Goal: Task Accomplishment & Management: Manage account settings

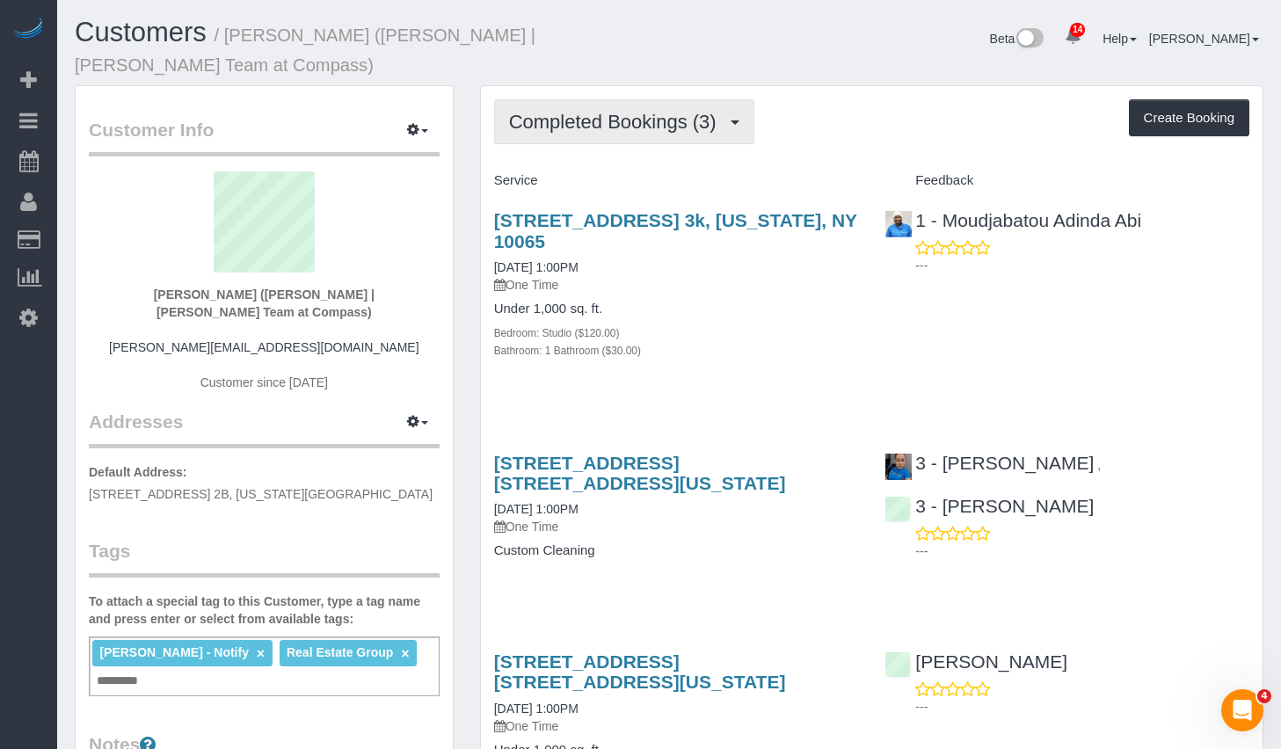
click at [645, 111] on span "Completed Bookings (3)" at bounding box center [617, 122] width 216 height 22
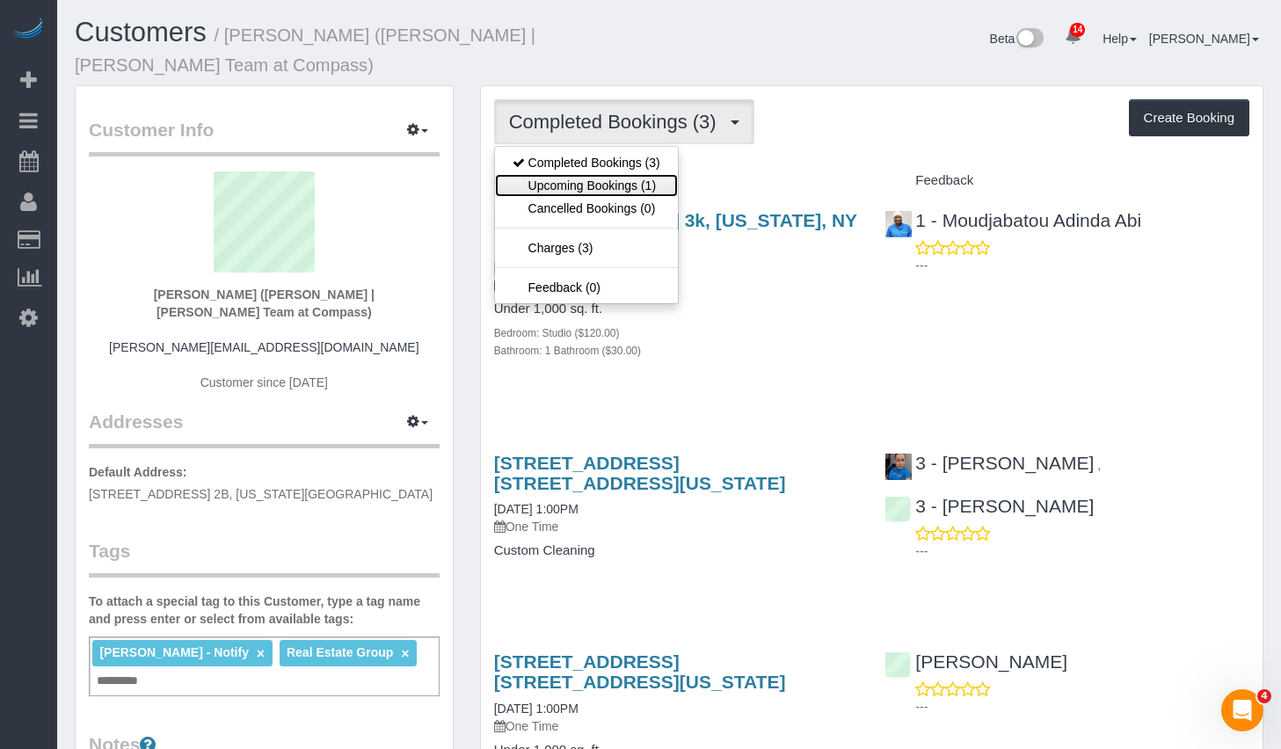
click at [608, 174] on link "Upcoming Bookings (1)" at bounding box center [586, 185] width 183 height 23
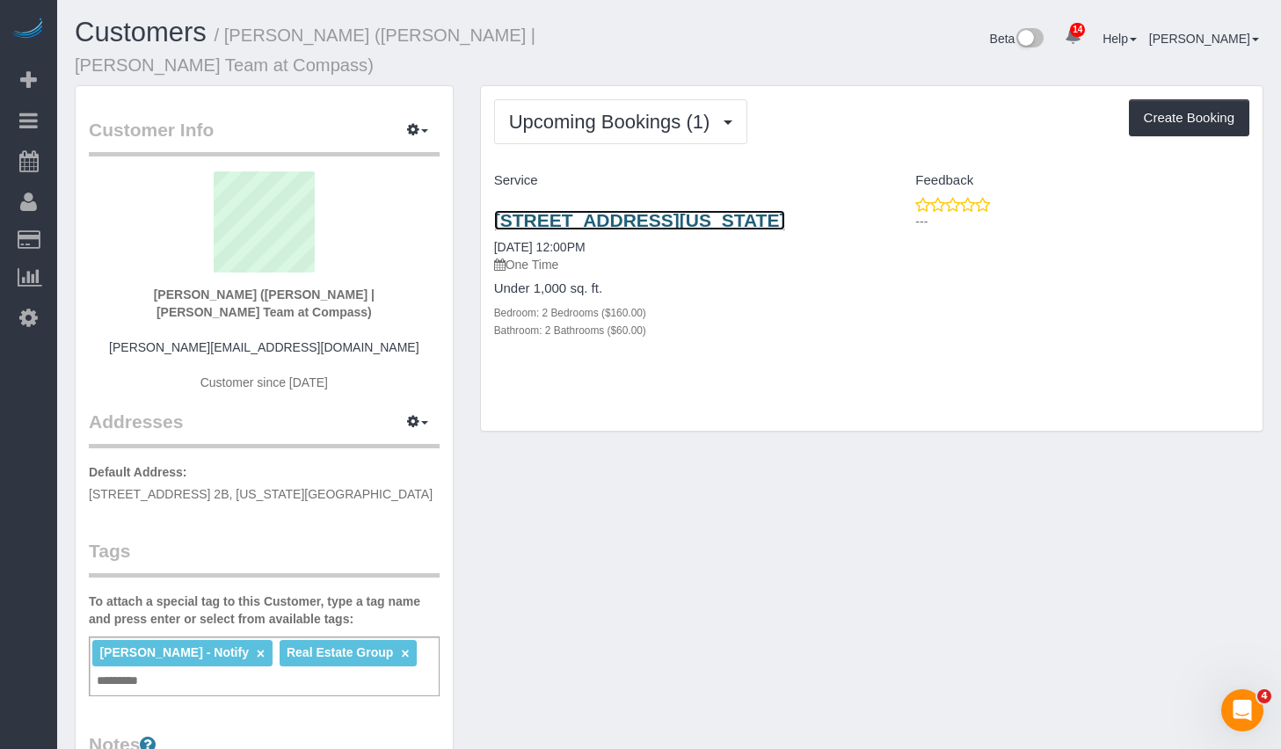
click at [671, 210] on link "315 East 70th Street #6h, New York, NY 10021" at bounding box center [640, 220] width 292 height 20
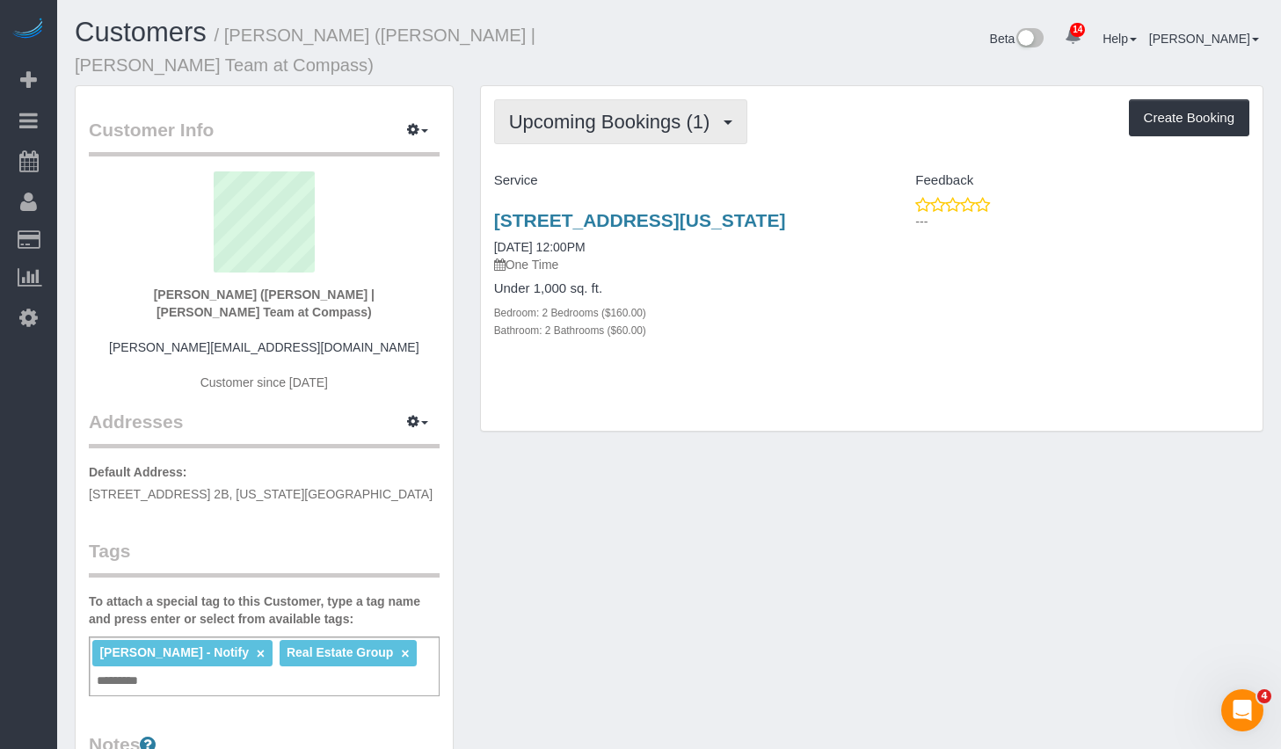
click at [629, 111] on span "Upcoming Bookings (1)" at bounding box center [614, 122] width 210 height 22
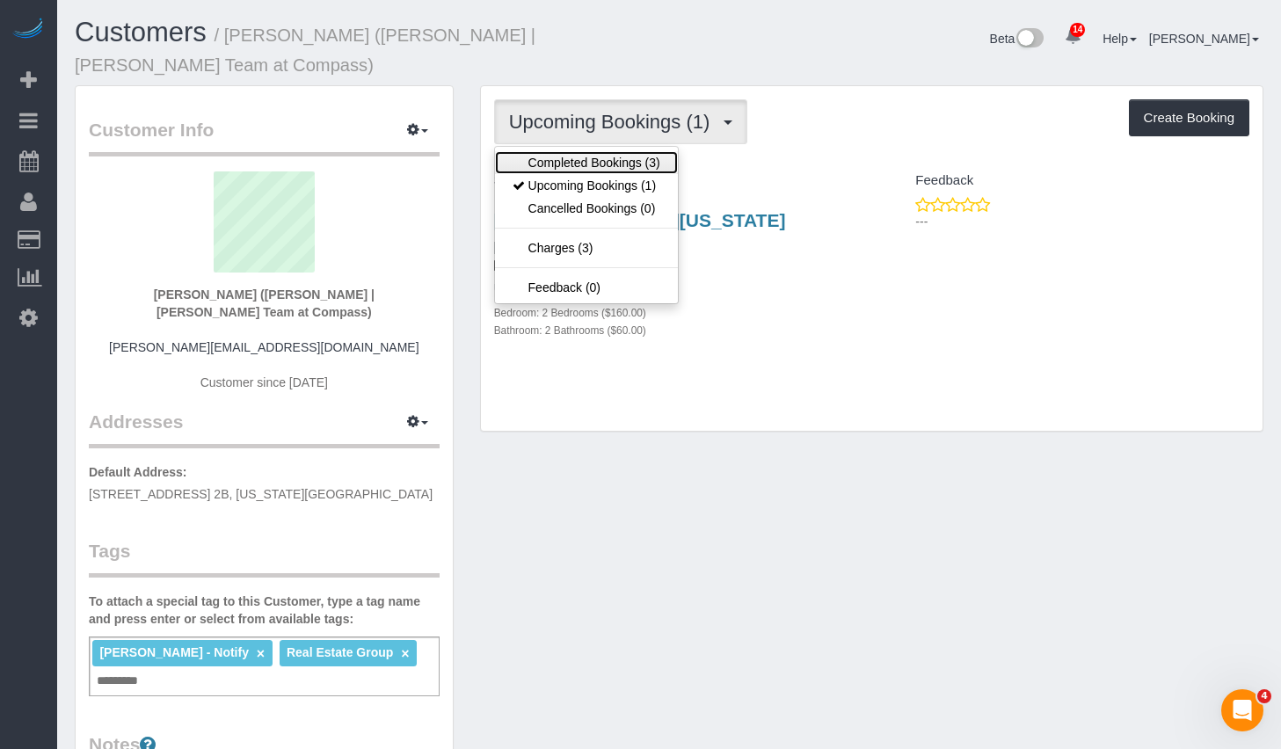
click at [604, 151] on link "Completed Bookings (3)" at bounding box center [586, 162] width 183 height 23
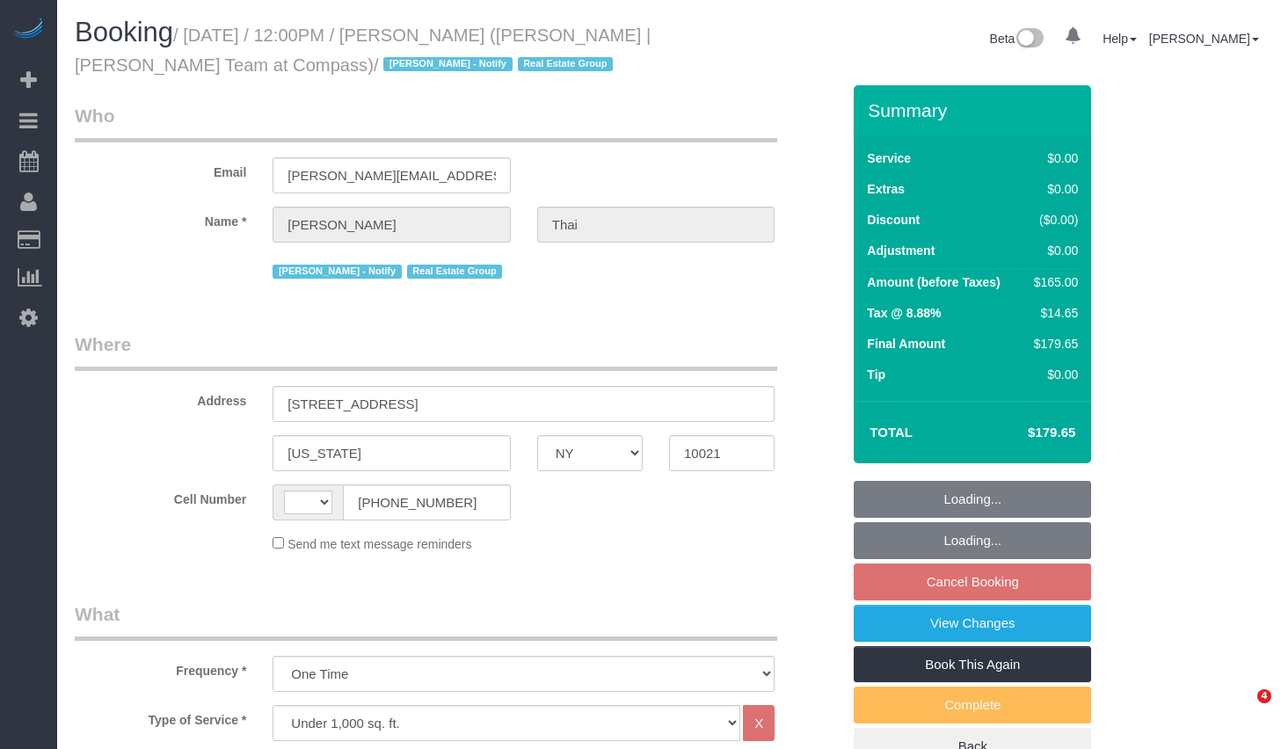
select select "NY"
select select "string:[GEOGRAPHIC_DATA]"
select select "number:58"
select select "number:76"
select select "number:15"
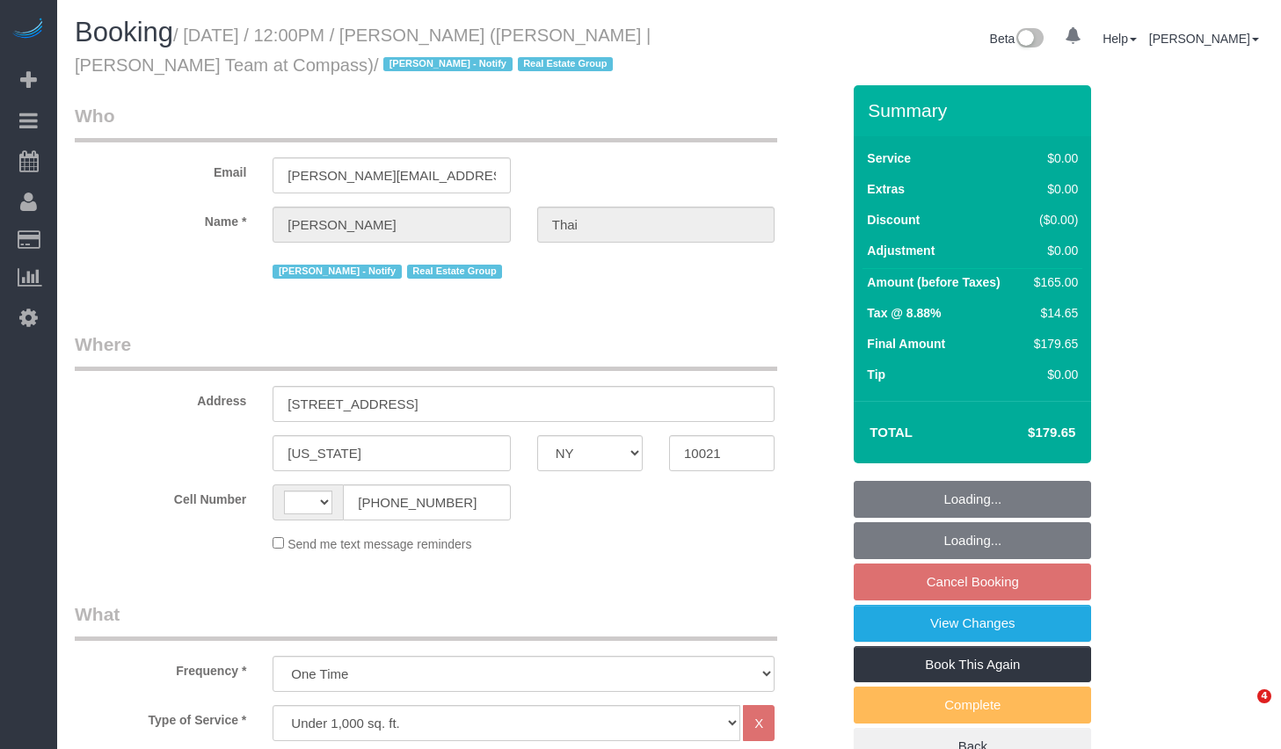
select select "number:6"
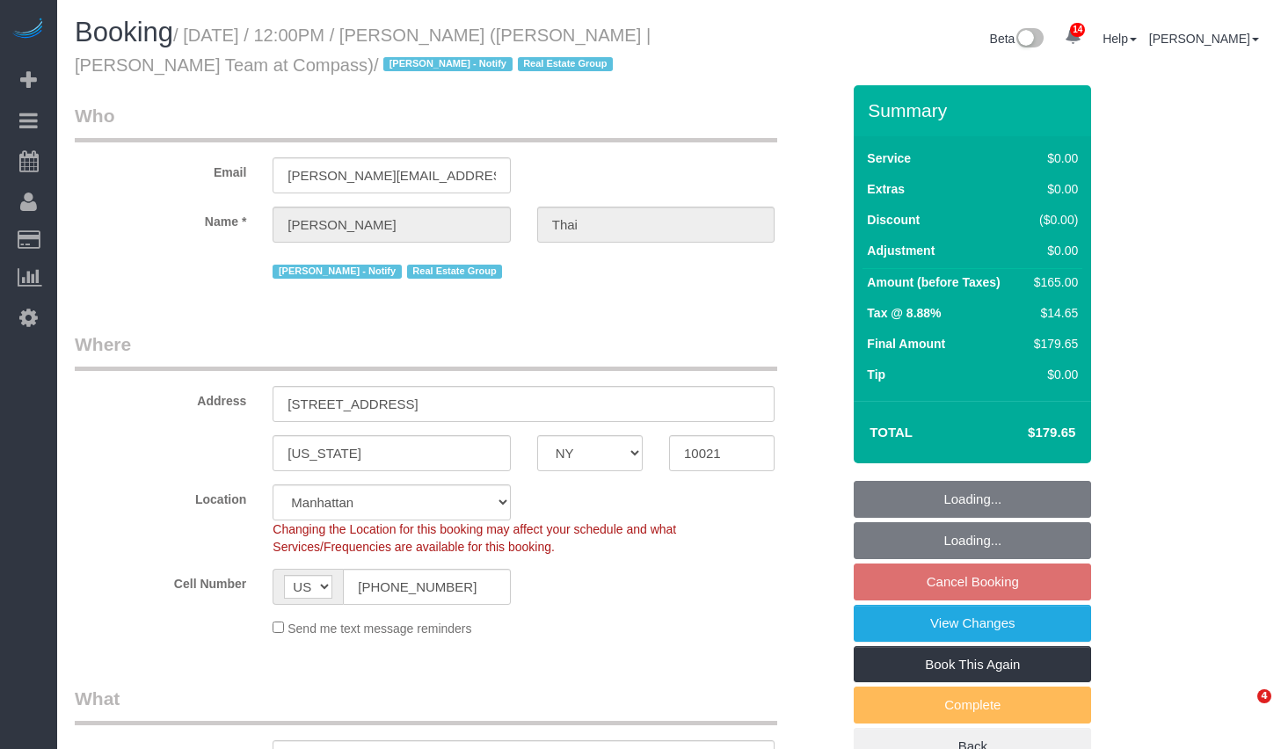
select select "object:1424"
select select "spot5"
select select "2"
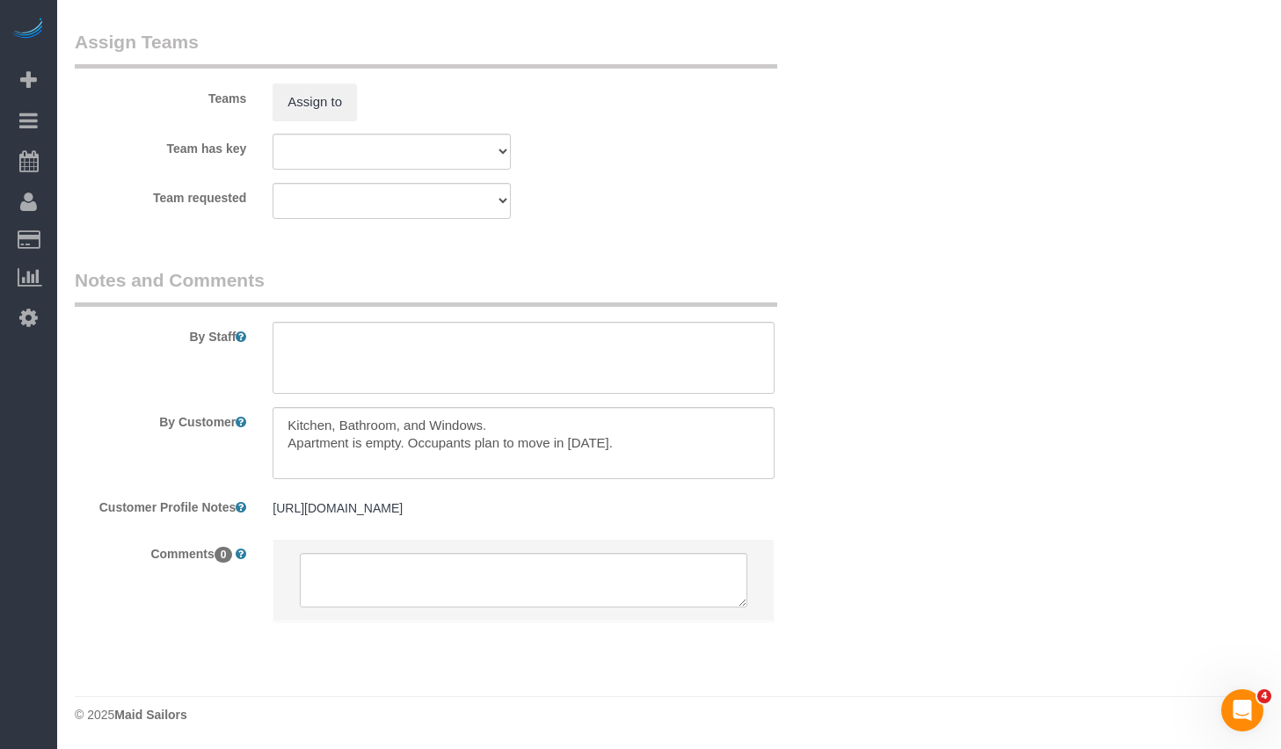
scroll to position [2347, 0]
click at [521, 445] on textarea at bounding box center [524, 443] width 502 height 72
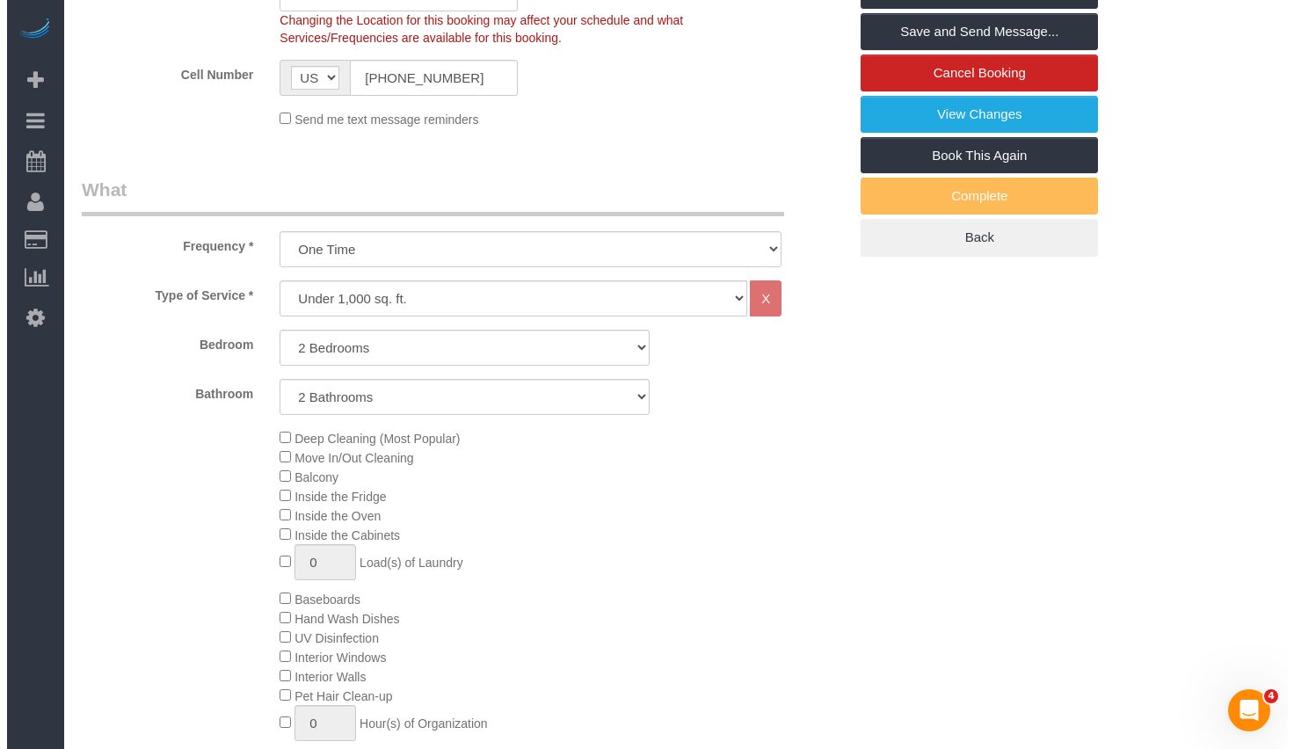
scroll to position [0, 0]
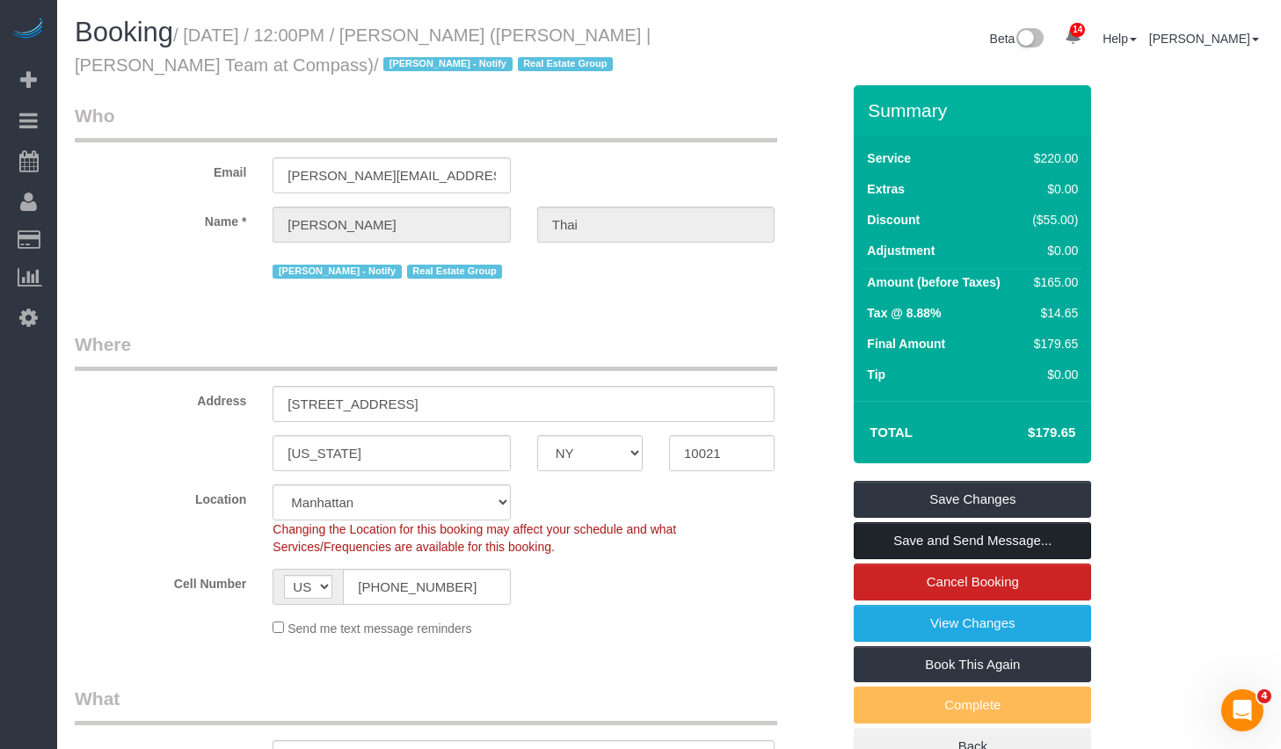
click at [915, 541] on link "Save and Send Message..." at bounding box center [972, 540] width 237 height 37
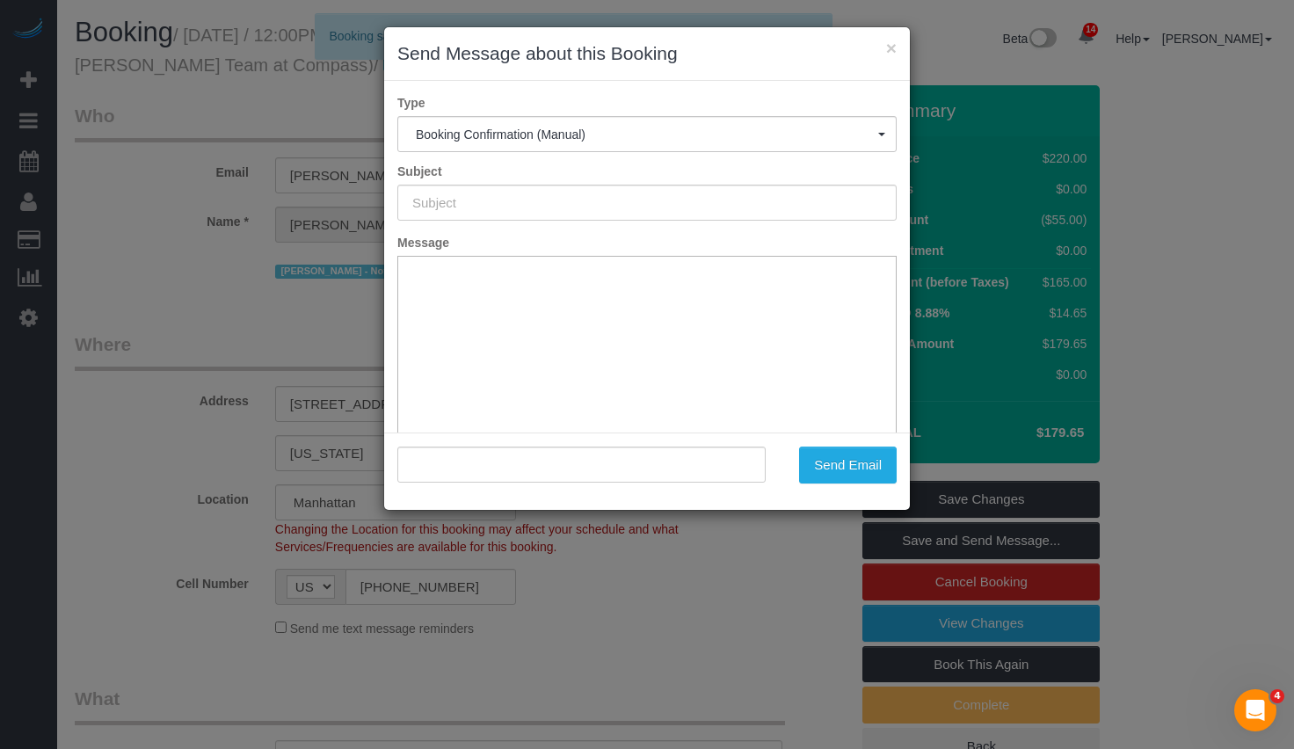
type input "Cleaning Confirmed for 09/11/2025 at 12:00pm"
type input ""Eric Thai" <eric.thai@compass.com>"
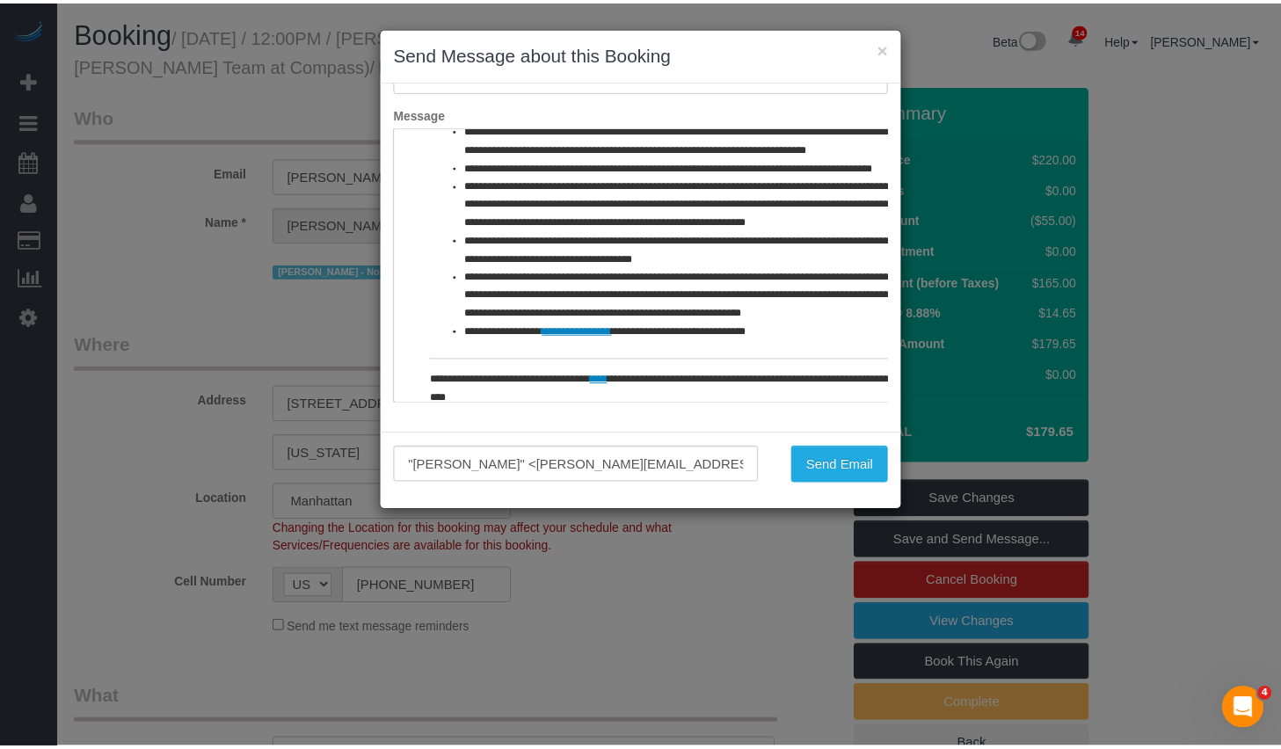
scroll to position [855, 0]
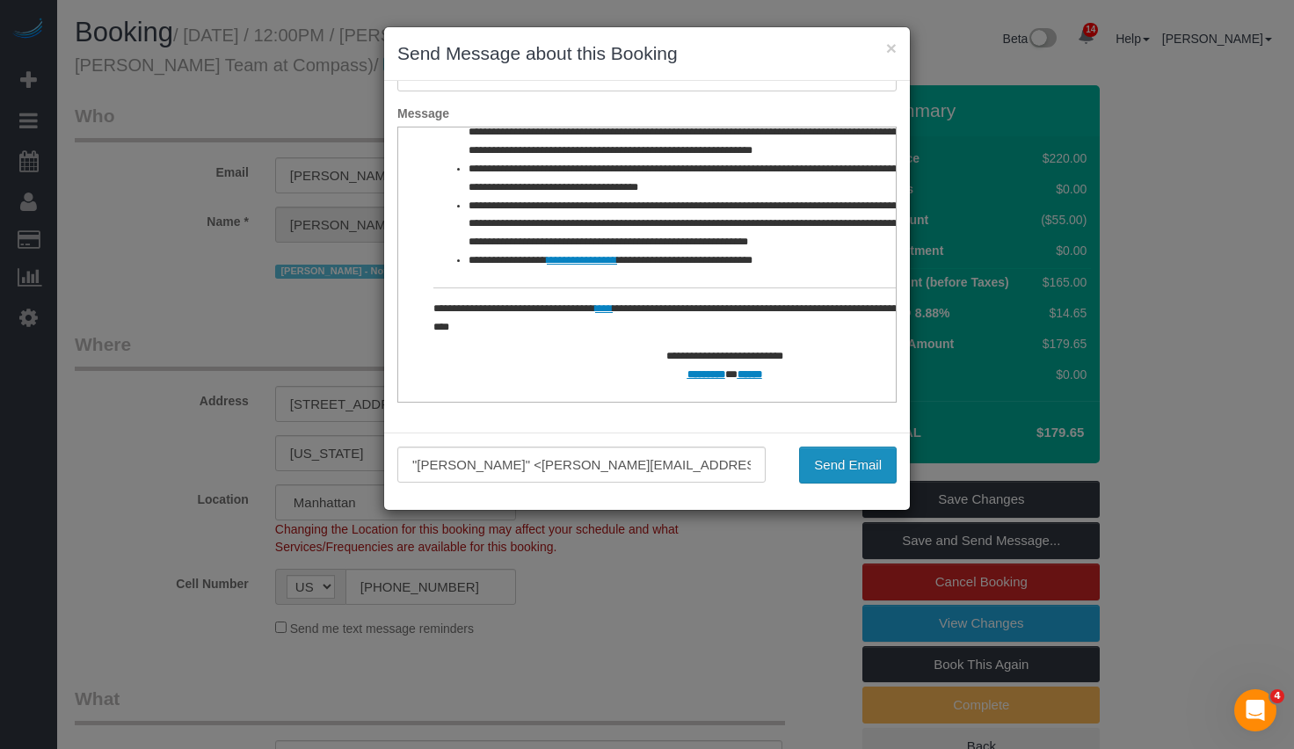
click at [847, 462] on button "Send Email" at bounding box center [848, 465] width 98 height 37
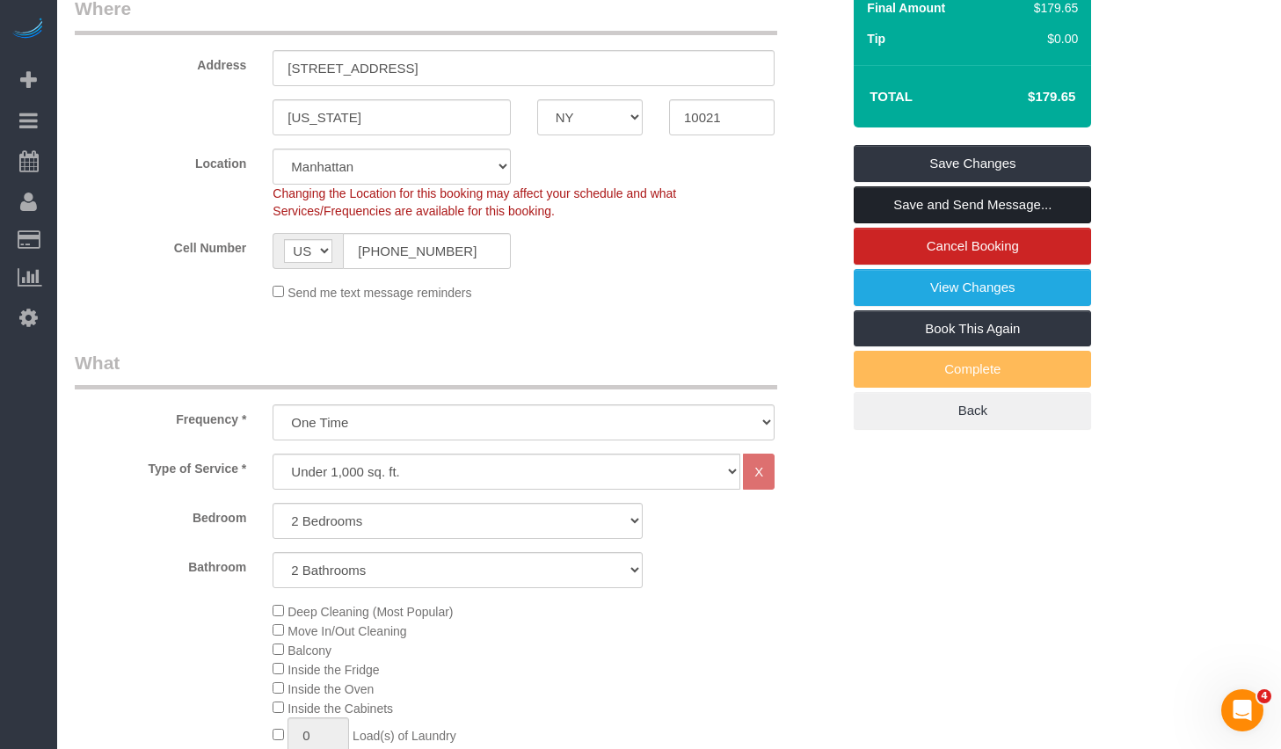
scroll to position [0, 0]
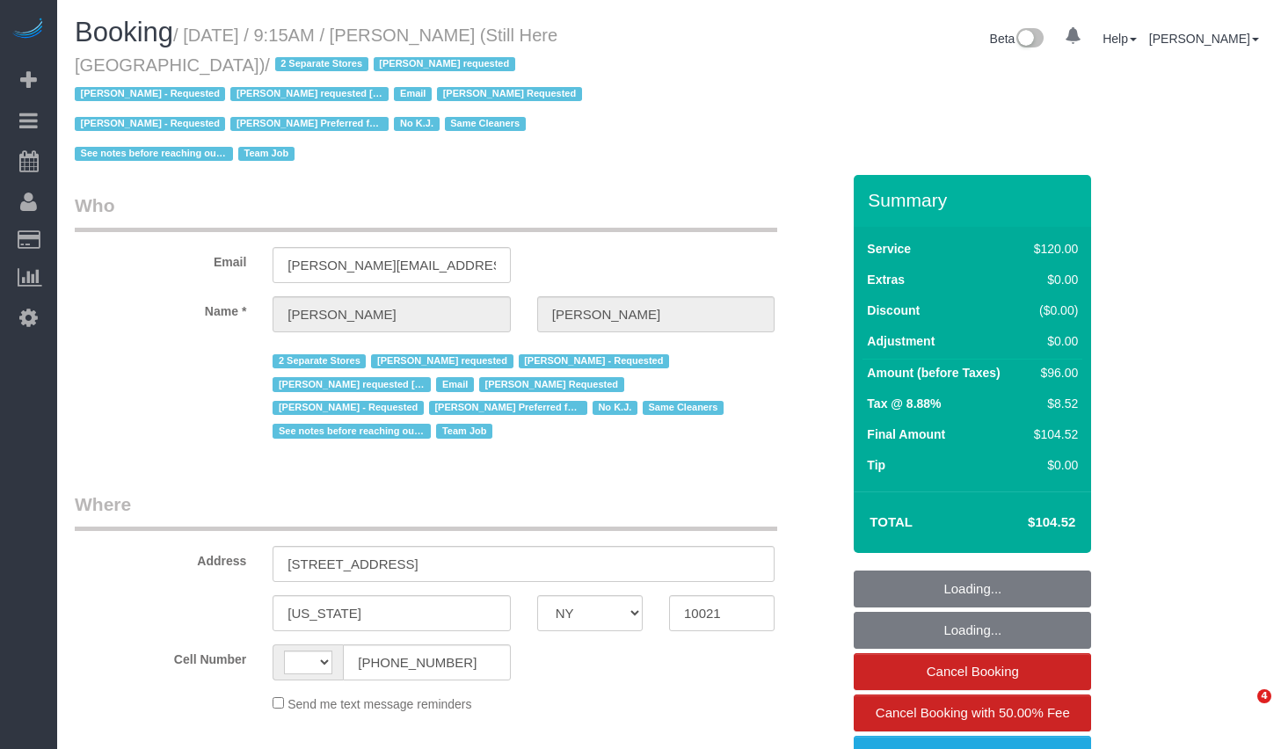
select select "NY"
select select "number:89"
select select "number:90"
select select "number:15"
select select "number:5"
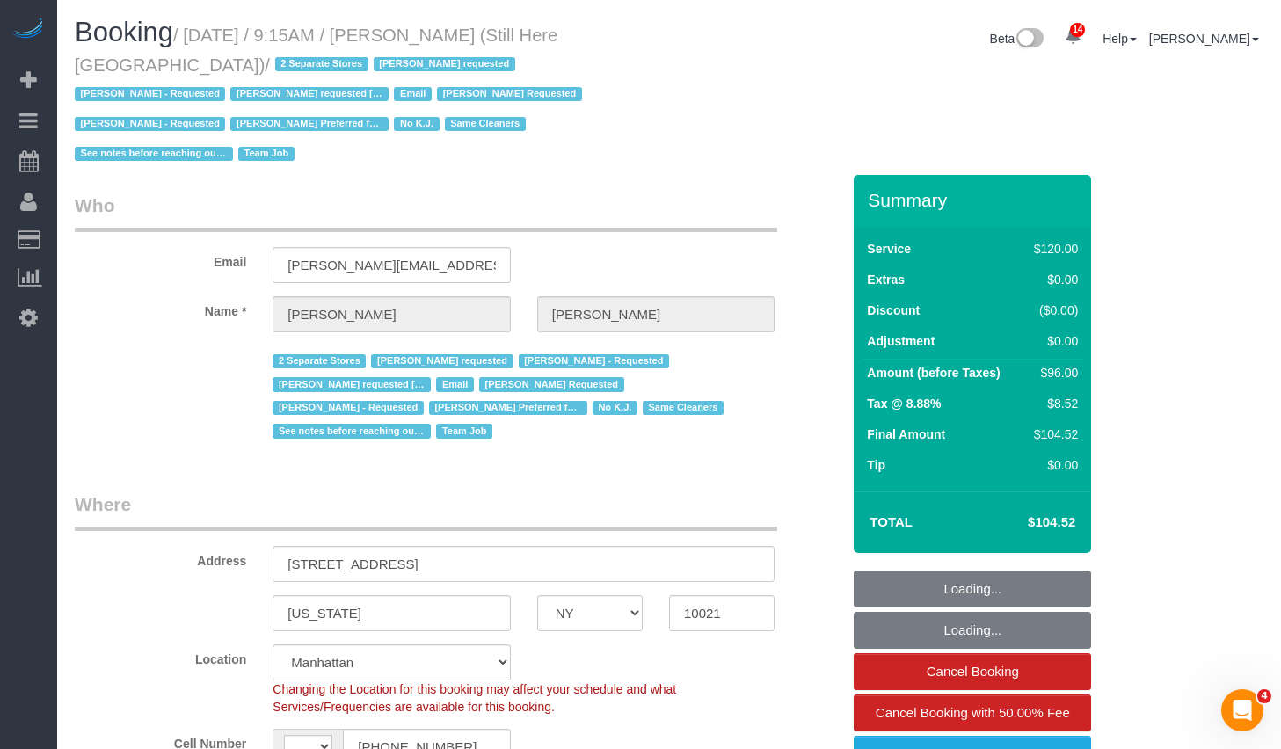
select select "string:US"
select select "object:1088"
select select "string:stripe-pm_1Oyz8t4VGloSiKo71skqOF54"
select select "90"
select select "object:1529"
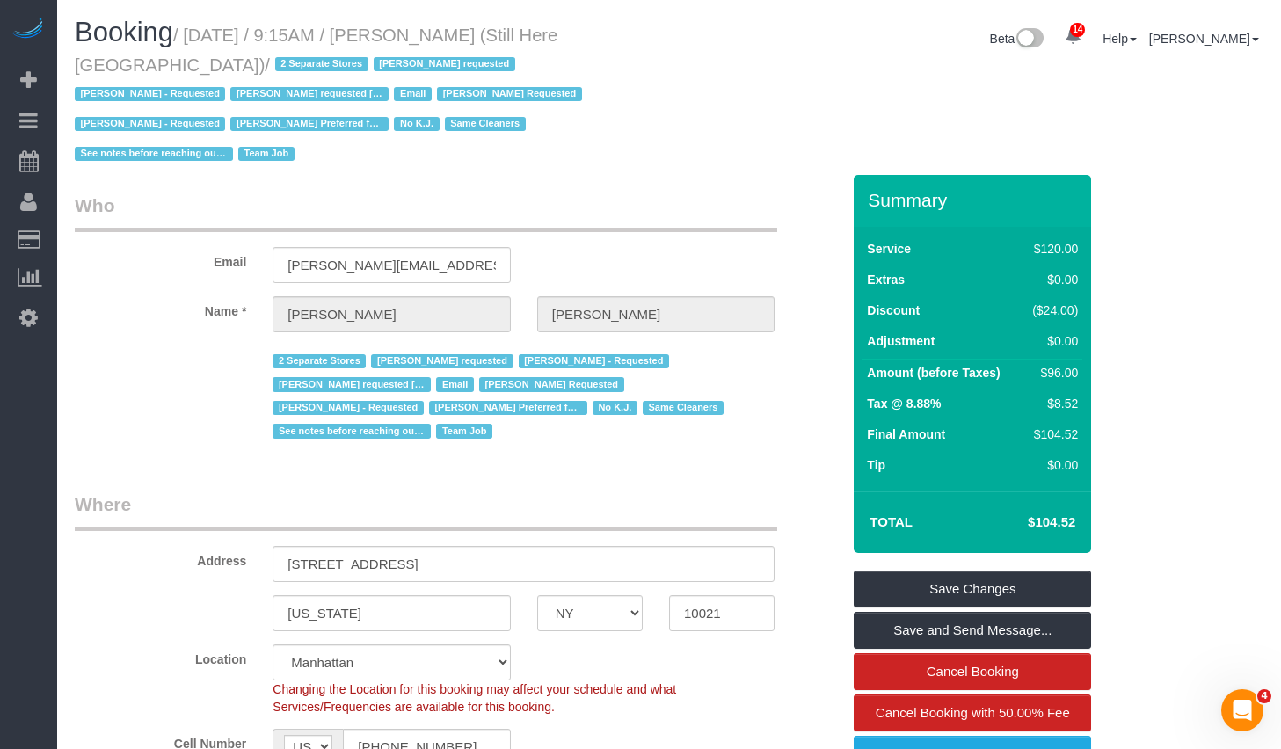
drag, startPoint x: 199, startPoint y: 35, endPoint x: 160, endPoint y: 73, distance: 54.1
click at [160, 73] on small "/ September 08, 2025 / 9:15AM / Francesca Racanelli (Still Here NYC) / 2 Separa…" at bounding box center [331, 94] width 513 height 139
copy small "September 08, 2025 / 9:15AM / Francesca Racanelli (Still Here NYC)"
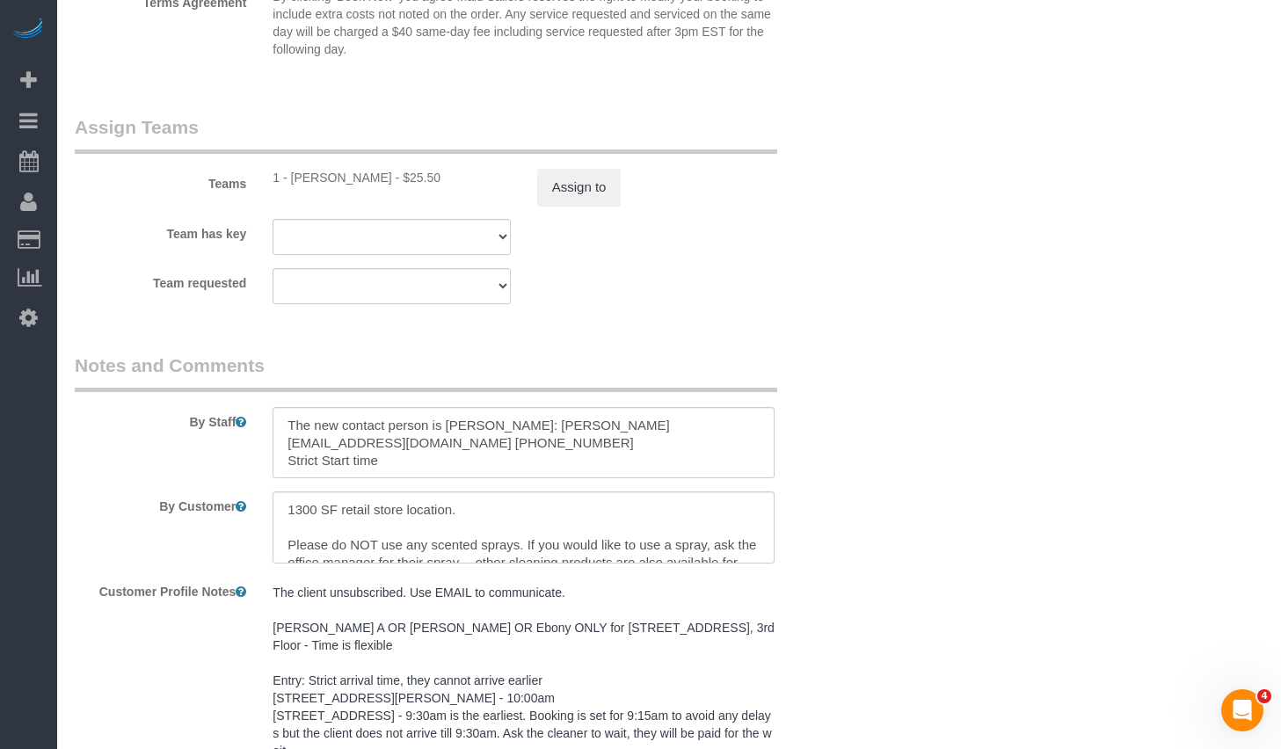
scroll to position [2334, 0]
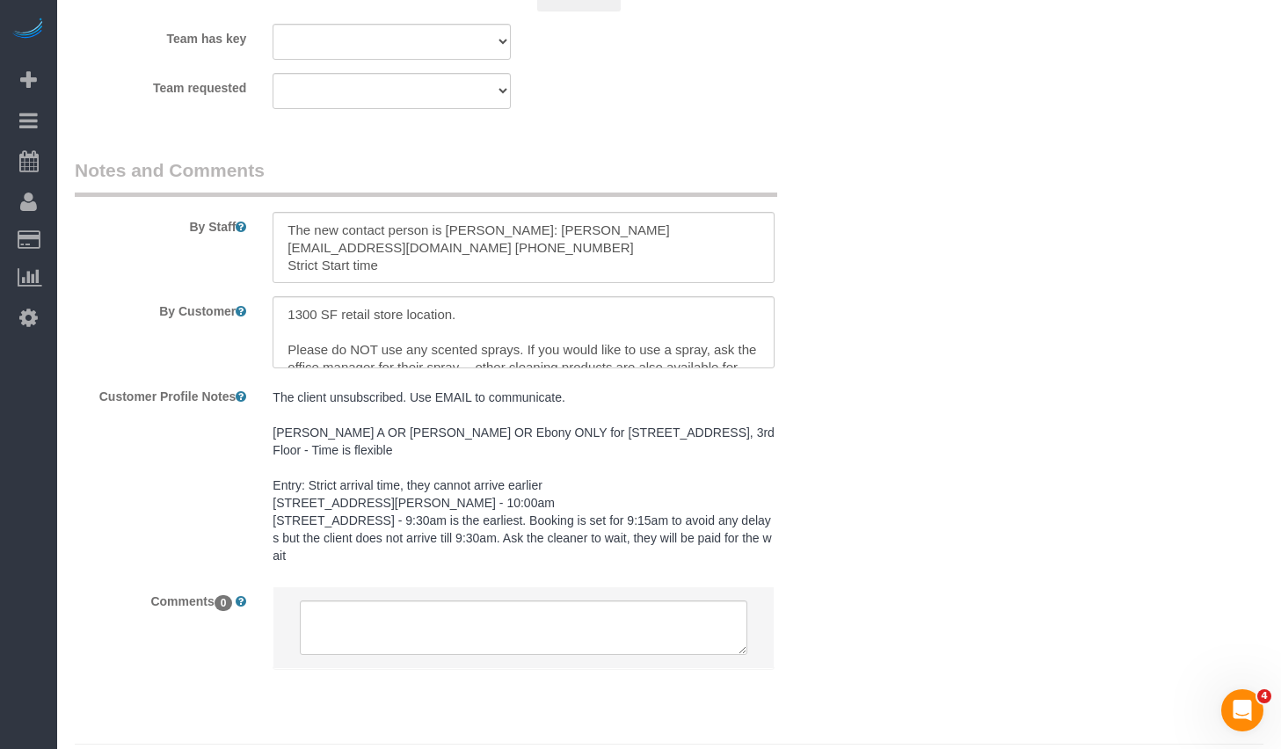
click at [283, 438] on pre "The client unsubscribed. Use EMAIL to communicate. Ana A OR Isabella OR Ebony O…" at bounding box center [524, 477] width 502 height 176
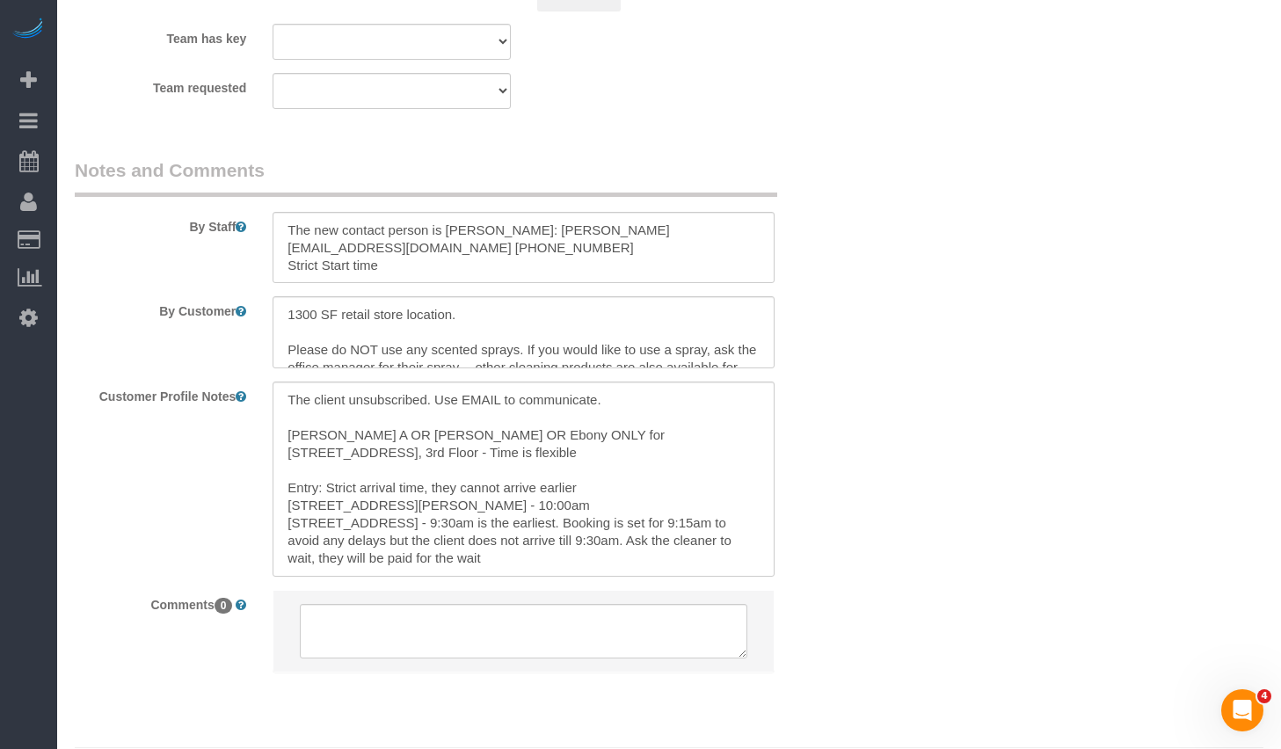
click at [157, 466] on div "Customer Profile Notes The client unsubscribed. Use EMAIL to communicate. Ana A…" at bounding box center [458, 479] width 792 height 194
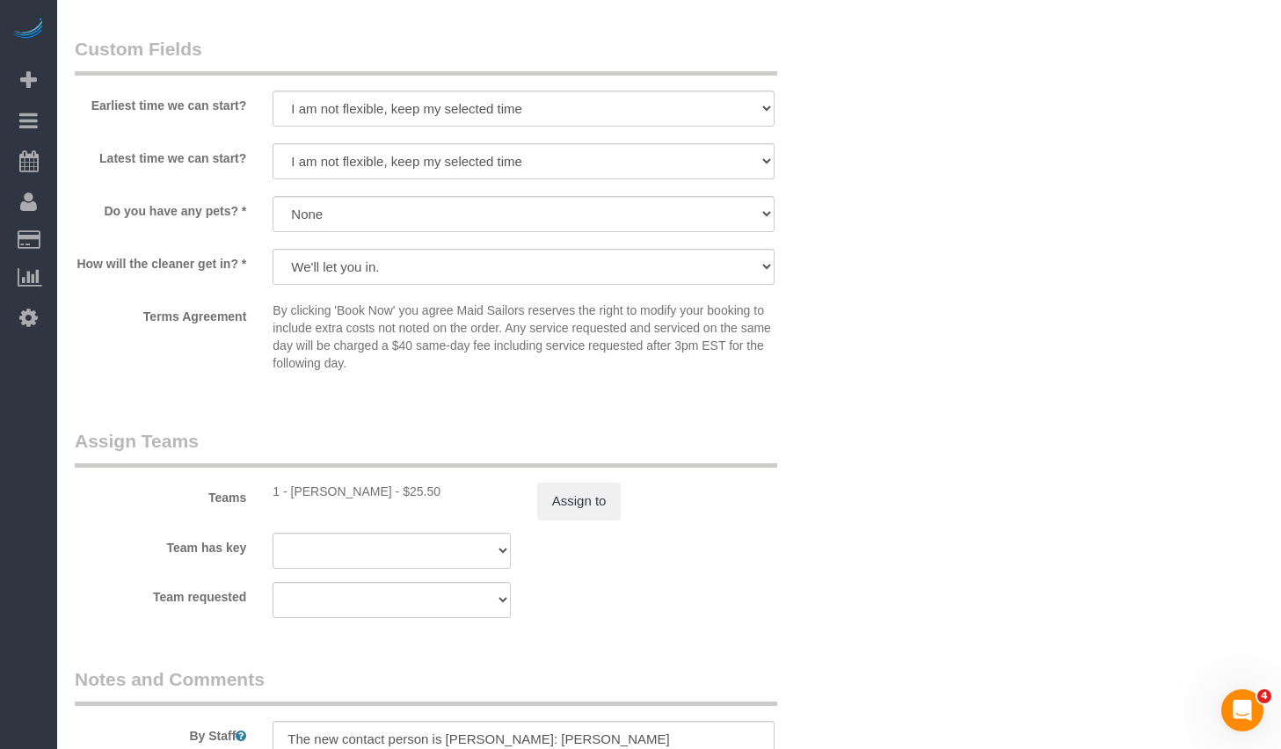
scroll to position [2355, 0]
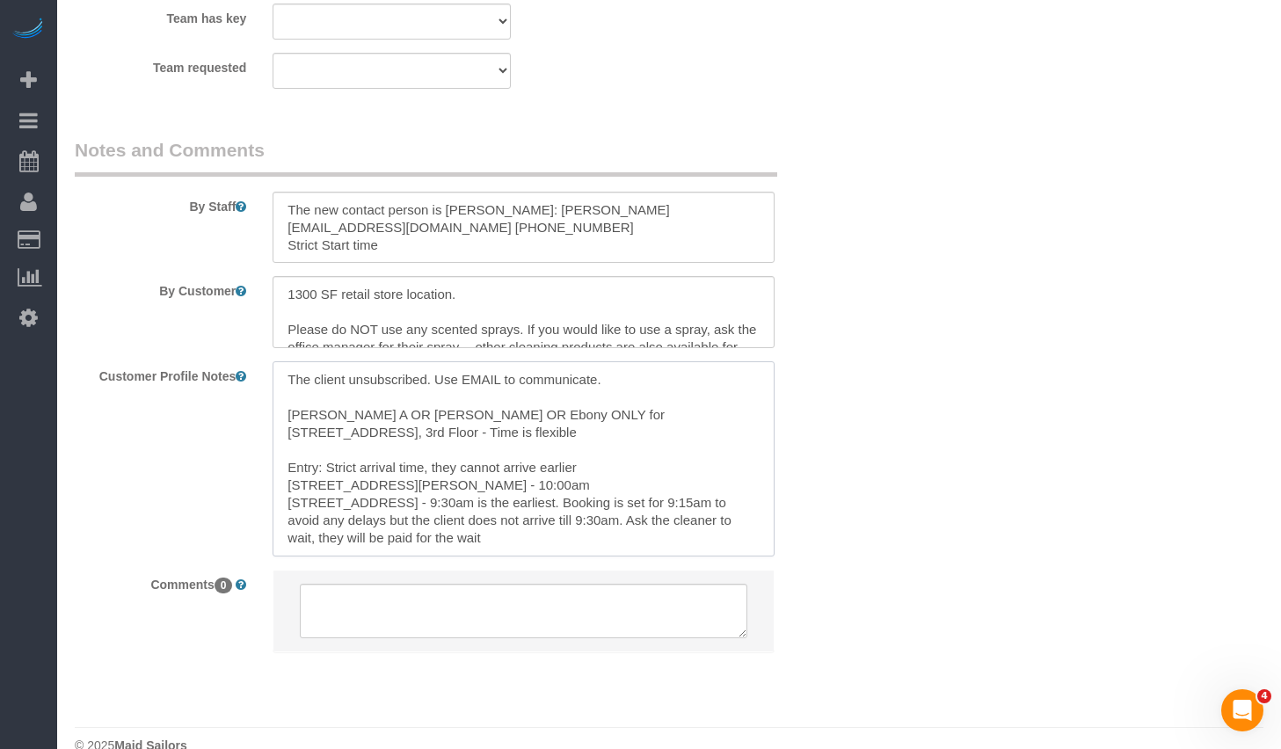
click at [339, 436] on textarea "The client unsubscribed. Use EMAIL to communicate. Ana A OR Isabella OR Ebony O…" at bounding box center [524, 458] width 502 height 194
drag, startPoint x: 283, startPoint y: 473, endPoint x: 564, endPoint y: 505, distance: 282.3
click at [564, 505] on textarea "The client unsubscribed. Use EMAIL to communicate. Ana A OR Isabella OR Ebony O…" at bounding box center [524, 458] width 502 height 194
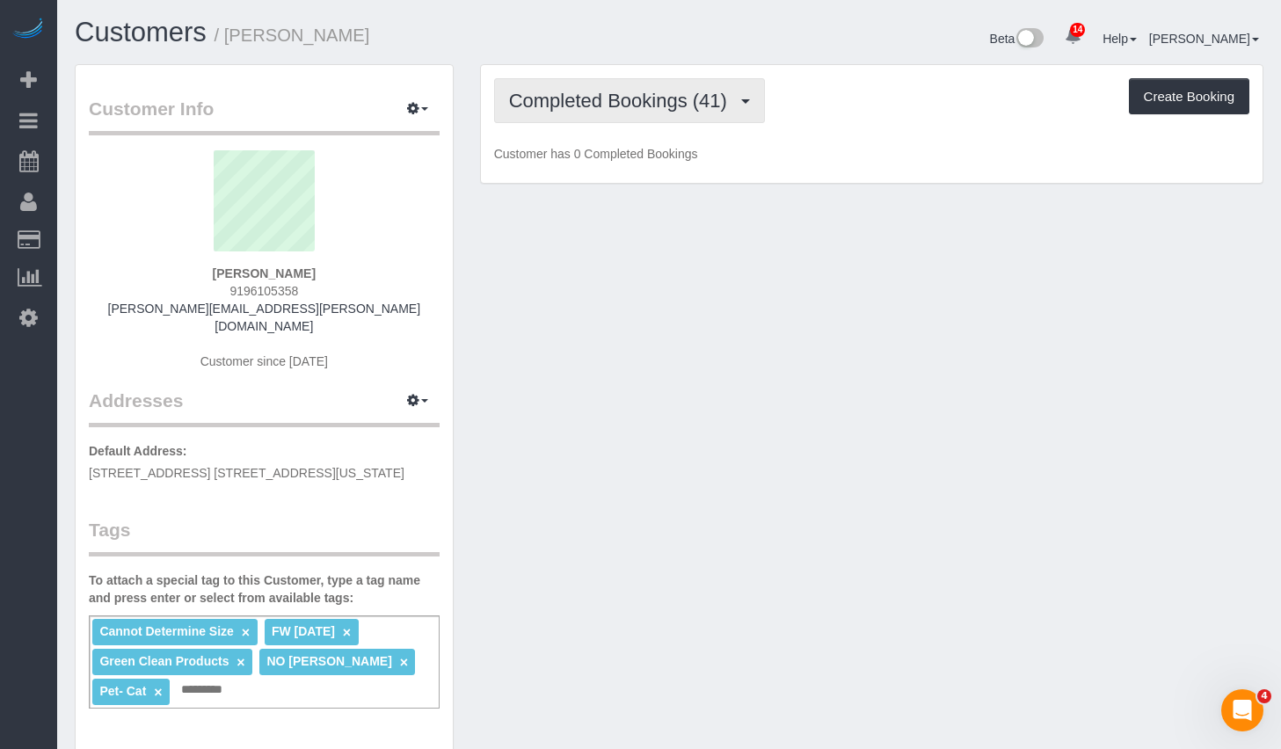
click at [607, 108] on span "Completed Bookings (41)" at bounding box center [622, 101] width 227 height 22
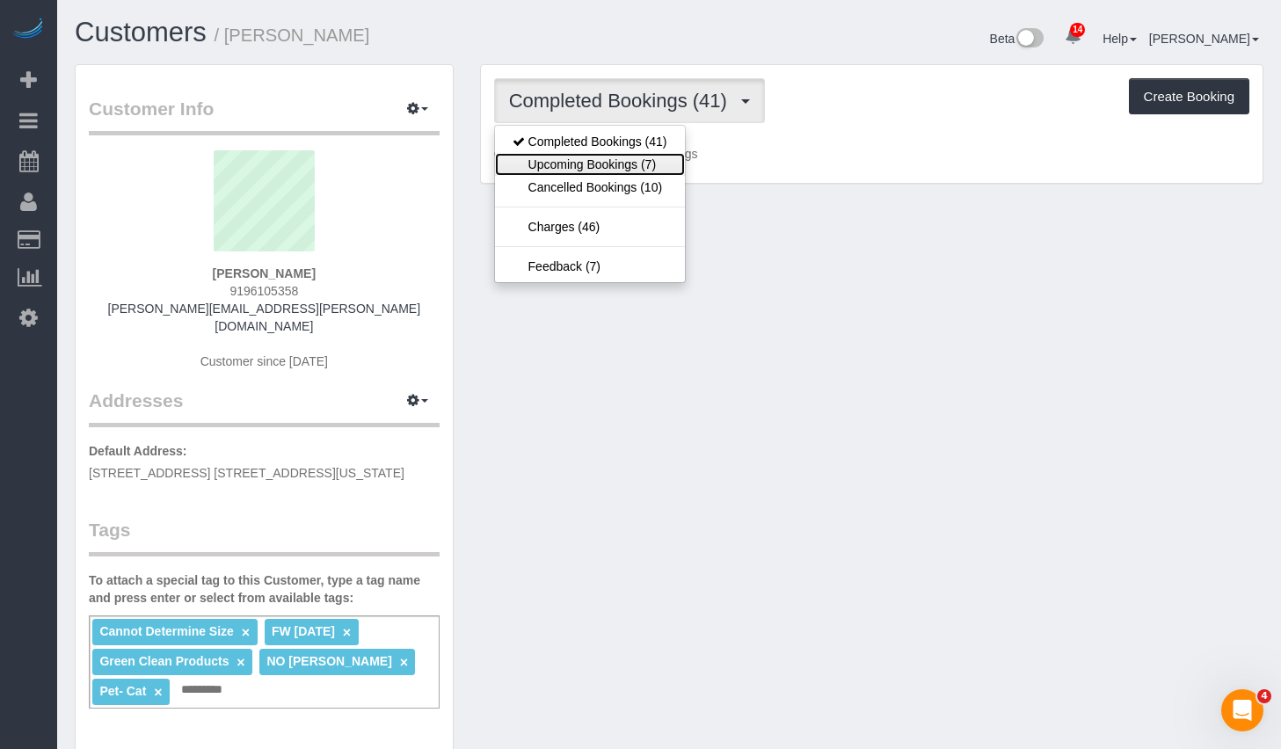
click at [577, 160] on link "Upcoming Bookings (7)" at bounding box center [590, 164] width 190 height 23
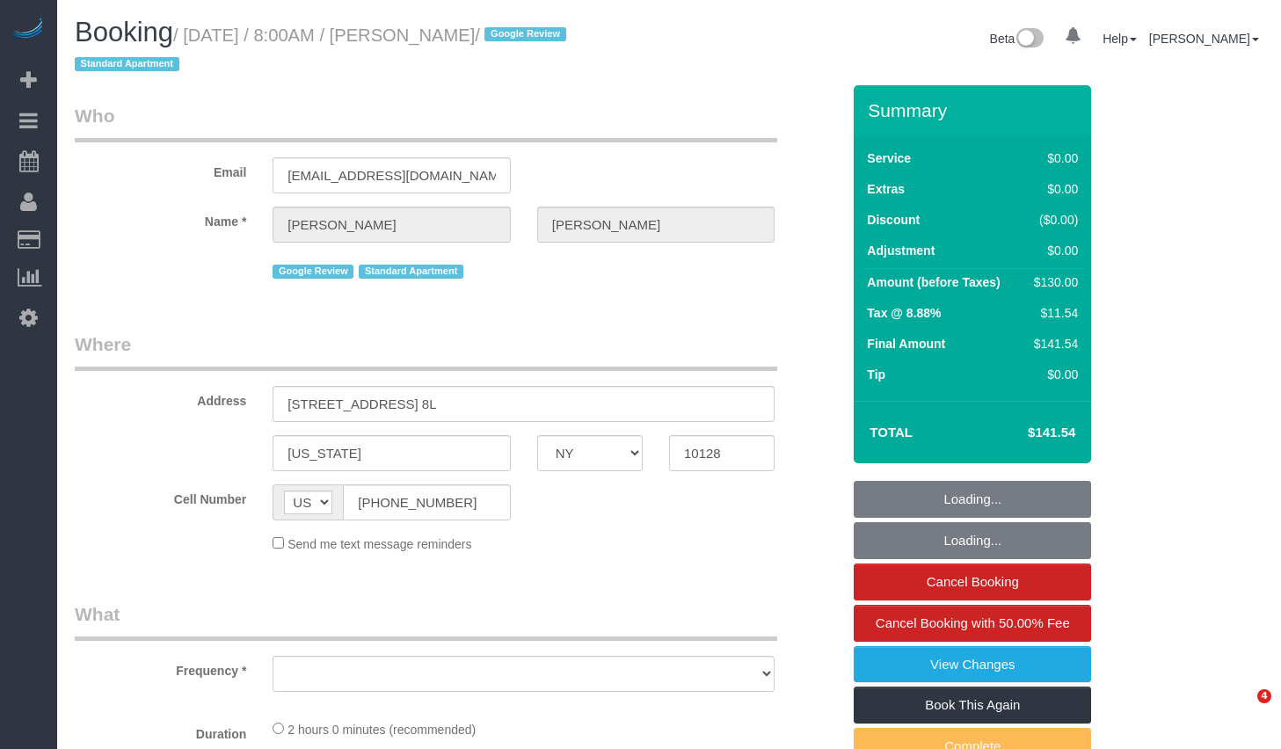
select select "NY"
select select "object:712"
select select "number:89"
select select "number:90"
select select "number:15"
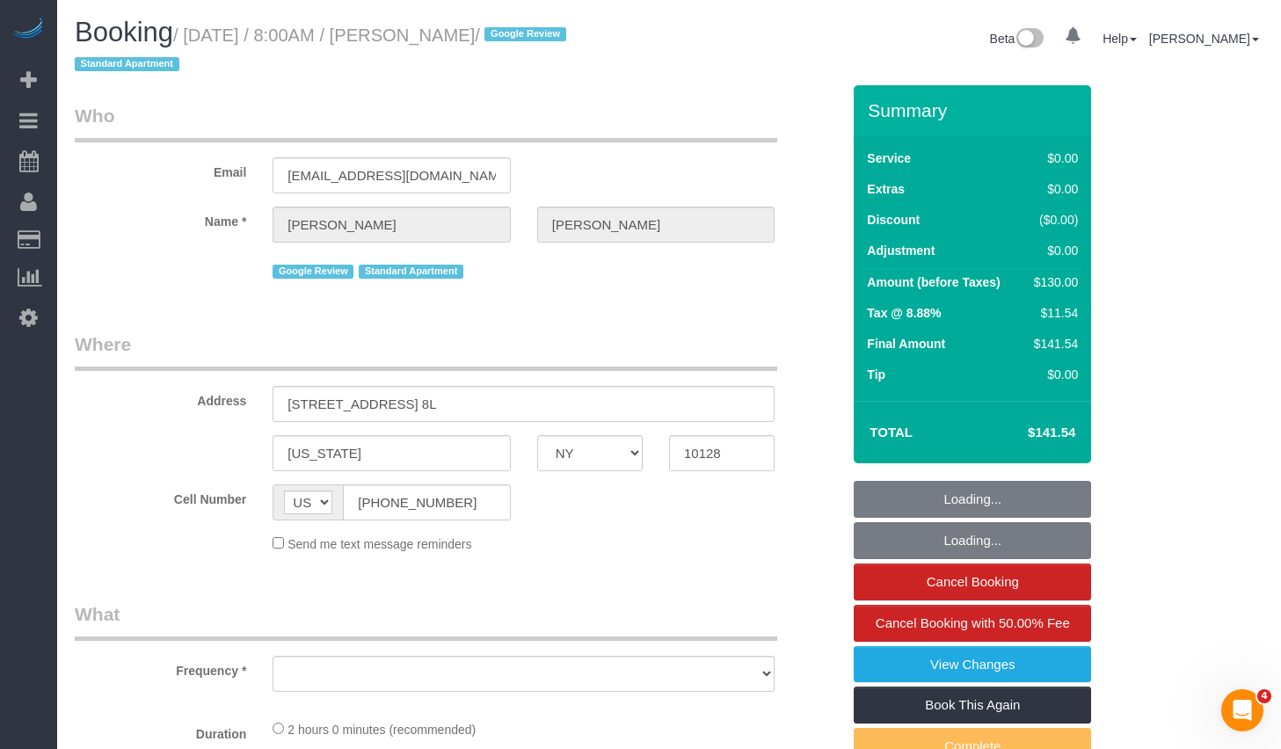
select select "number:5"
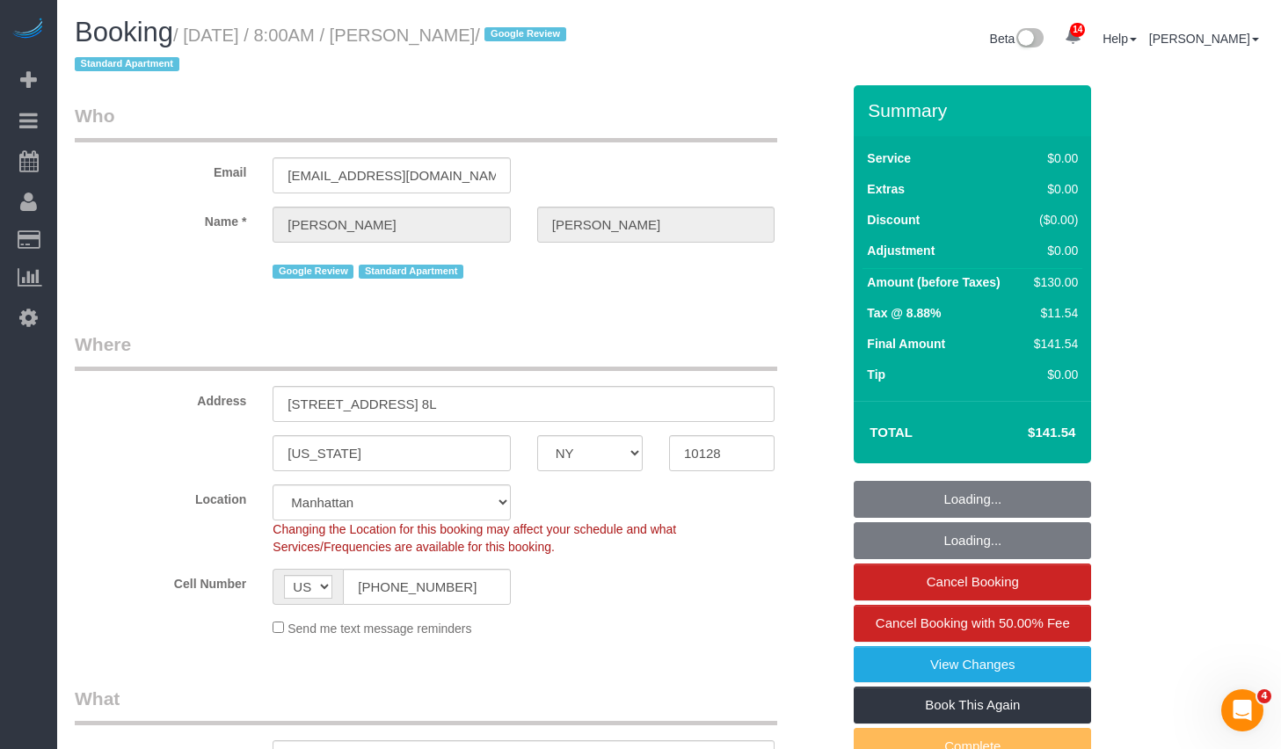
select select "1"
select select "string:stripe-pm_1MpDu84VGloSiKo7AdGR3C02"
select select "spot1"
select select "object:1436"
select select "1"
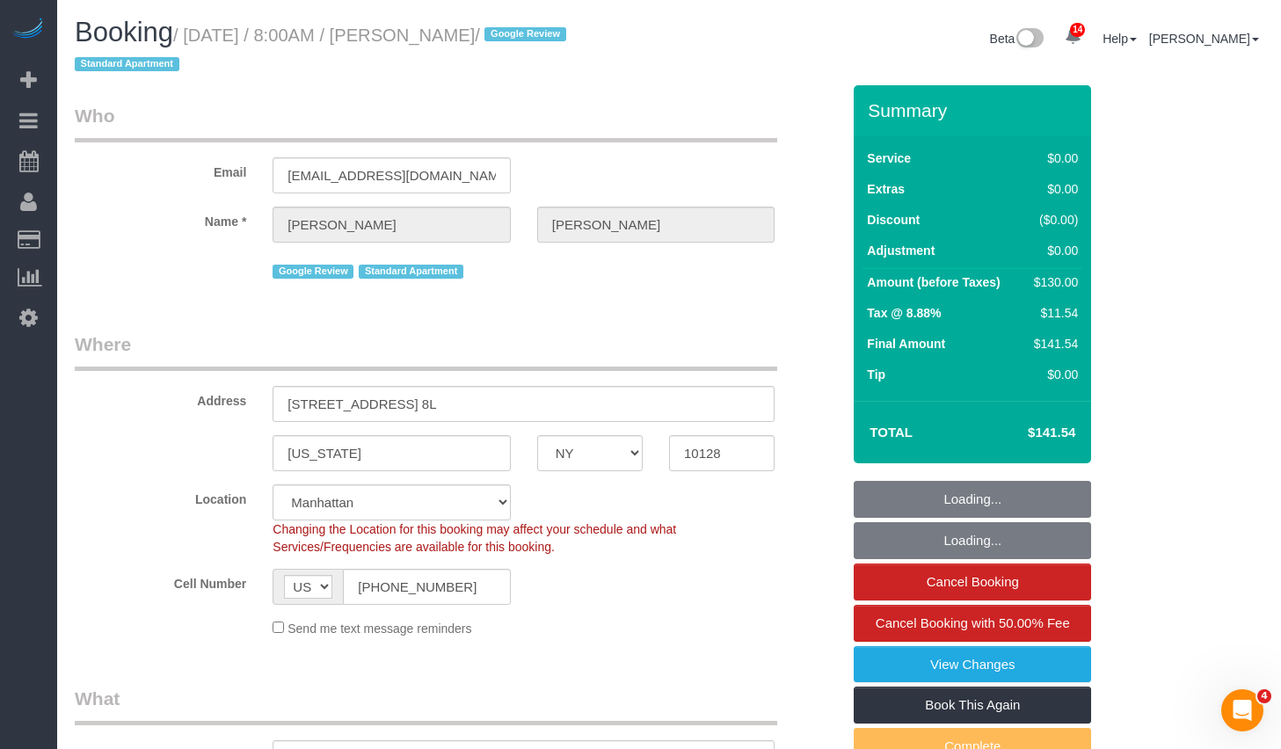
drag, startPoint x: 456, startPoint y: 37, endPoint x: 553, endPoint y: 42, distance: 96.9
click at [553, 42] on small "/ September 08, 2025 / 8:00AM / Sarah Zucco / Google Review Standard Apartment" at bounding box center [323, 49] width 497 height 49
copy small "Sarah Zucco"
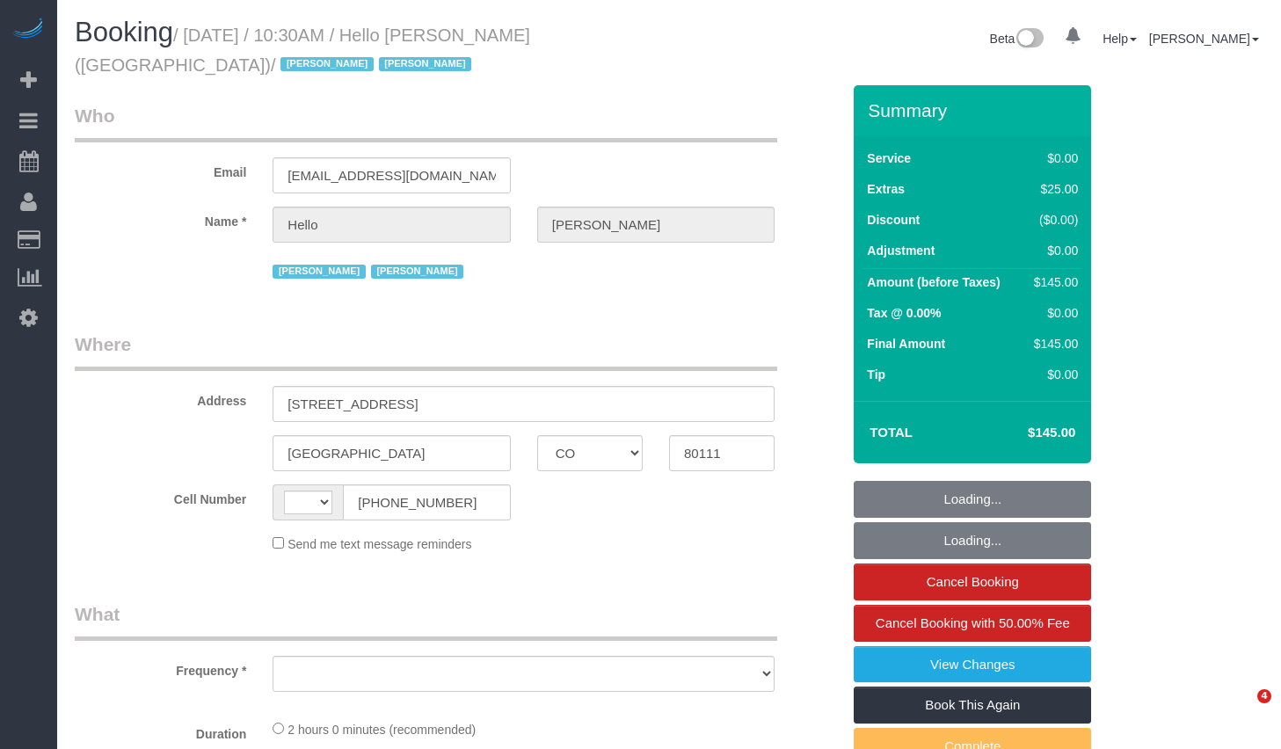
select select "CO"
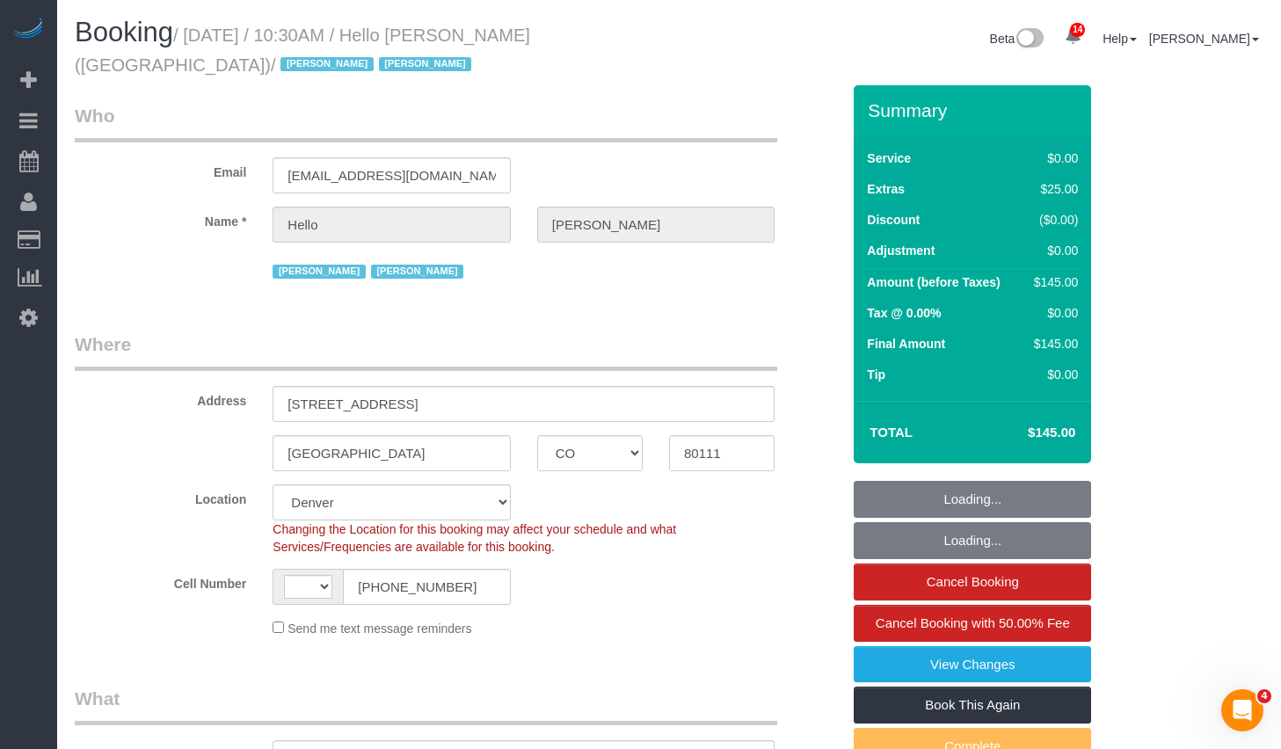
select select "string:[GEOGRAPHIC_DATA]"
select select "object:980"
select select "1"
select select "number:89"
select select "number:90"
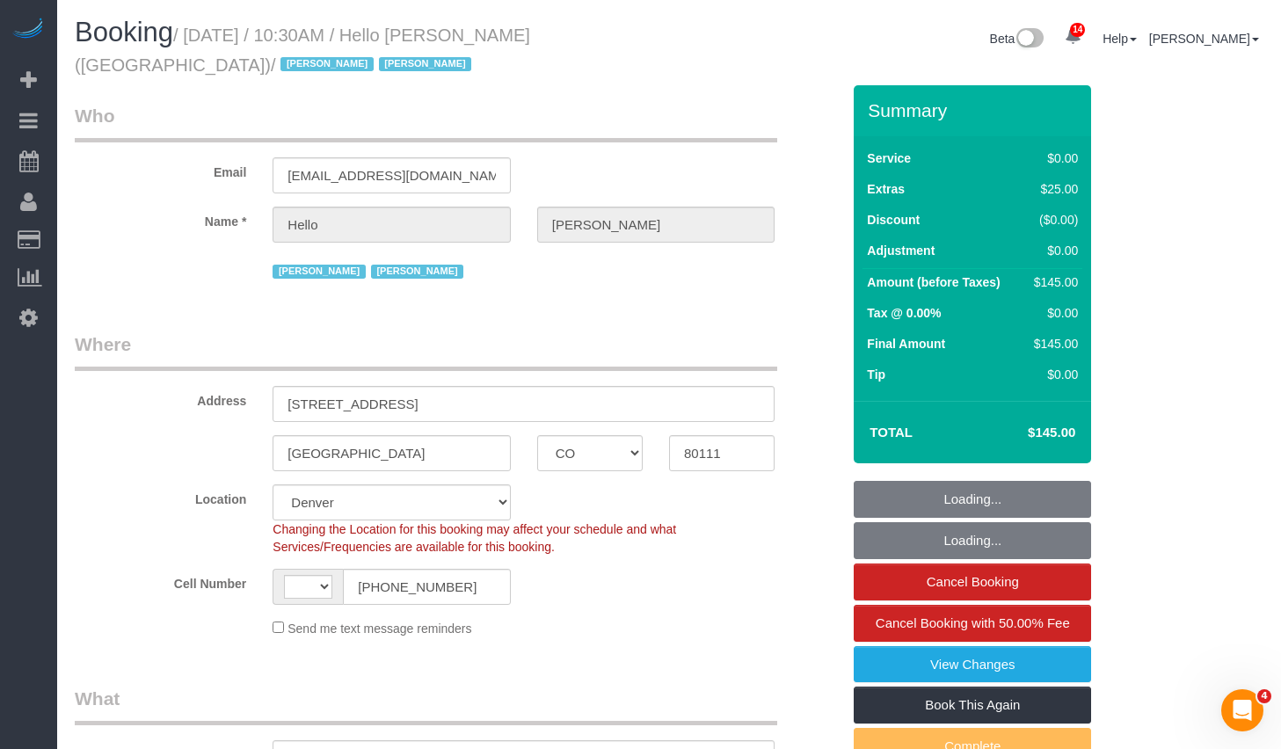
select select "number:13"
select select "number:6"
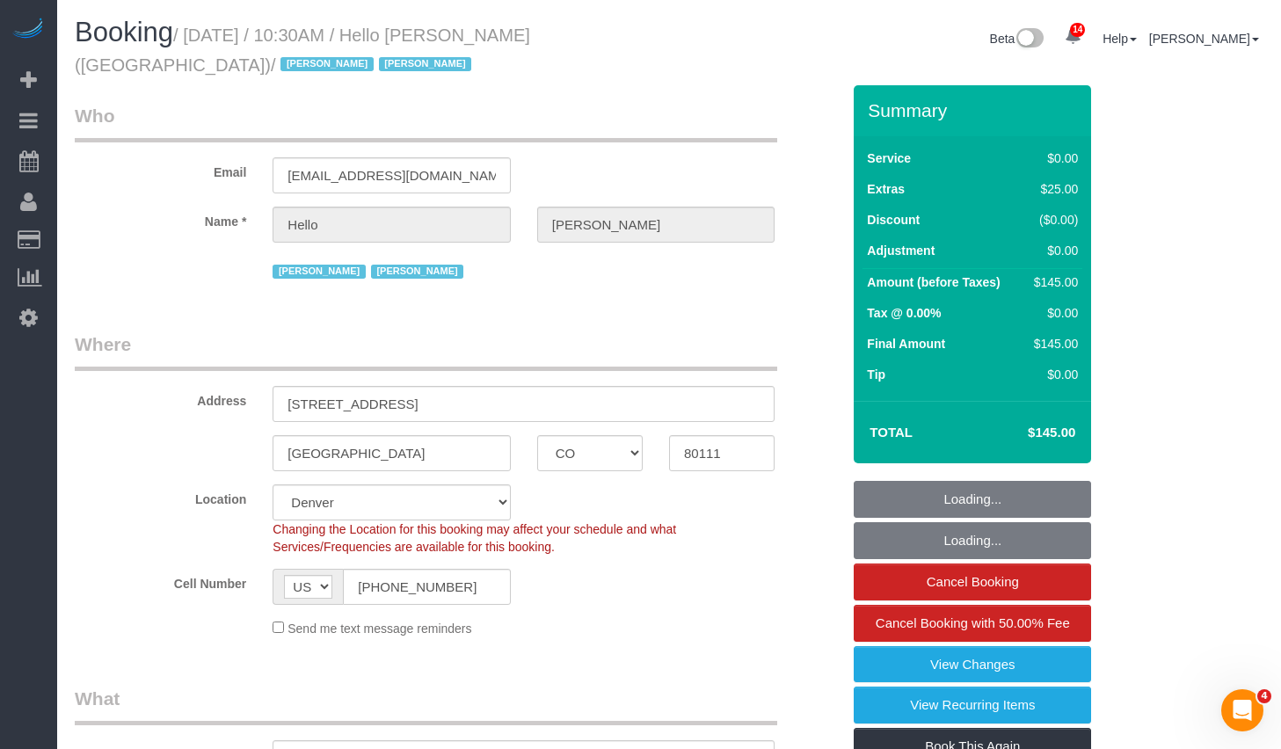
select select "1"
select select "object:1051"
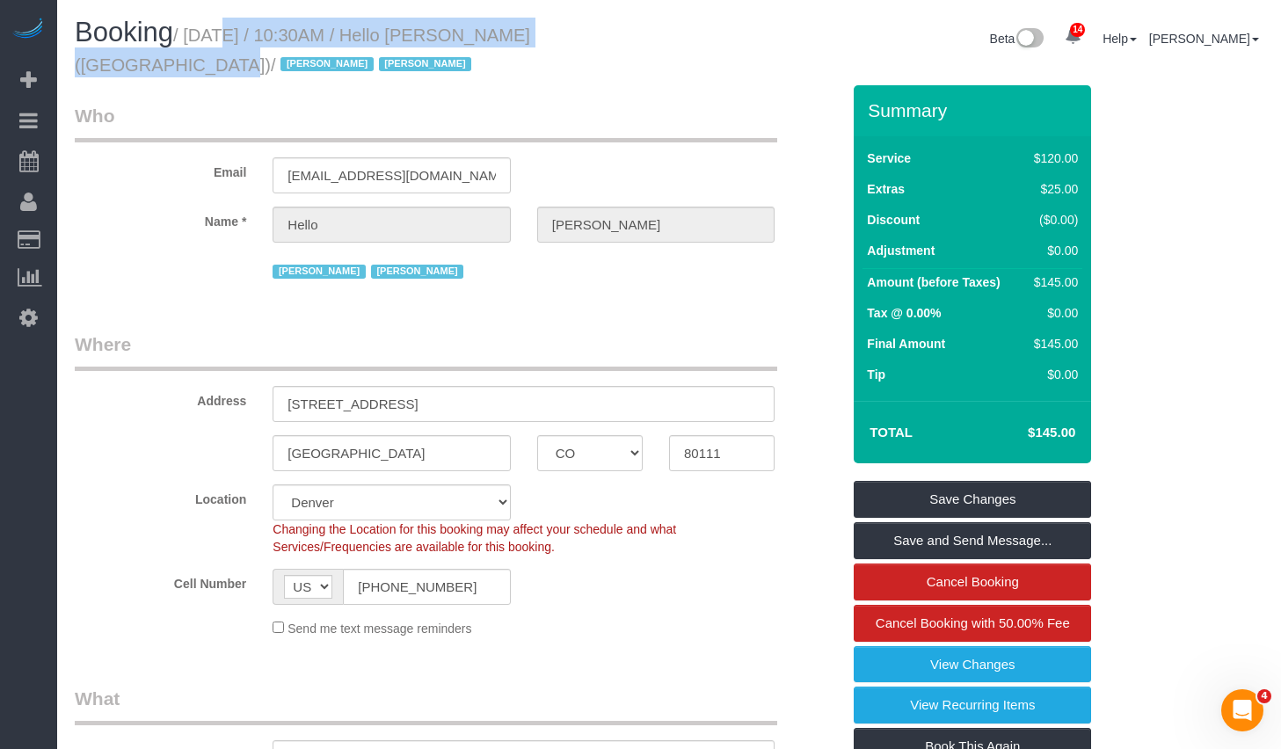
copy small "[DATE] / 10:30AM / Hello [PERSON_NAME] ([GEOGRAPHIC_DATA])"
drag, startPoint x: 197, startPoint y: 33, endPoint x: 623, endPoint y: 40, distance: 426.5
click at [530, 40] on small "/ September 08, 2025 / 10:30AM / Hello Alfred (Denver) / Jacky Xu Raymond Chiu" at bounding box center [302, 49] width 455 height 49
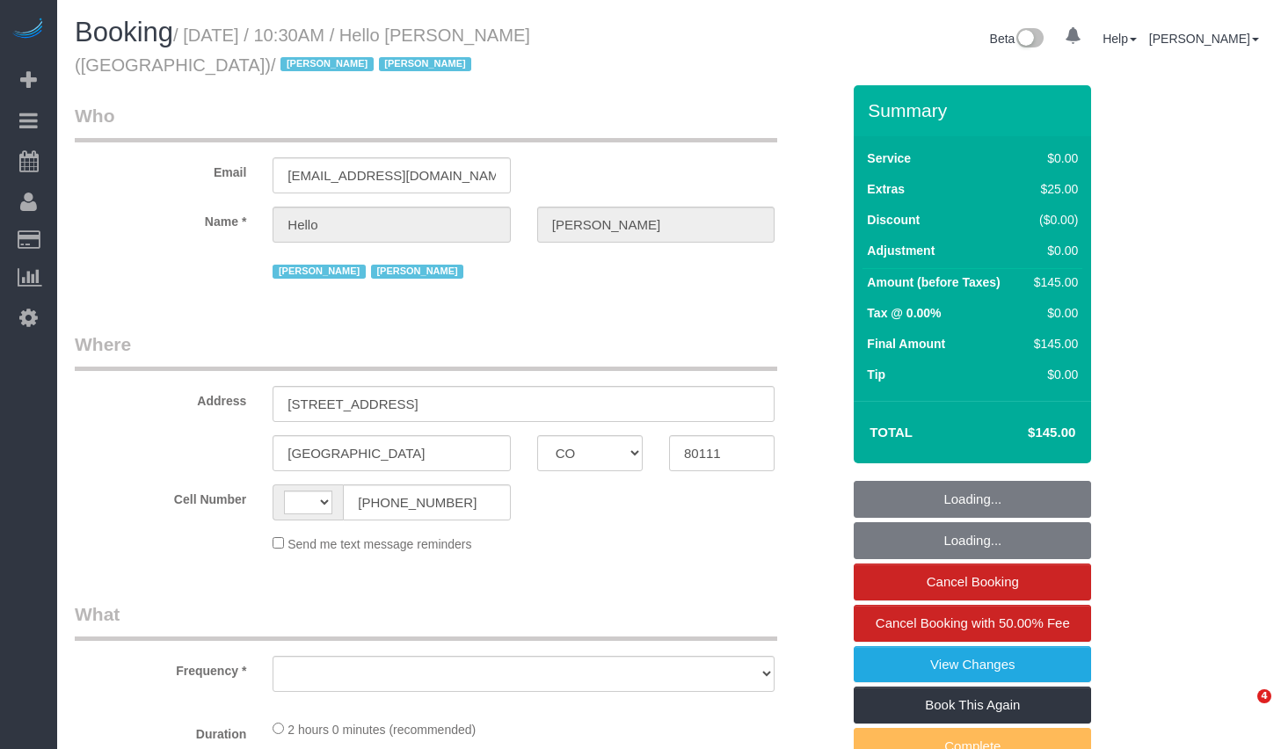
select select "CO"
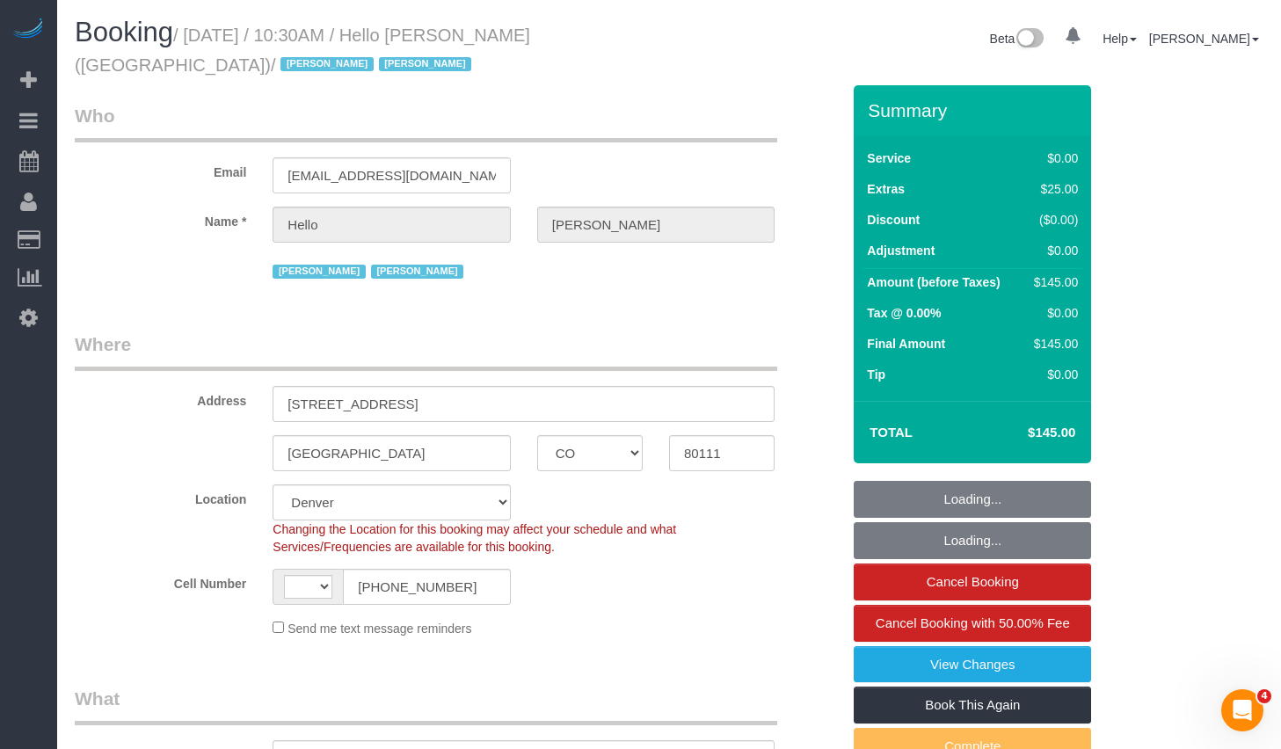
select select "number:89"
select select "number:90"
select select "number:13"
select select "number:6"
select select "string:[GEOGRAPHIC_DATA]"
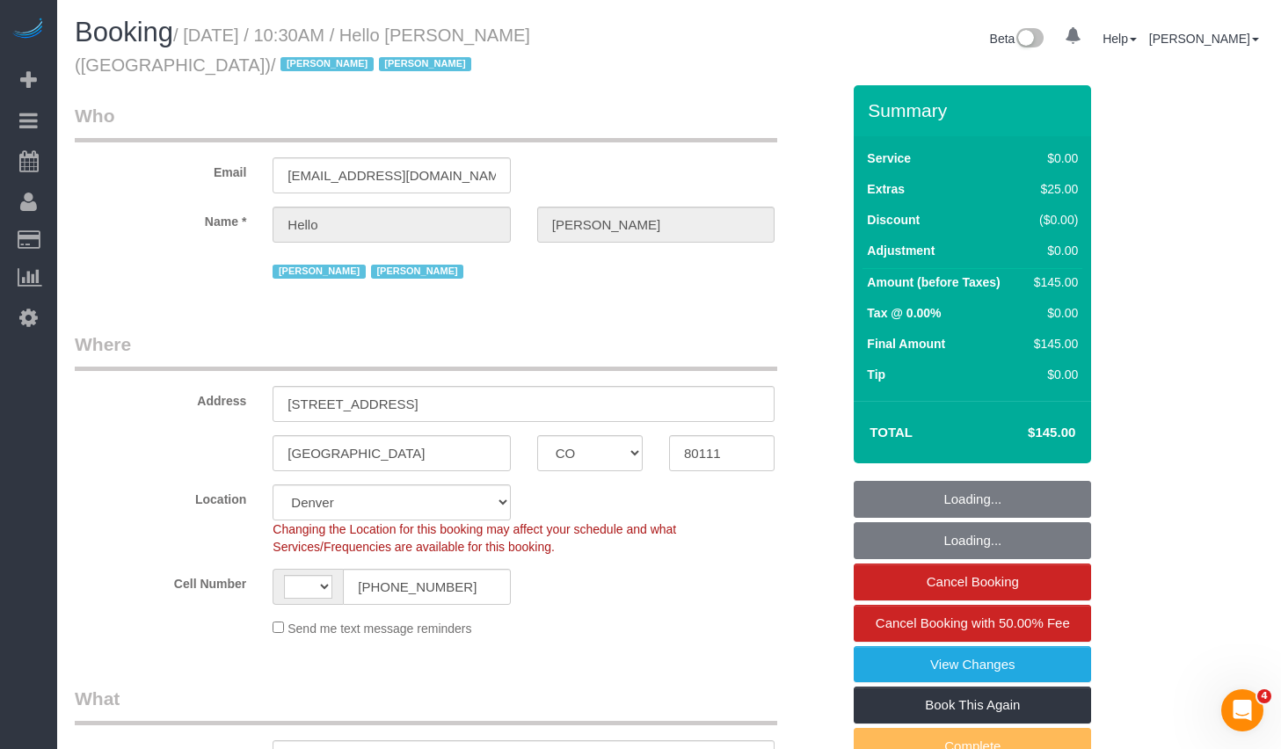
select select "object:1021"
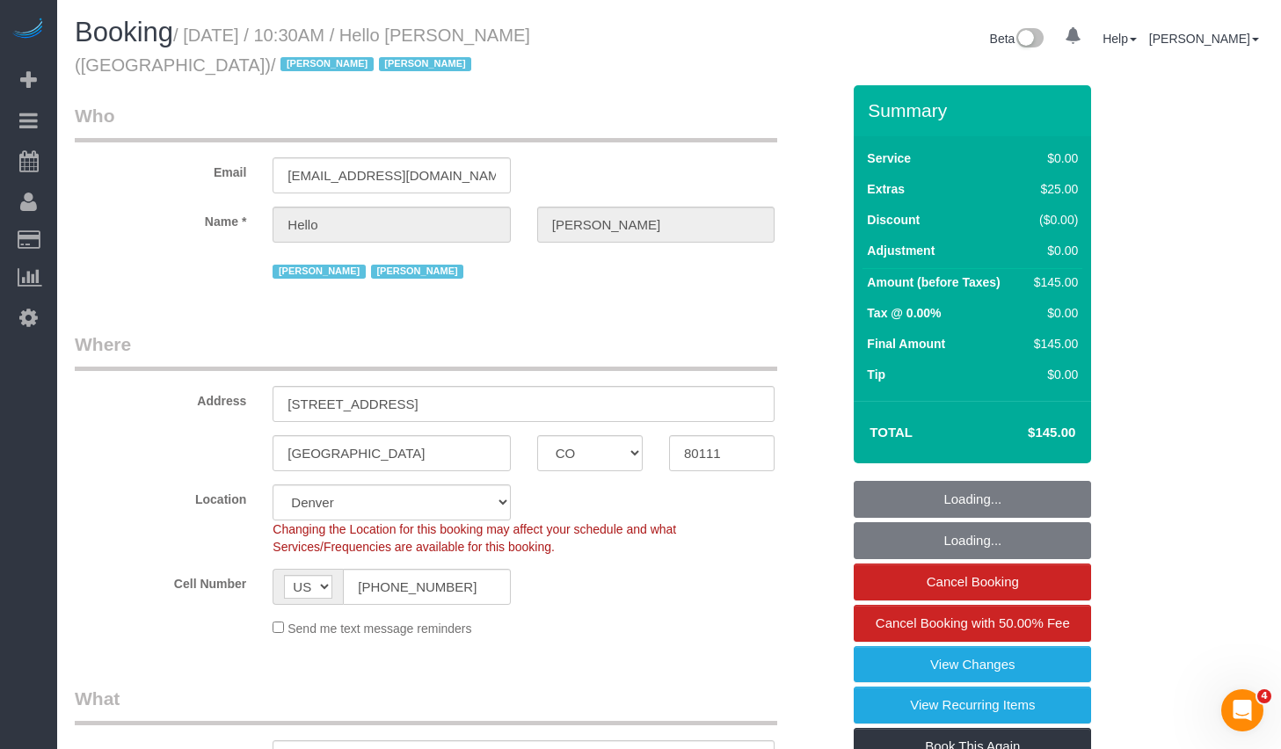
select select "1"
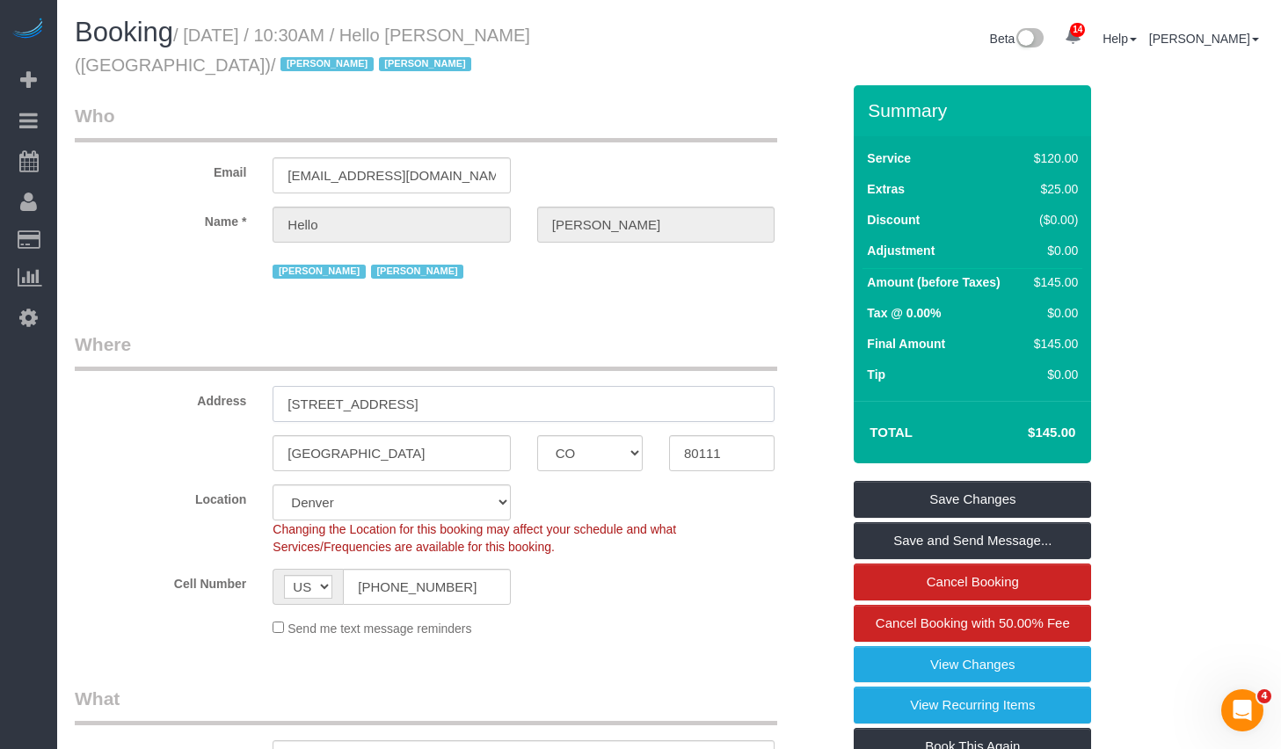
click at [576, 403] on input "[STREET_ADDRESS]" at bounding box center [524, 404] width 502 height 36
drag, startPoint x: 424, startPoint y: 461, endPoint x: 212, endPoint y: 459, distance: 211.9
click at [212, 459] on div "Greenwood Village AK AL AR AZ CA CO CT DC DE FL GA HI IA ID IL IN KS KY LA MA M…" at bounding box center [458, 453] width 792 height 36
click at [716, 455] on input "80111" at bounding box center [722, 453] width 106 height 36
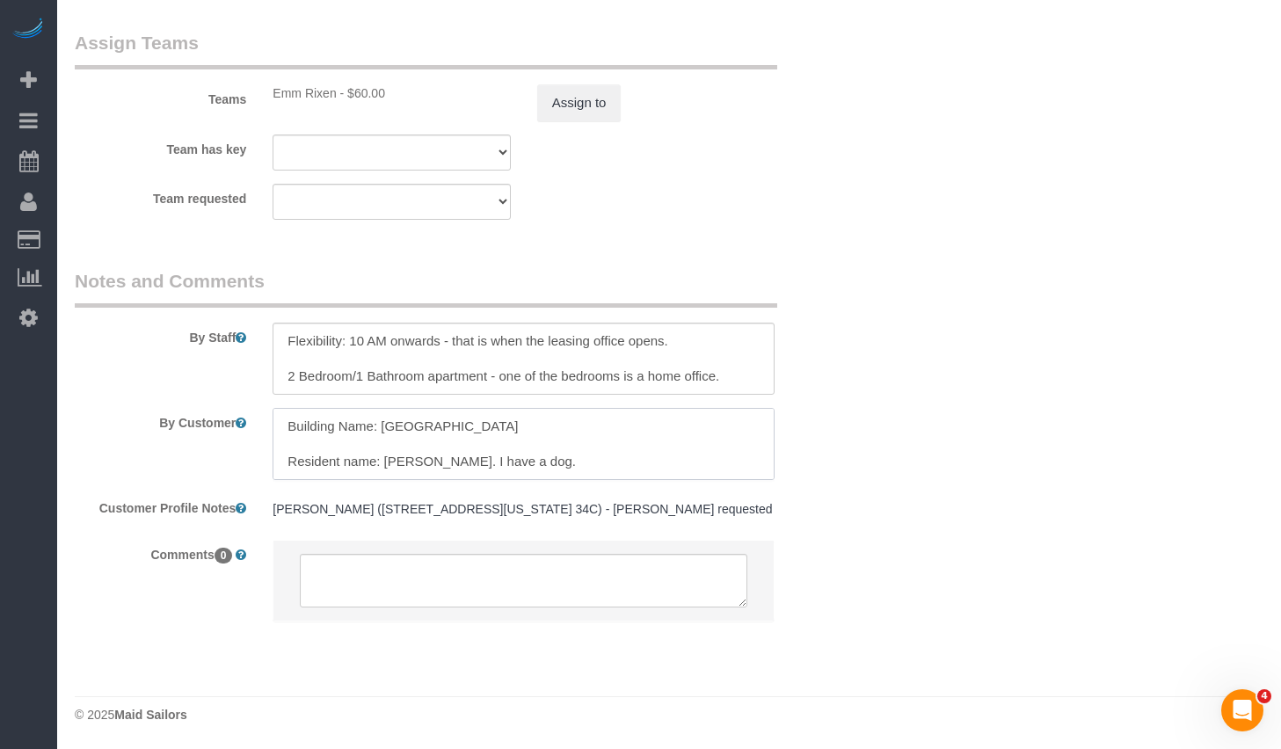
drag, startPoint x: 287, startPoint y: 424, endPoint x: 604, endPoint y: 457, distance: 319.2
click at [604, 457] on textarea at bounding box center [524, 444] width 502 height 72
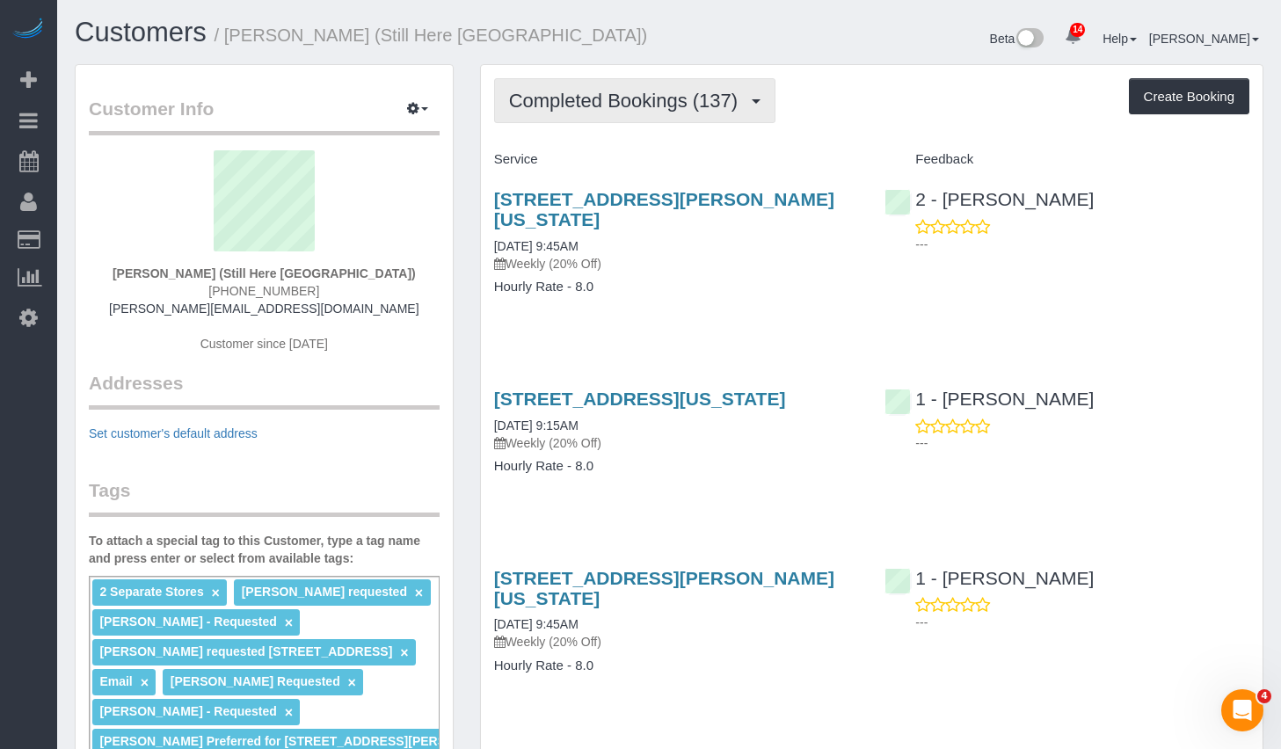
click at [670, 104] on span "Completed Bookings (137)" at bounding box center [627, 101] width 237 height 22
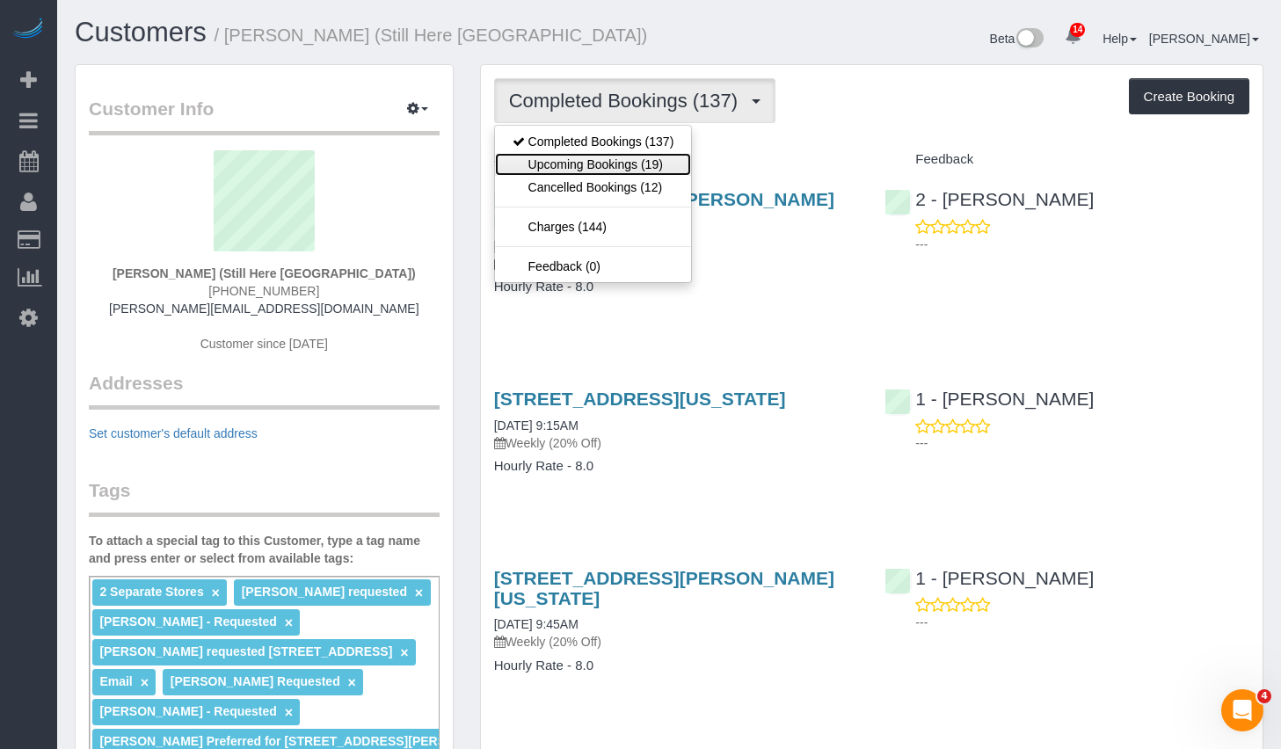
click at [593, 166] on link "Upcoming Bookings (19)" at bounding box center [593, 164] width 197 height 23
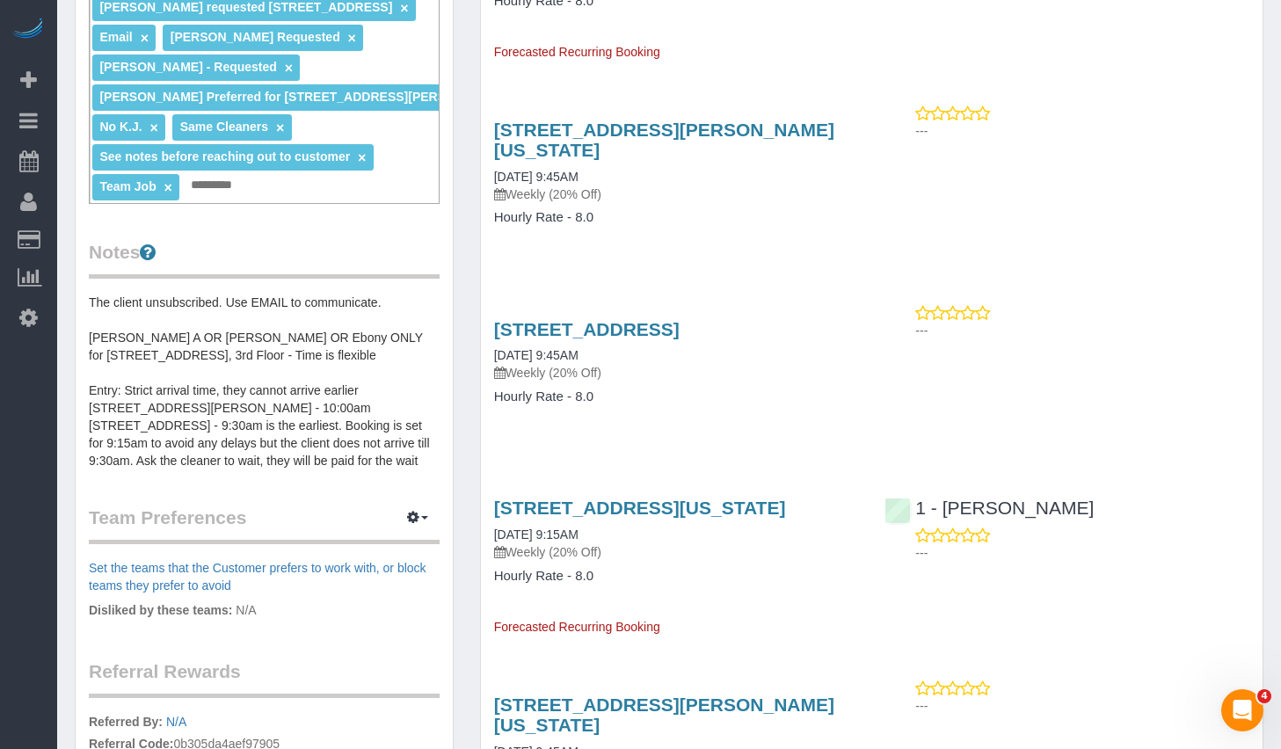
scroll to position [734, 0]
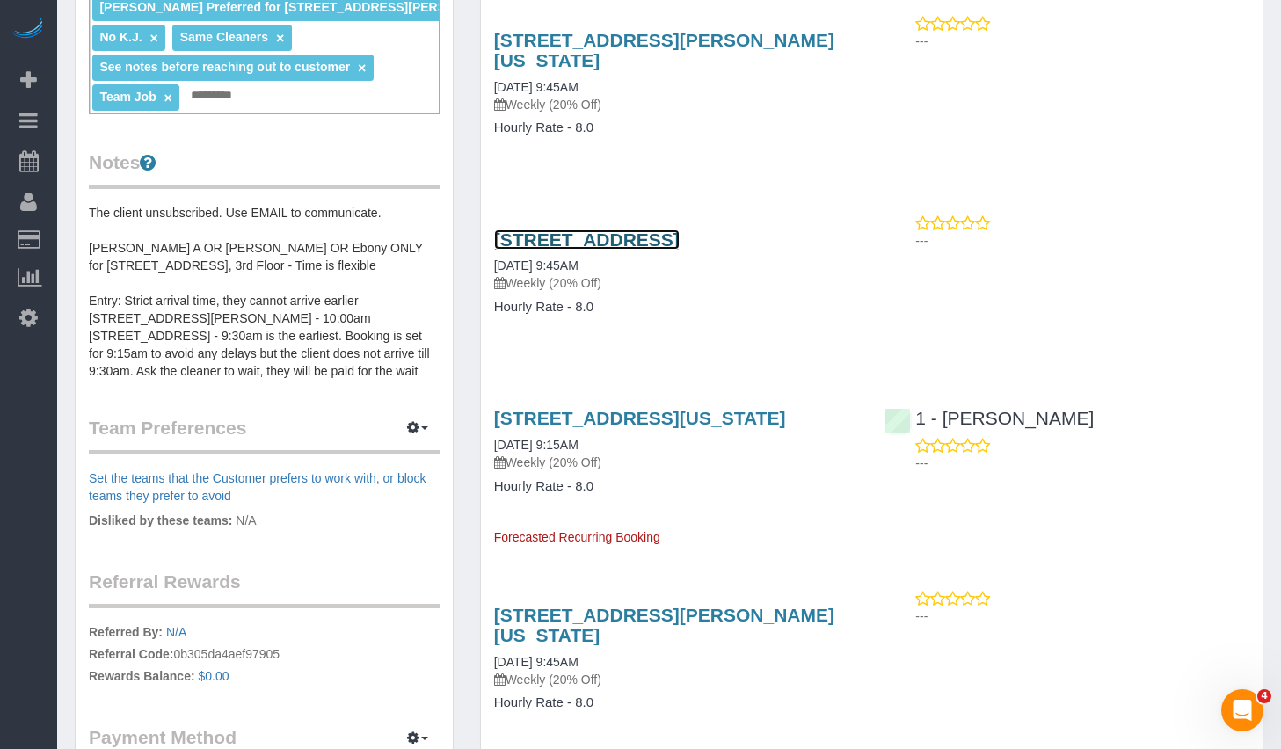
click at [675, 238] on link "170 Wythe Avenue, Brooklyn, NY 11249" at bounding box center [587, 239] width 186 height 20
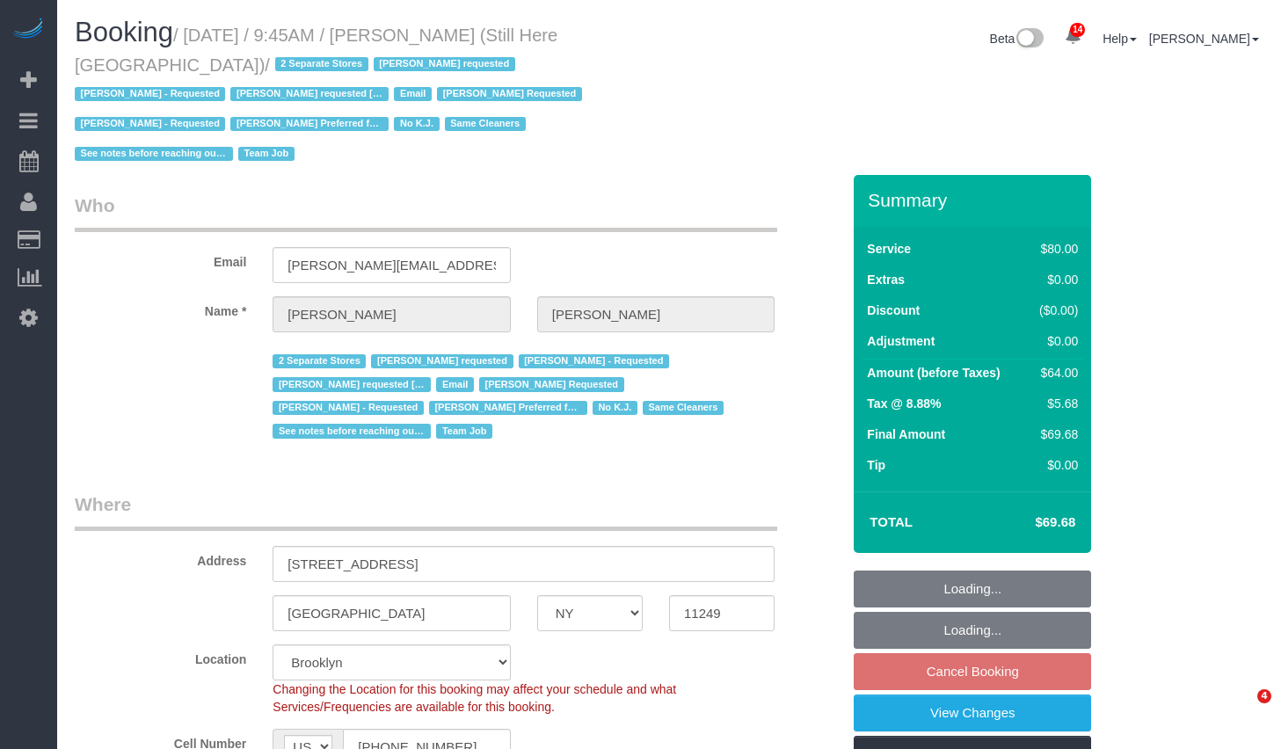
select select "NY"
select select "string:stripe-pm_1Oyz8t4VGloSiKo71skqOF54"
select select "number:89"
select select "number:90"
select select "number:15"
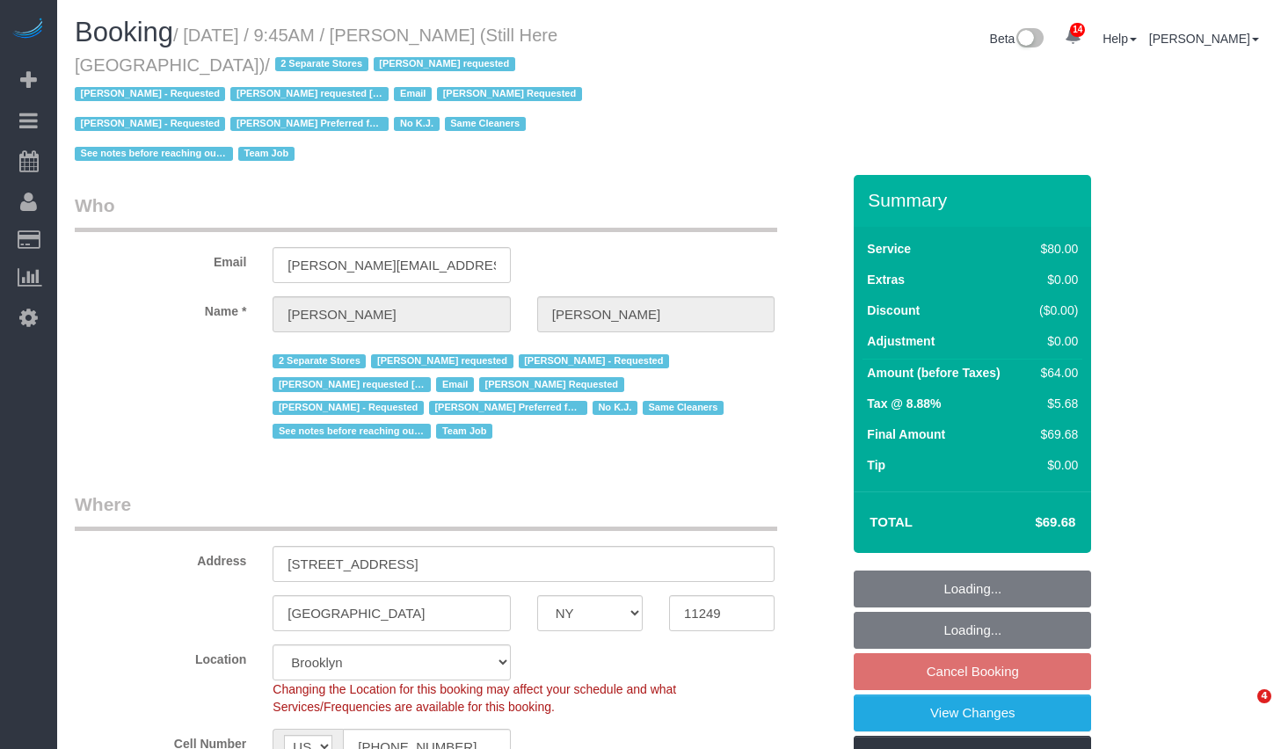
select select "number:5"
select select "object:1472"
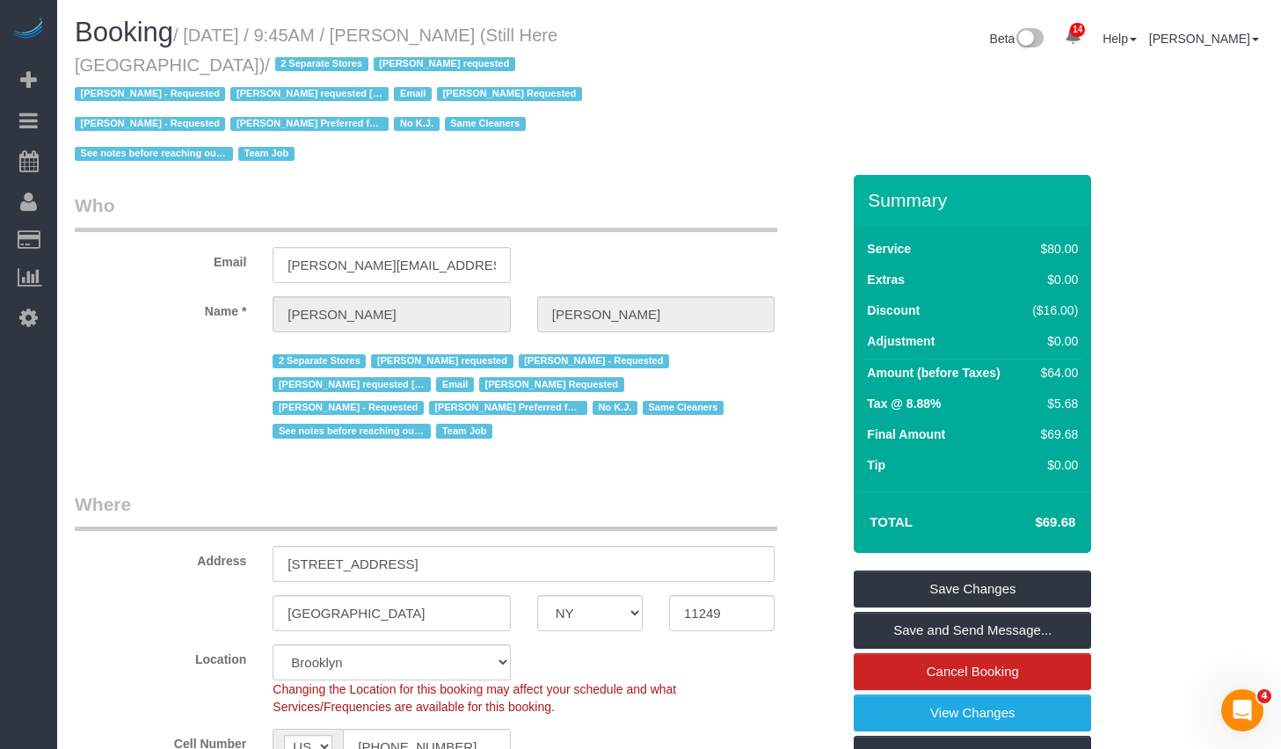
click at [194, 33] on small "/ September 15, 2025 / 9:45AM / Francesca Racanelli (Still Here NYC) / 2 Separa…" at bounding box center [331, 94] width 513 height 139
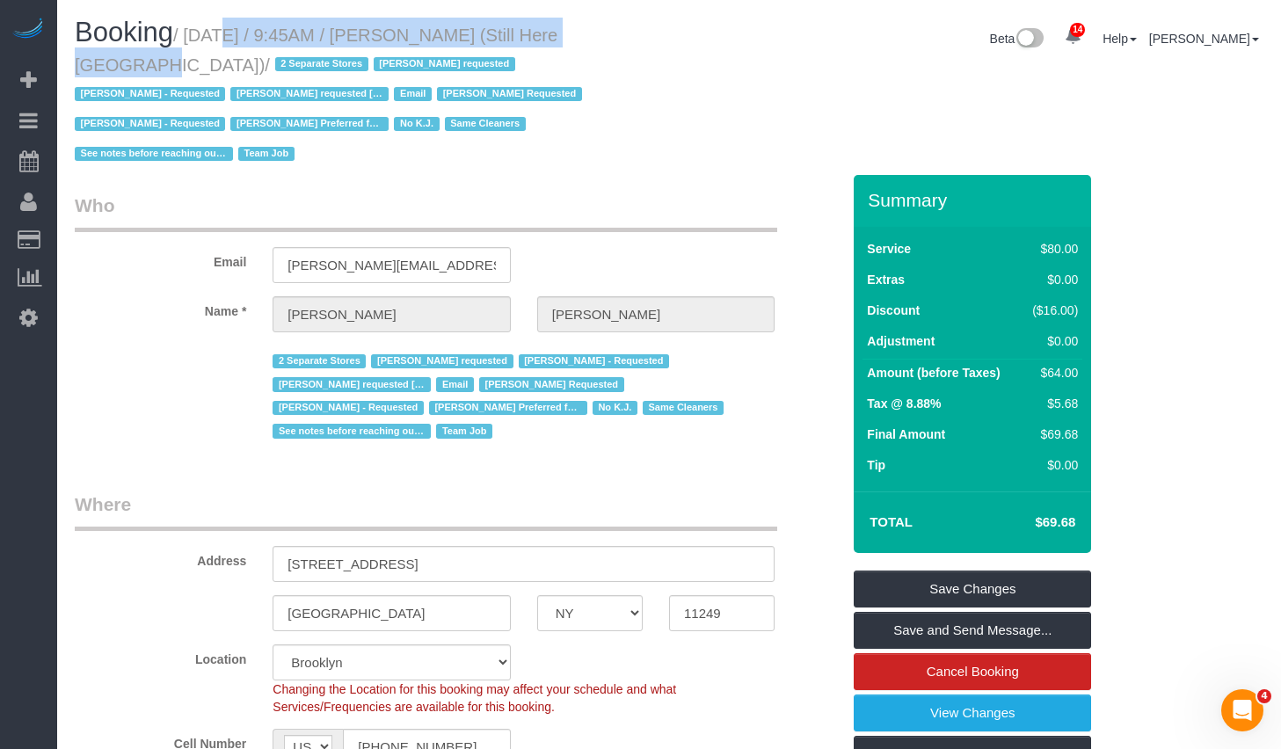
drag, startPoint x: 200, startPoint y: 37, endPoint x: 610, endPoint y: 40, distance: 410.6
click at [587, 40] on small "/ September 15, 2025 / 9:45AM / Francesca Racanelli (Still Here NYC) / 2 Separa…" at bounding box center [331, 94] width 513 height 139
copy small "September 15, 2025 / 9:45AM / Francesca Racanelli"
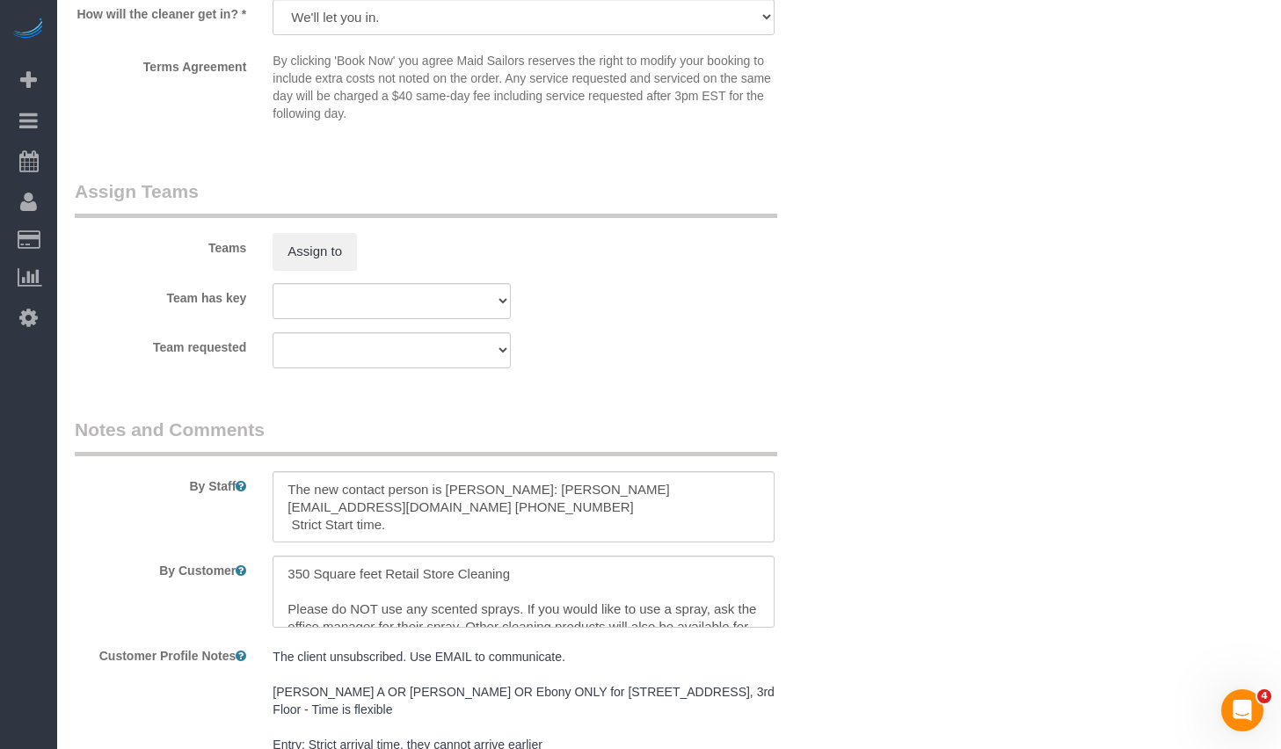
scroll to position [2334, 0]
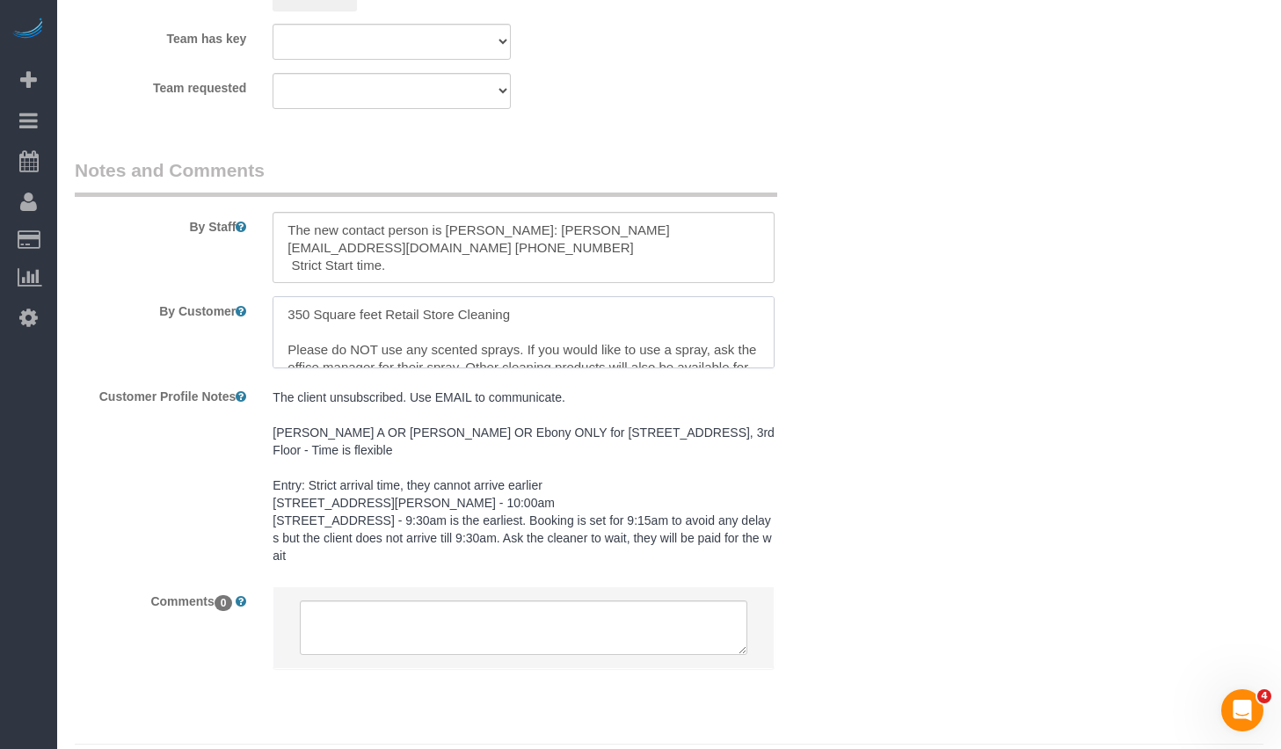
click at [507, 296] on textarea at bounding box center [524, 332] width 502 height 72
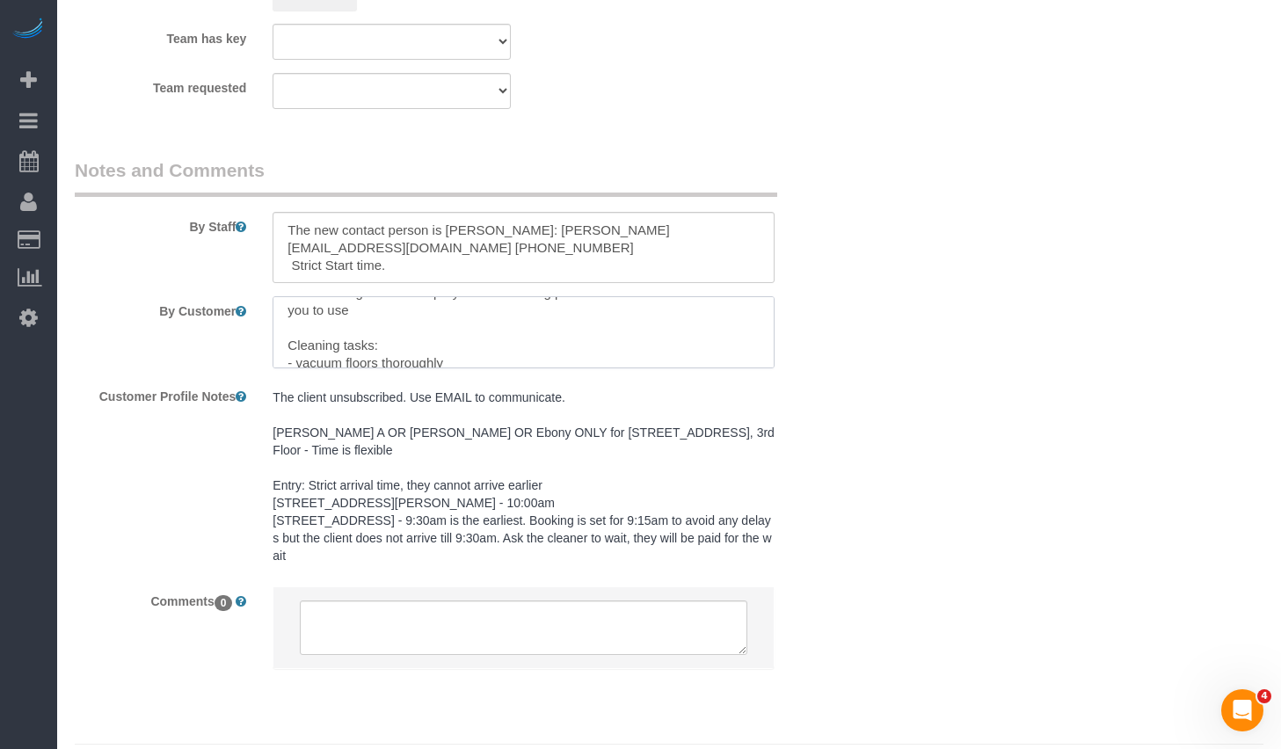
scroll to position [245, 0]
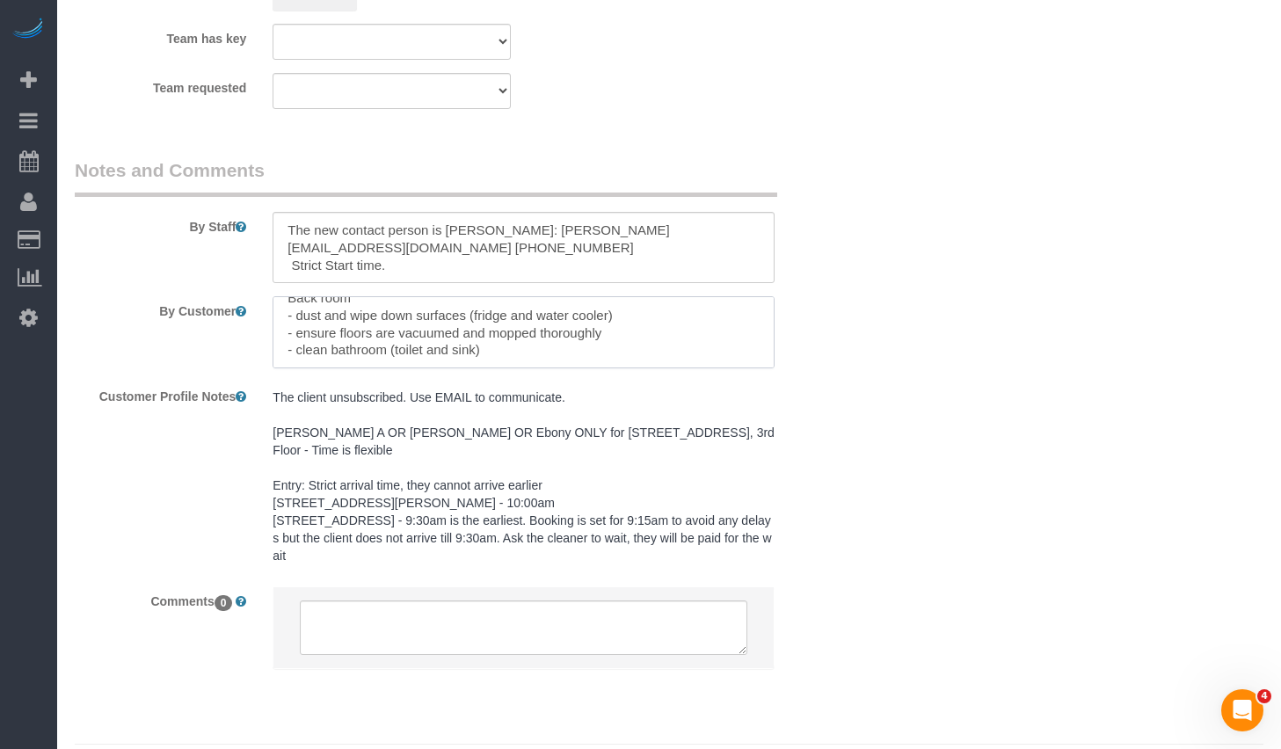
click at [513, 317] on textarea at bounding box center [524, 332] width 502 height 72
paste textarea "Francesca Racanelli Hi Maid Sailors, Sending a list of cleaning instructions fo…"
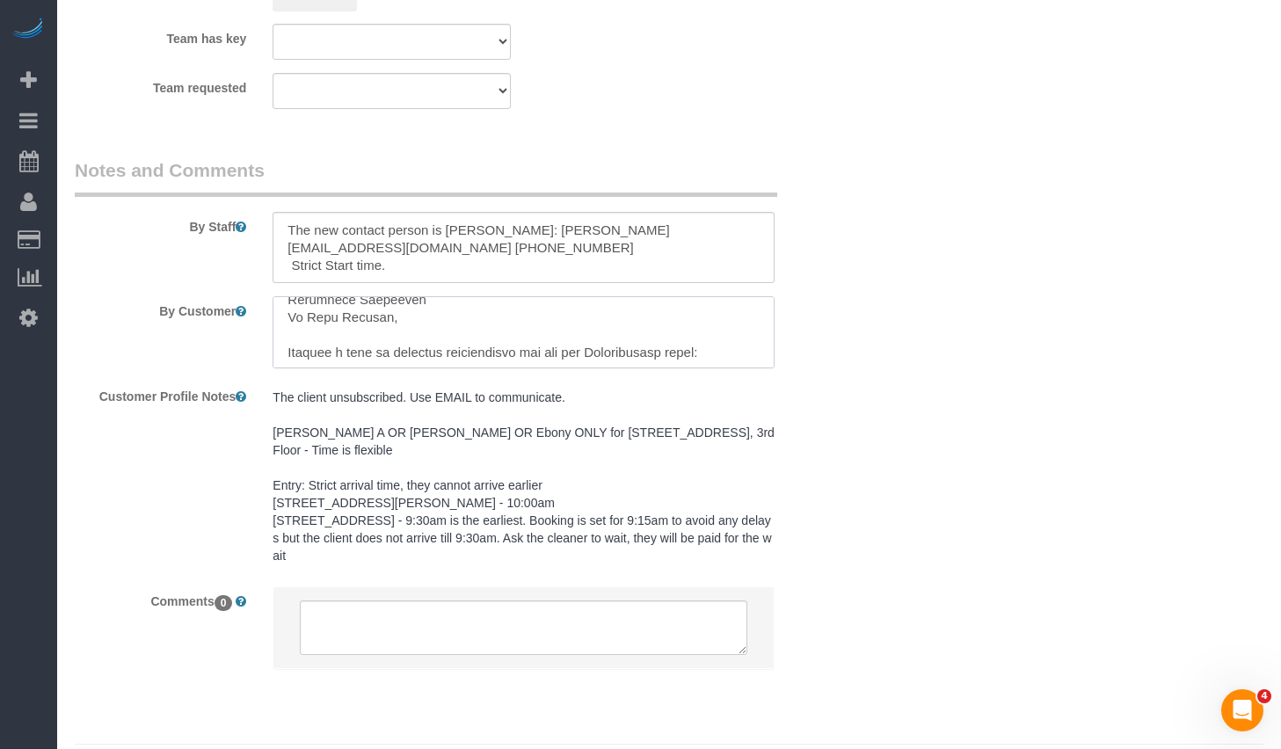
click at [355, 296] on textarea at bounding box center [524, 332] width 502 height 72
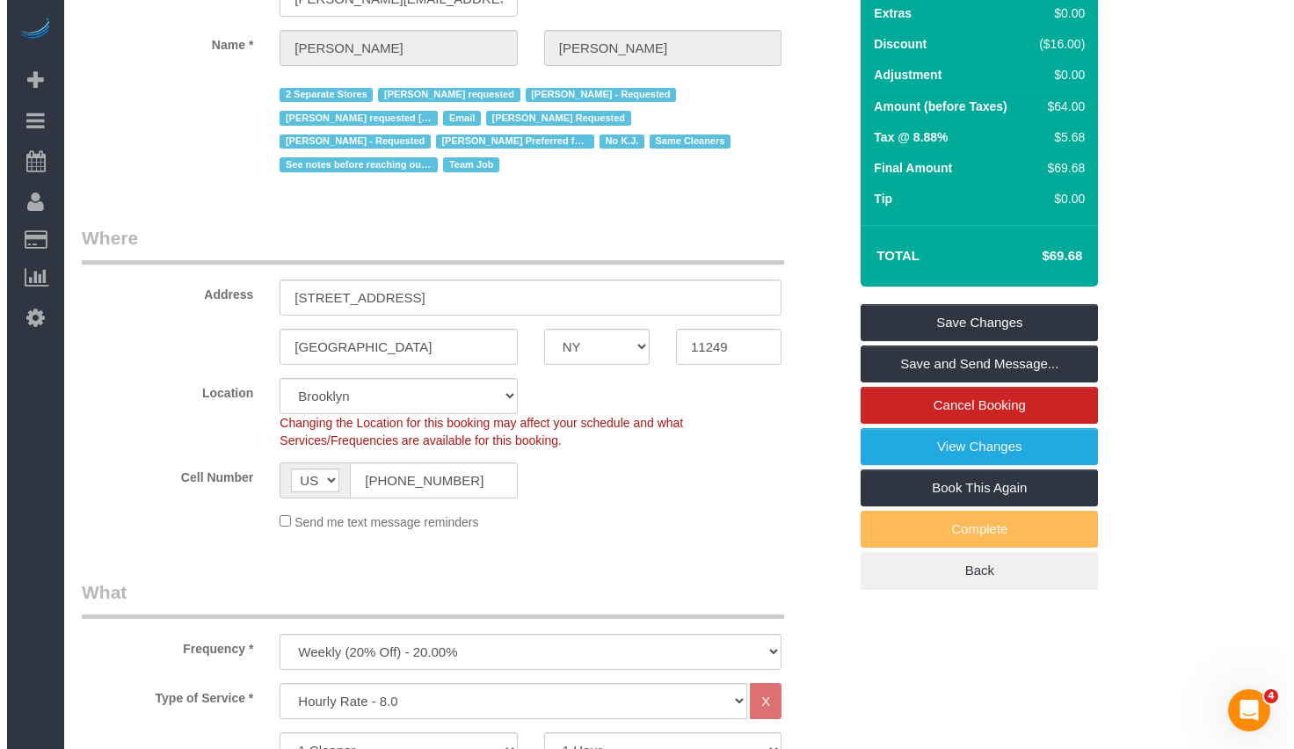
scroll to position [0, 0]
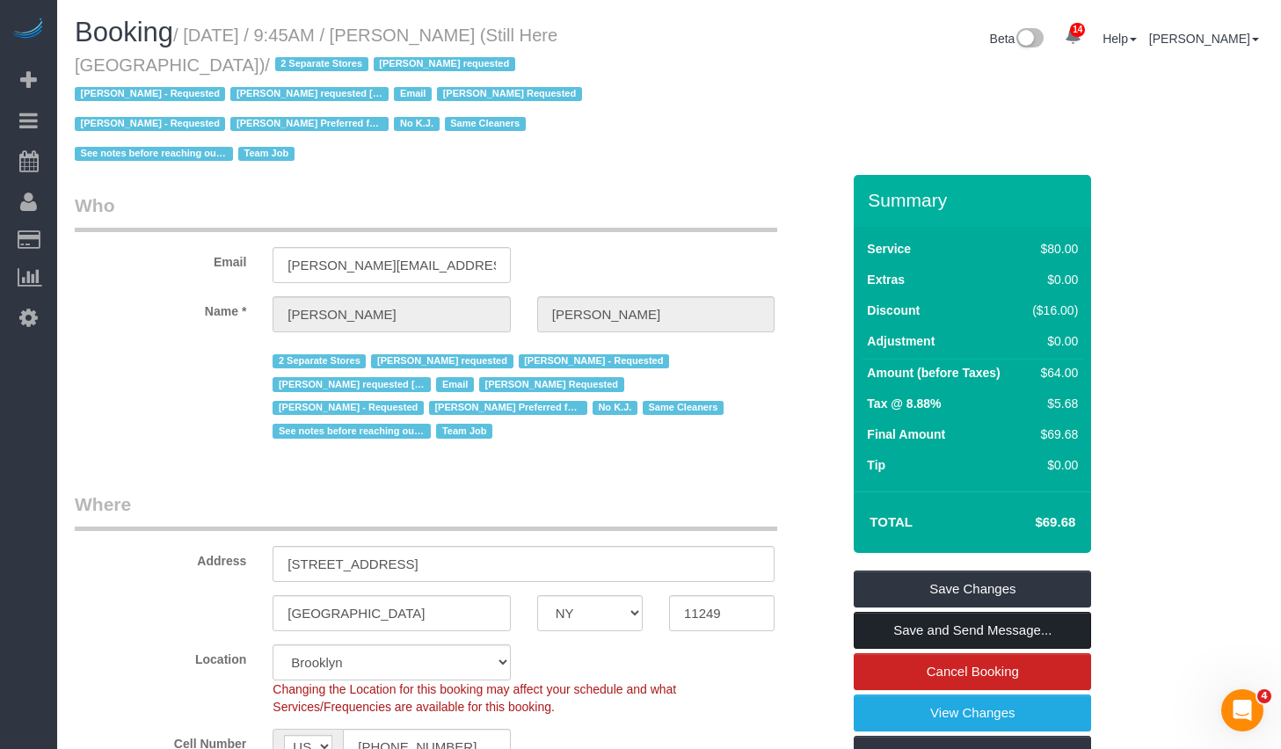
type textarea "350 Square feet Retail Store Cleaning Please do NOT use any scented sprays. If …"
click at [937, 612] on link "Save and Send Message..." at bounding box center [972, 630] width 237 height 37
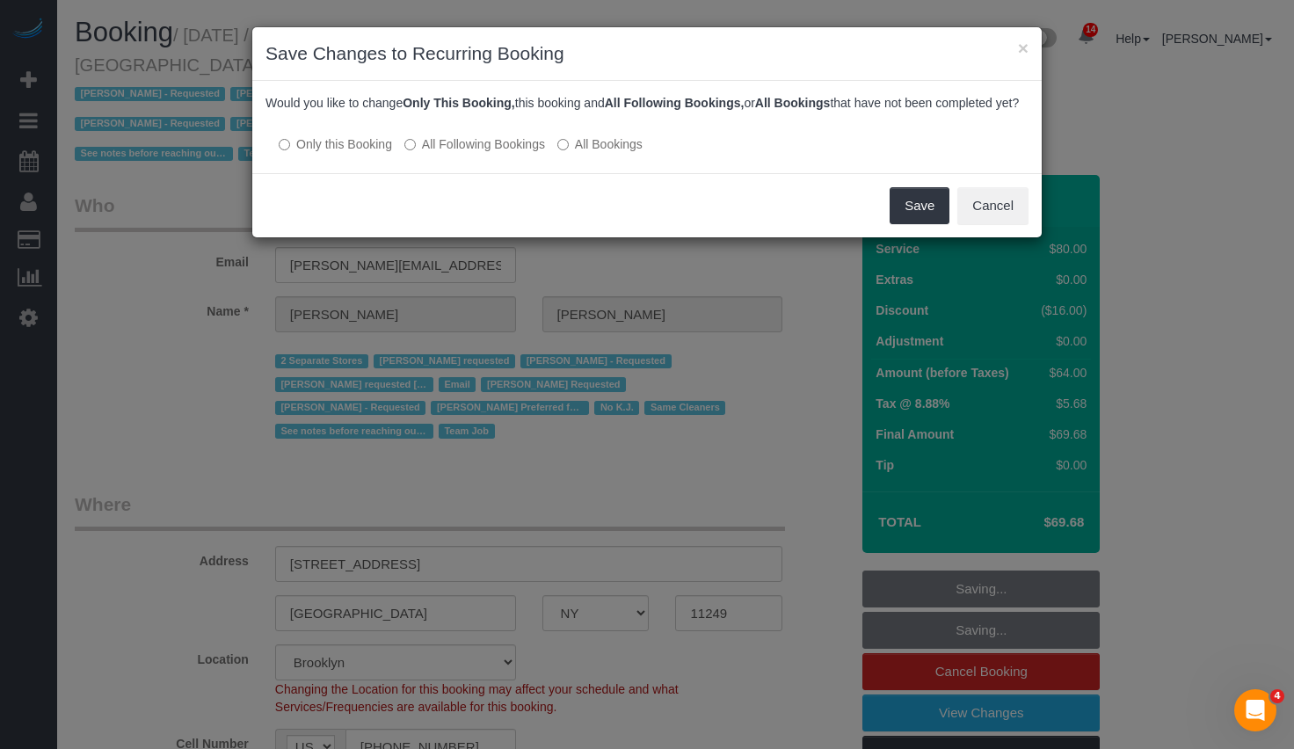
click at [486, 153] on label "All Following Bookings" at bounding box center [474, 144] width 141 height 18
click at [923, 224] on button "Save" at bounding box center [920, 205] width 60 height 37
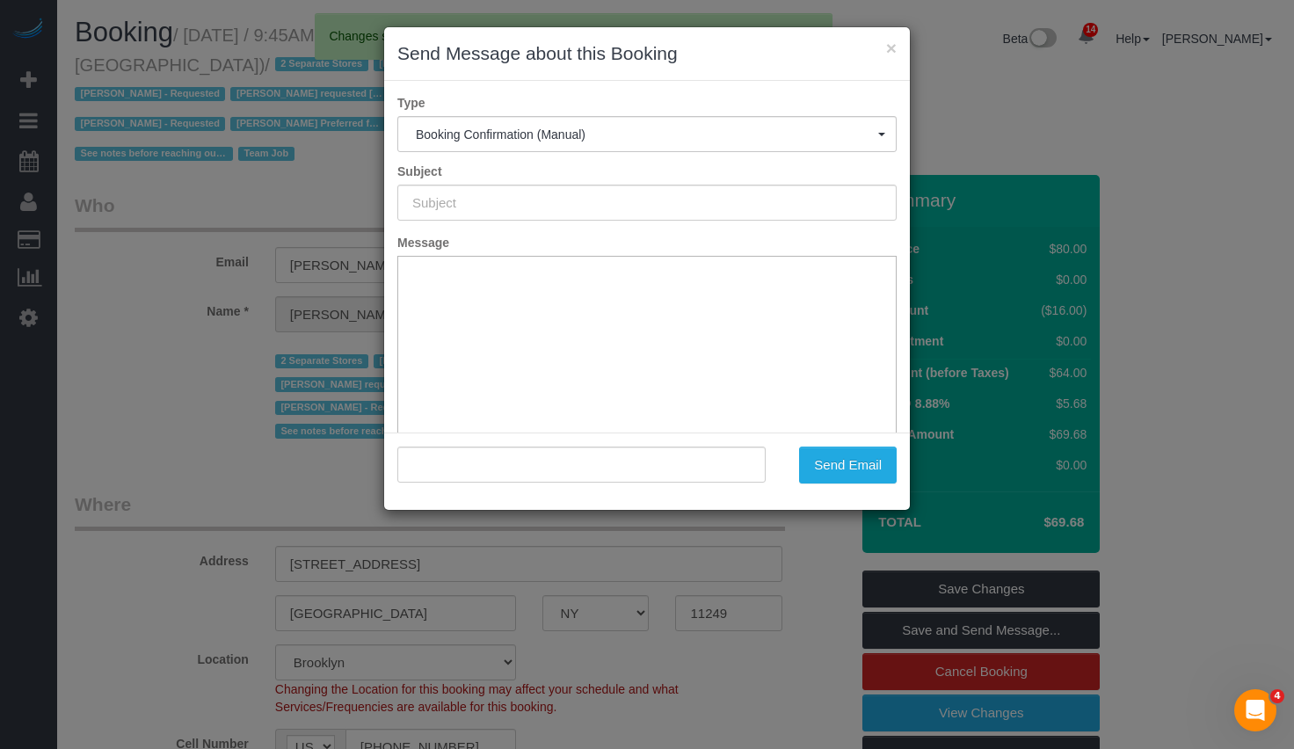
type input "Cleaning Confirmed for 09/15/2025 at 9:45am"
type input ""Francesca Racanelli" <francesca@stillhere.nyc>"
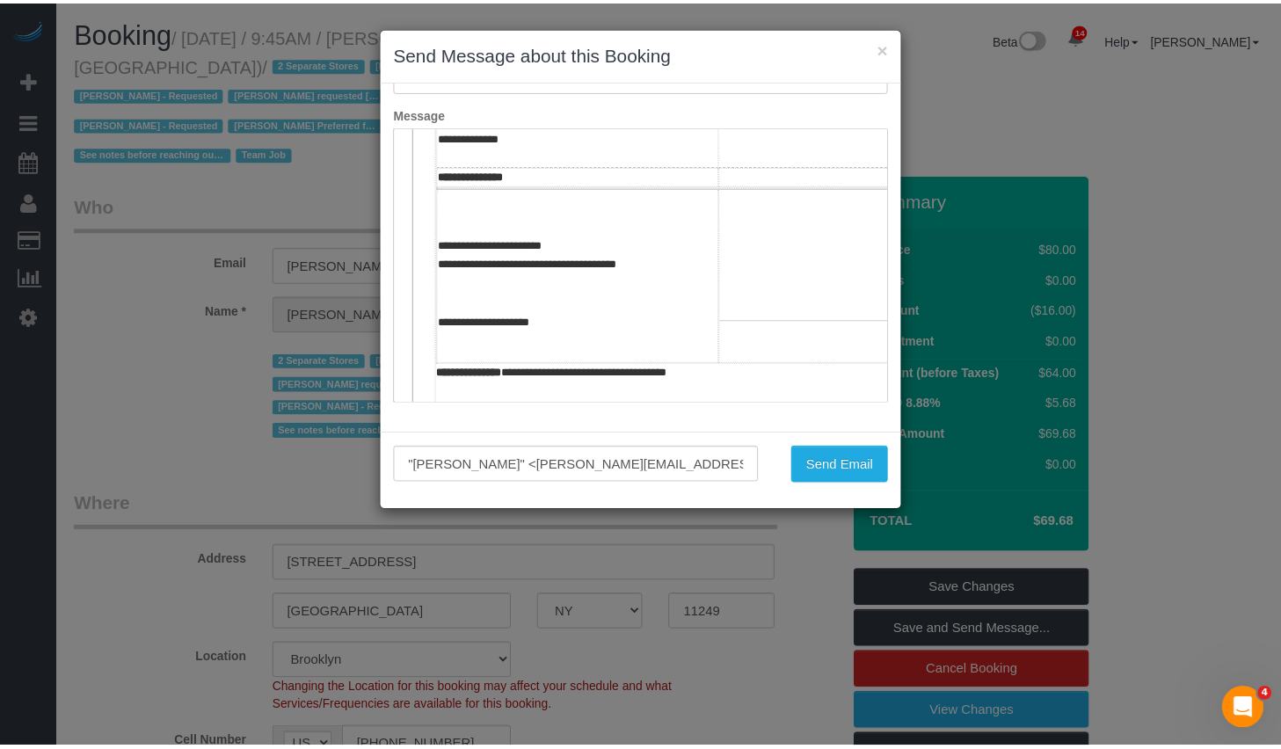
scroll to position [768, 0]
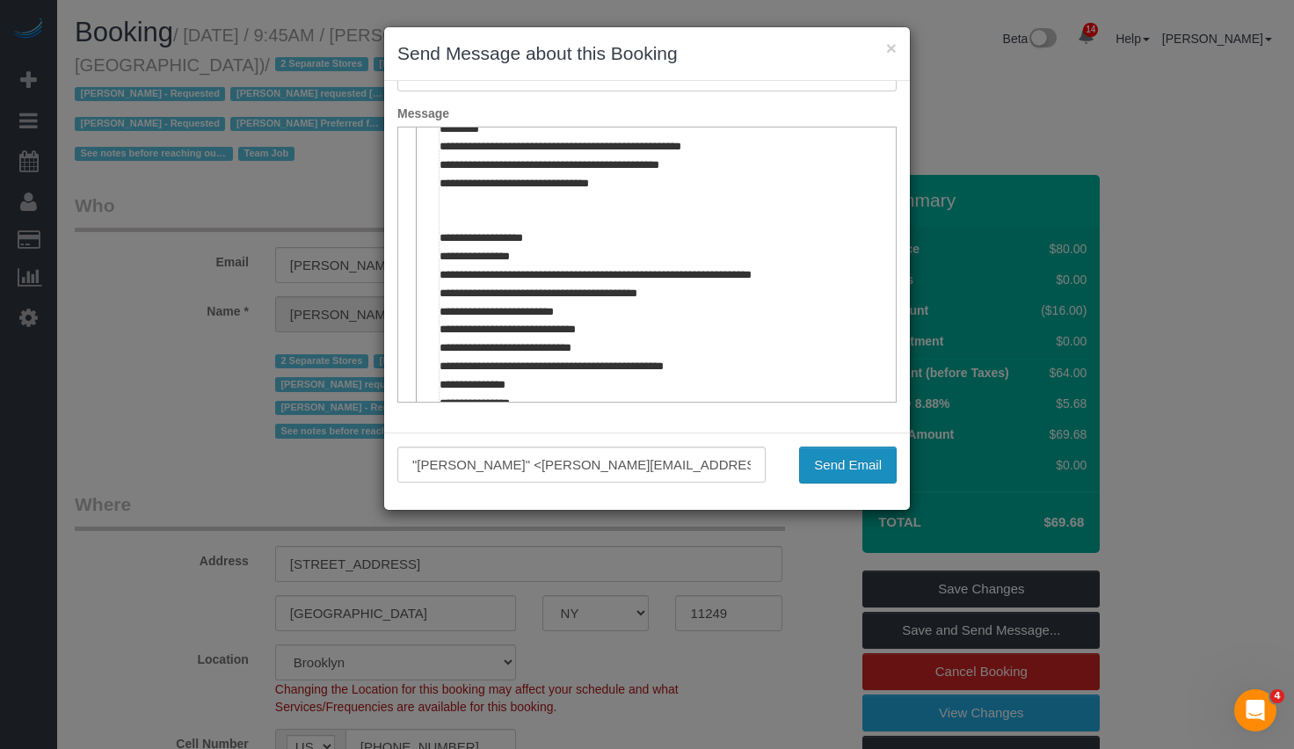
click at [864, 460] on button "Send Email" at bounding box center [848, 465] width 98 height 37
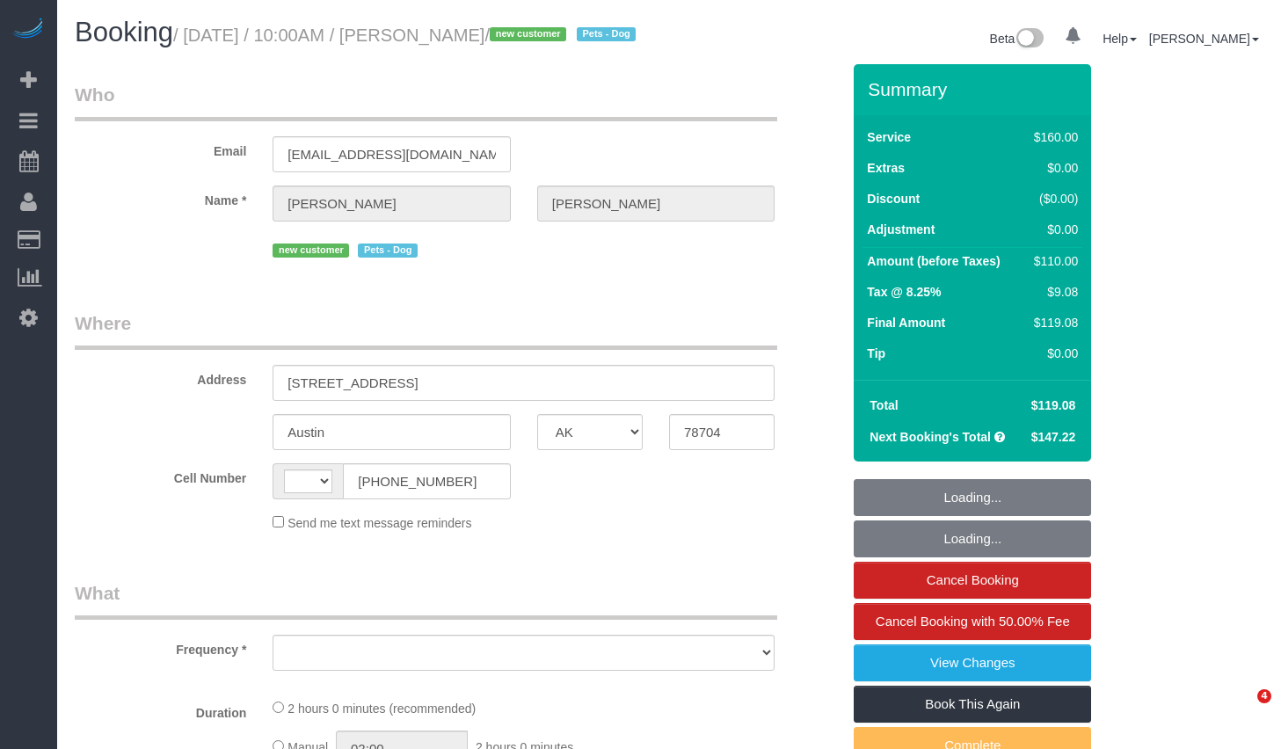
select select "[GEOGRAPHIC_DATA]"
select select "string:[GEOGRAPHIC_DATA]"
select select "object:757"
select select "number:58"
select select "number:72"
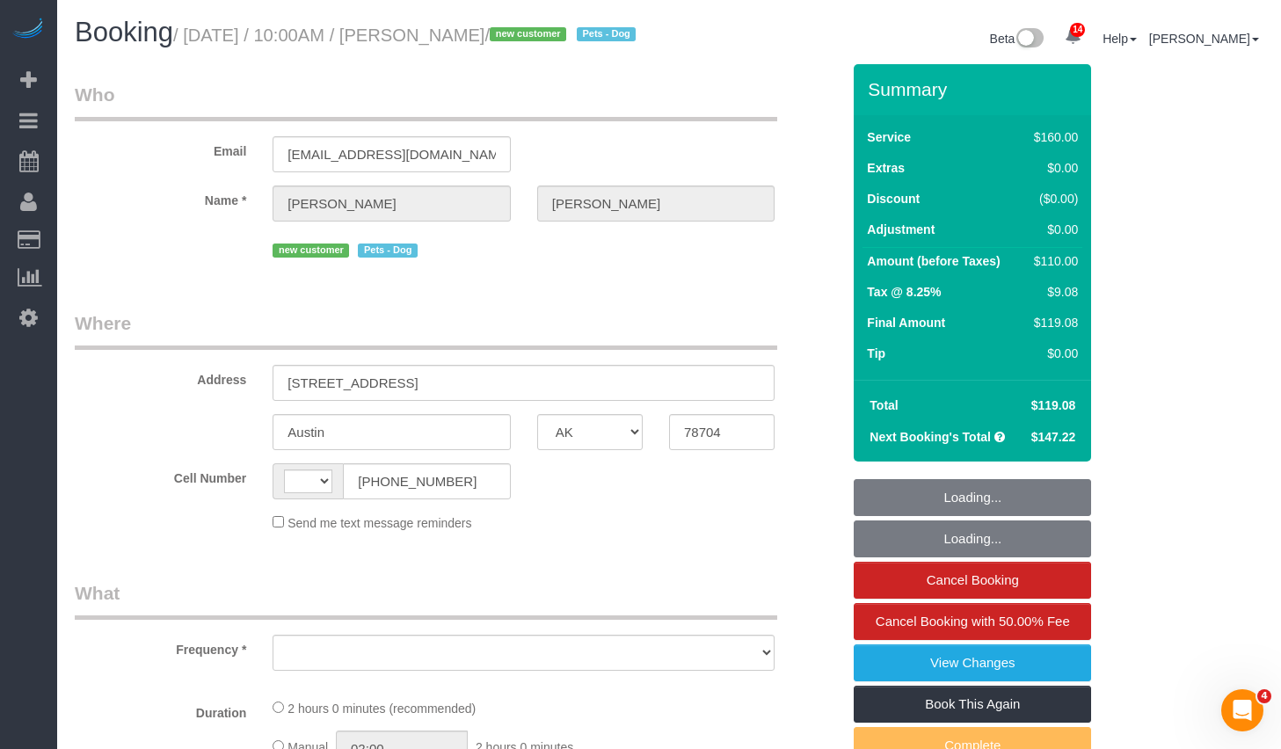
select select "number:13"
select select "number:5"
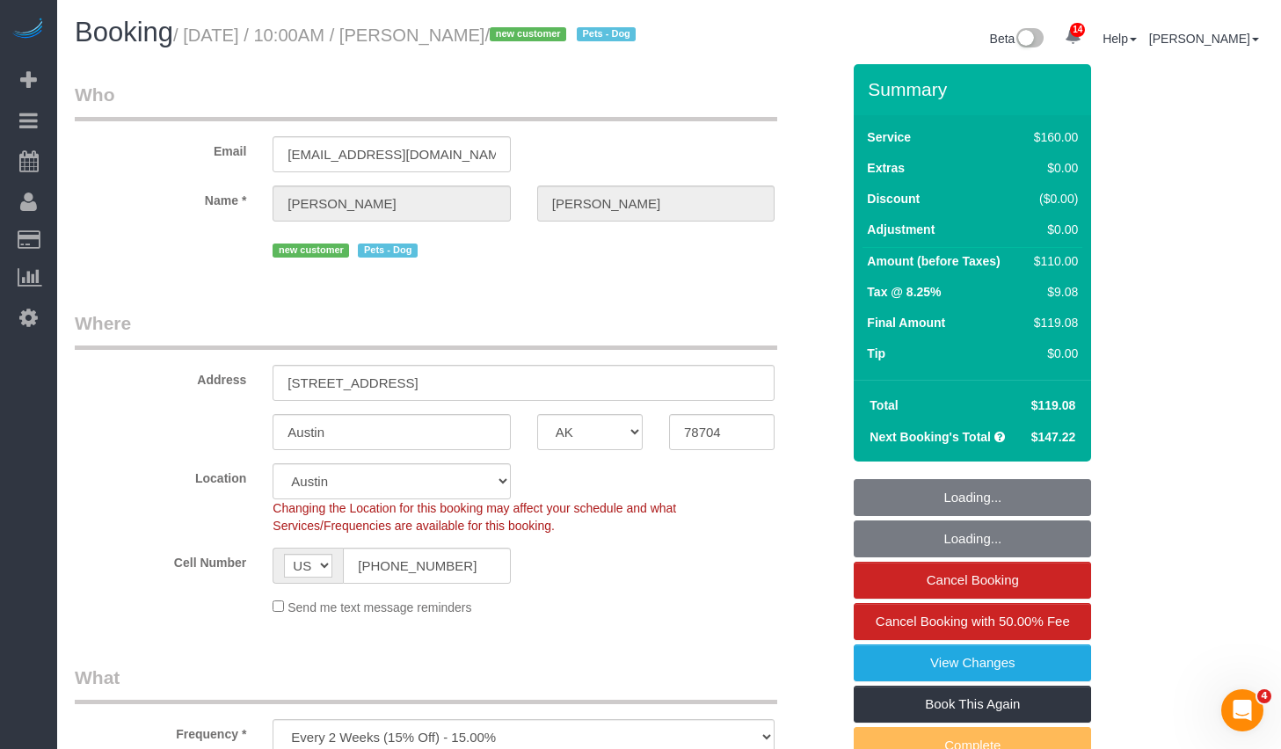
select select "spot1"
select select "string:stripe-pm_1S42YJ4VGloSiKo7pQTyPawy"
select select "object:1035"
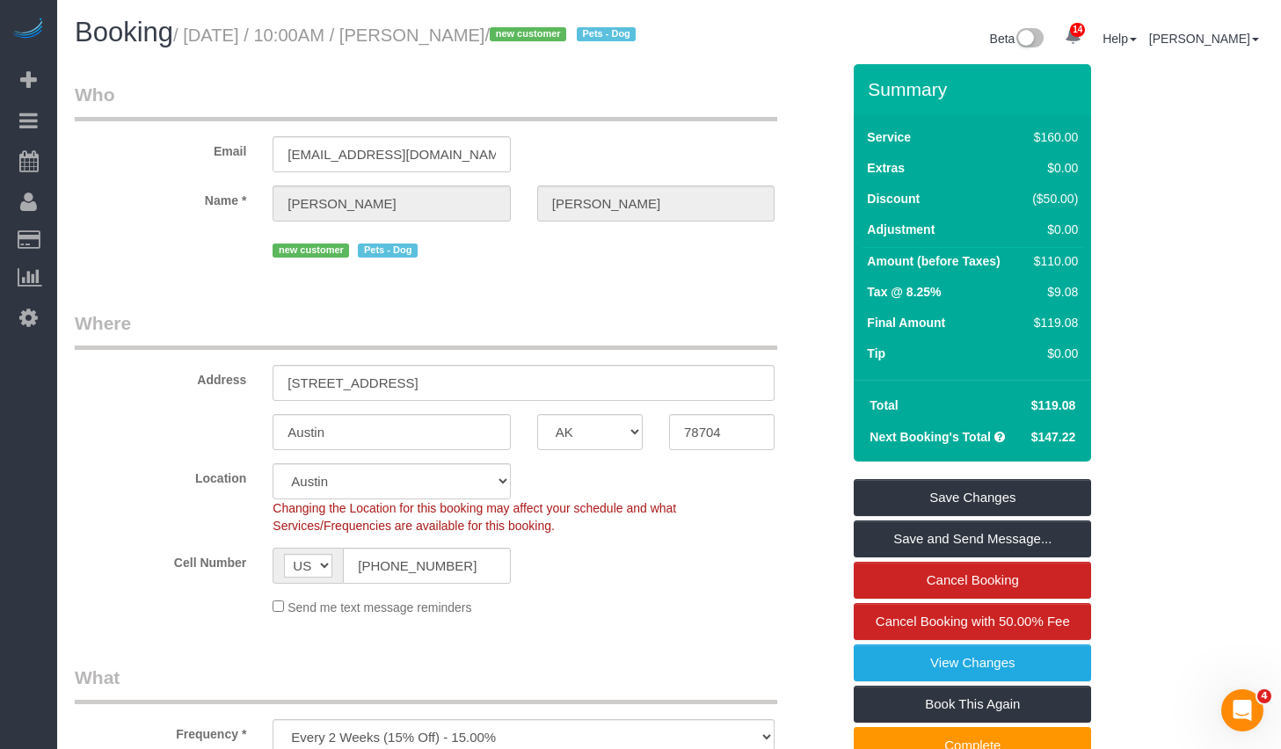
drag, startPoint x: 465, startPoint y: 32, endPoint x: 567, endPoint y: 34, distance: 102.0
click at [567, 34] on small "/ September 08, 2025 / 10:00AM / Dan Sequeira / new customer Pets - Dog" at bounding box center [407, 34] width 468 height 19
copy small "Dan Sequeira"
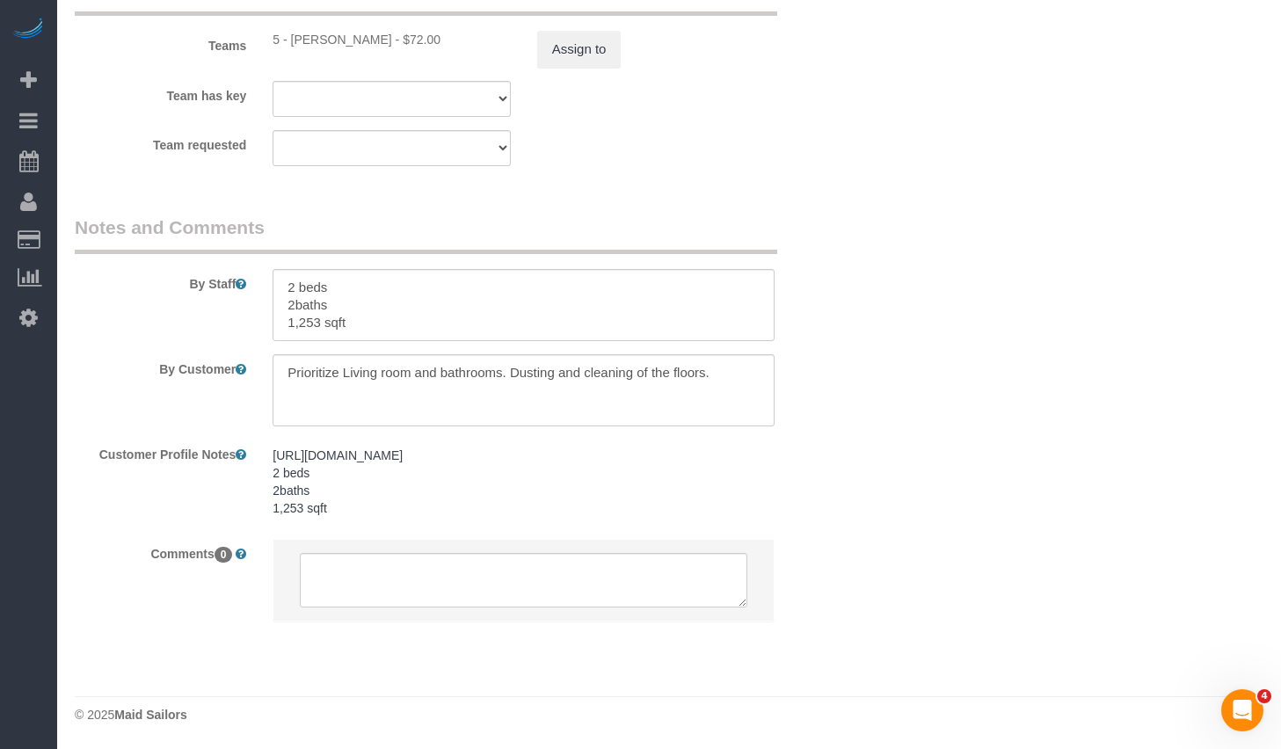
scroll to position [2072, 0]
click at [630, 468] on pre "https://www.zillow.com/homedetails/900-S-1st-St-301-Austin-TX-78704/251035718_z…" at bounding box center [524, 482] width 502 height 70
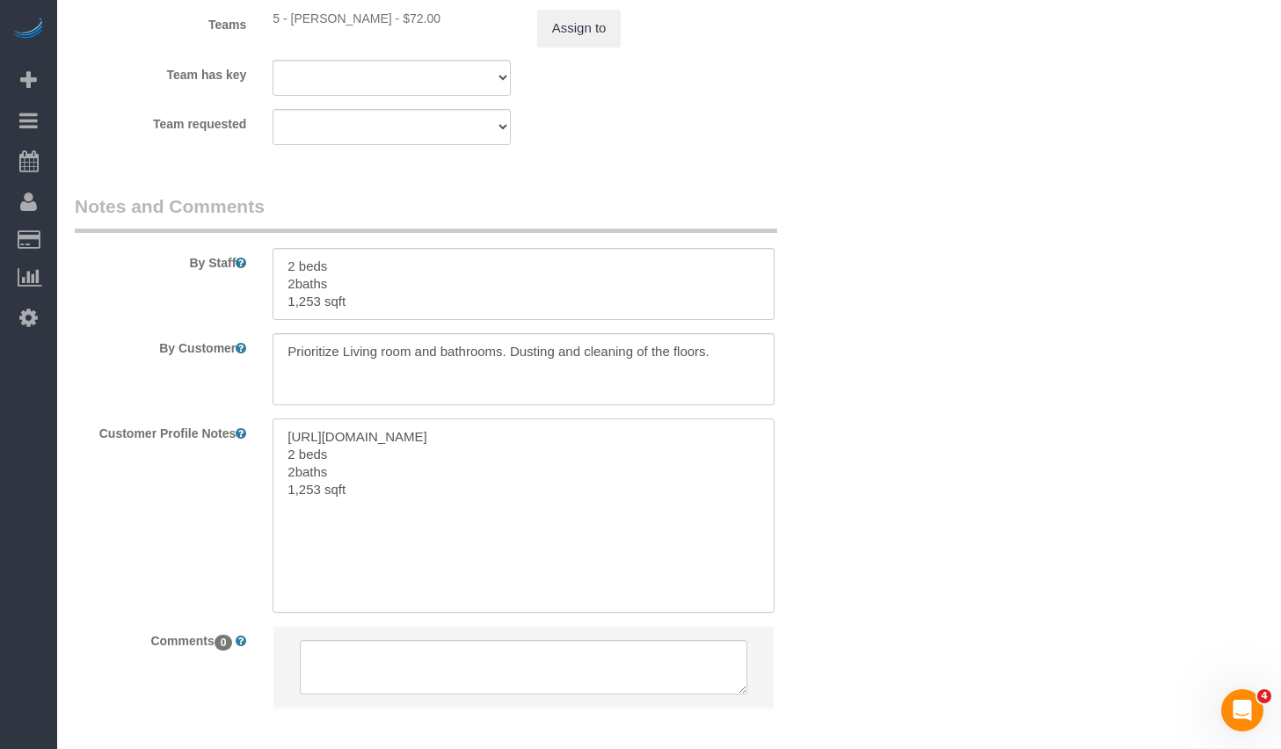
drag, startPoint x: 457, startPoint y: 476, endPoint x: 250, endPoint y: 437, distance: 211.1
click at [250, 437] on sui-booking-comments "By Staff By Customer Customer Profile Notes https://www.zillow.com/homedetails/…" at bounding box center [458, 459] width 766 height 533
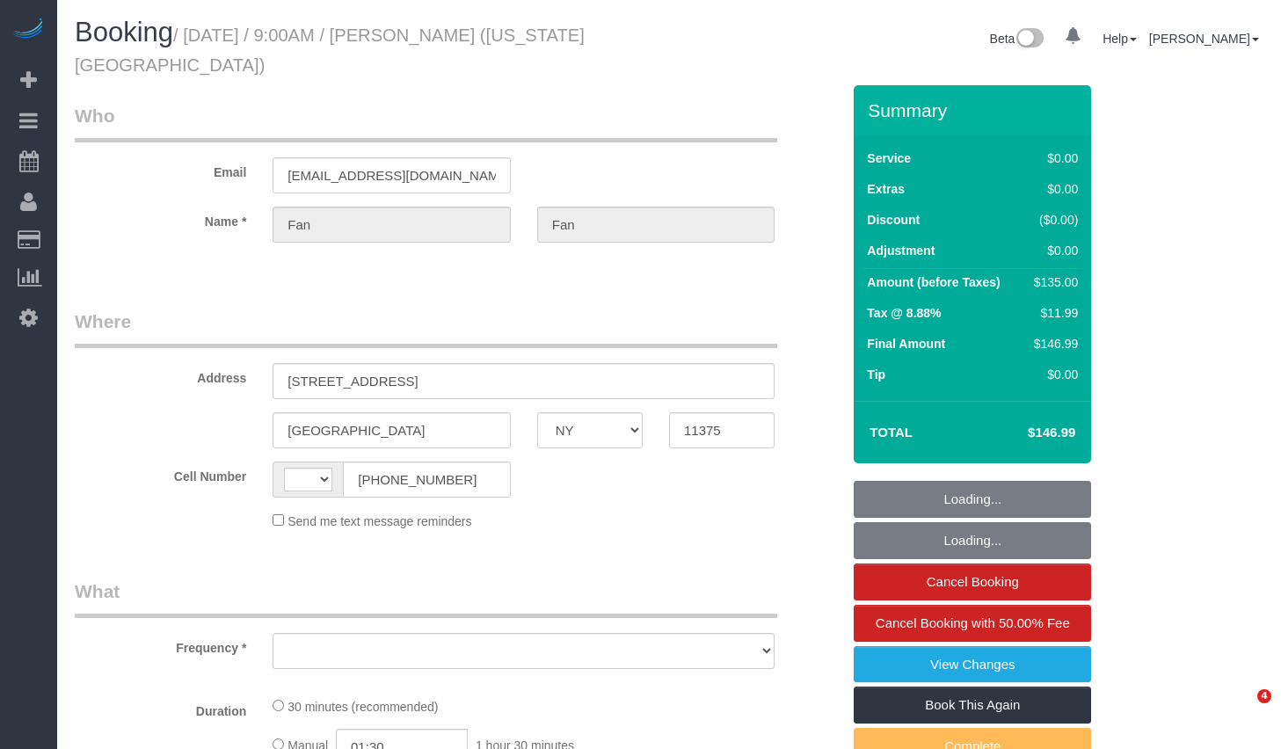
select select "NY"
select select "string:[GEOGRAPHIC_DATA]"
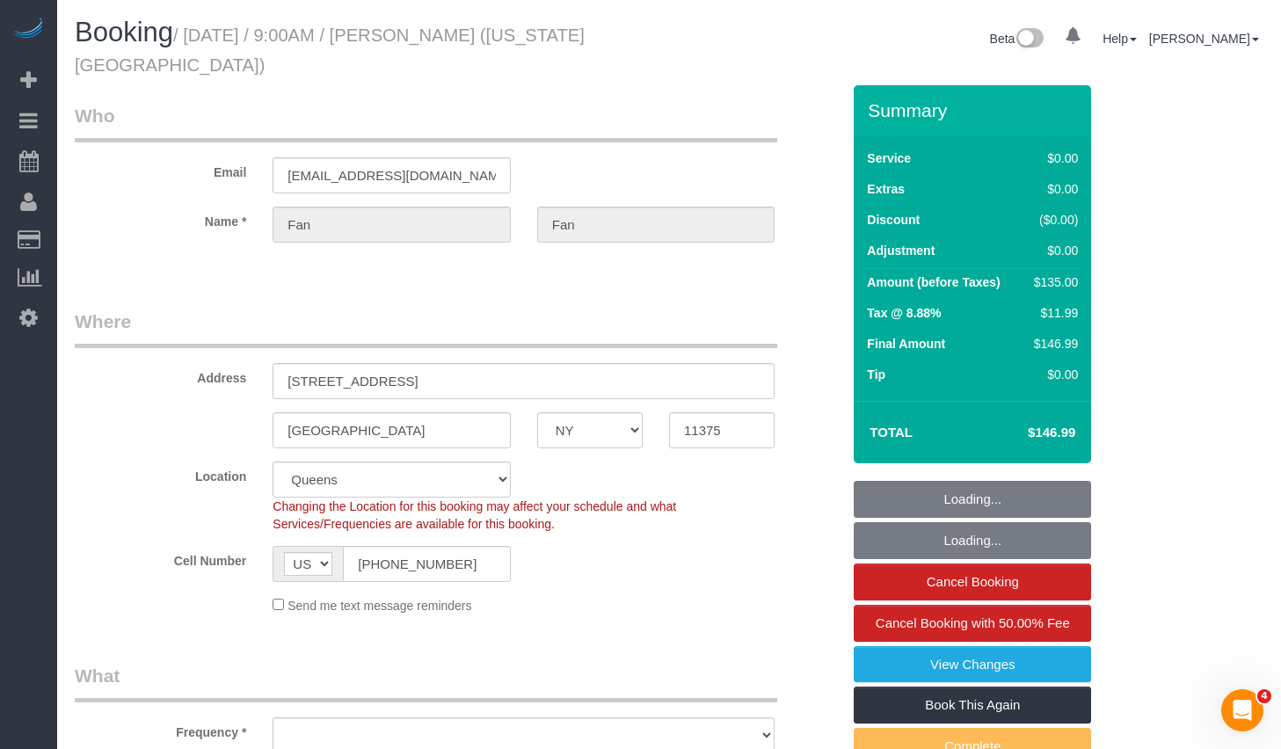
select select "object:743"
select select "number:89"
select select "number:90"
select select "number:15"
select select "number:7"
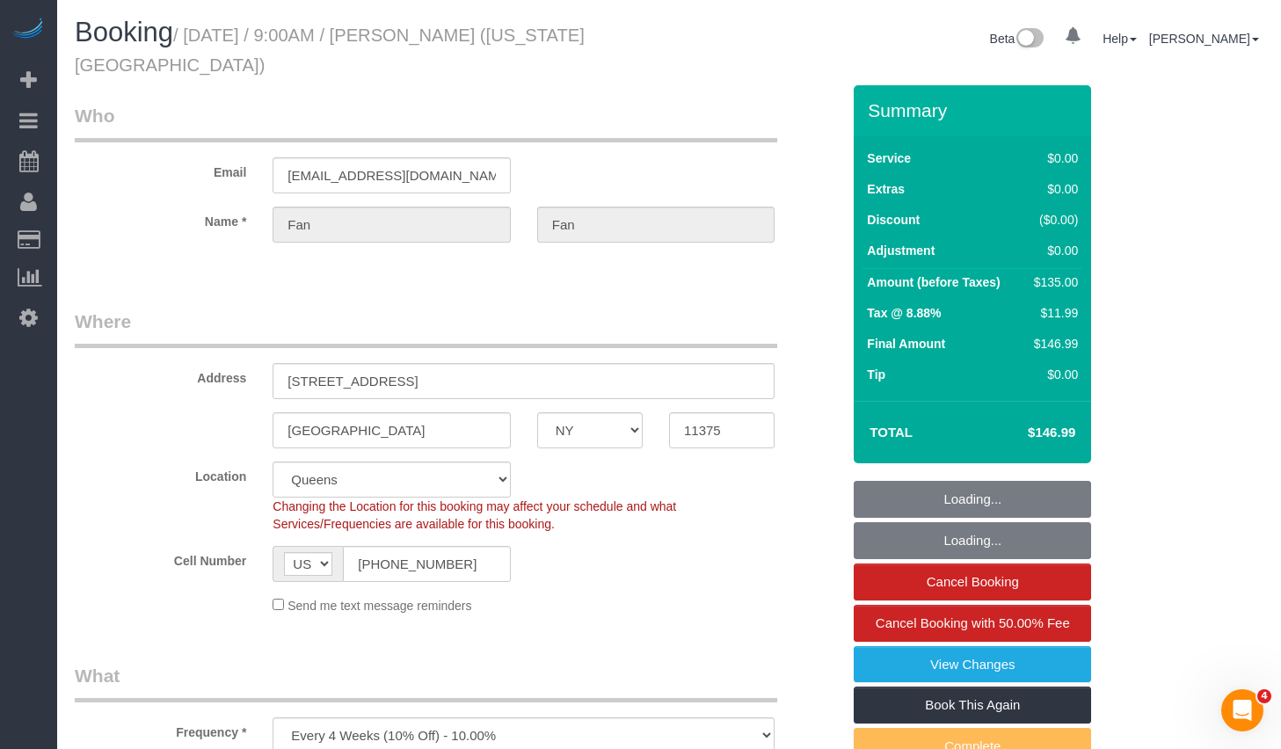
select select "string:stripe-pm_1RPrwA4VGloSiKo7zQzxFbjx"
drag, startPoint x: 433, startPoint y: 28, endPoint x: 470, endPoint y: 30, distance: 37.0
click at [433, 29] on small "/ [DATE] / 9:00AM / [PERSON_NAME] ([US_STATE][GEOGRAPHIC_DATA])" at bounding box center [330, 49] width 510 height 49
select select "object:999"
select select "spot1"
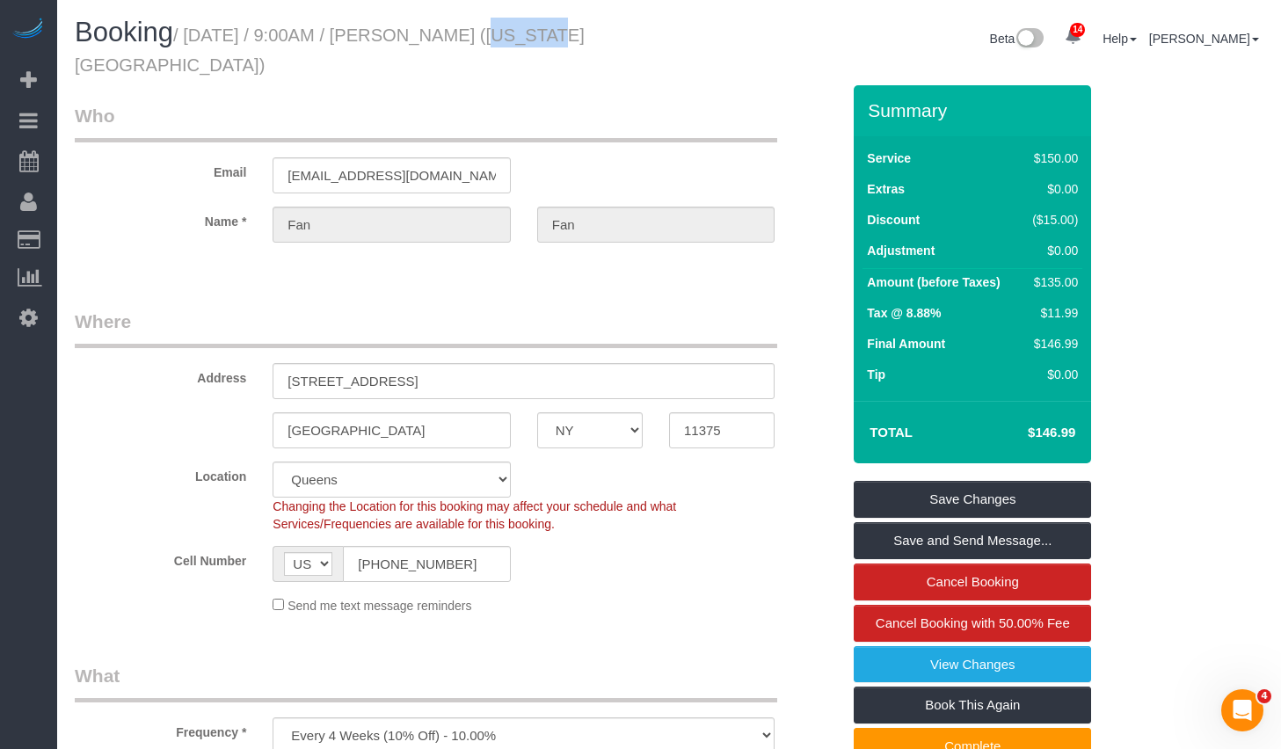
drag, startPoint x: 455, startPoint y: 38, endPoint x: 520, endPoint y: 40, distance: 64.2
click at [518, 40] on small "/ [DATE] / 9:00AM / [PERSON_NAME] ([US_STATE][GEOGRAPHIC_DATA])" at bounding box center [330, 49] width 510 height 49
copy small "Fan Fan"
drag, startPoint x: 198, startPoint y: 37, endPoint x: 183, endPoint y: 66, distance: 32.6
click at [183, 66] on h1 "Booking / September 08, 2025 / 9:00AM / Fan Fan (New York University)" at bounding box center [365, 48] width 581 height 60
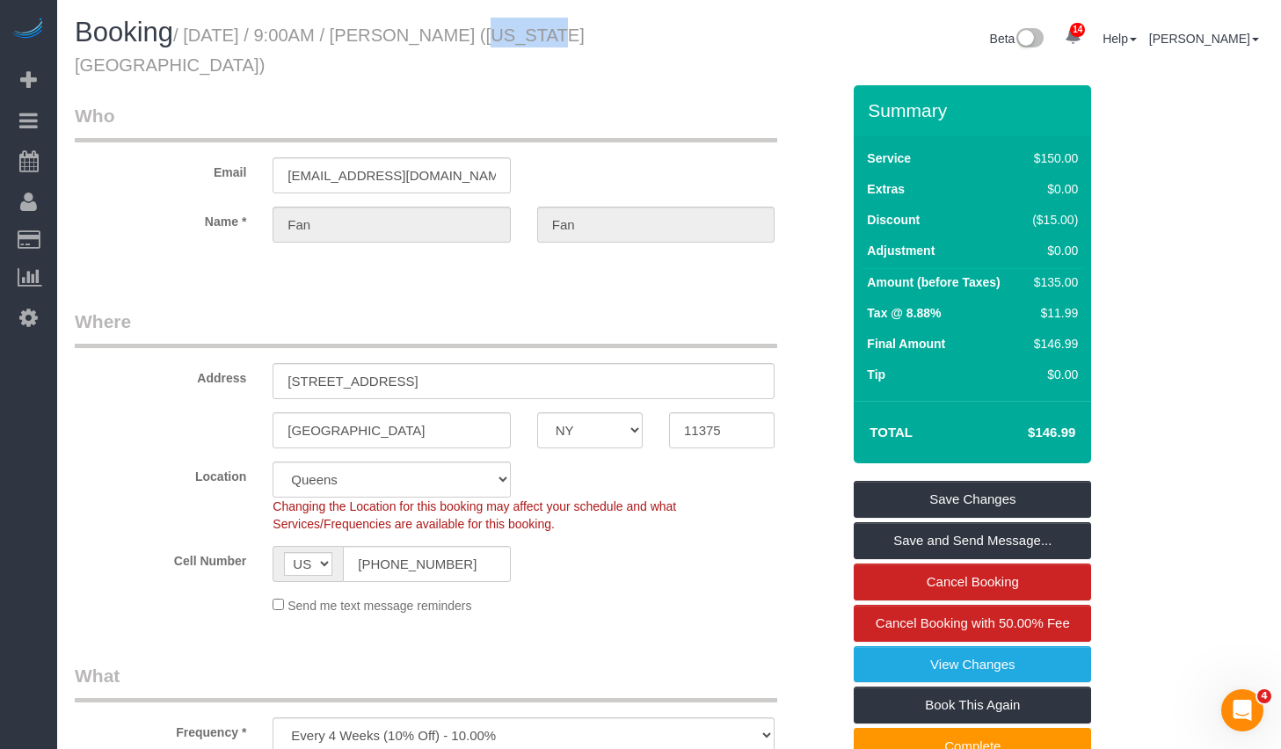
copy small "September 08, 2025 / 9:00AM / Fan Fan (New York University)"
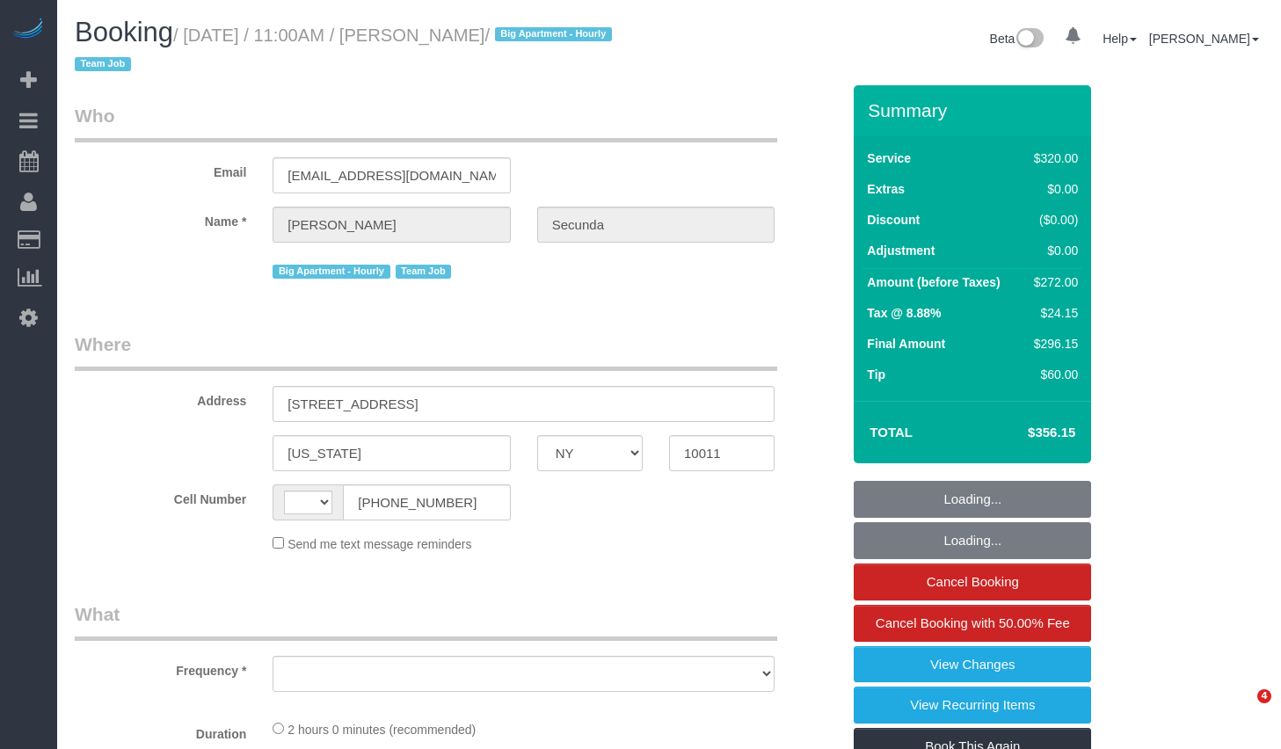
select select "NY"
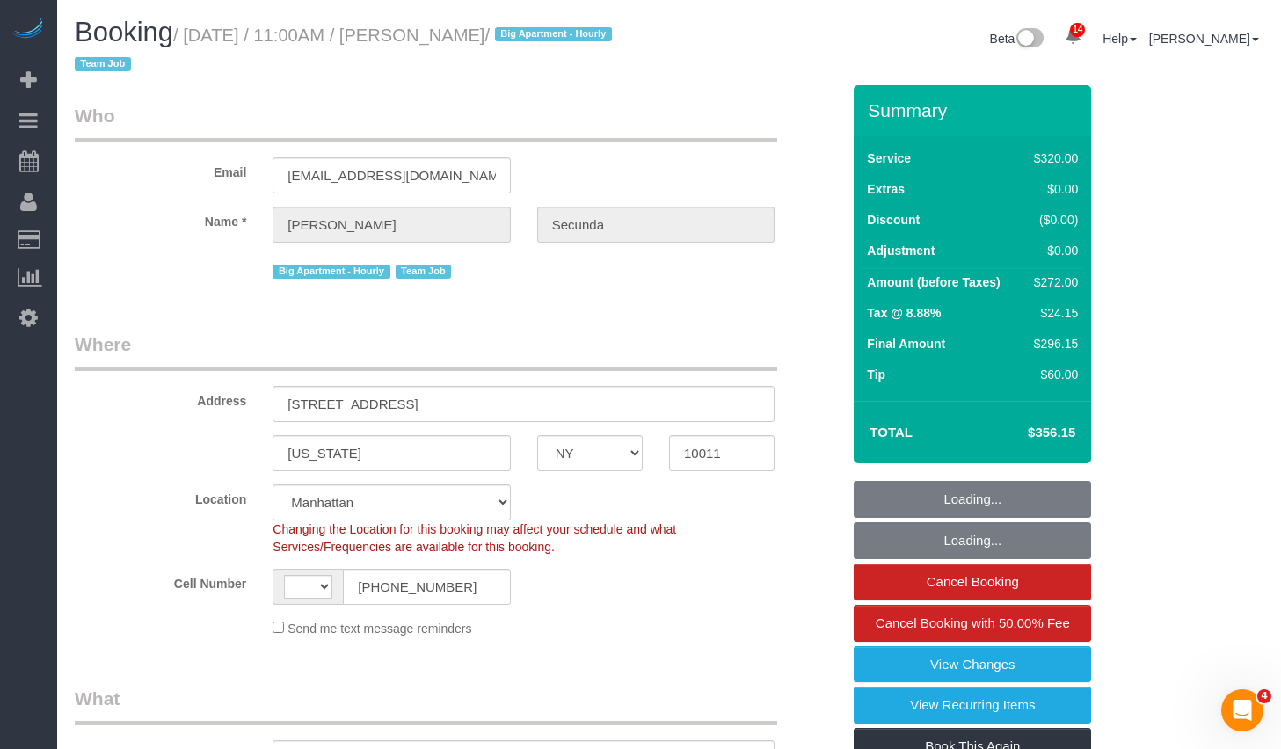
select select "string:stripe-pm_1PydV54VGloSiKo7AVca8xIs"
select select "string:[GEOGRAPHIC_DATA]"
select select "object:515"
select select "number:89"
select select "number:90"
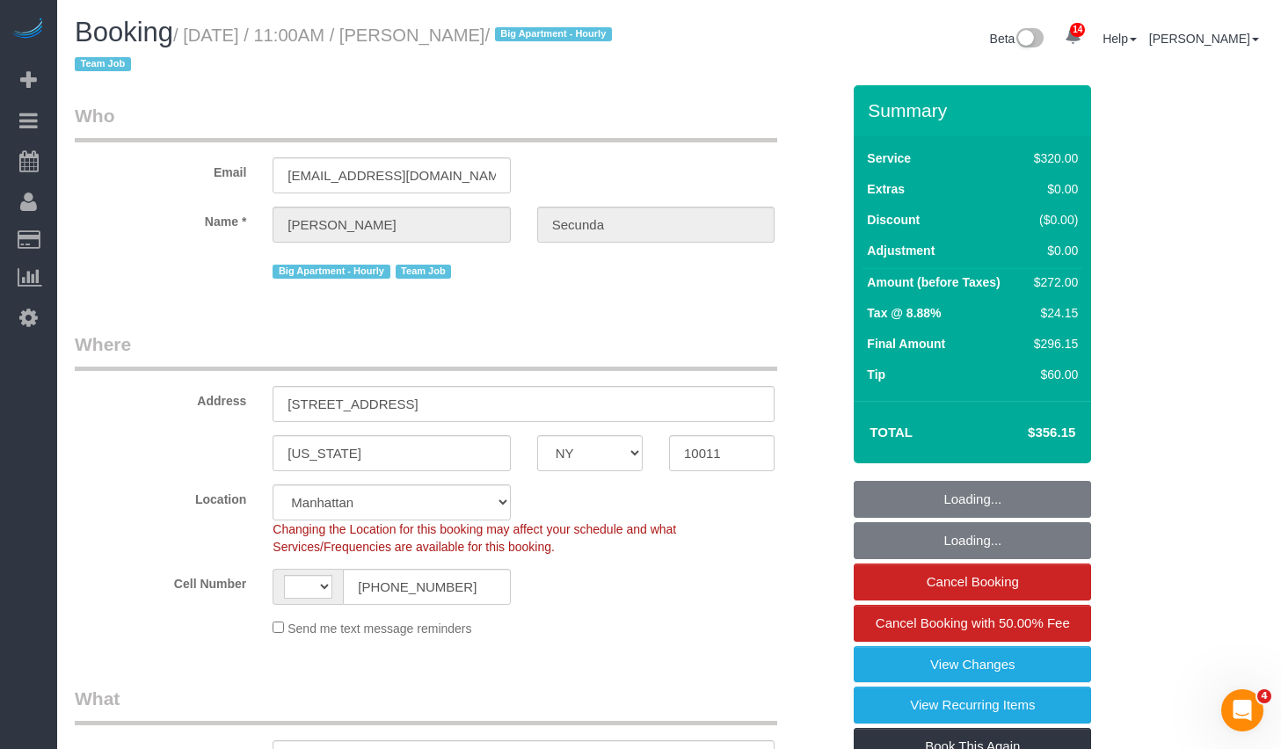
select select "number:15"
select select "number:6"
select select "object:1007"
select select "spot1"
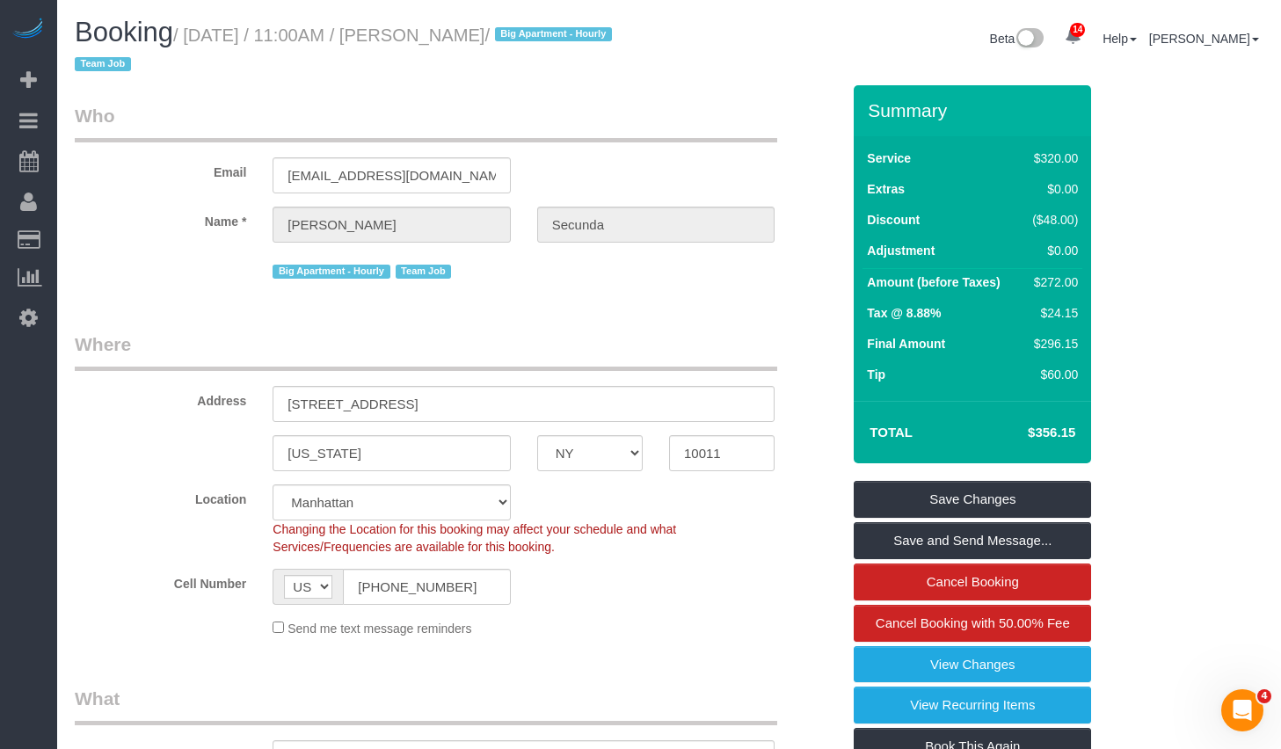
click at [199, 40] on small "/ September 08, 2025 / 11:00AM / Amy Secunda / Big Apartment - Hourly Team Job" at bounding box center [346, 49] width 543 height 49
drag, startPoint x: 461, startPoint y: 38, endPoint x: 571, endPoint y: 45, distance: 110.1
click at [571, 45] on small "/ September 08, 2025 / 11:00AM / Amy Secunda / Big Apartment - Hourly Team Job" at bounding box center [346, 49] width 543 height 49
copy small "Amy Secunda"
drag, startPoint x: 200, startPoint y: 34, endPoint x: 570, endPoint y: 36, distance: 370.2
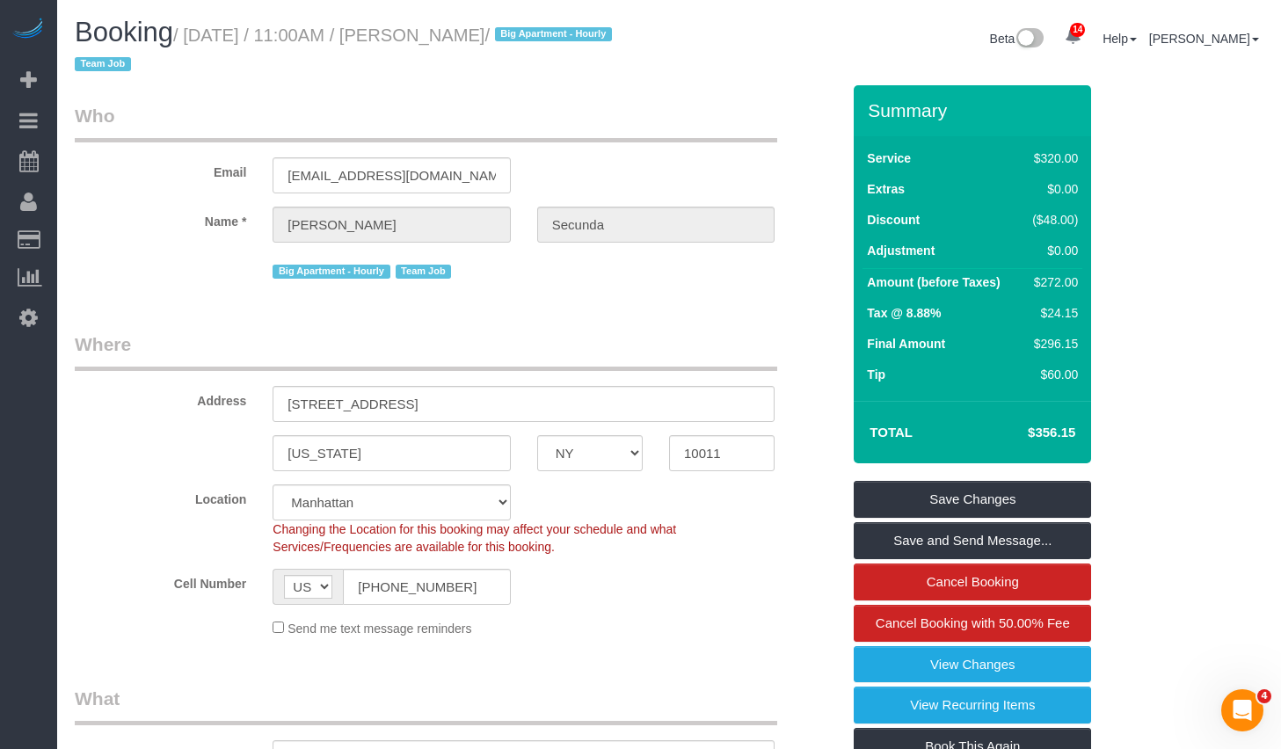
click at [570, 36] on small "/ September 08, 2025 / 11:00AM / Amy Secunda / Big Apartment - Hourly Team Job" at bounding box center [346, 49] width 543 height 49
copy small "September 08, 2025 / 11:00AM / Amy Secunda"
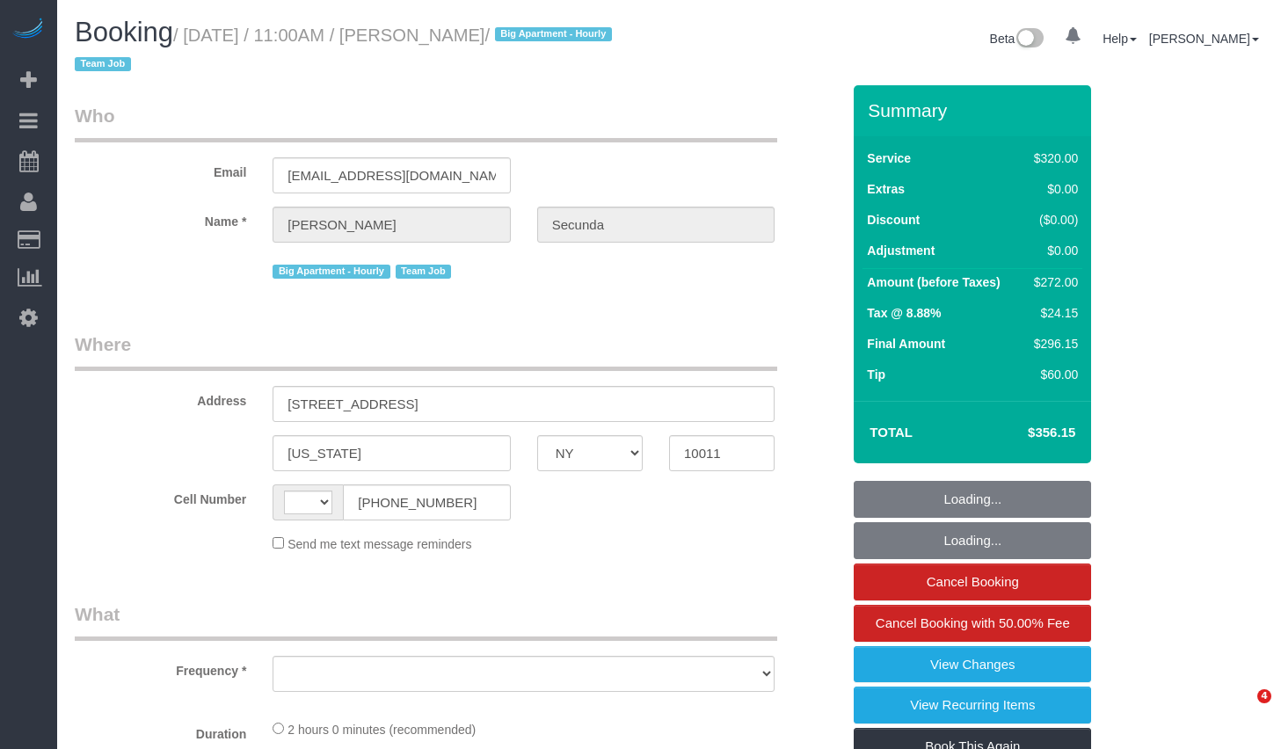
select select "NY"
select select "string:[GEOGRAPHIC_DATA]"
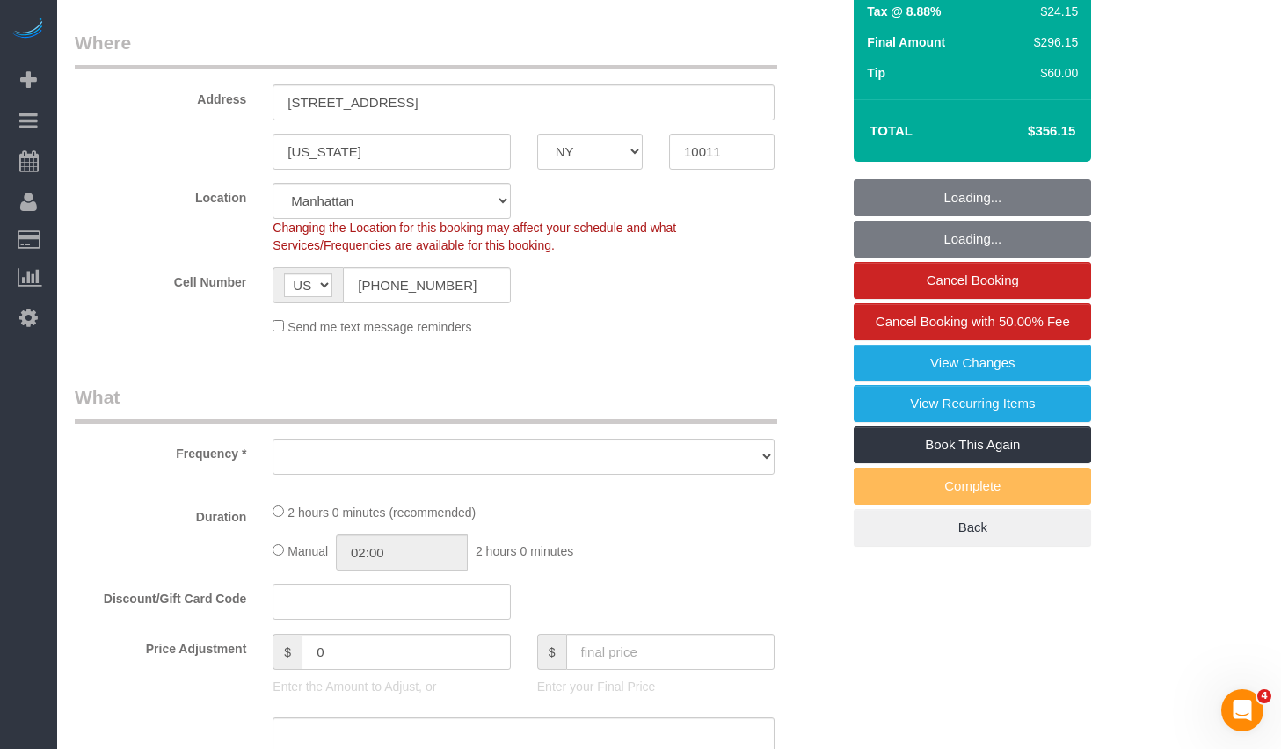
select select "object:762"
select select "string:stripe-pm_1PydV54VGloSiKo7AVca8xIs"
select select "number:89"
select select "number:90"
select select "number:15"
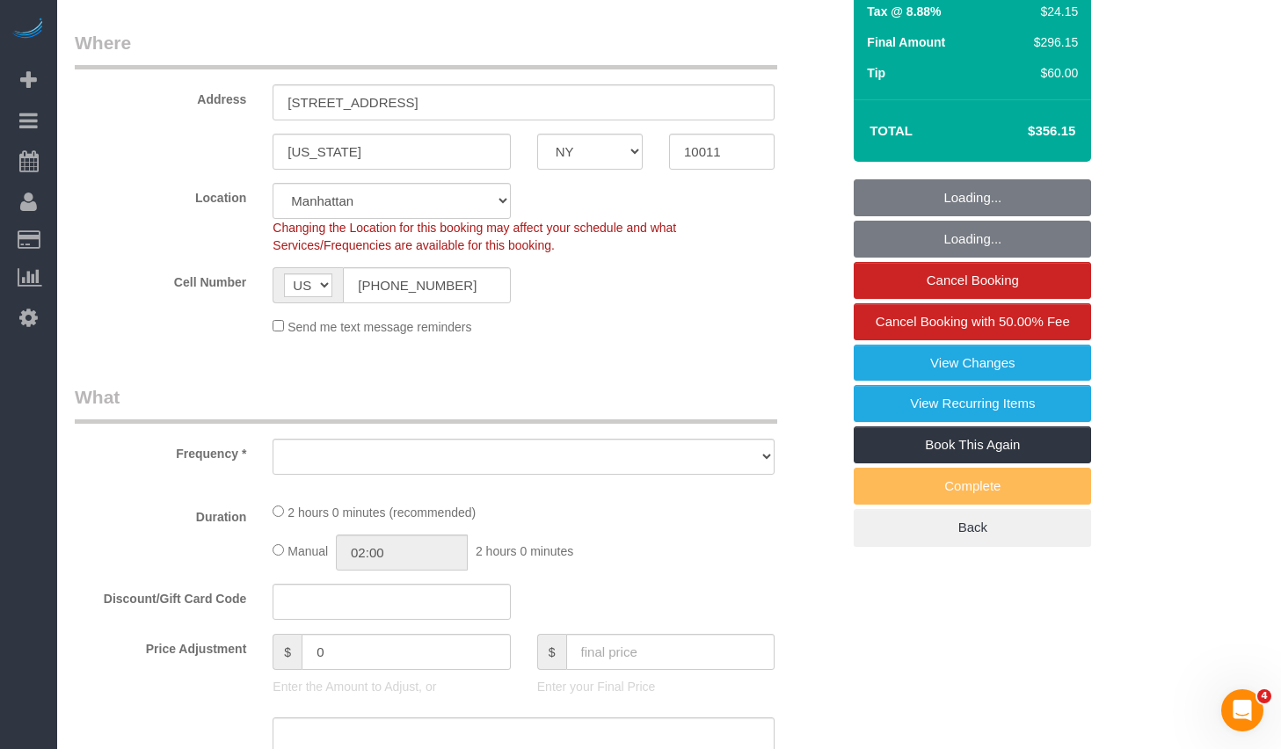
select select "number:6"
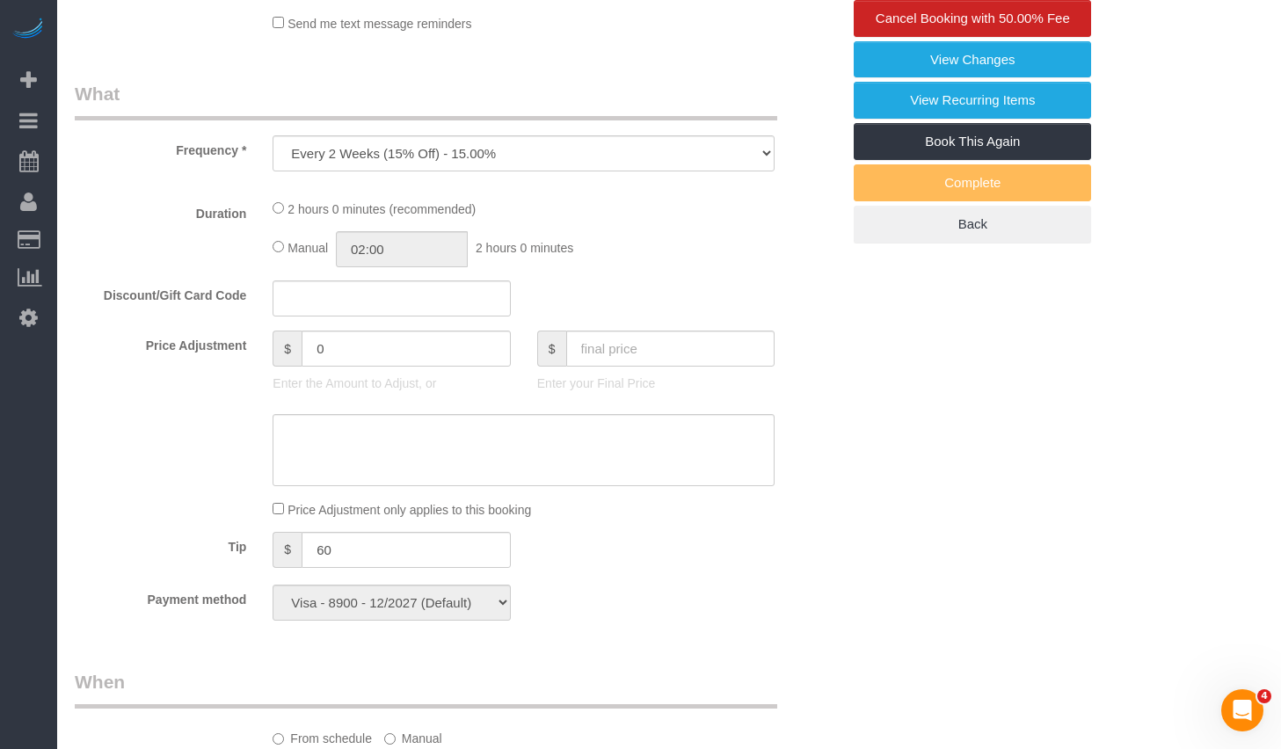
select select "object:1432"
select select "spot1"
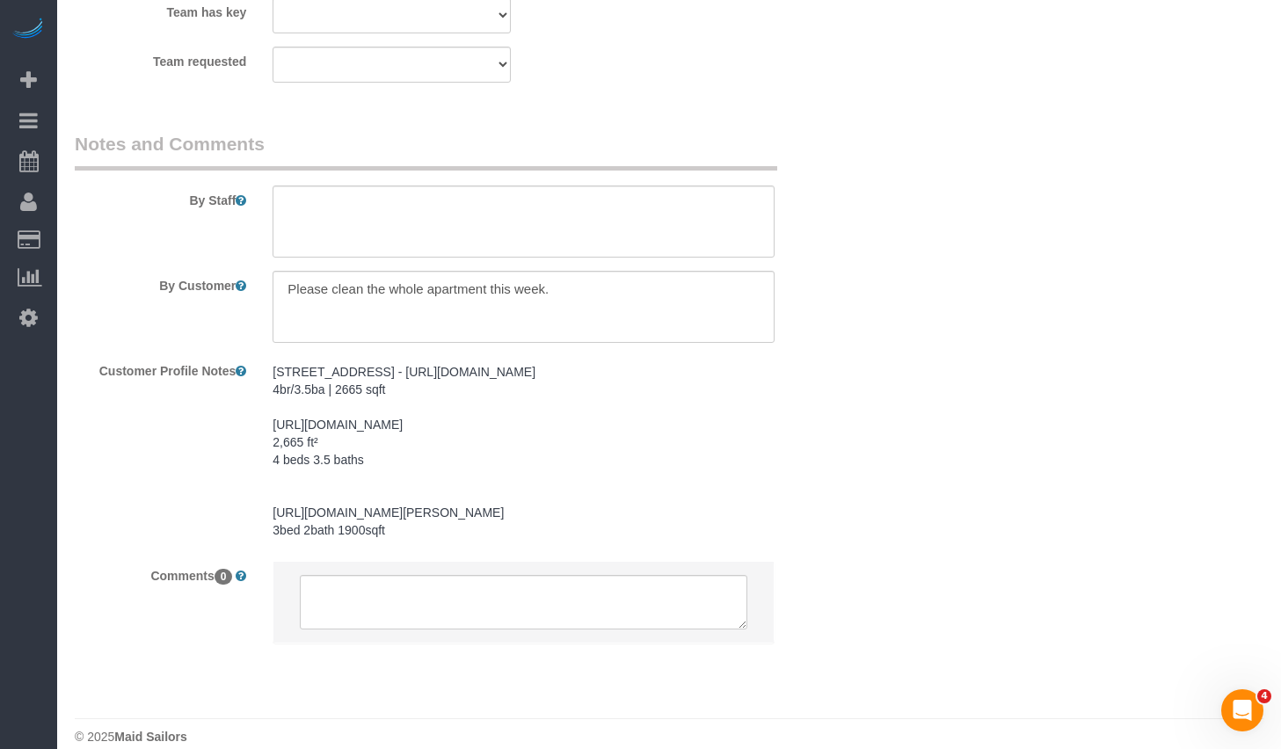
scroll to position [2146, 0]
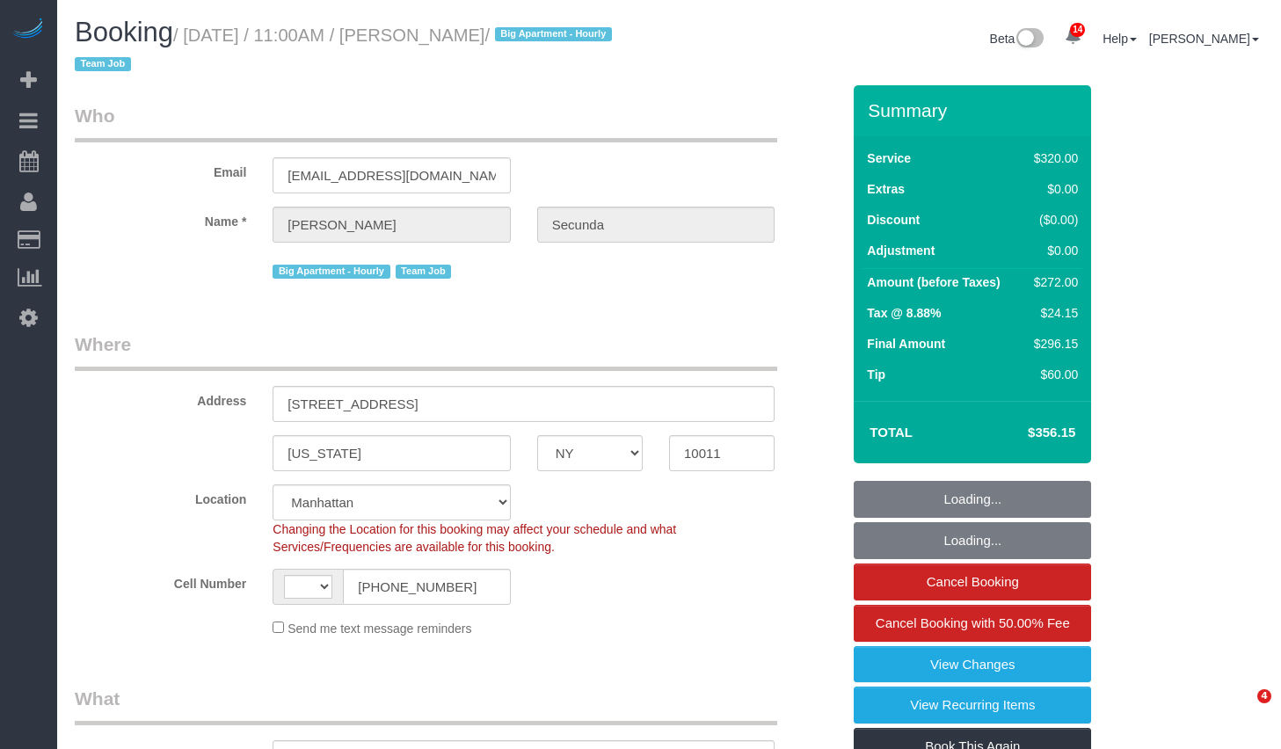
select select "NY"
select select "object:766"
select select "string:[GEOGRAPHIC_DATA]"
select select "string:stripe-pm_1PydV54VGloSiKo7AVca8xIs"
select select "number:89"
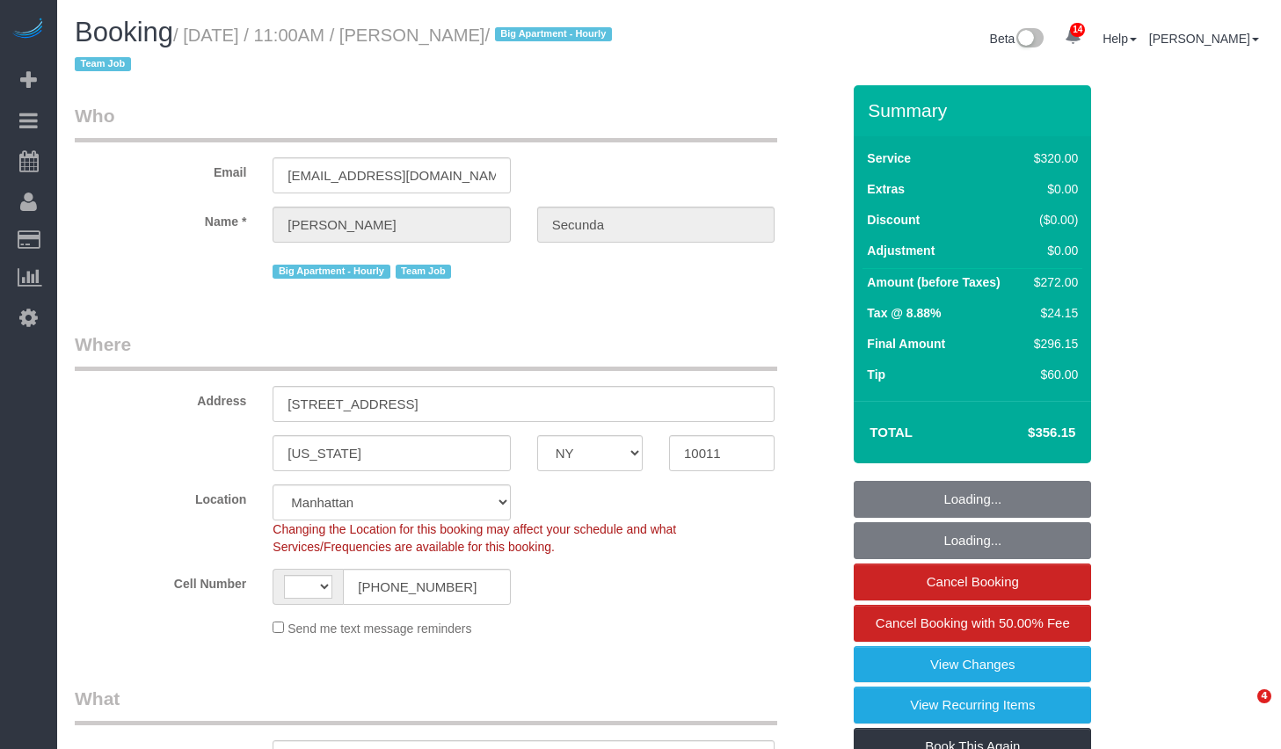
select select "number:90"
select select "number:15"
select select "number:6"
select select "spot1"
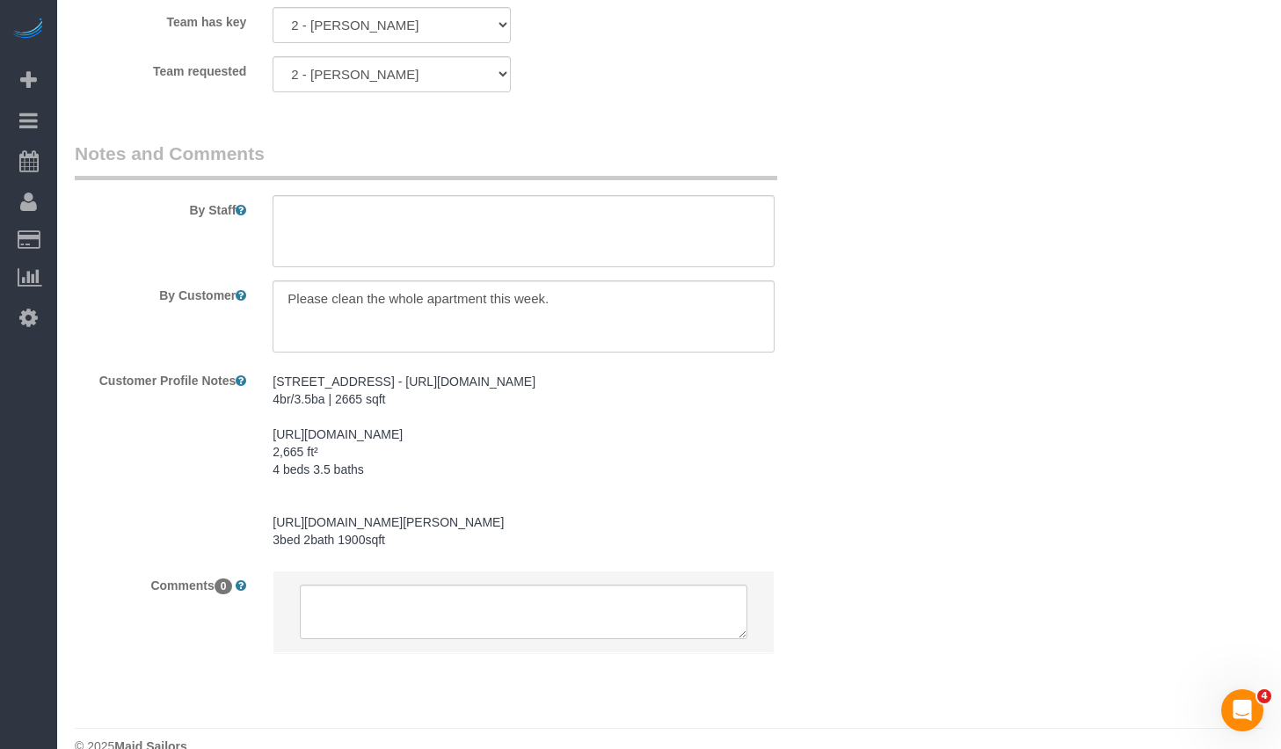
scroll to position [2146, 0]
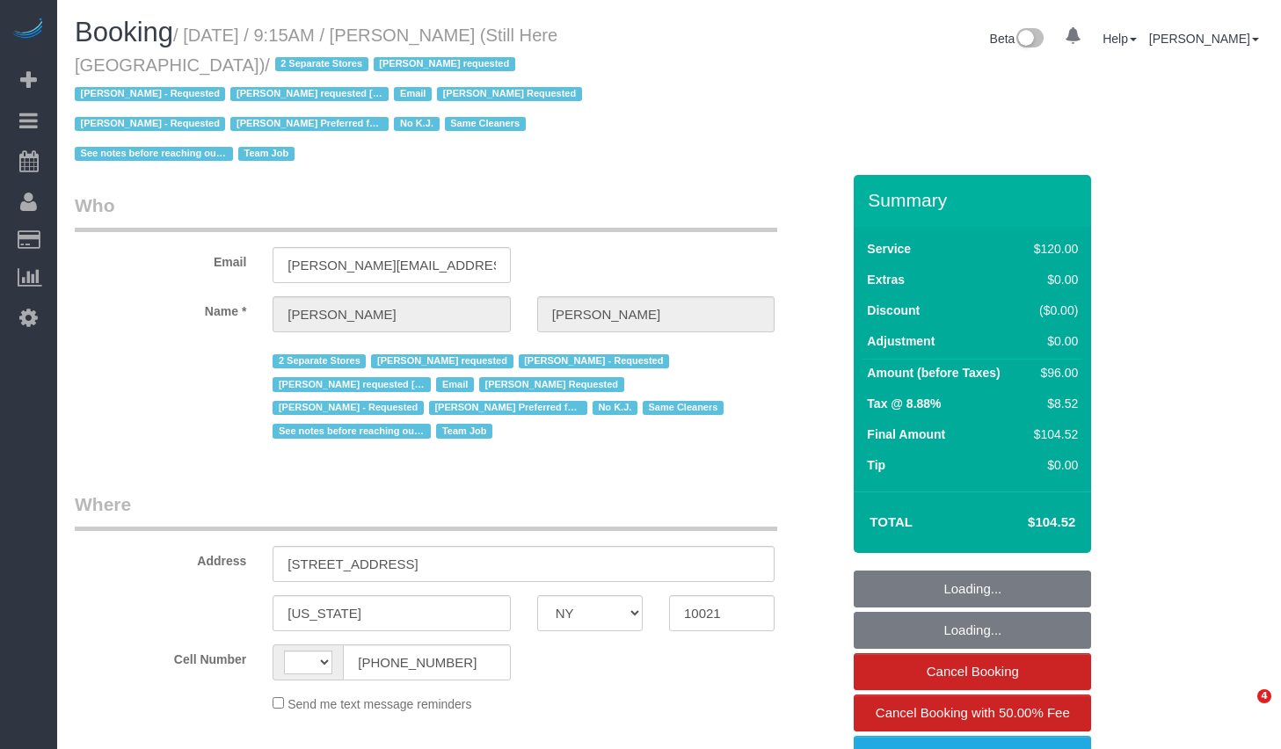
select select "NY"
select select "string:[GEOGRAPHIC_DATA]"
select select "object:547"
select select "string:stripe-pm_1Oyz8t4VGloSiKo71skqOF54"
select select "90"
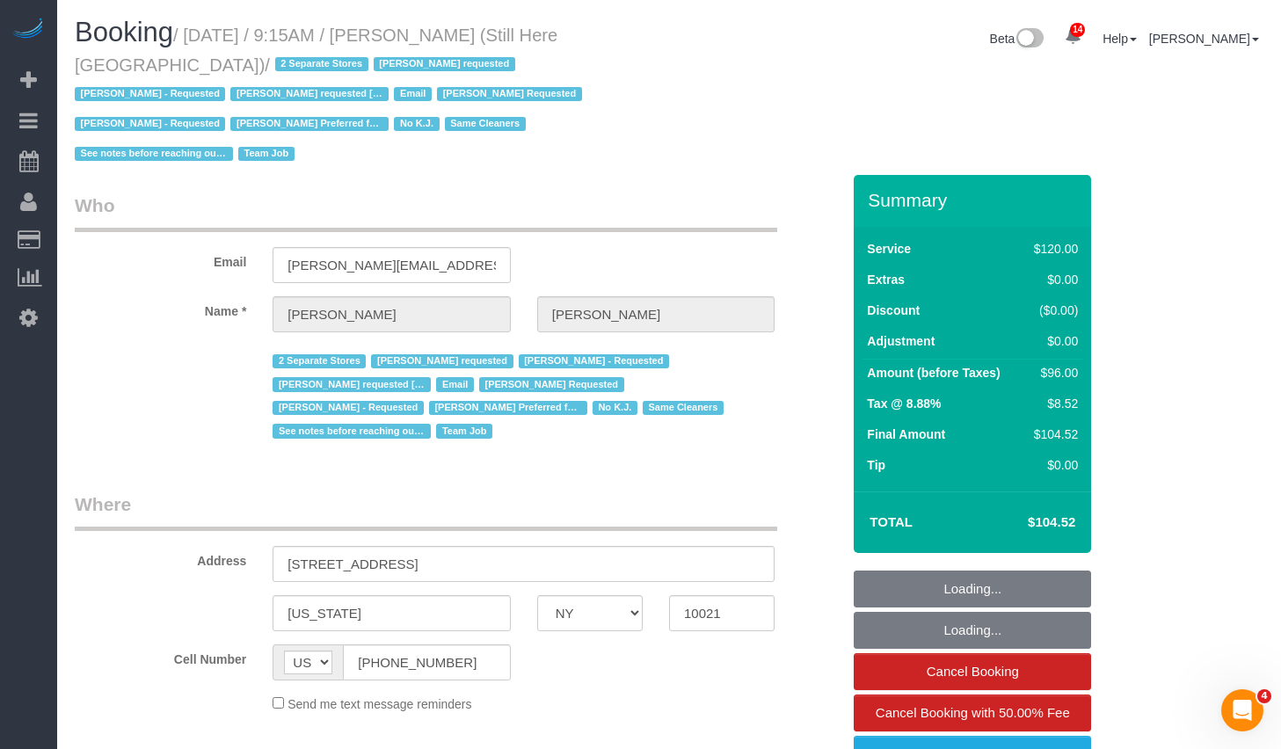
select select "number:89"
select select "number:90"
select select "number:15"
select select "number:5"
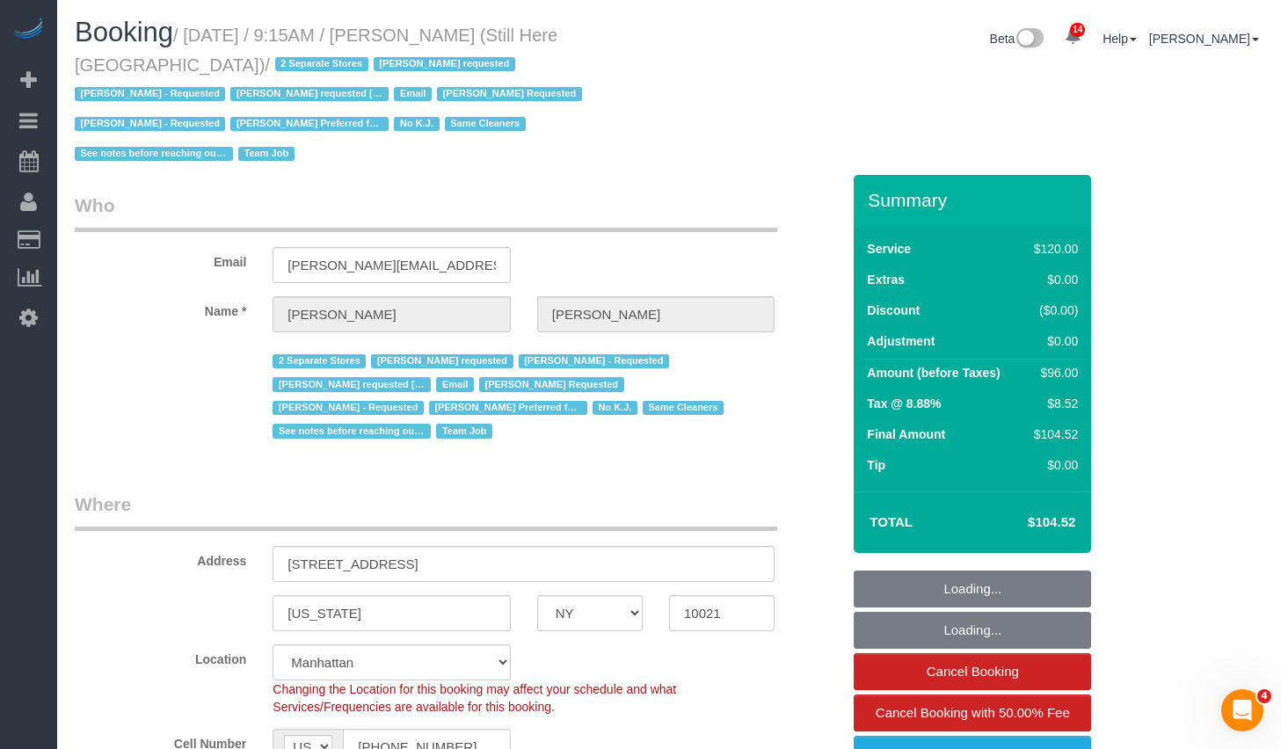
select select "object:1106"
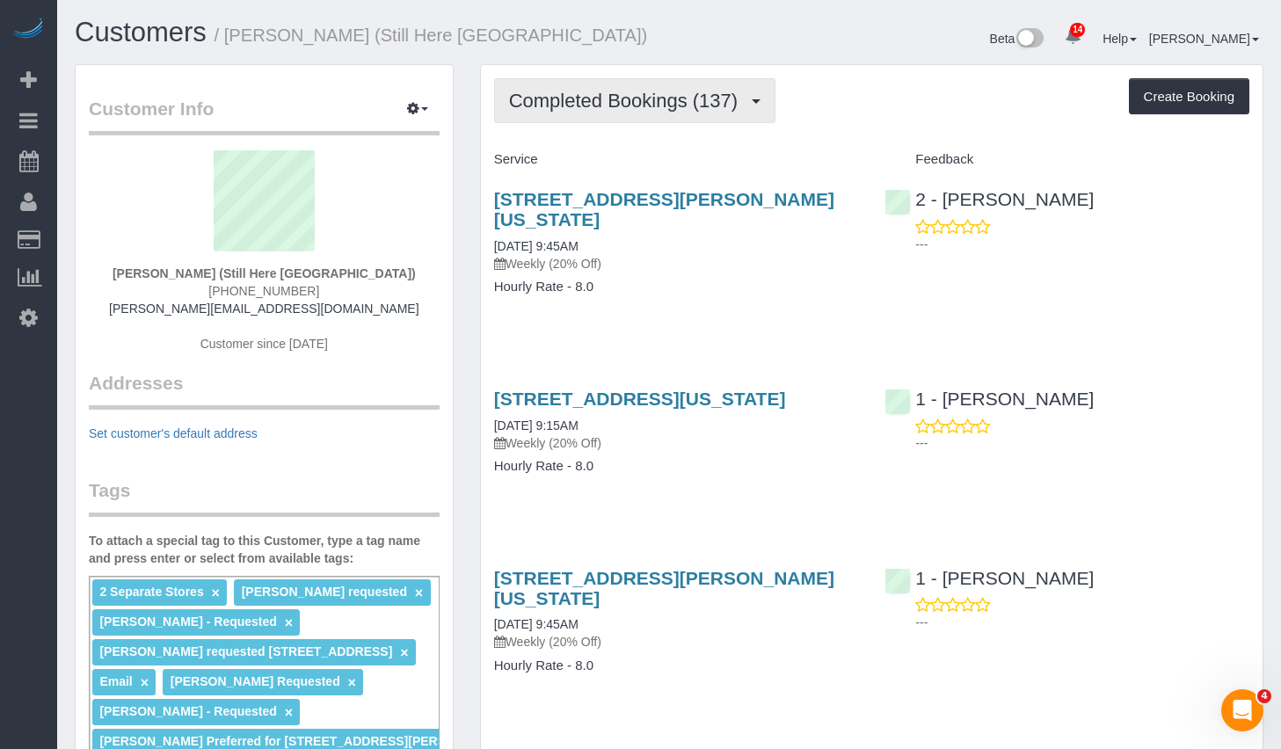
click at [655, 115] on button "Completed Bookings (137)" at bounding box center [635, 100] width 282 height 45
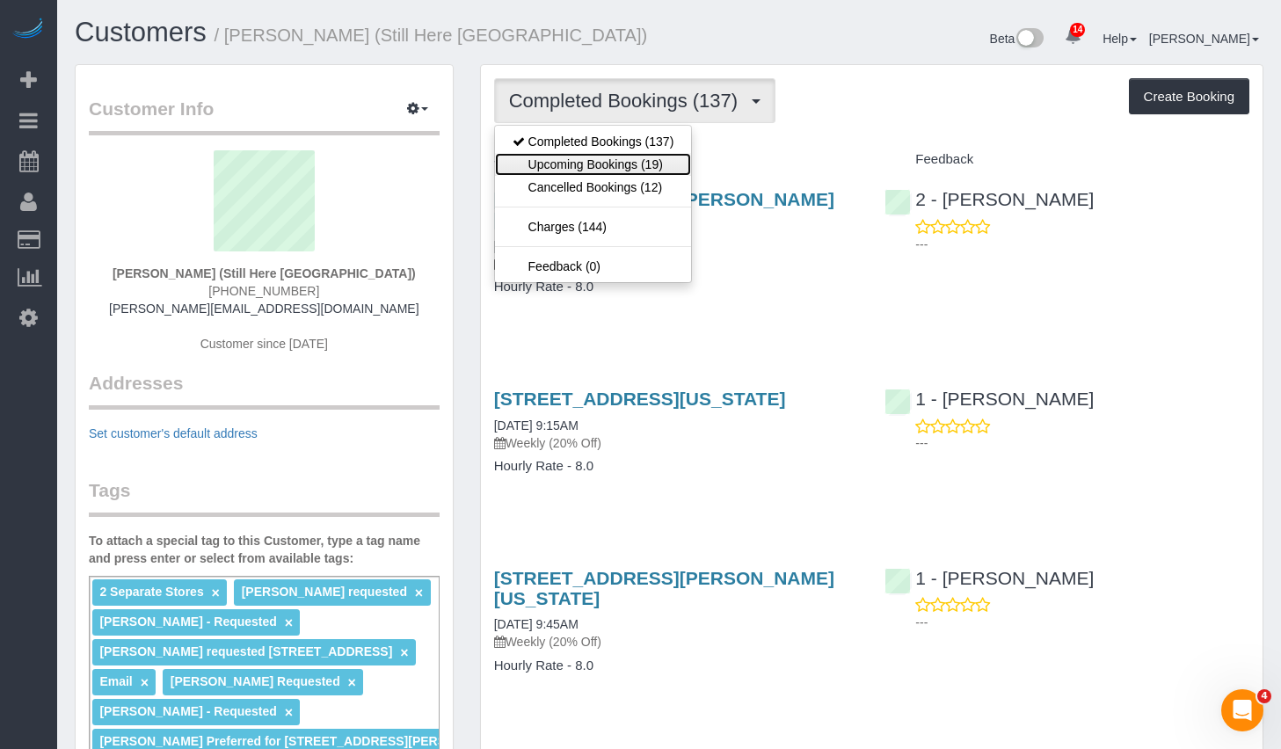
click at [581, 161] on link "Upcoming Bookings (19)" at bounding box center [593, 164] width 197 height 23
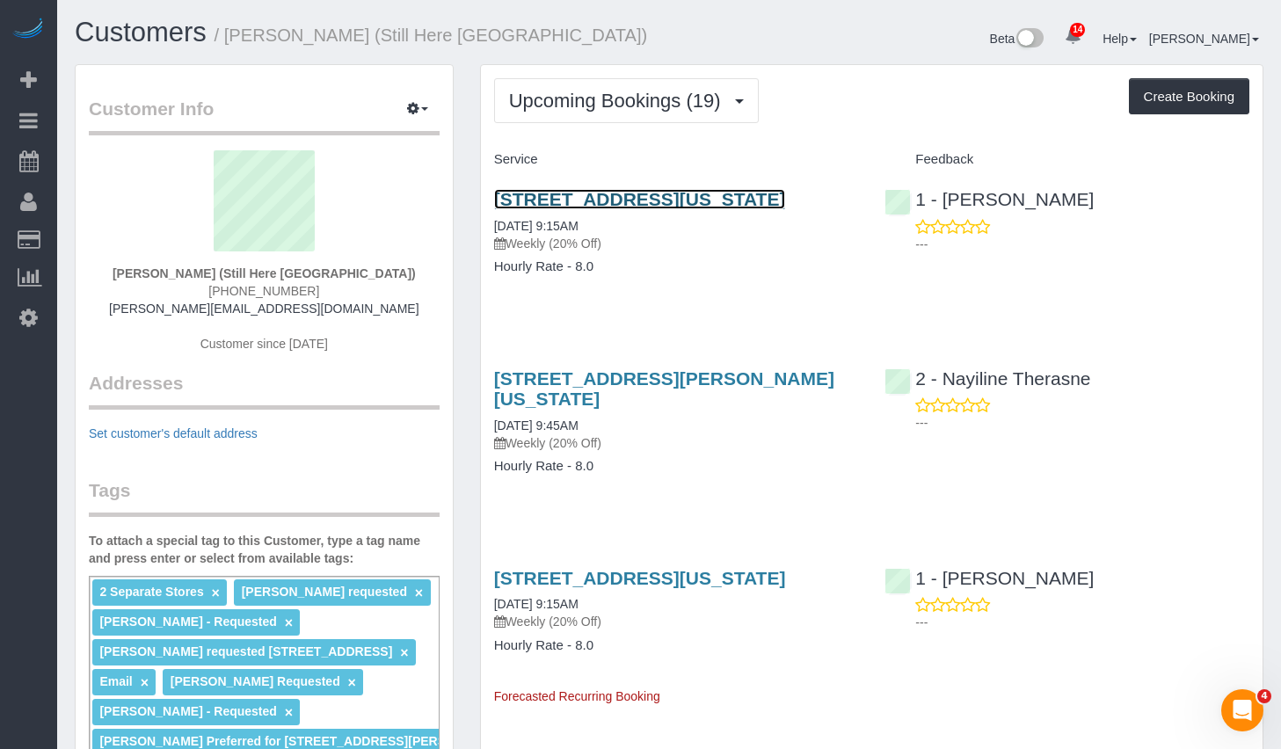
click at [580, 195] on link "905 Madison Avenue, New York, NY 10021" at bounding box center [640, 199] width 292 height 20
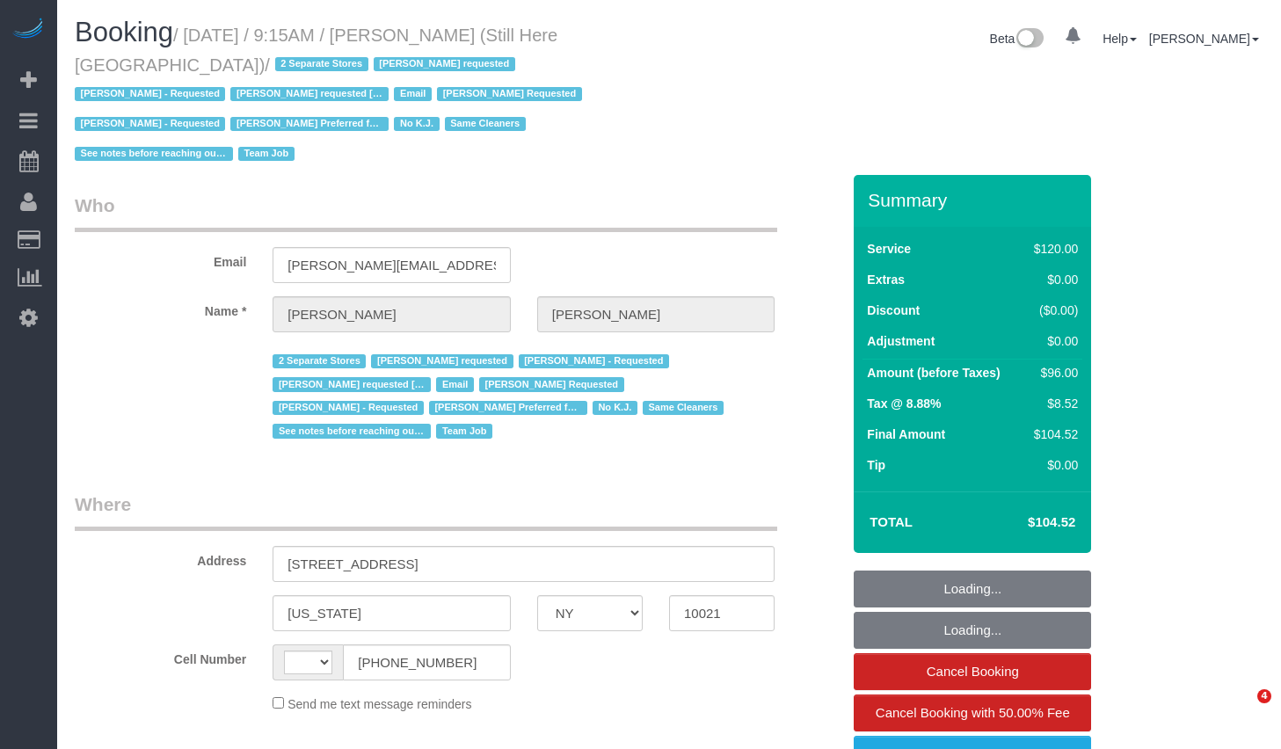
select select "NY"
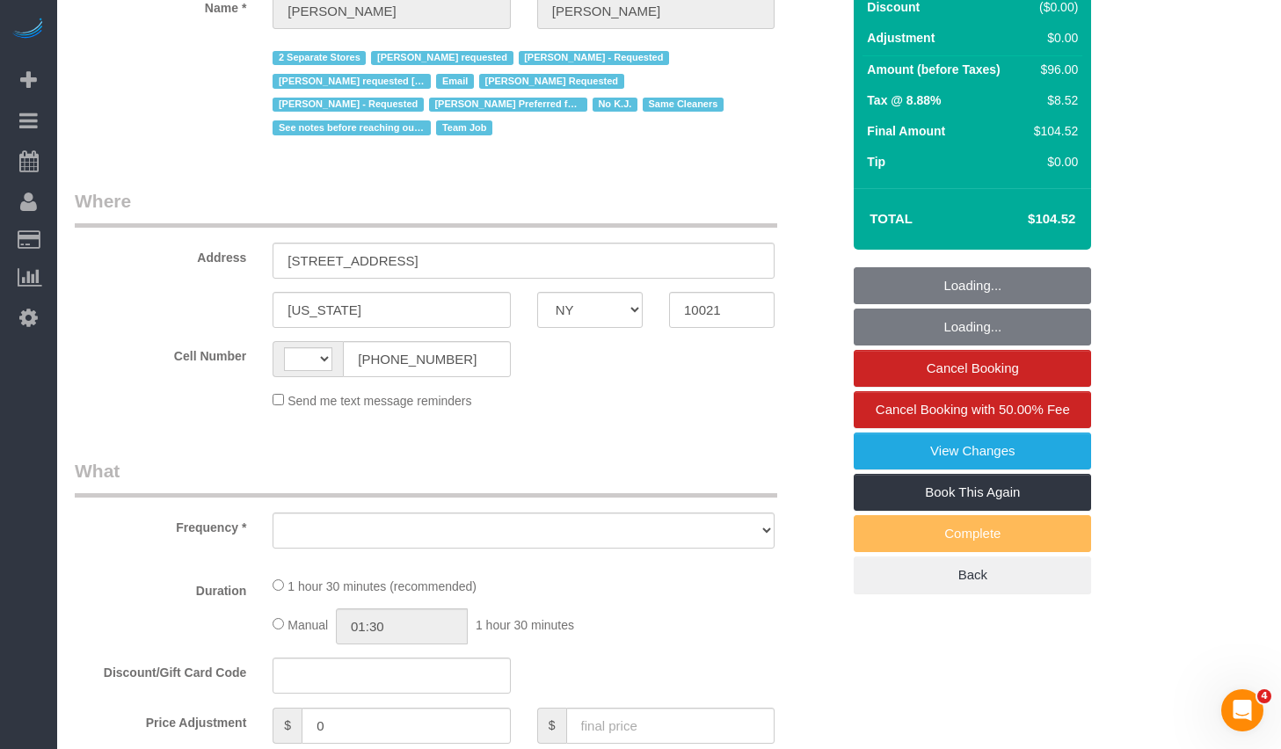
select select "string:US"
select select "object:794"
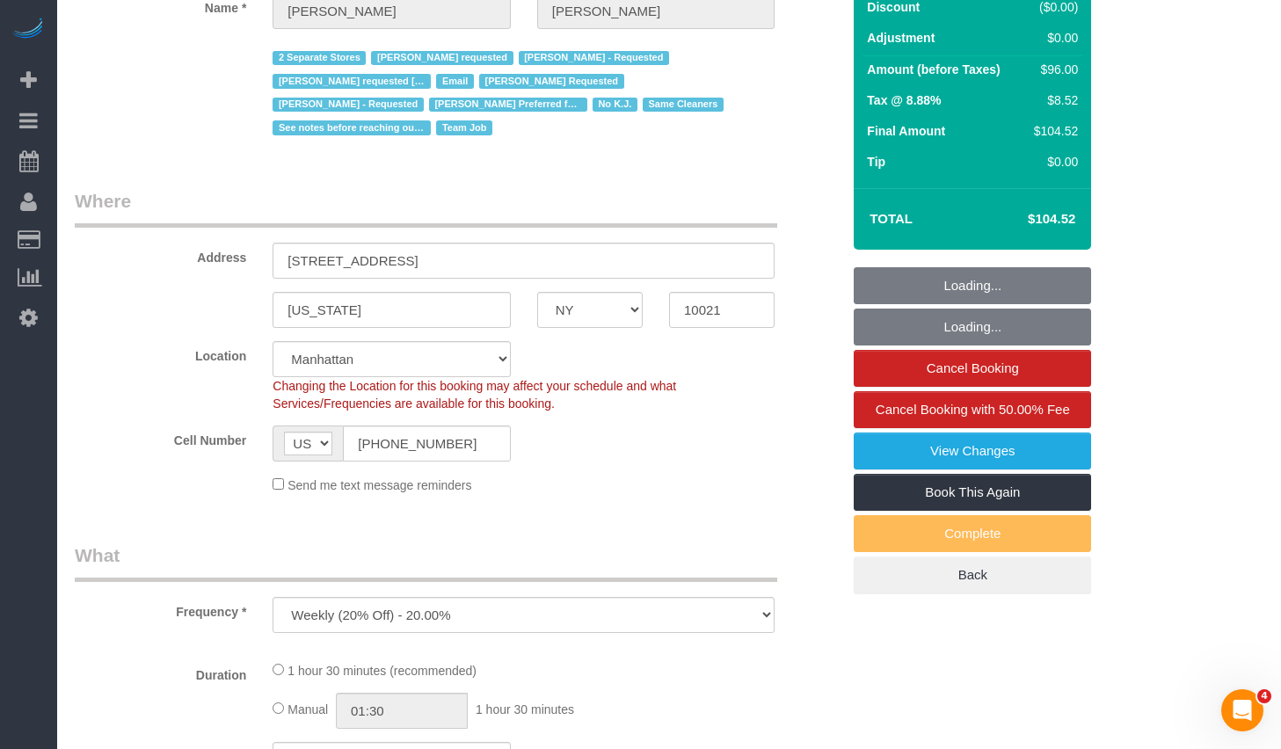
select select "string:stripe-pm_1Oyz8t4VGloSiKo71skqOF54"
select select "object:800"
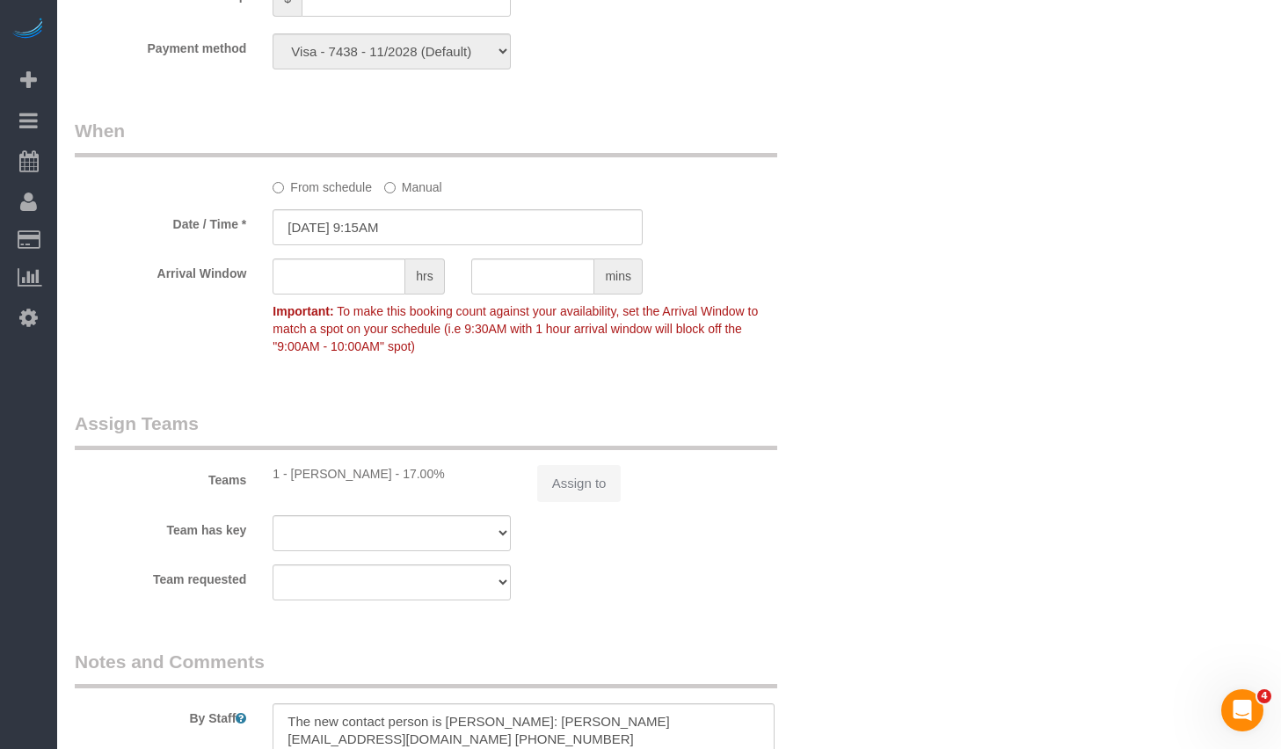
select select "90"
select select "number:89"
select select "number:90"
select select "number:15"
select select "number:5"
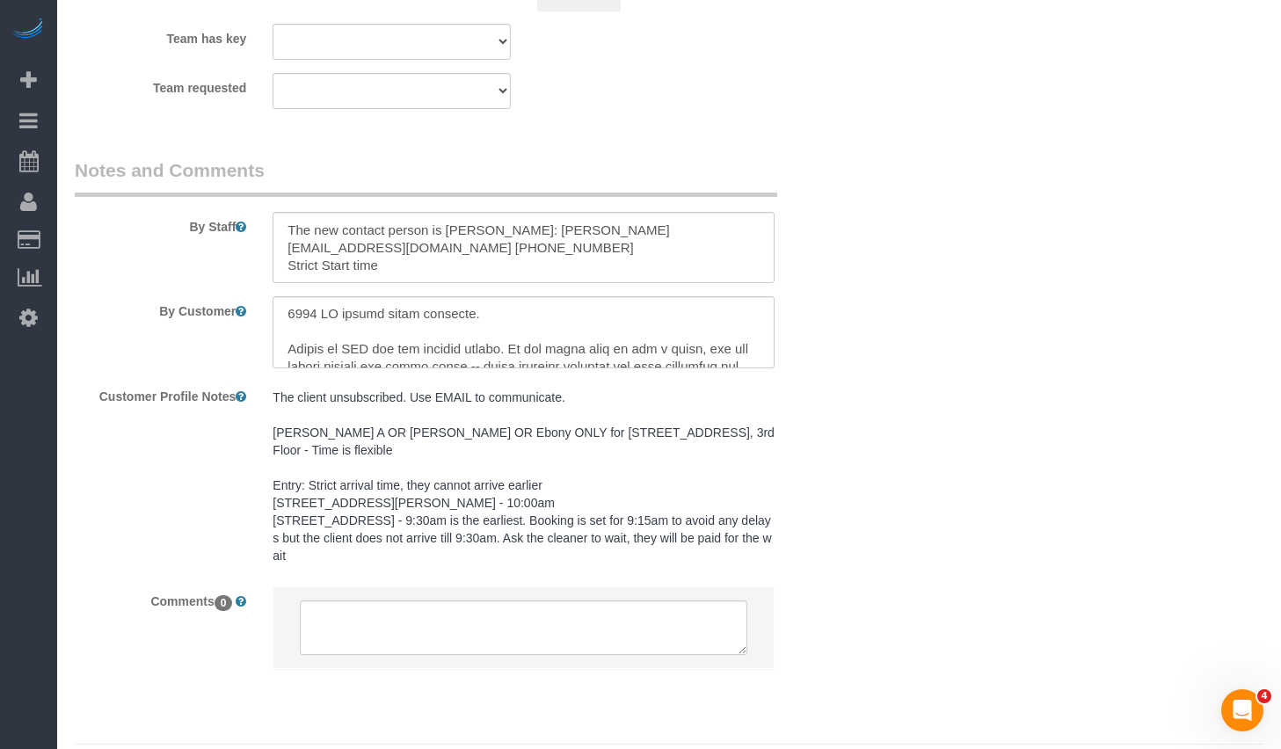
scroll to position [0, 0]
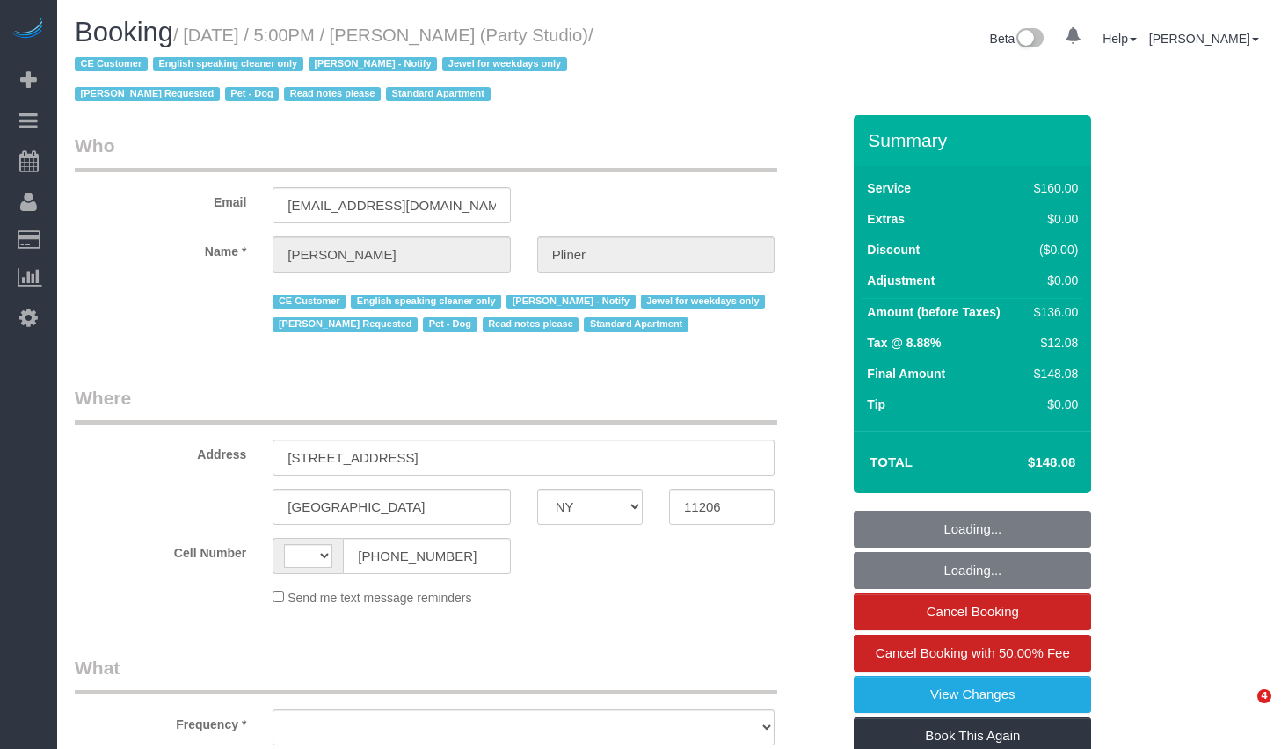
select select "NY"
select select "string:[GEOGRAPHIC_DATA]"
select select "object:772"
select select "spot1"
select select "number:89"
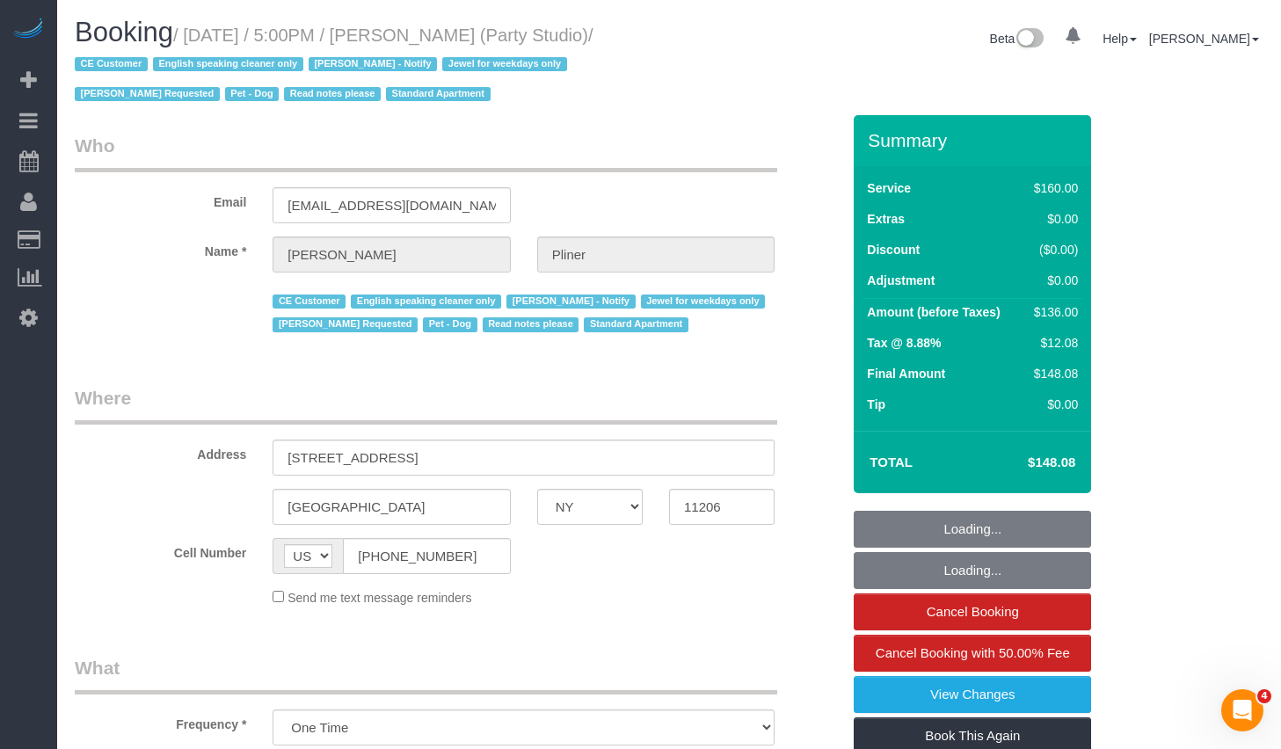
select select "number:90"
select select "number:13"
select select "number:7"
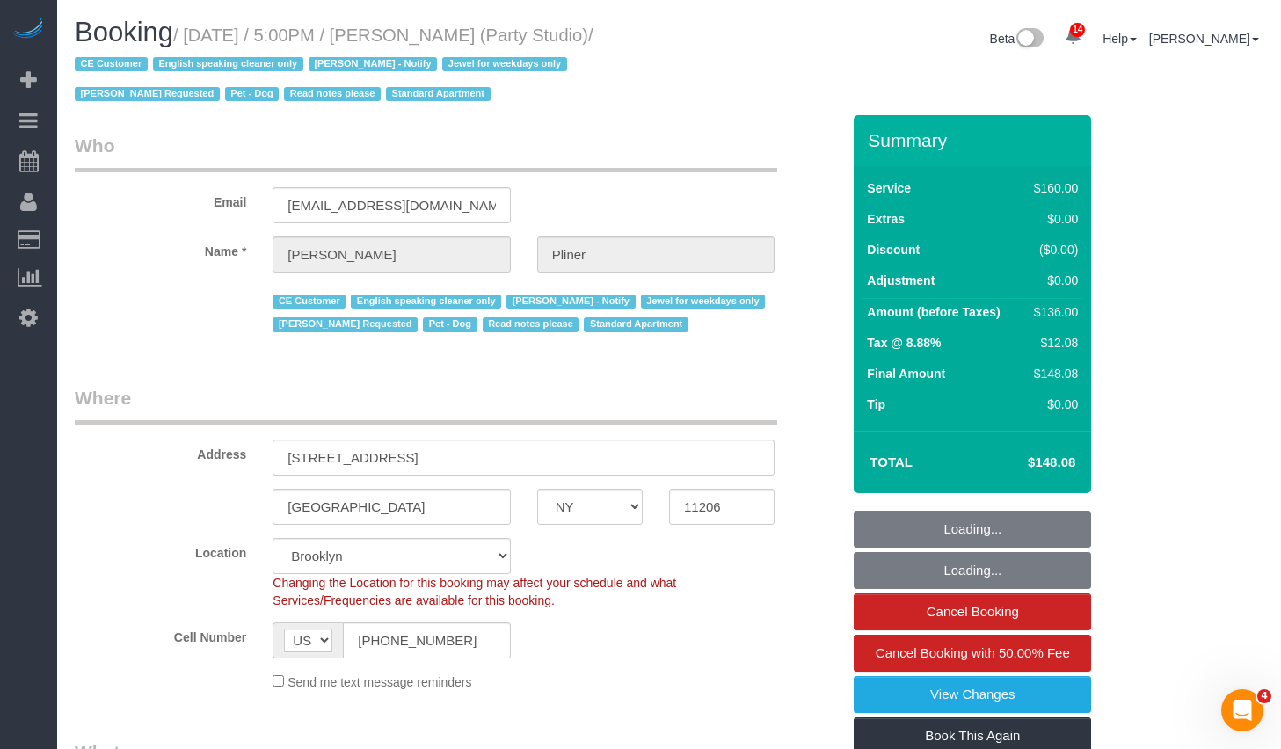
select select "string:stripe-pm_1S572p4VGloSiKo7nDSdiunk"
select select "object:1433"
select select "spot46"
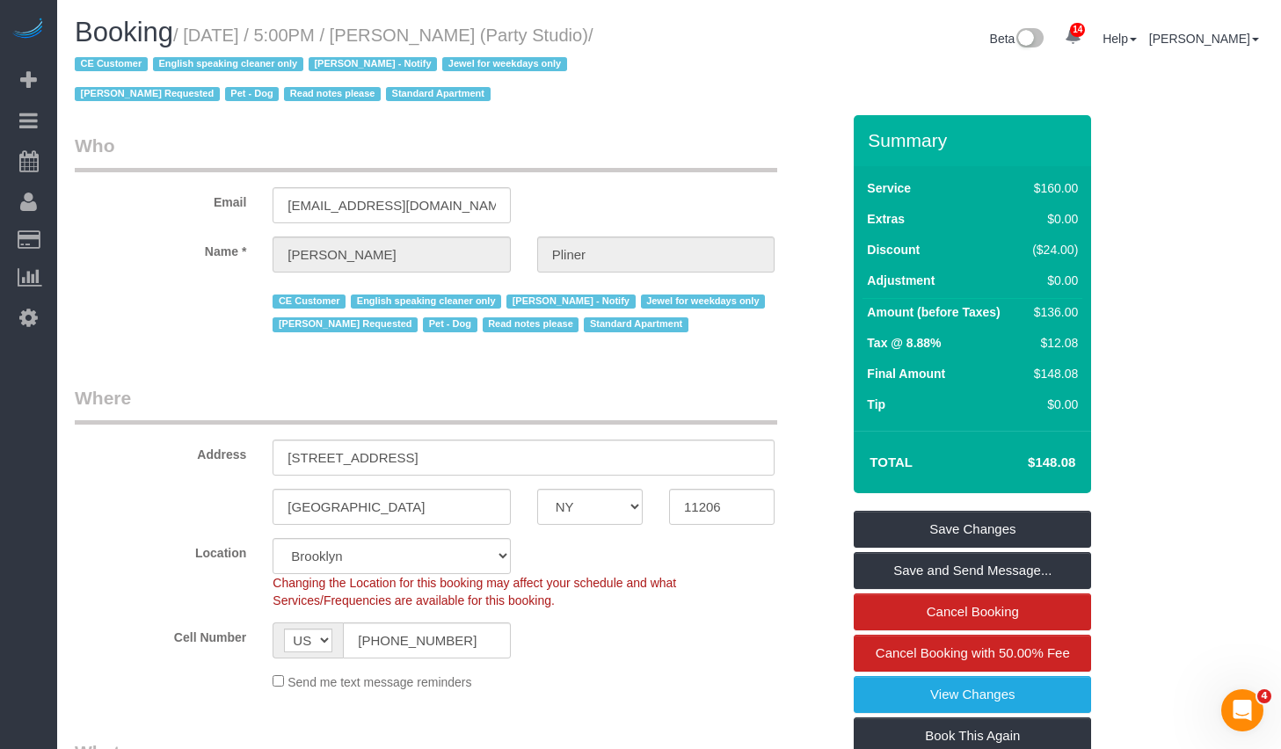
click at [314, 102] on span "/ CE Customer English speaking cleaner only [PERSON_NAME] - Notify Jewel for we…" at bounding box center [334, 64] width 519 height 79
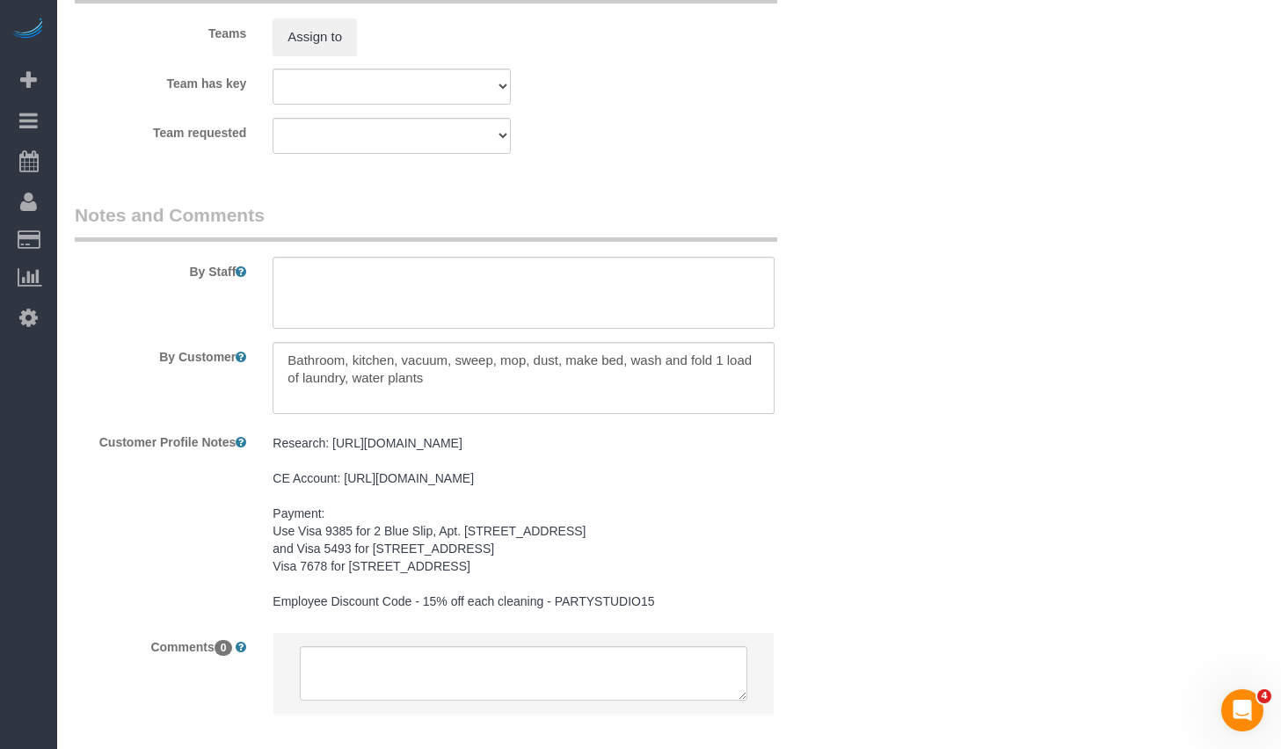
scroll to position [2253, 0]
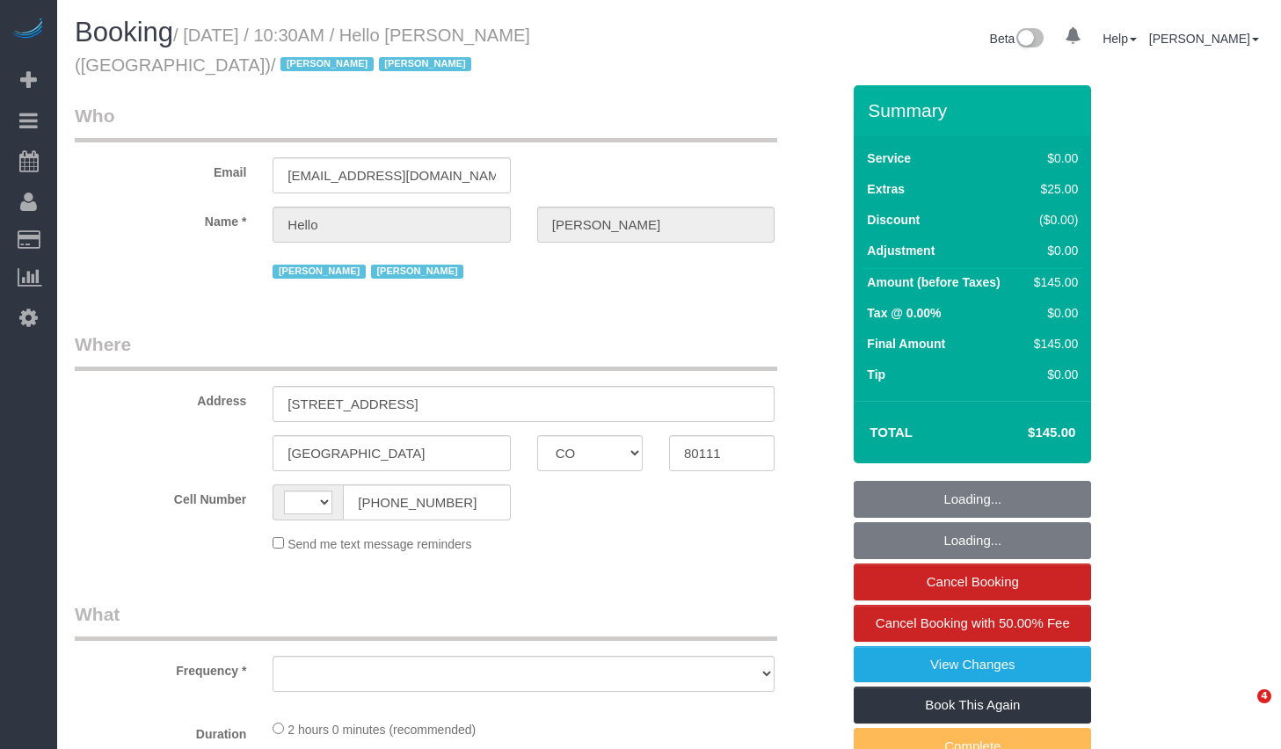
select select "CO"
select select "string:[GEOGRAPHIC_DATA]"
select select "object:491"
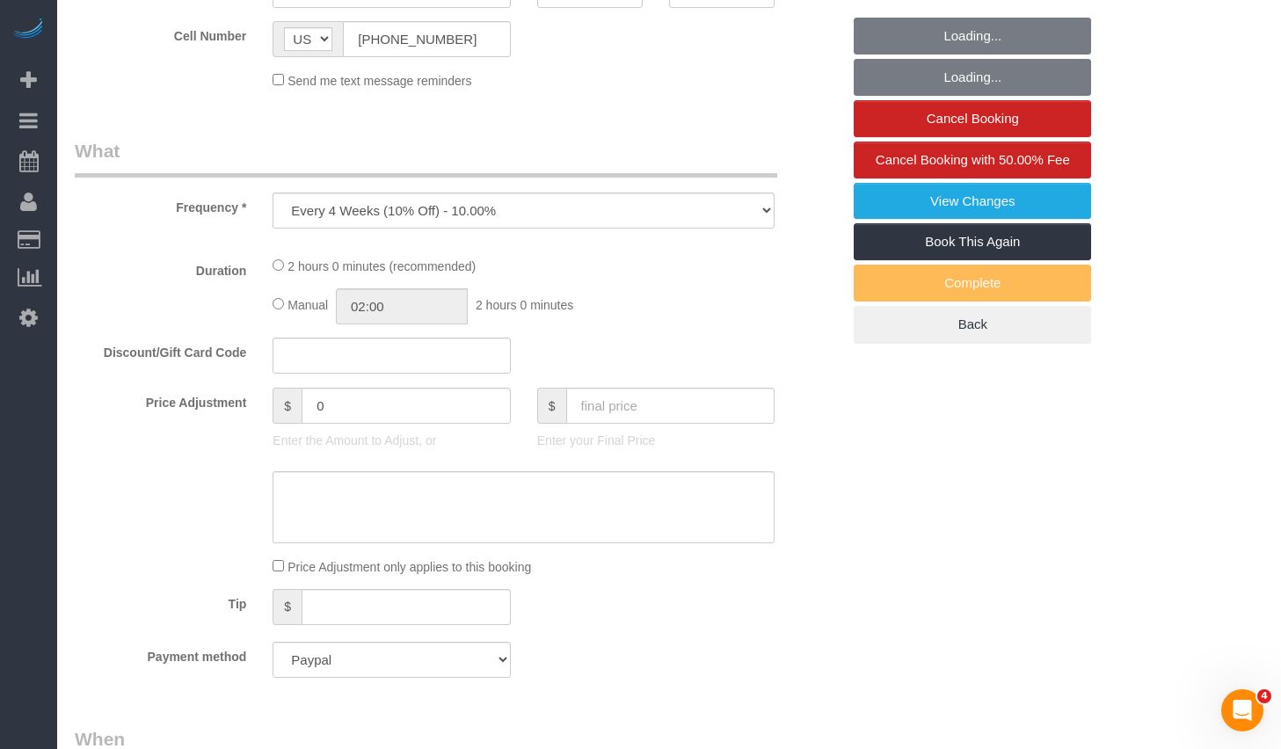
select select "1"
select select "number:89"
select select "number:90"
select select "number:13"
select select "number:6"
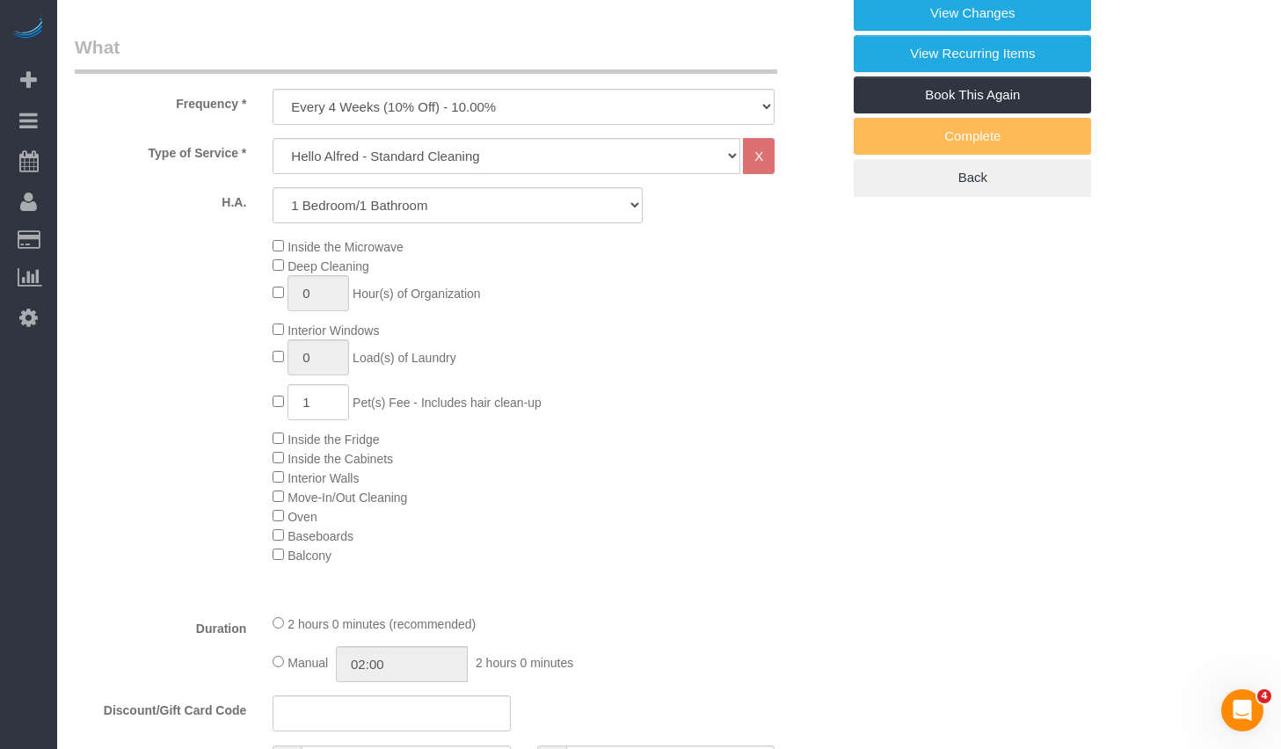
select select "object:1021"
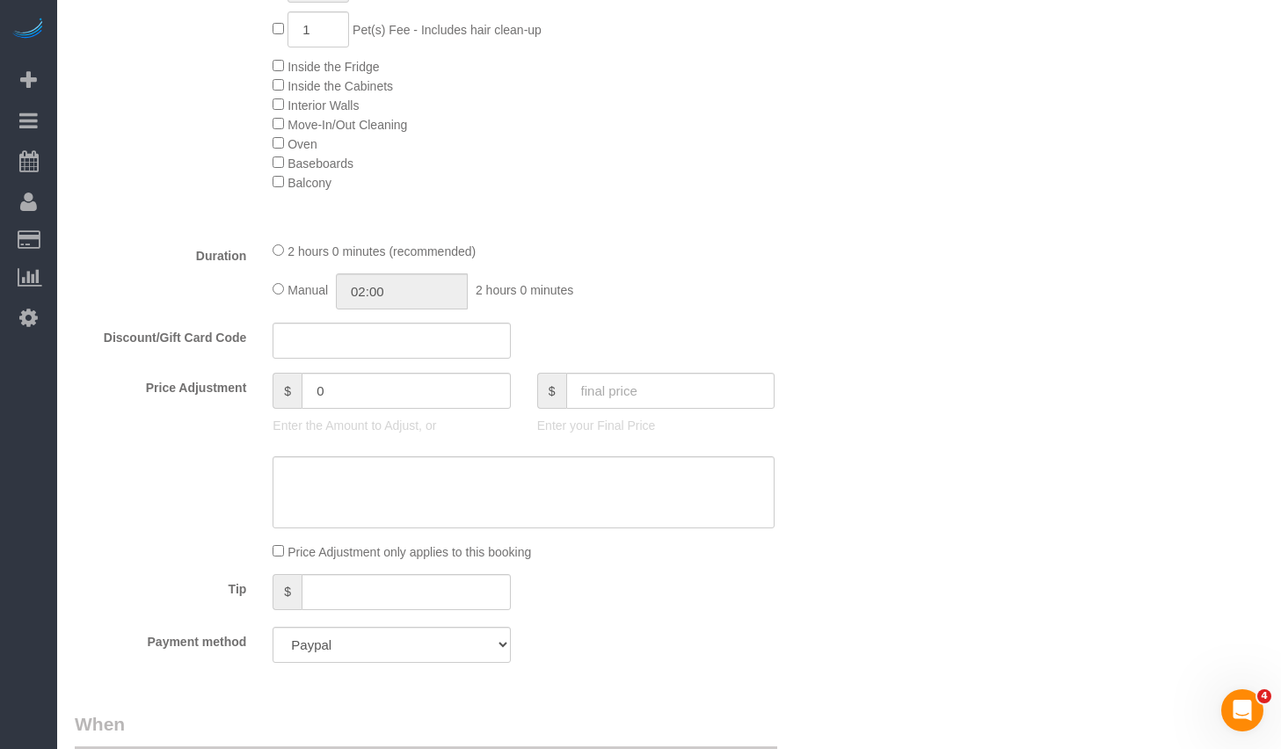
select select "1"
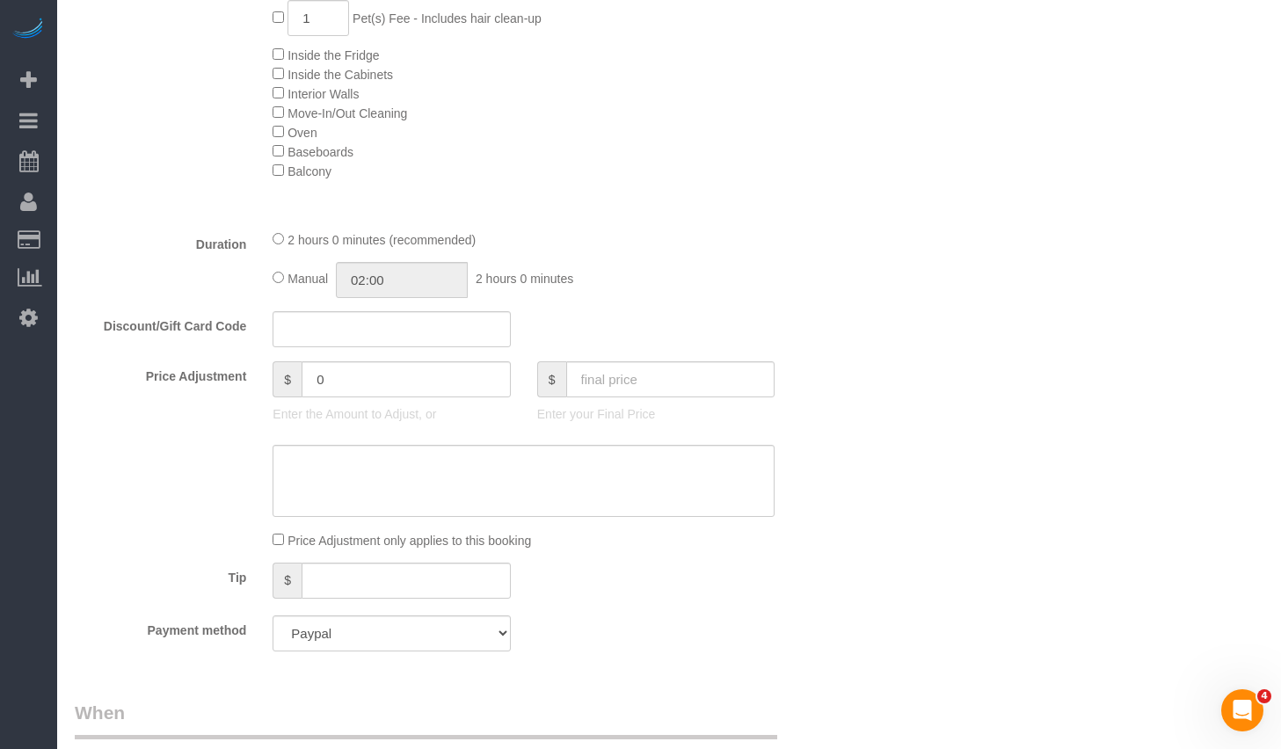
scroll to position [1074, 0]
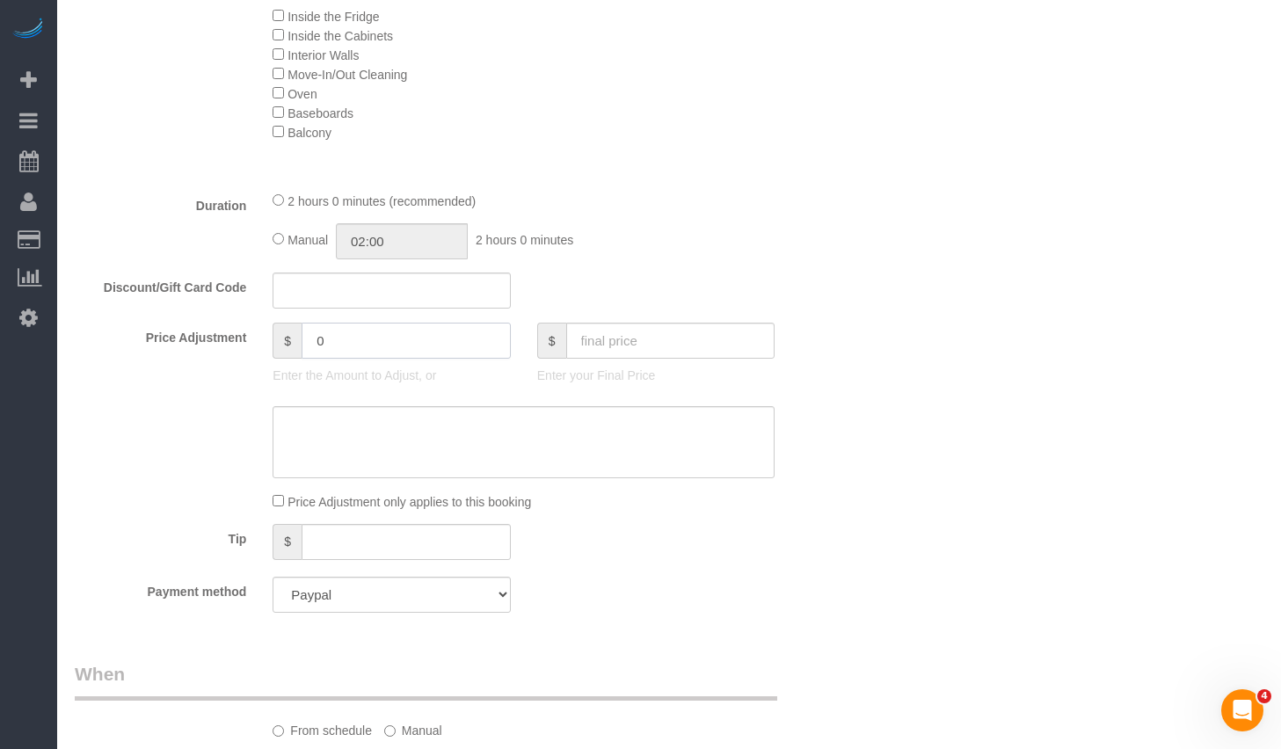
drag, startPoint x: 387, startPoint y: 340, endPoint x: 138, endPoint y: 320, distance: 249.7
click at [138, 320] on fieldset "What Frequency * One Time Weekly (20% Off) - 20.00% Every 2 Weeks (15% Off) - 1…" at bounding box center [458, 118] width 766 height 1015
type input "-30"
click at [397, 412] on textarea at bounding box center [524, 442] width 502 height 72
click at [430, 421] on textarea at bounding box center [524, 442] width 502 height 72
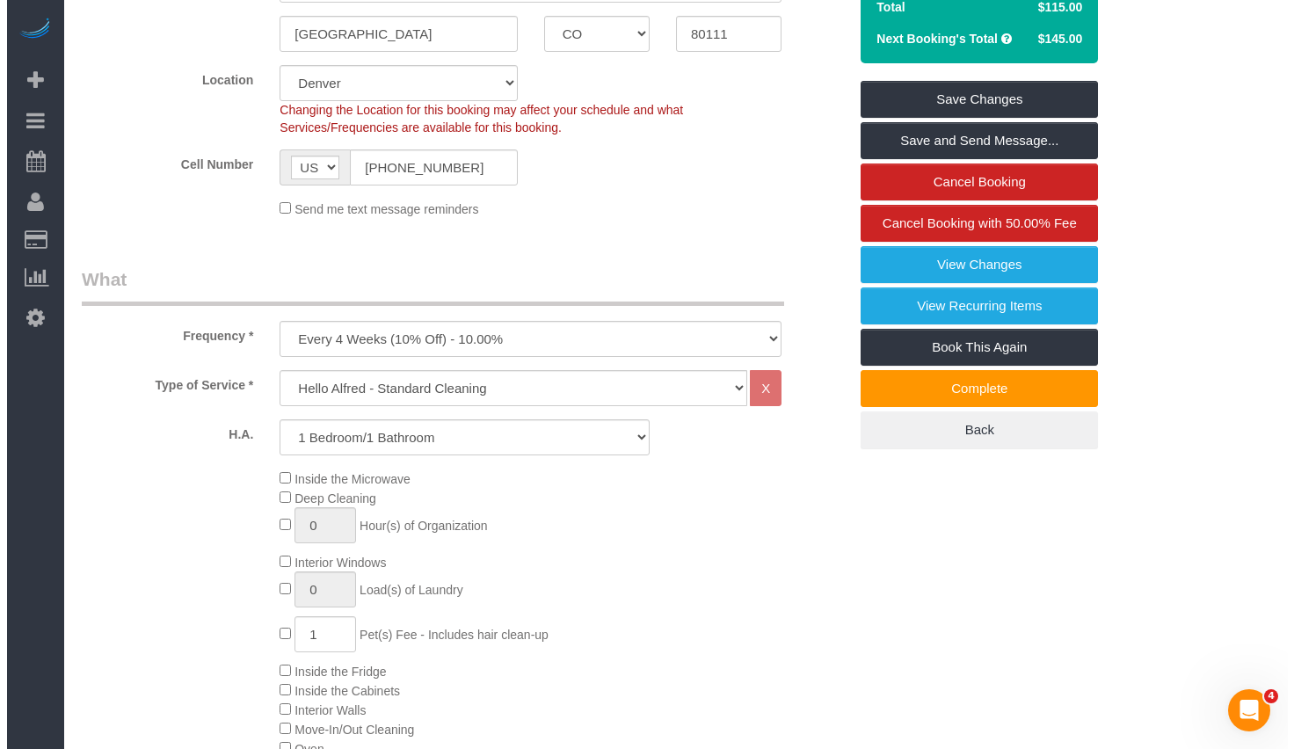
scroll to position [0, 0]
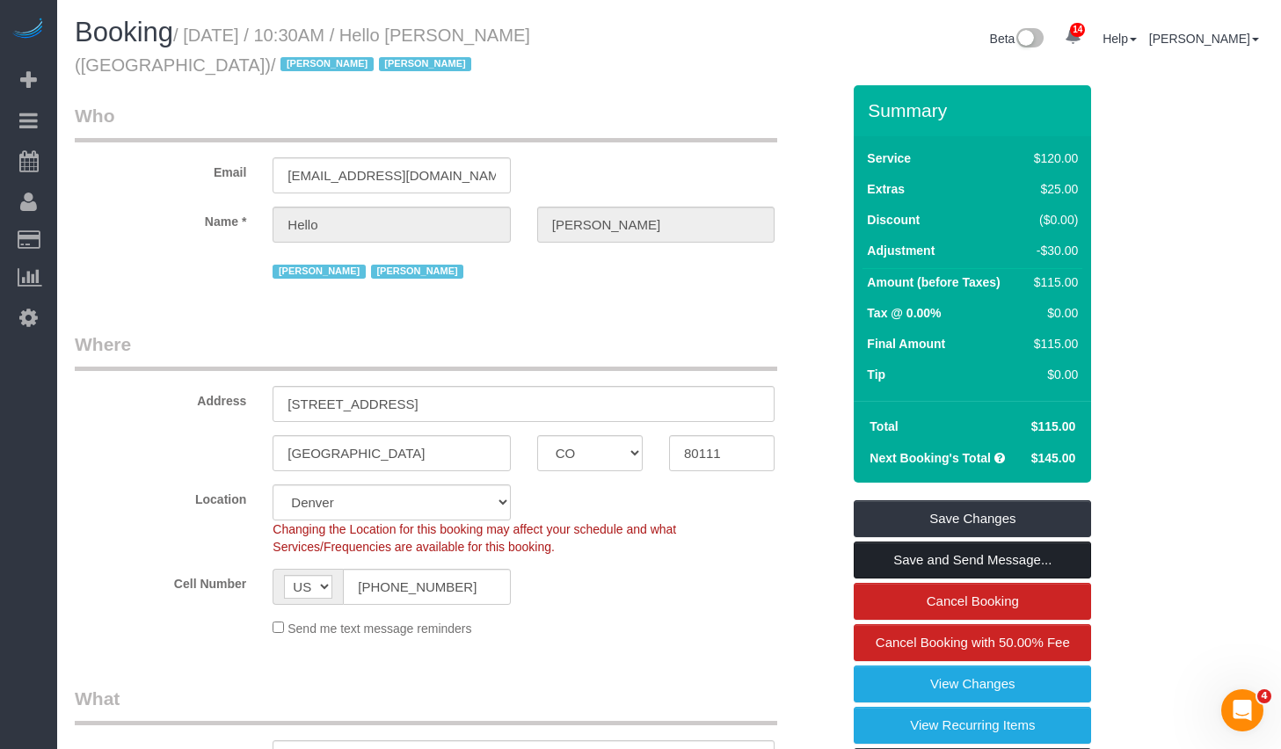
type textarea "Credit for delay"
click at [934, 564] on link "Save and Send Message..." at bounding box center [972, 560] width 237 height 37
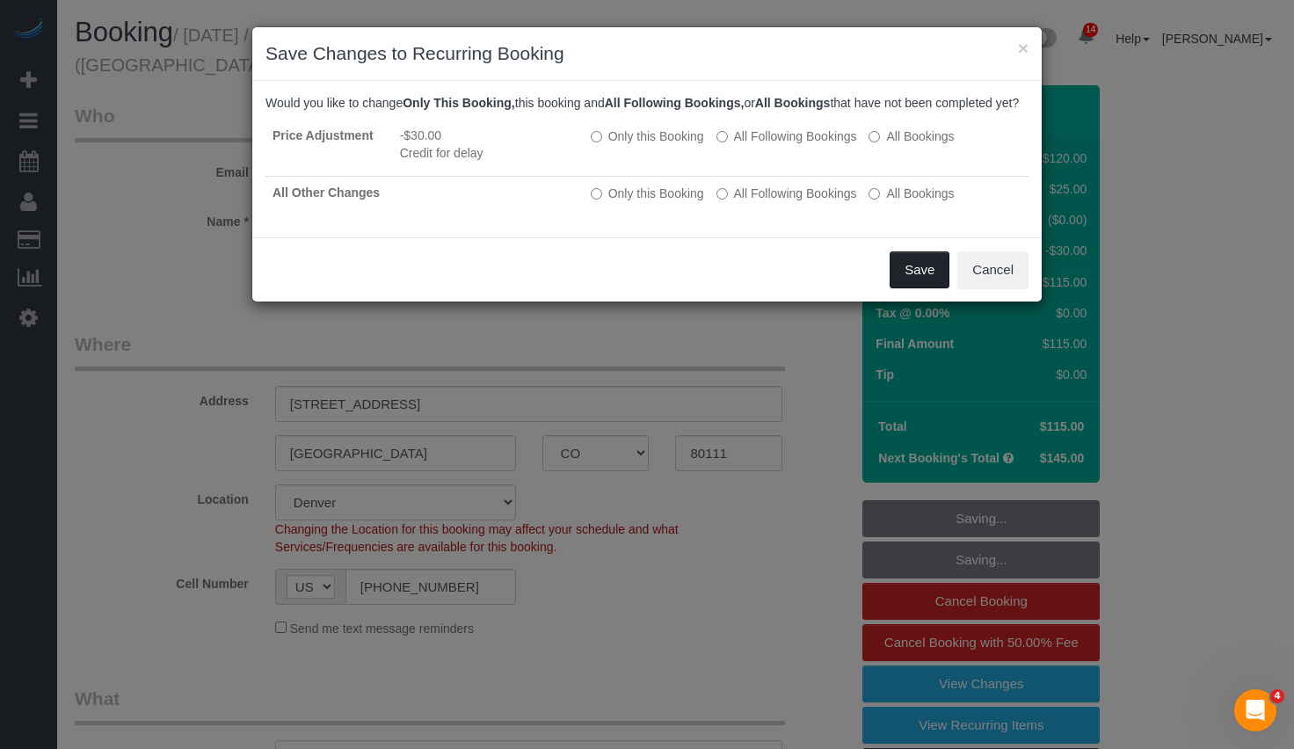
click at [918, 286] on button "Save" at bounding box center [920, 269] width 60 height 37
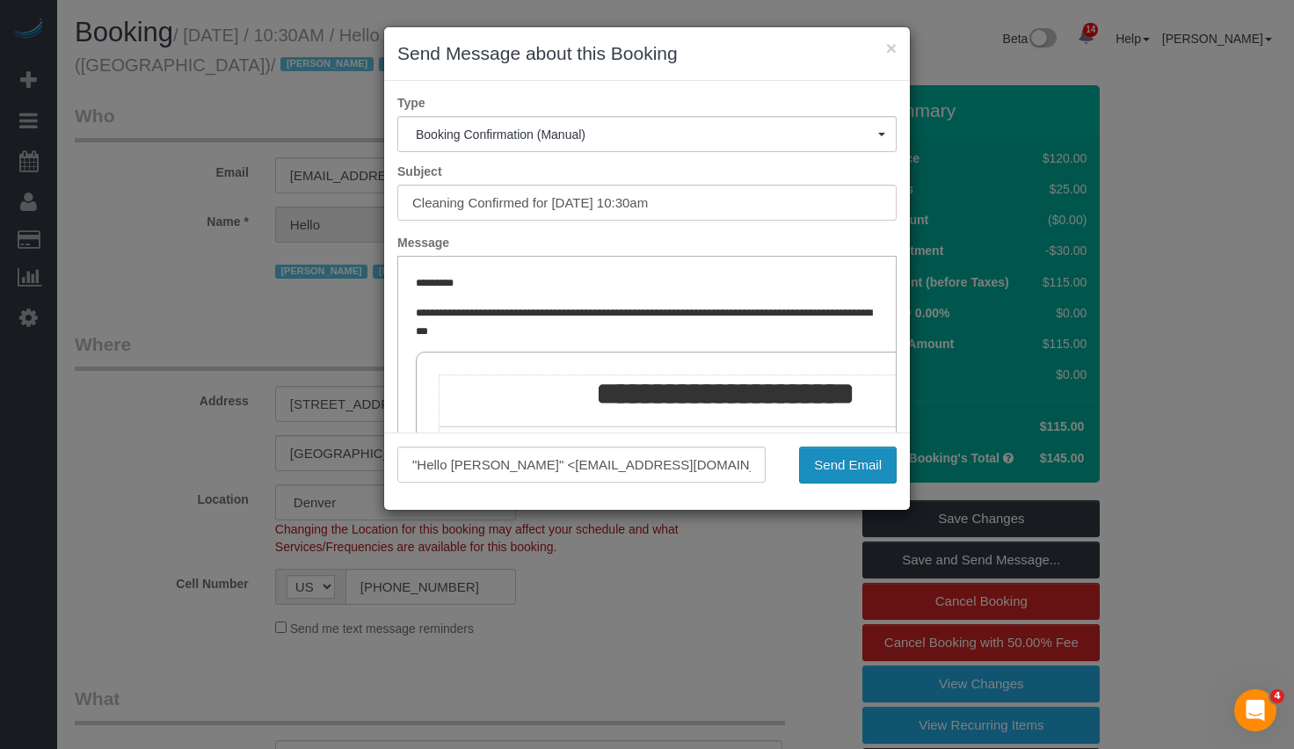
click at [848, 473] on button "Send Email" at bounding box center [848, 465] width 98 height 37
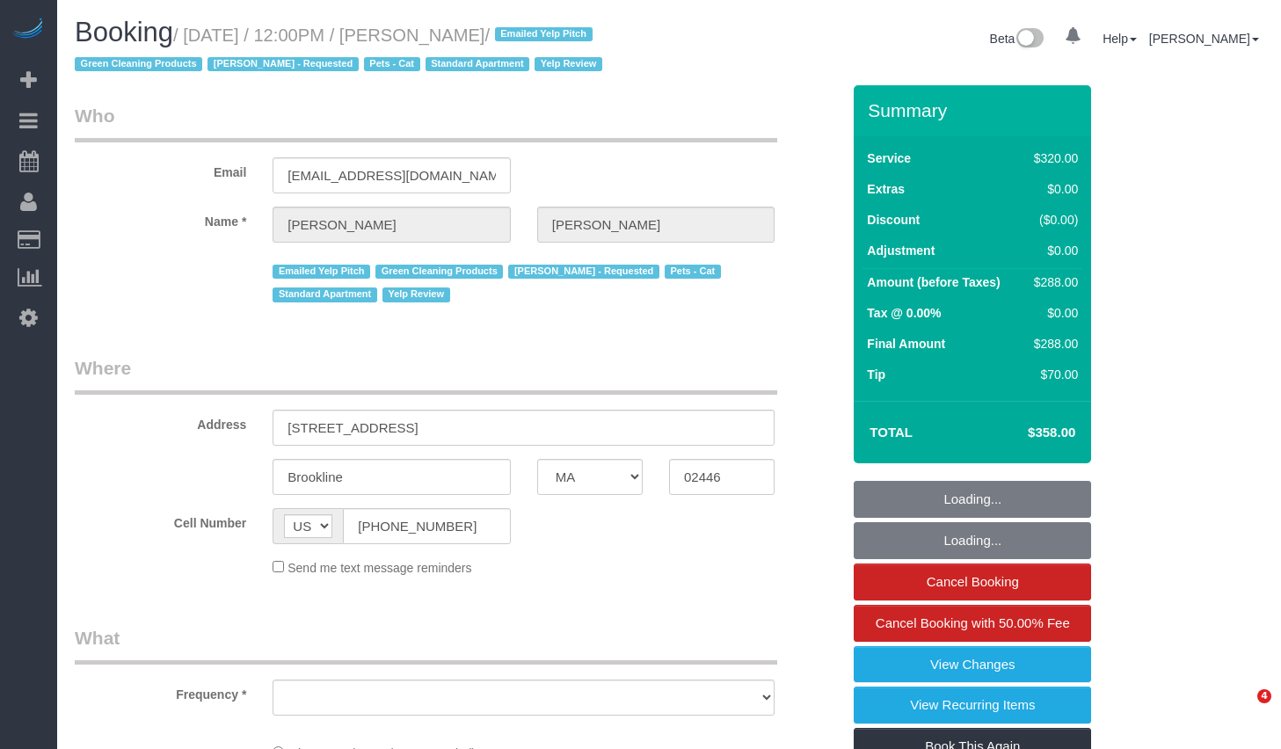
select select "MA"
select select "number:89"
select select "number:72"
select select "number:14"
select select "number:7"
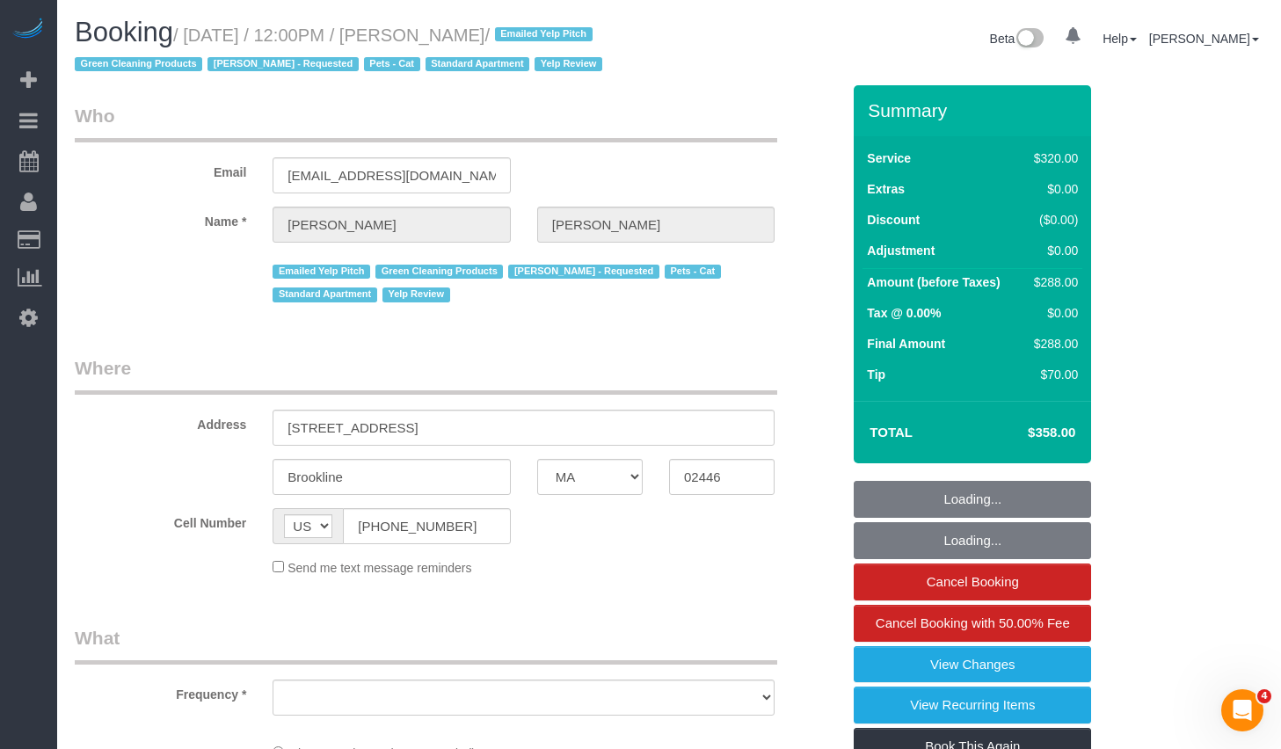
select select "object:917"
select select "string:stripe-pm_1JmlMy4VGloSiKo7g7yU70hY"
select select "2"
select select "spot1"
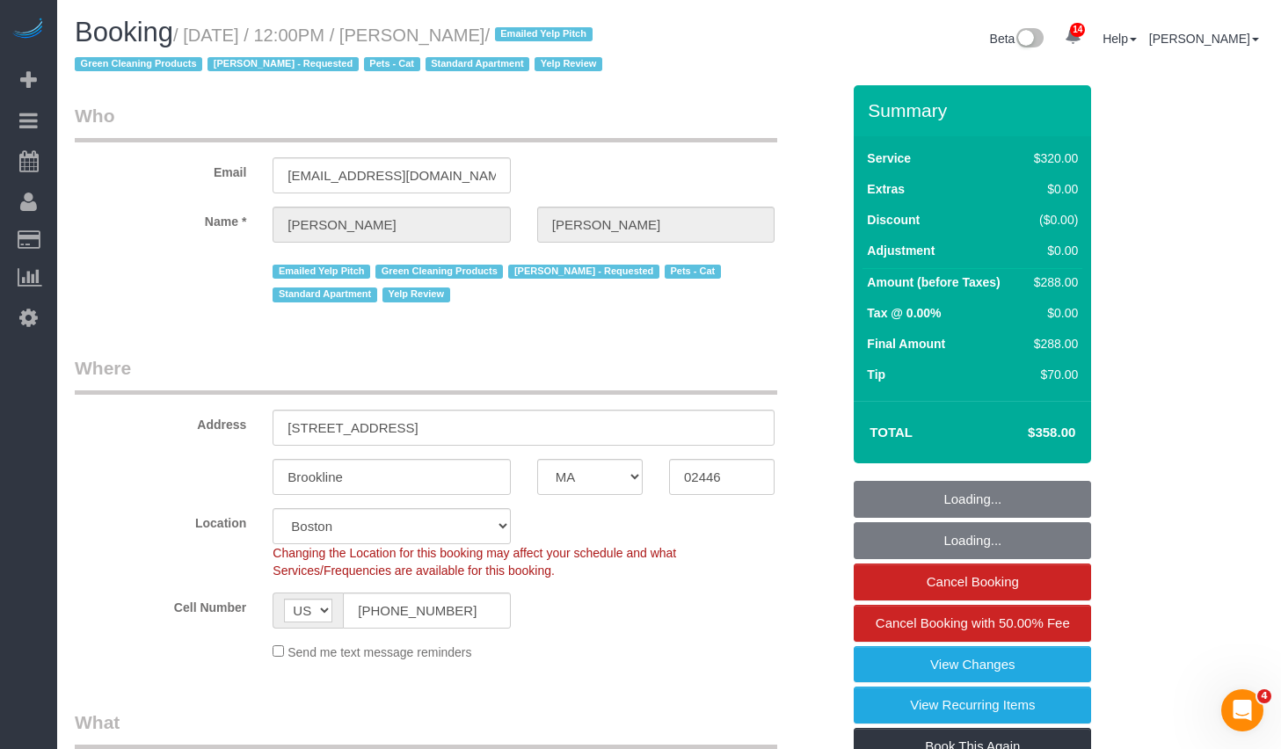
select select "spot45"
select select "object:1062"
drag, startPoint x: 463, startPoint y: 35, endPoint x: 583, endPoint y: 42, distance: 120.7
click at [583, 42] on small "/ September 08, 2025 / 12:00PM / Katie Robinson / Emailed Yelp Pitch Green Clea…" at bounding box center [341, 49] width 533 height 49
copy small "Katie Robinson"
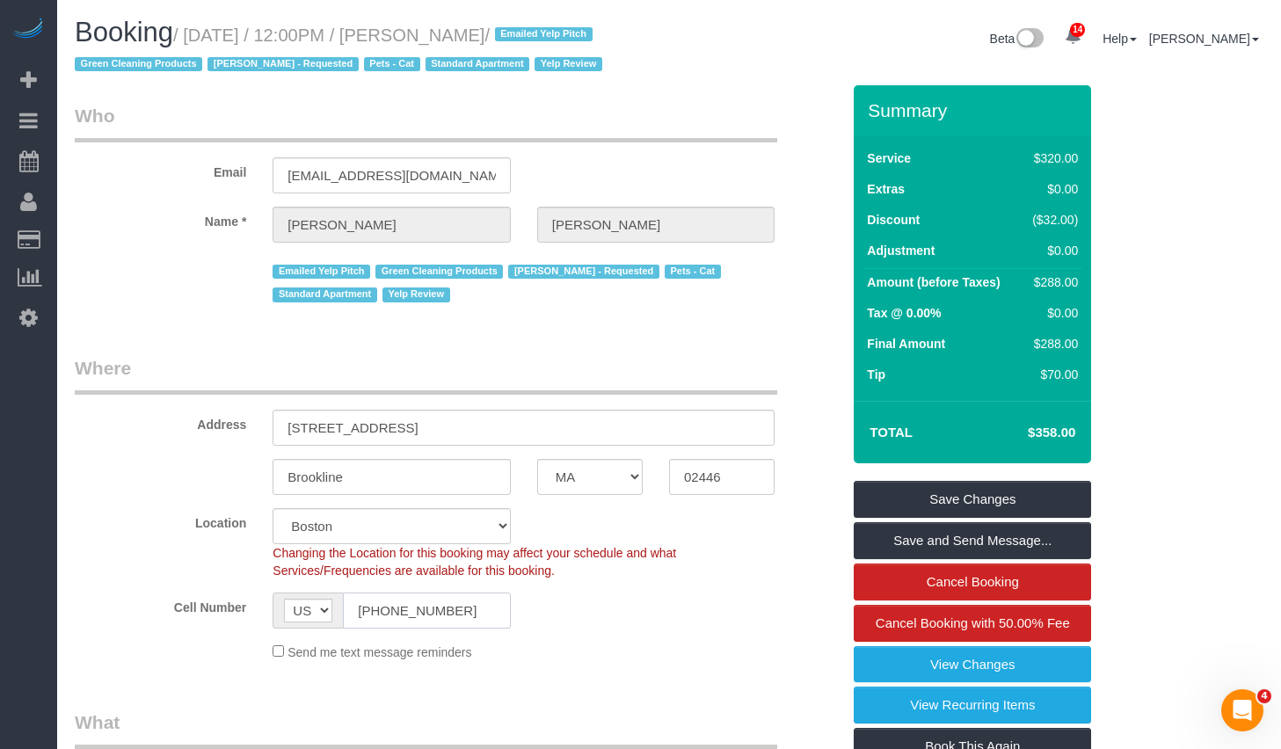
click at [478, 629] on input "(484) 354-3752" at bounding box center [426, 611] width 167 height 36
drag, startPoint x: 199, startPoint y: 33, endPoint x: 580, endPoint y: 35, distance: 381.6
click at [580, 35] on small "/ September 08, 2025 / 12:00PM / Katie Robinson / Emailed Yelp Pitch Green Clea…" at bounding box center [341, 49] width 533 height 49
copy small "September 08, 2025 / 12:00PM / Katie Robinson"
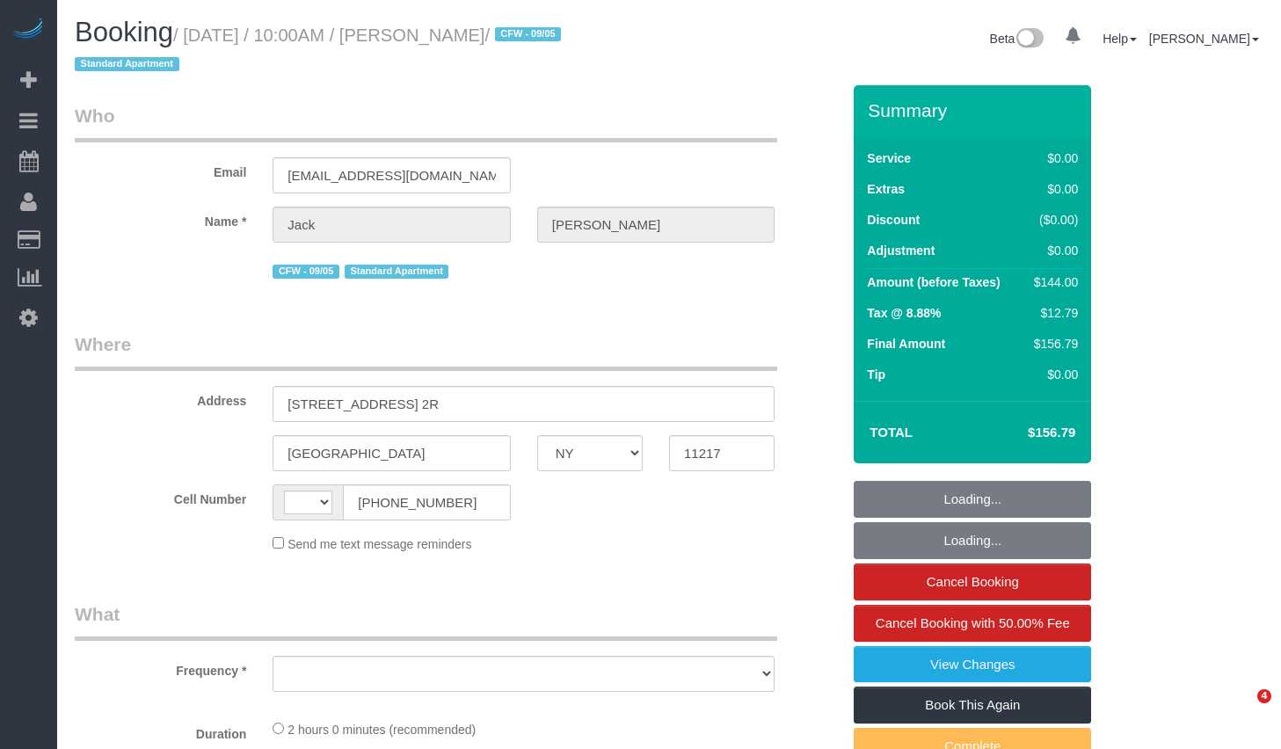
select select "NY"
select select "string:[GEOGRAPHIC_DATA]"
select select "object:754"
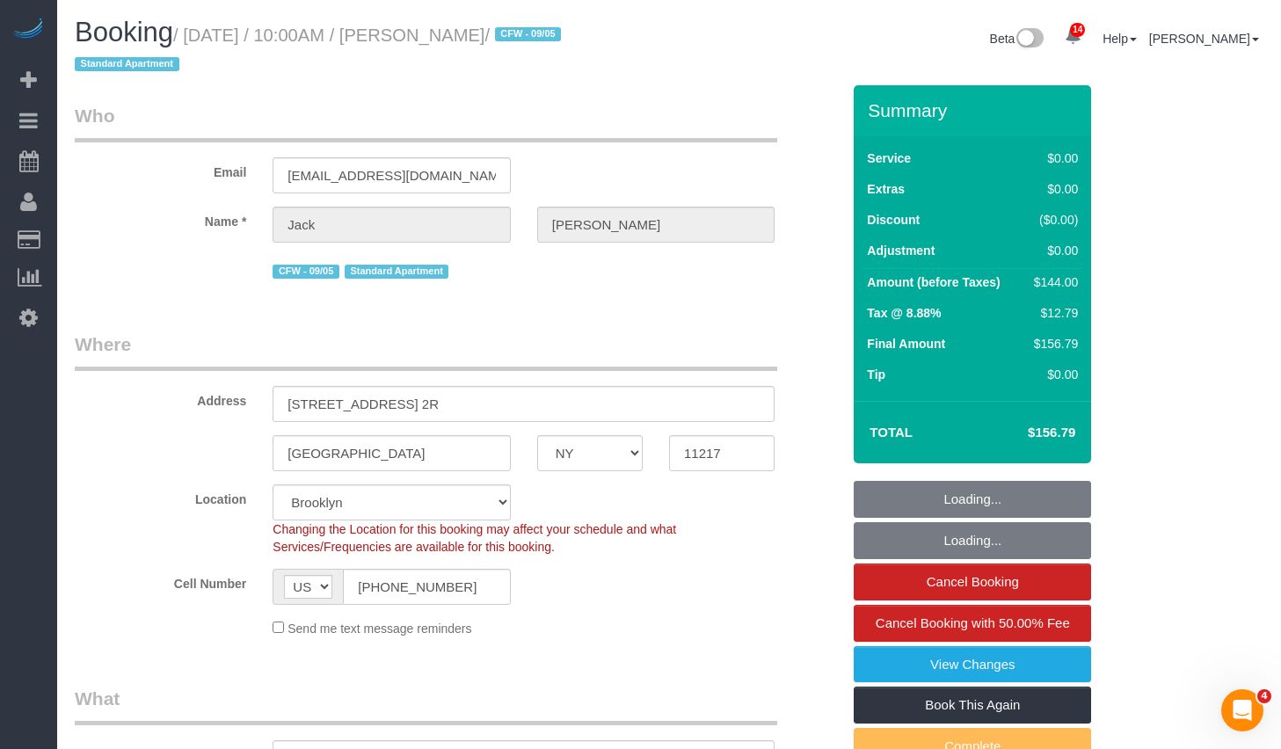
select select "string:stripe-pm_1RMYOM4VGloSiKo7LGZRO5rF"
select select "number:89"
select select "number:90"
select select "number:15"
select select "number:5"
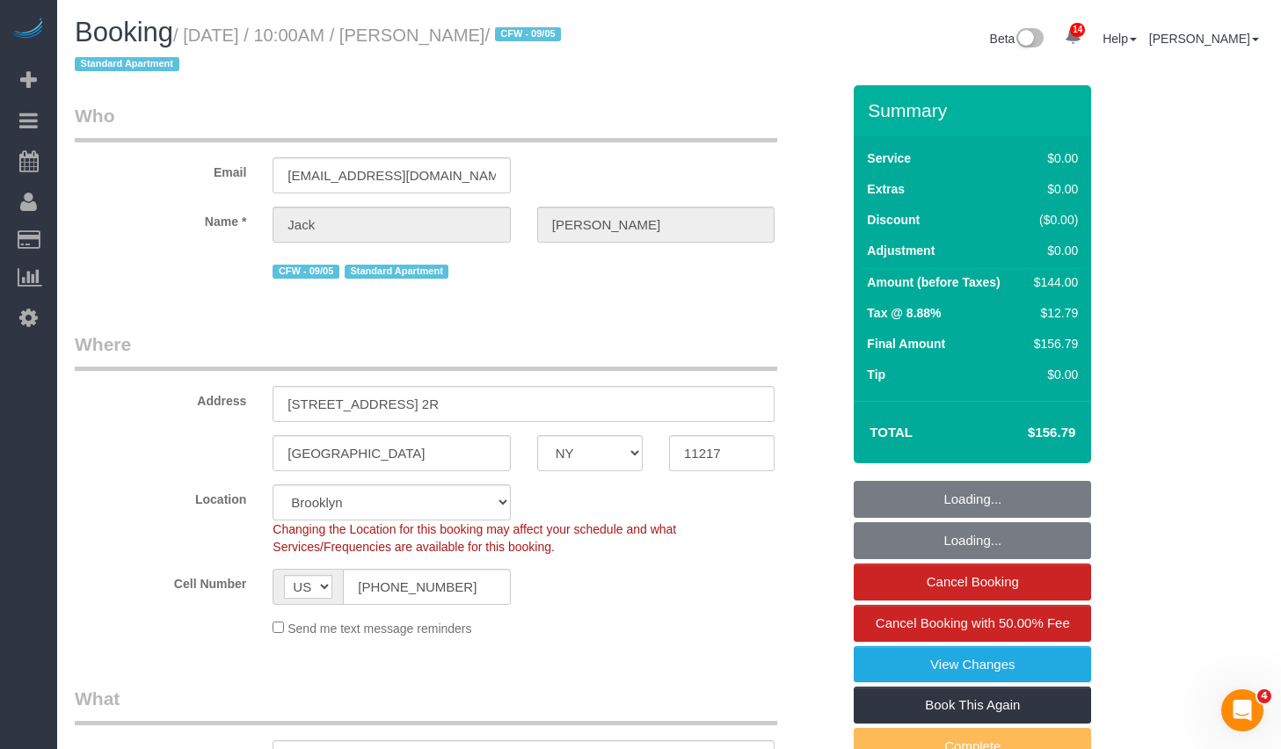
select select "object:909"
select select "spot1"
select select "1"
drag, startPoint x: 463, startPoint y: 35, endPoint x: 560, endPoint y: 35, distance: 96.7
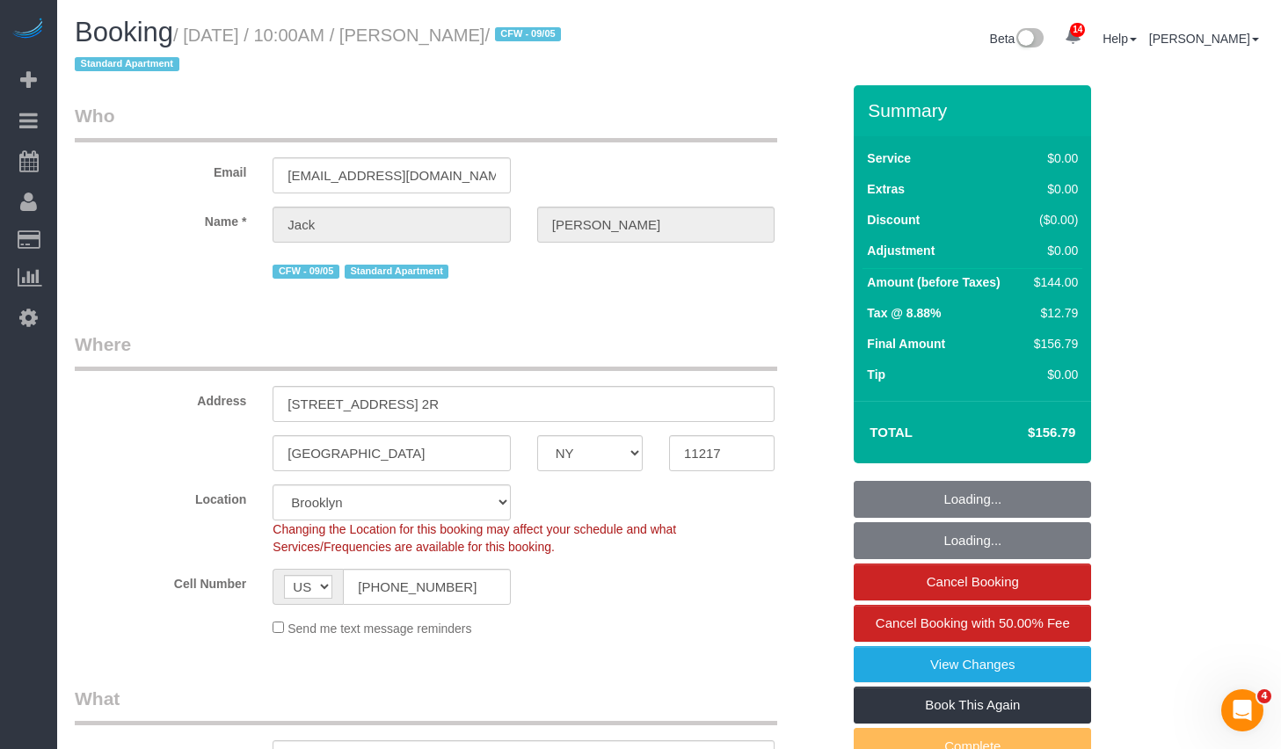
click at [560, 35] on small "/ September 08, 2025 / 10:00AM / Jack Herzog / CFW - 09/05 Standard Apartment" at bounding box center [321, 49] width 492 height 49
copy small "Jack Herzog"
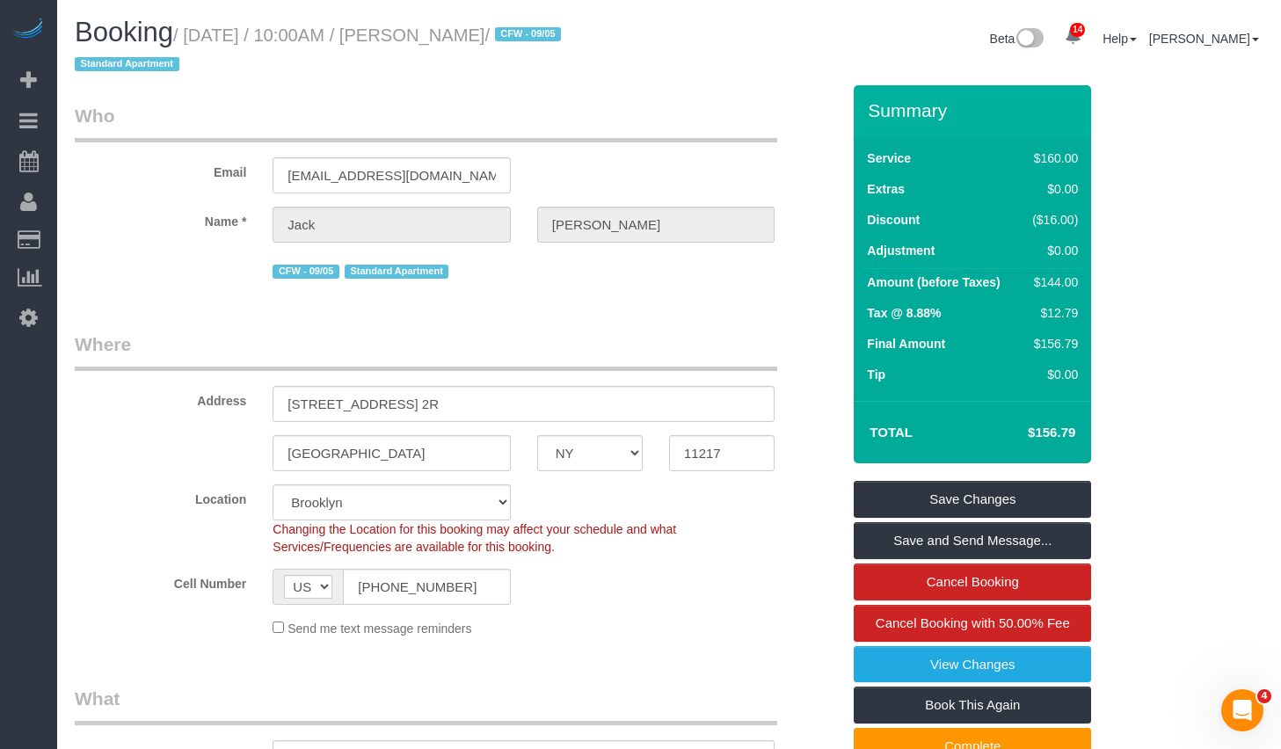
copy small "September 08, 2025 / 10:00AM / Jack Herzog"
drag, startPoint x: 202, startPoint y: 34, endPoint x: 561, endPoint y: 35, distance: 358.7
click at [561, 35] on small "/ September 08, 2025 / 10:00AM / Jack Herzog / CFW - 09/05 Standard Apartment" at bounding box center [321, 49] width 492 height 49
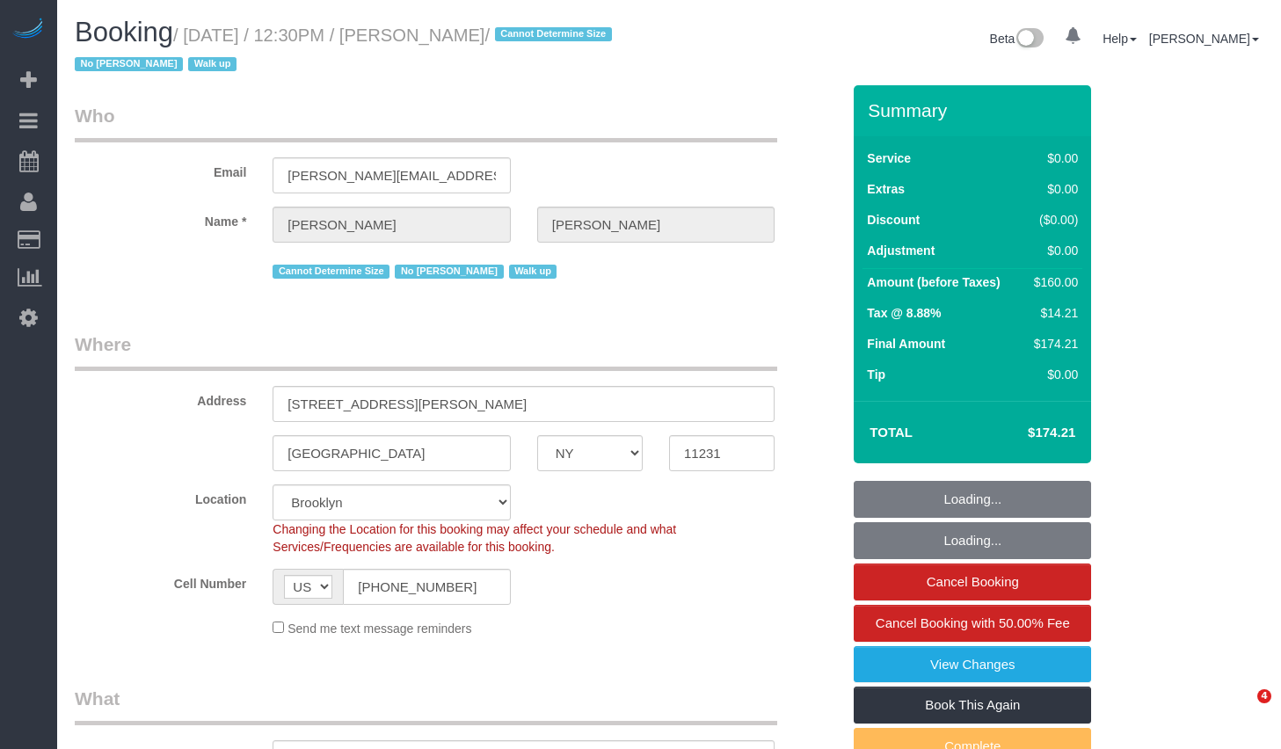
select select "NY"
select select "string:stripe-pm_1RxrJX4VGloSiKo7lIHdfY0u"
select select "object:867"
select select "number:61"
select select "number:74"
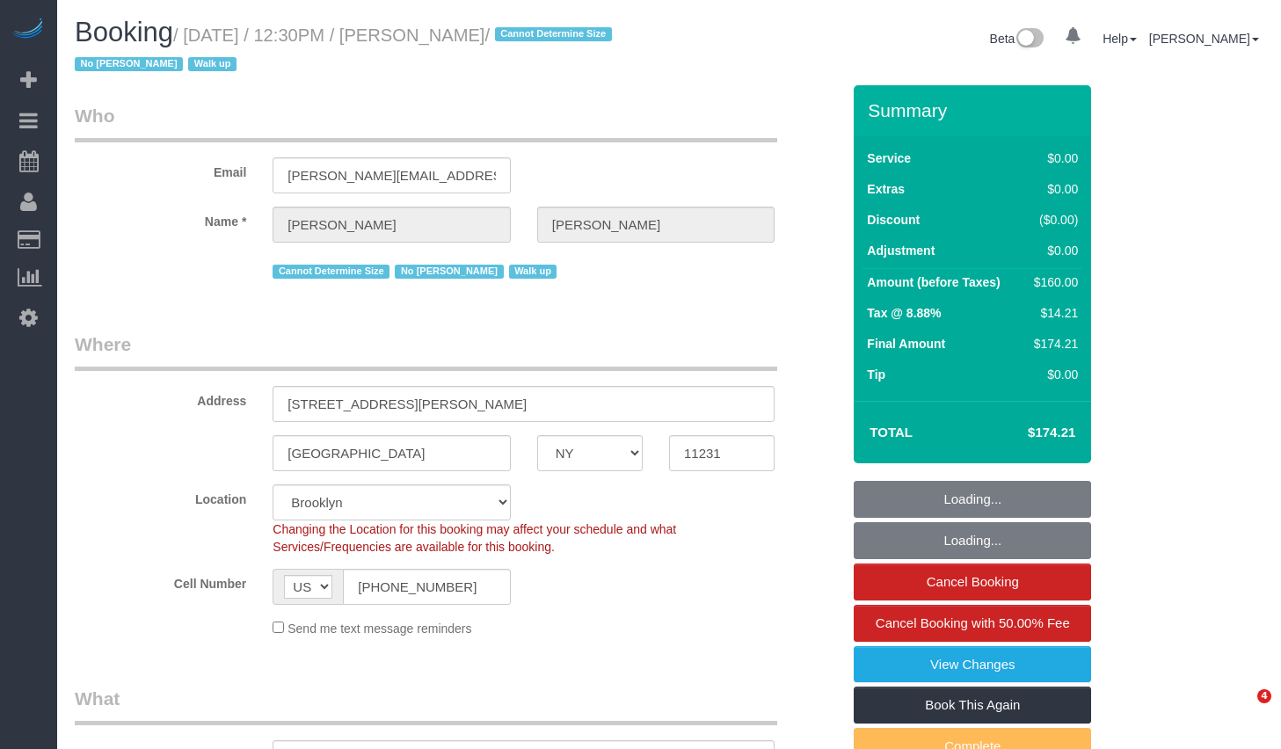
select select "number:15"
select select "number:5"
select select "1"
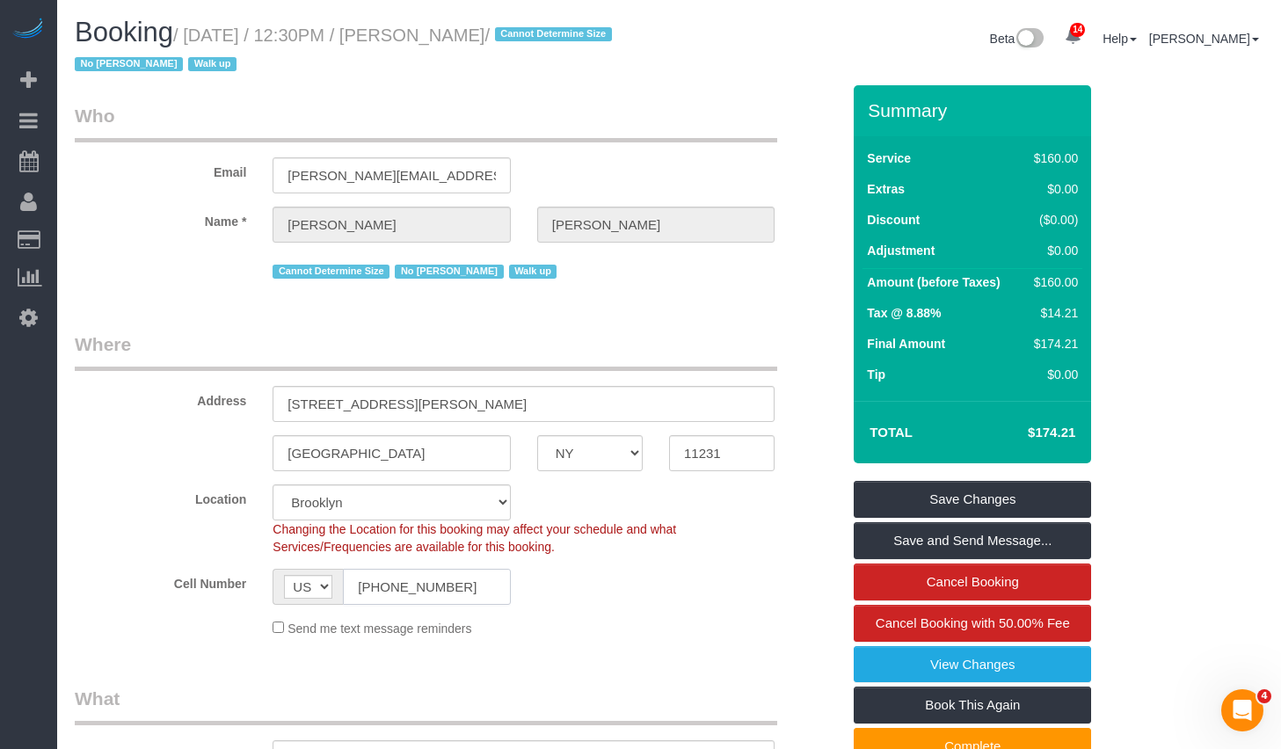
click at [448, 591] on input "(718) 501-7018" at bounding box center [426, 587] width 167 height 36
drag, startPoint x: 463, startPoint y: 31, endPoint x: 606, endPoint y: 33, distance: 142.5
click at [606, 33] on small "/ September 08, 2025 / 12:30PM / Madeline DiNapoli / Cannot Determine Size No R…" at bounding box center [346, 49] width 543 height 49
copy small "Madeline DiNapoli"
drag, startPoint x: 200, startPoint y: 33, endPoint x: 607, endPoint y: 38, distance: 407.1
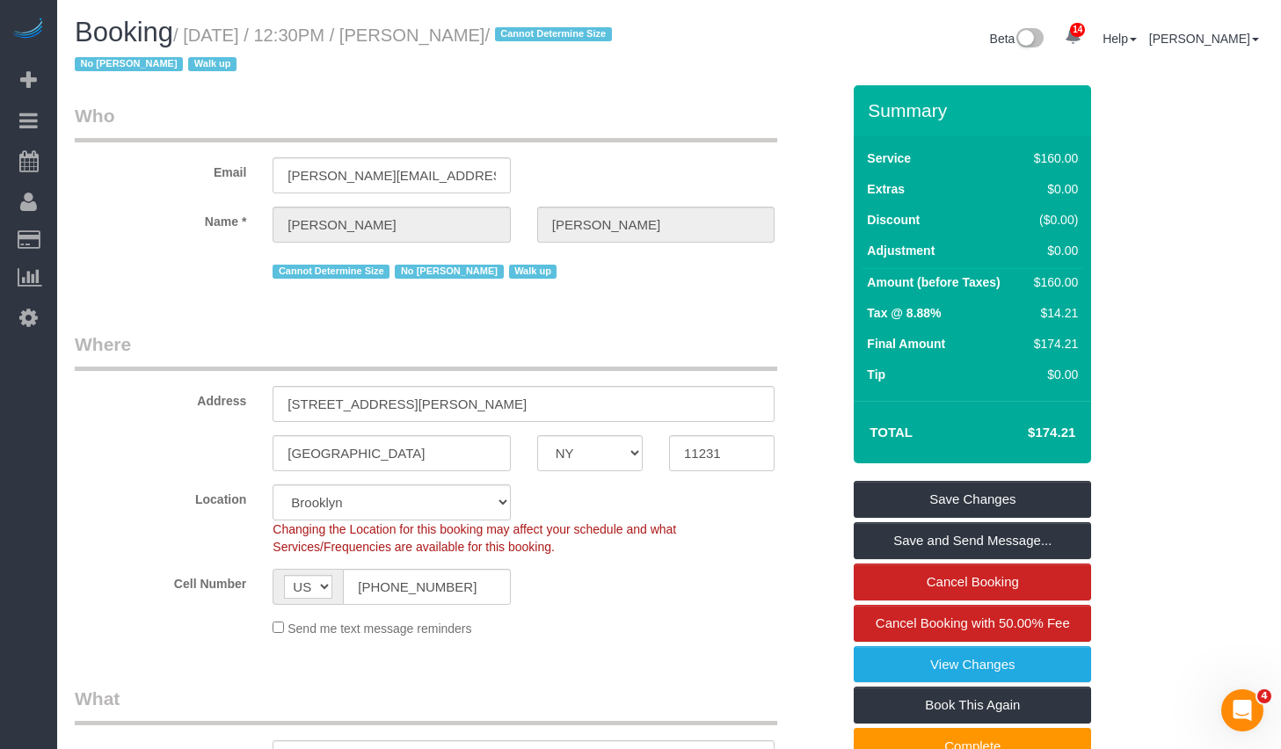
click at [607, 38] on small "/ September 08, 2025 / 12:30PM / Madeline DiNapoli / Cannot Determine Size No R…" at bounding box center [346, 49] width 543 height 49
copy small "September 08, 2025 / 12:30PM / Madeline DiNapoli"
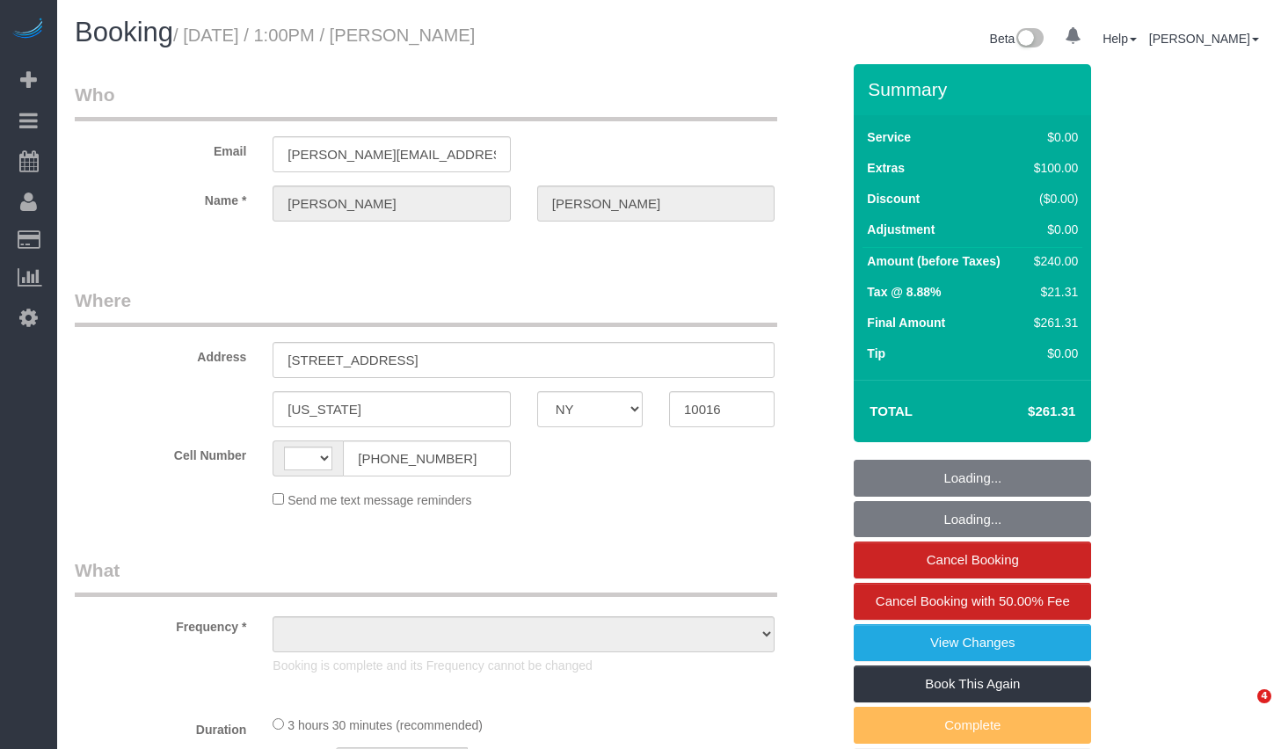
select select "NY"
select select "object:490"
select select "number:60"
select select "number:73"
select select "number:15"
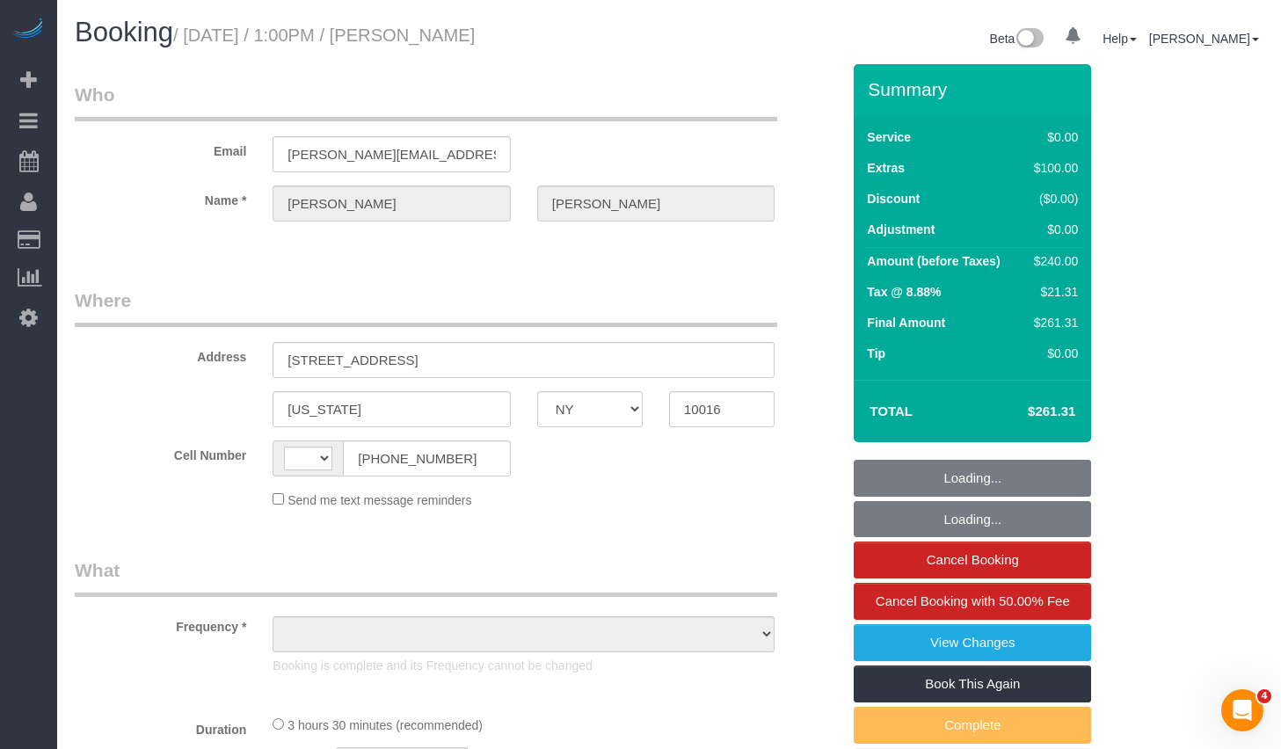
select select "number:5"
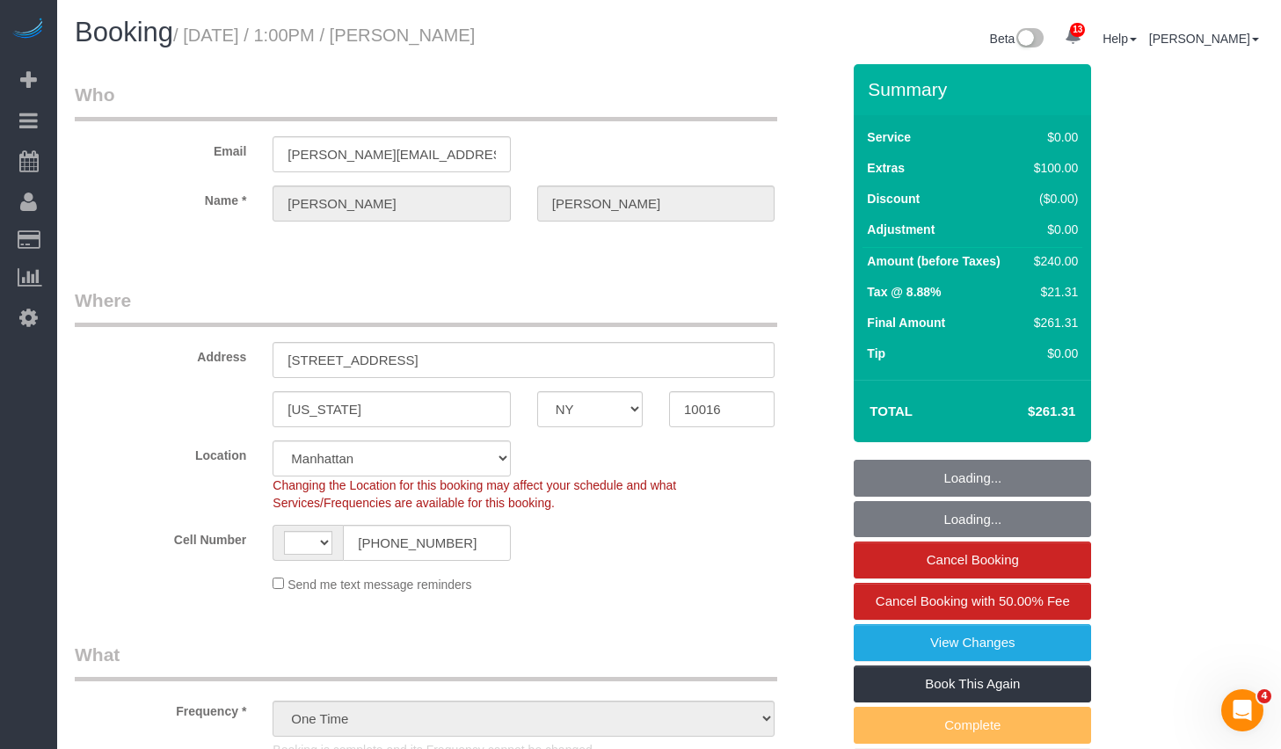
select select "string:[GEOGRAPHIC_DATA]"
select select "1"
select select "object:991"
select select "string:stripe-pm_1S3mZn4VGloSiKo7dFS3C5F8"
select select "1"
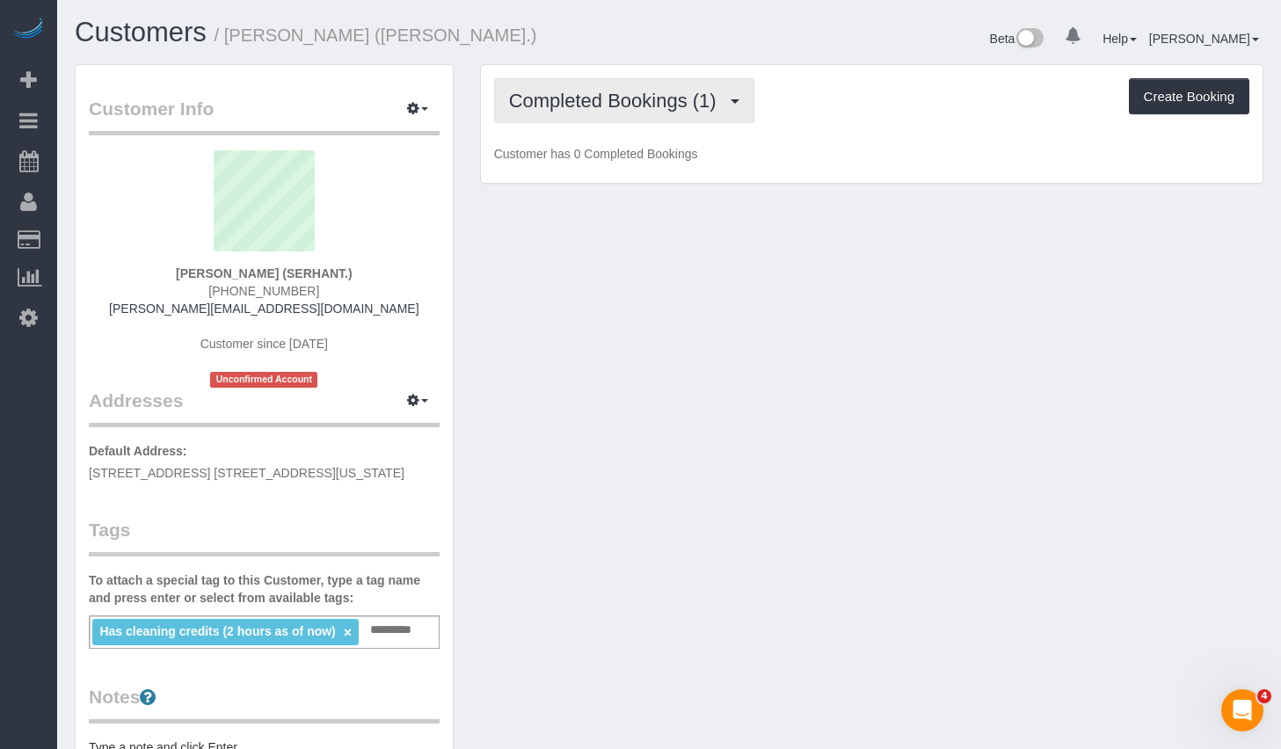
click at [661, 102] on span "Completed Bookings (1)" at bounding box center [617, 101] width 216 height 22
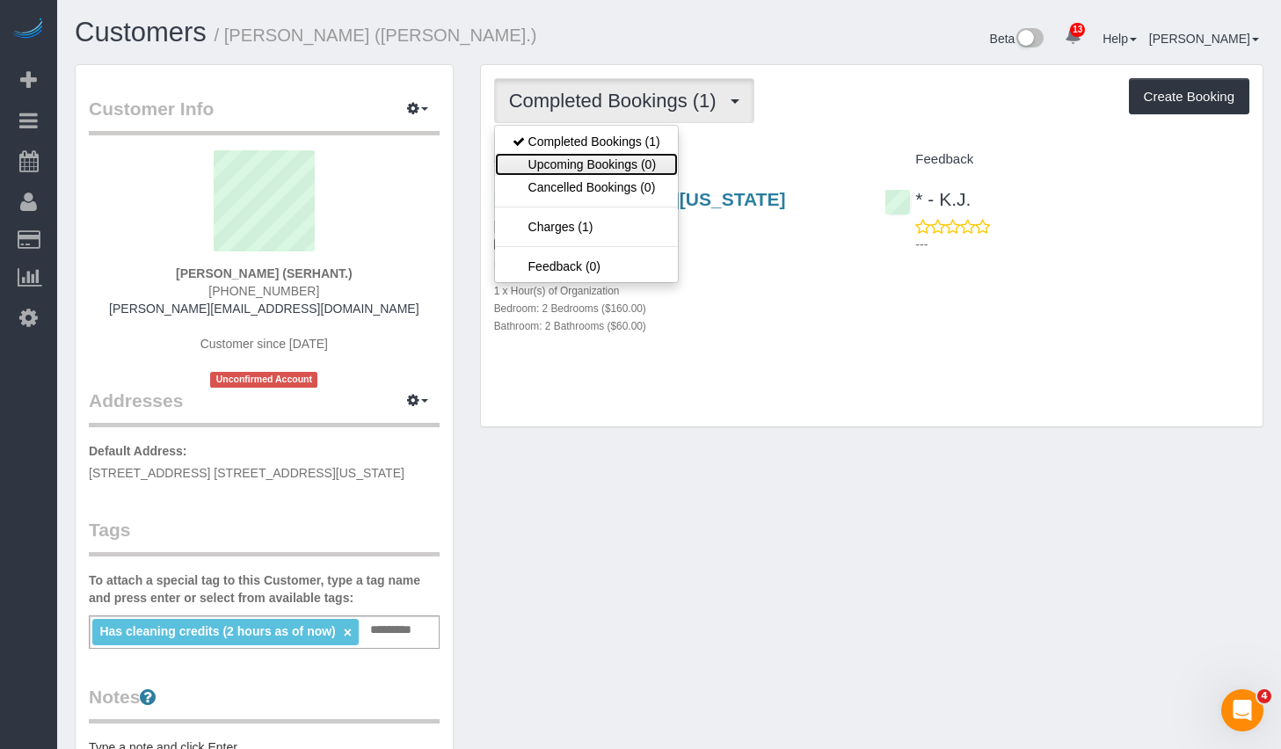
click at [579, 161] on link "Upcoming Bookings (0)" at bounding box center [586, 164] width 183 height 23
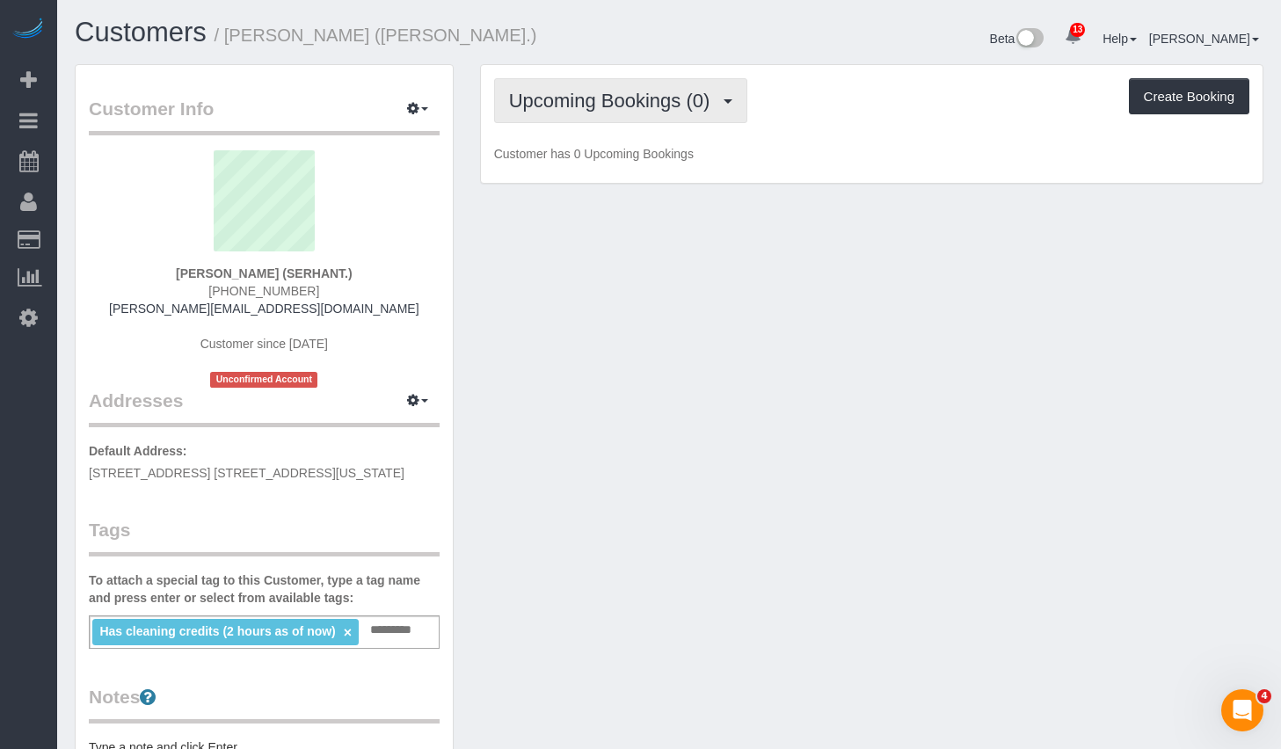
click at [623, 102] on span "Upcoming Bookings (0)" at bounding box center [614, 101] width 210 height 22
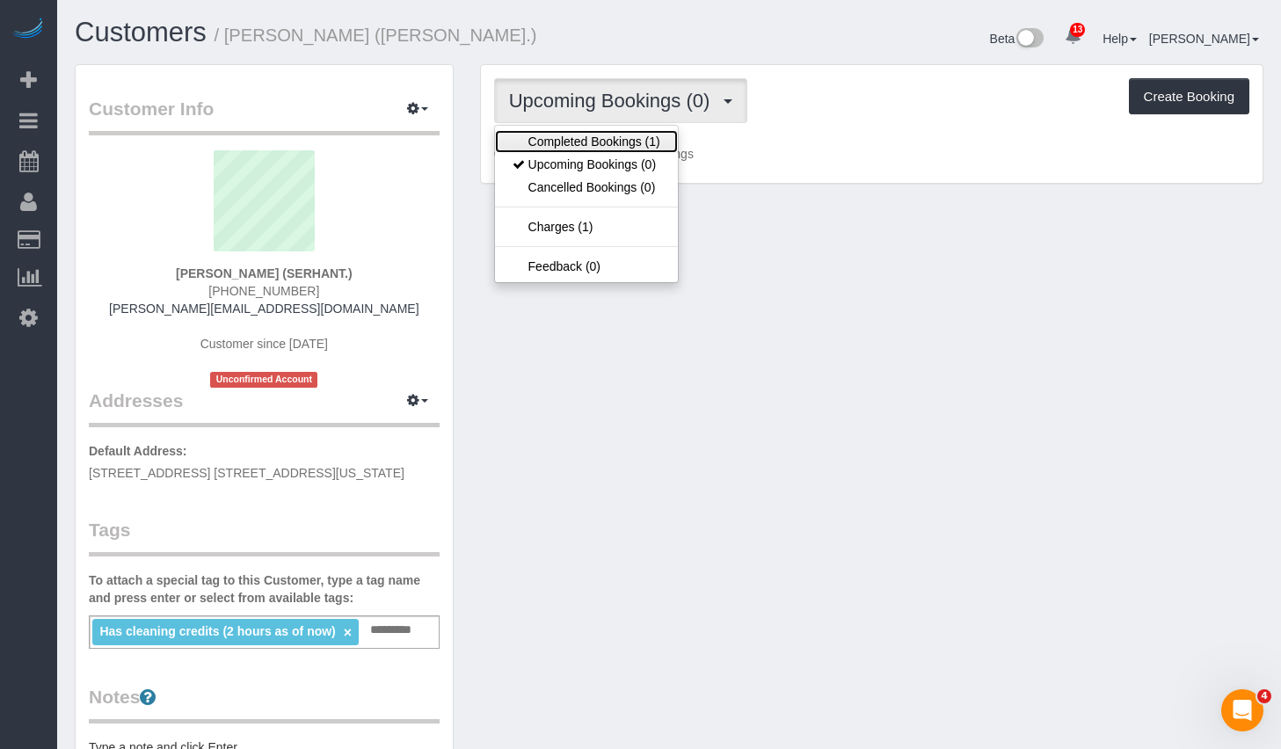
click at [591, 141] on link "Completed Bookings (1)" at bounding box center [586, 141] width 183 height 23
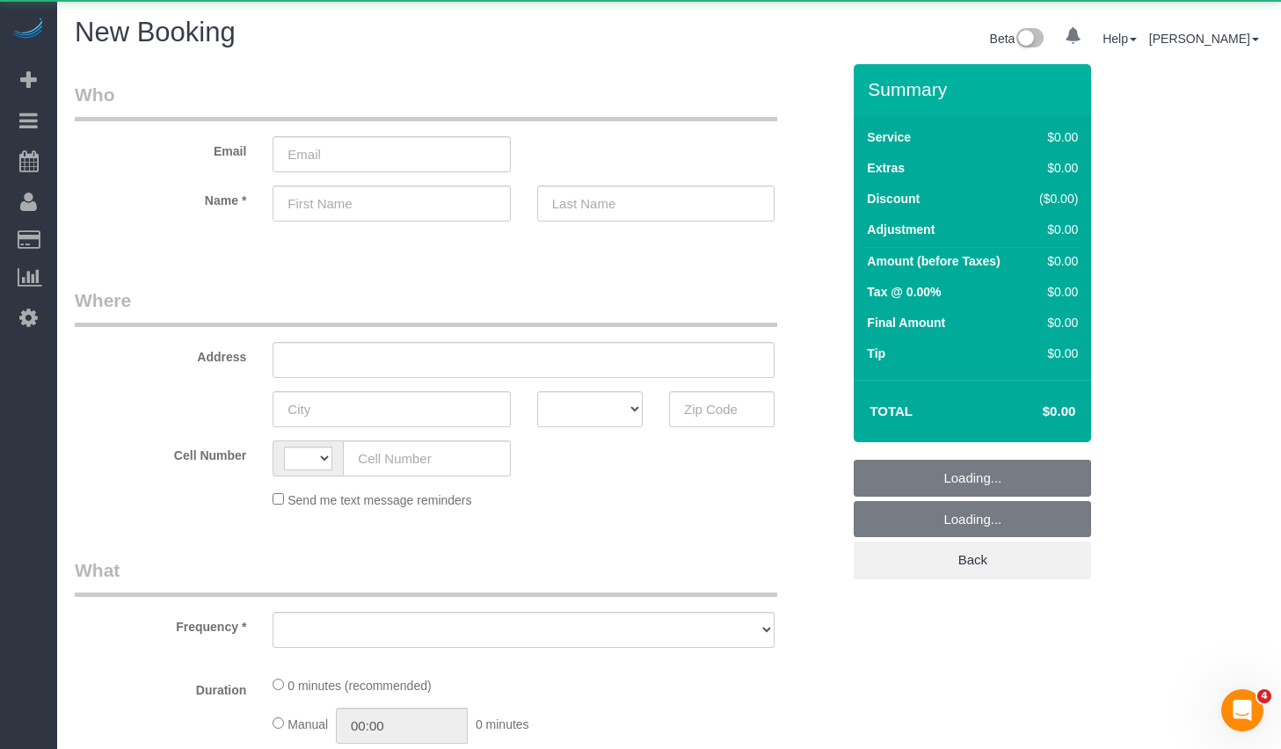
select select "string:[GEOGRAPHIC_DATA]"
select select "object:724"
select select "number:89"
select select "number:90"
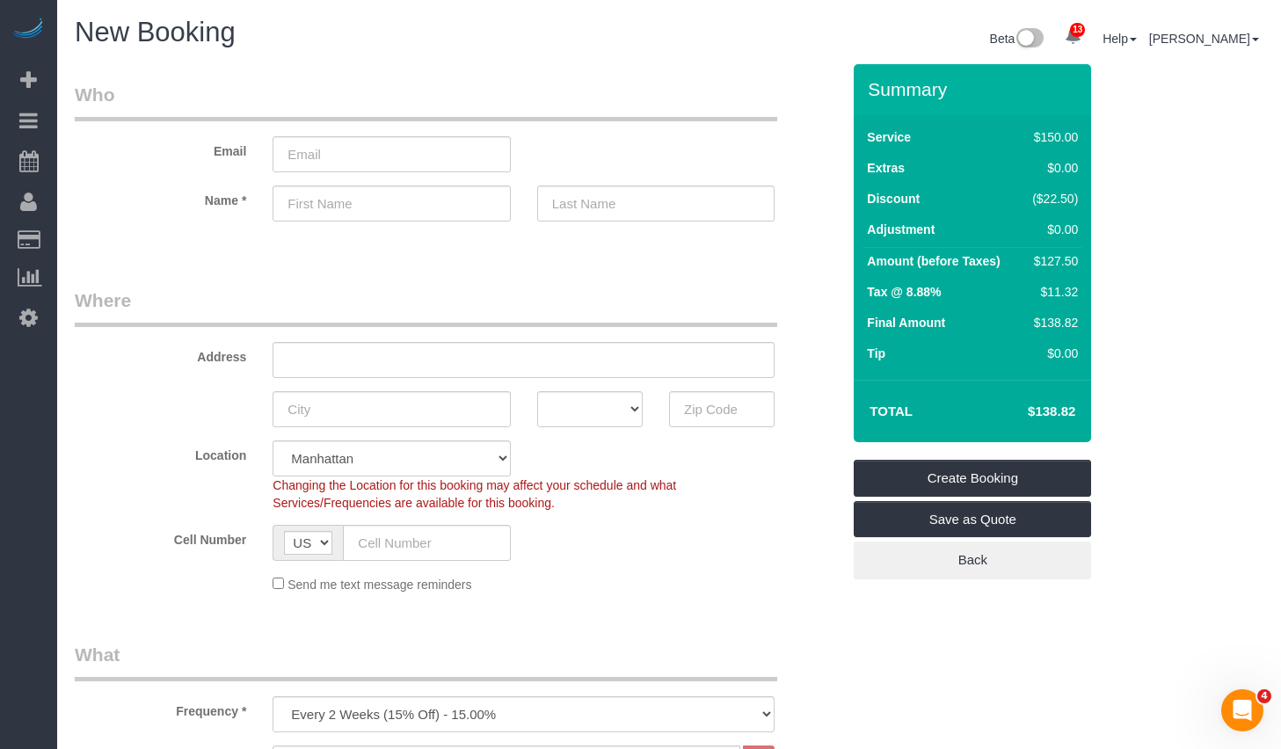
scroll to position [294, 0]
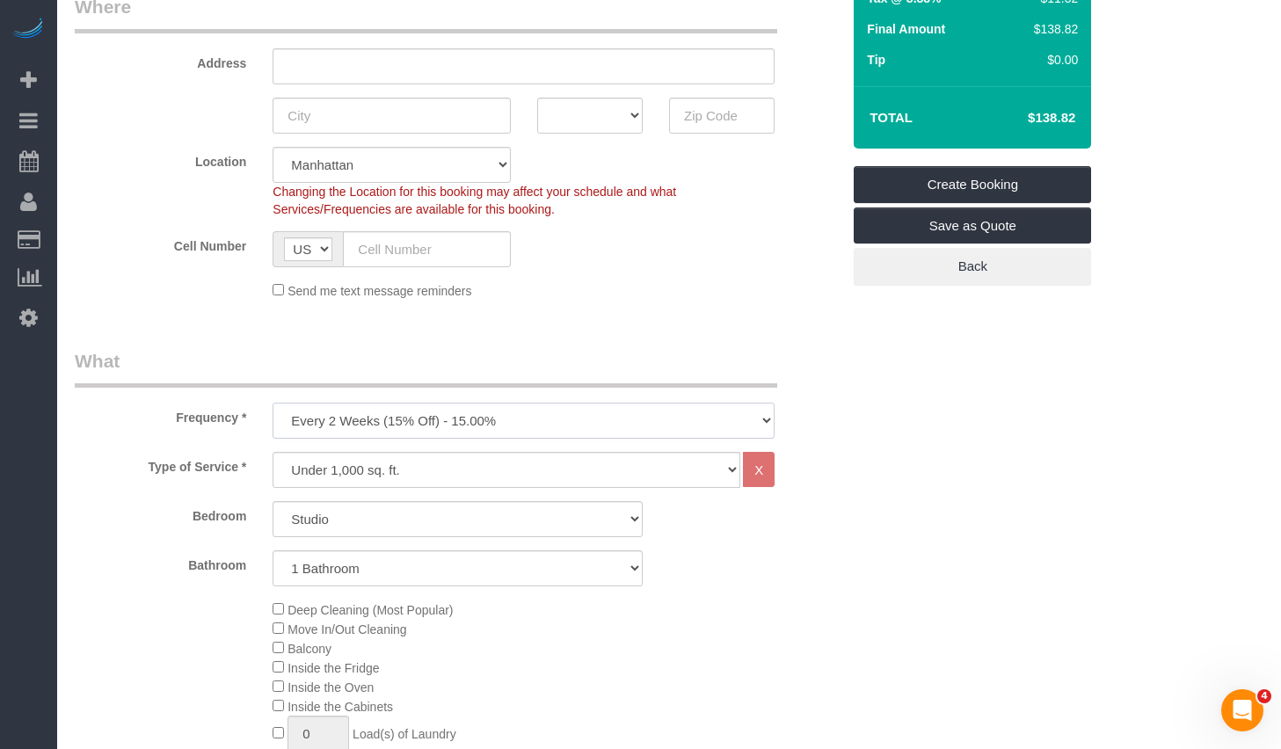
click at [496, 405] on select "One Time Weekly (20% Off) - 20.00% Every 2 Weeks (15% Off) - 15.00% Every 4 Wee…" at bounding box center [524, 421] width 502 height 36
select select "object:1372"
click at [273, 403] on select "One Time Weekly (20% Off) - 20.00% Every 2 Weeks (15% Off) - 15.00% Every 4 Wee…" at bounding box center [524, 421] width 502 height 36
click at [397, 475] on select "Under 1,000 sq. ft. 1,001 - 1,500 sq. ft. 1,500+ sq. ft. Custom Cleaning Office…" at bounding box center [507, 470] width 468 height 36
click at [403, 526] on select "Studio 1 Bedroom 2 Bedrooms 3 Bedrooms" at bounding box center [458, 519] width 370 height 36
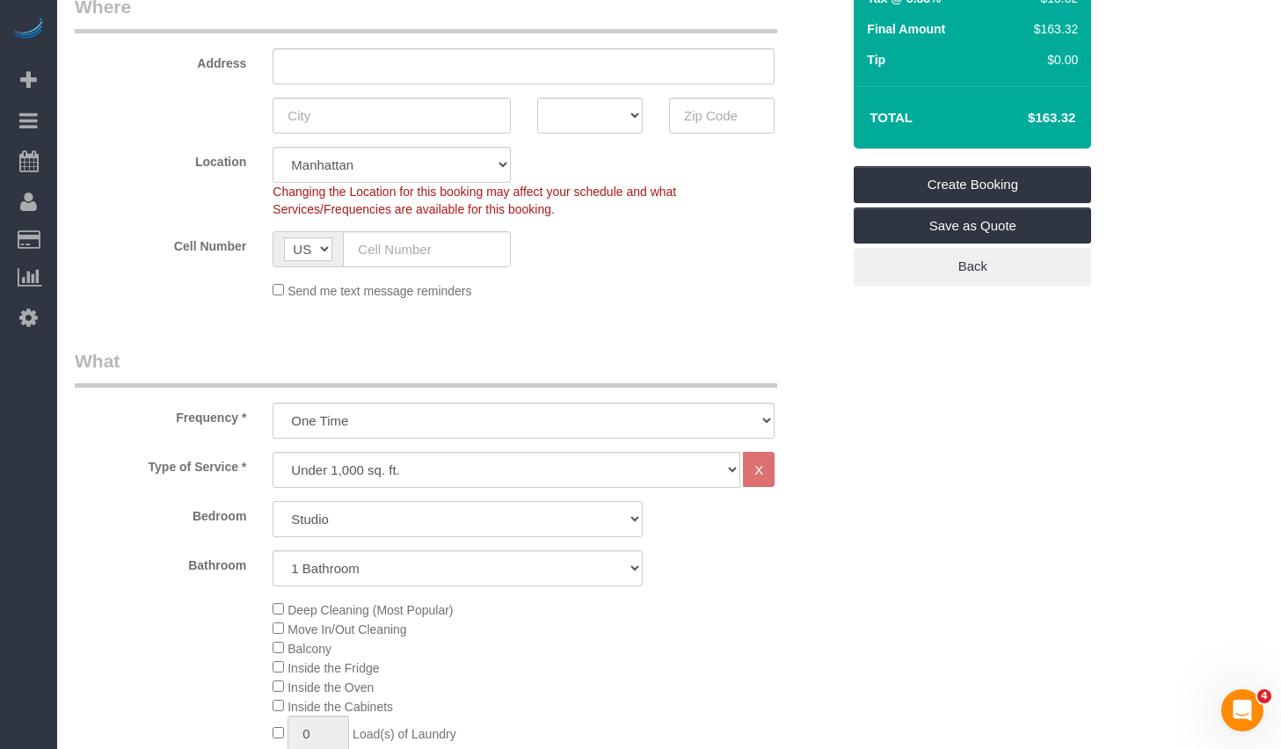
select select "3"
click at [273, 501] on select "Studio 1 Bedroom 2 Bedrooms 3 Bedrooms" at bounding box center [458, 519] width 370 height 36
click at [361, 566] on select "1 Bathroom 2 Bathrooms" at bounding box center [458, 568] width 370 height 36
select select "2"
click at [273, 550] on select "1 Bathroom 2 Bathrooms" at bounding box center [458, 568] width 370 height 36
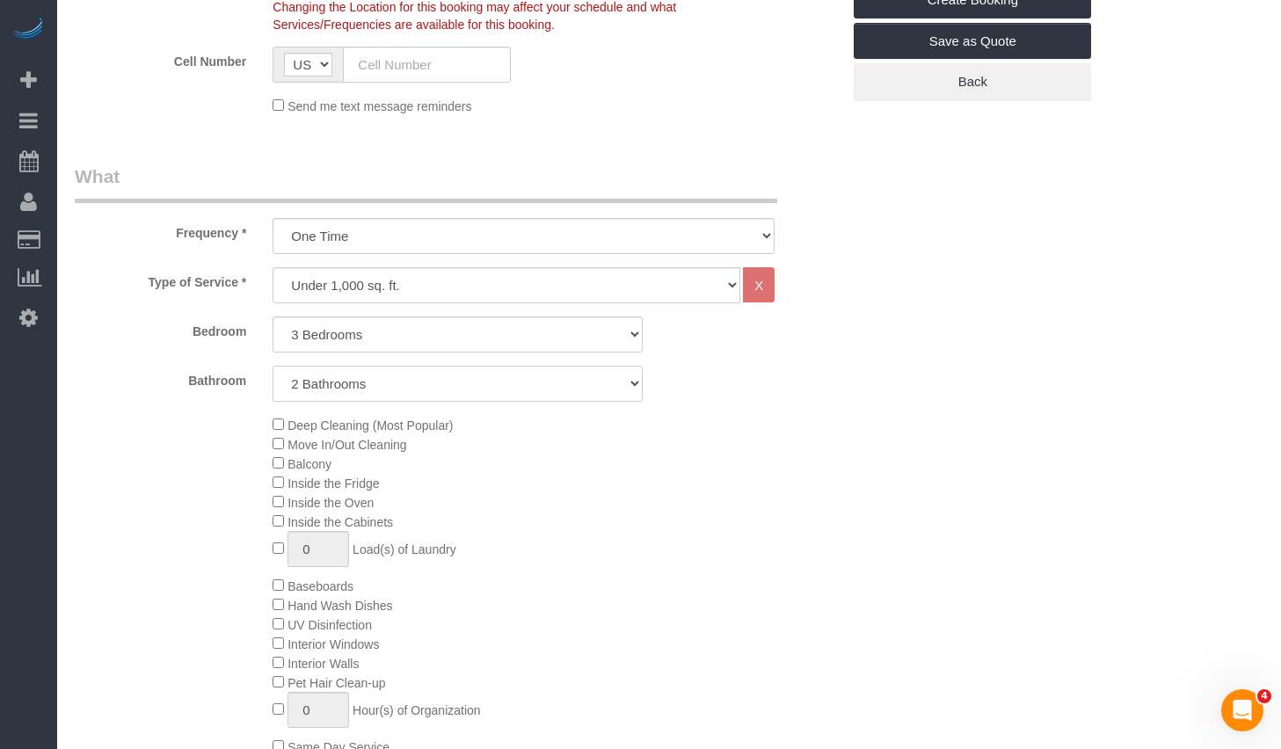
scroll to position [283, 0]
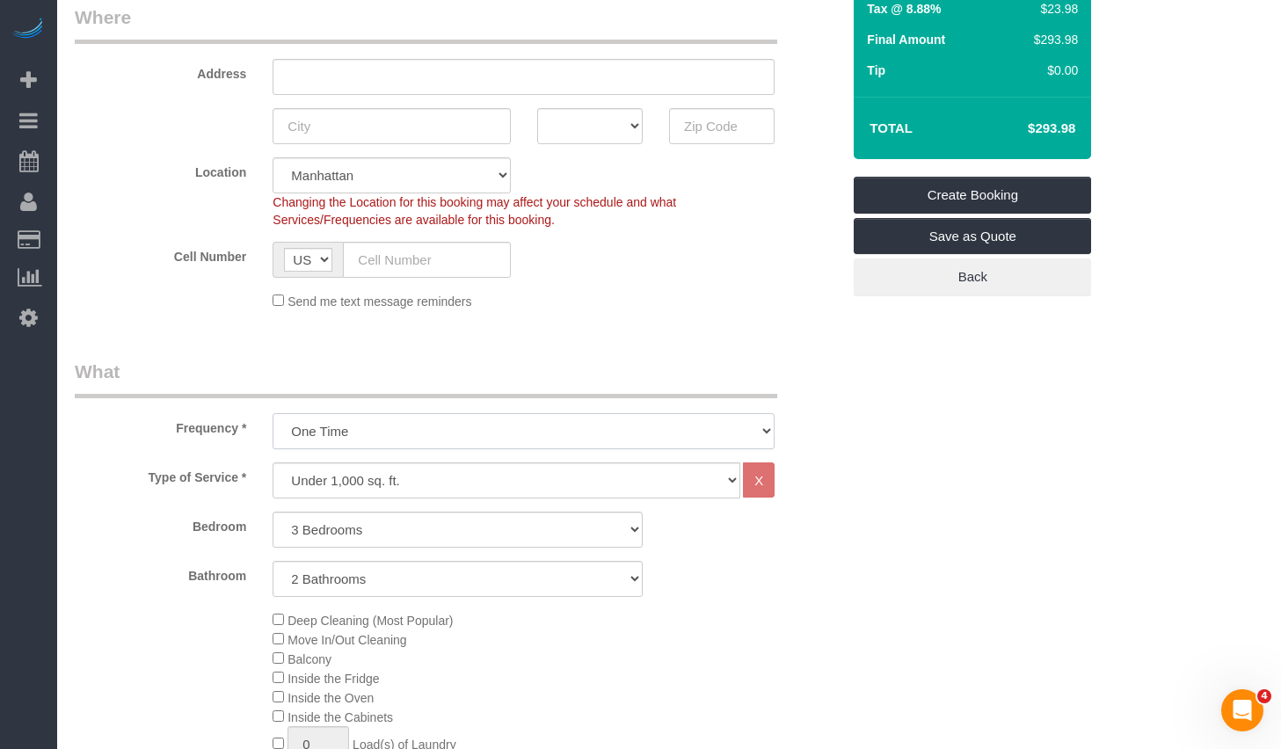
click at [426, 426] on select "One Time Weekly (20% Off) - 20.00% Every 2 Weeks (15% Off) - 15.00% Every 4 Wee…" at bounding box center [524, 431] width 502 height 36
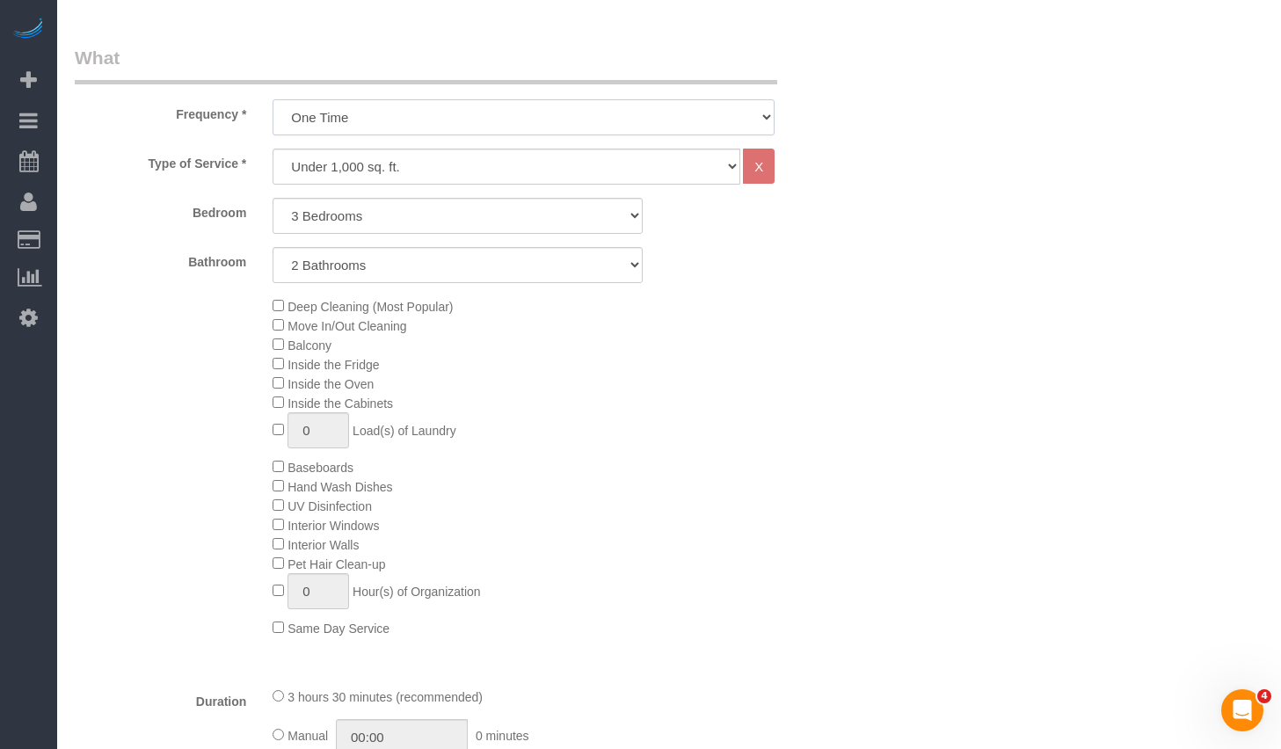
scroll to position [619, 0]
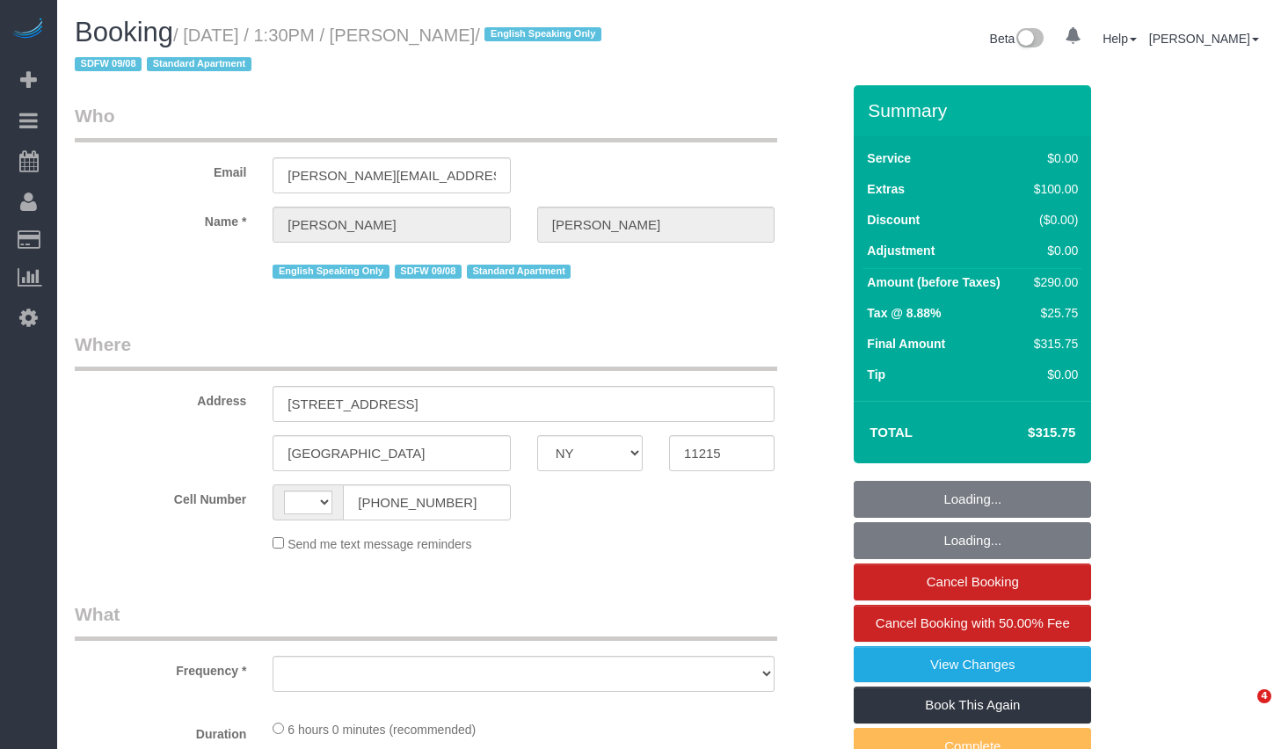
select select "NY"
select select "string:[GEOGRAPHIC_DATA]"
select select "object:710"
select select "2"
select select "number:89"
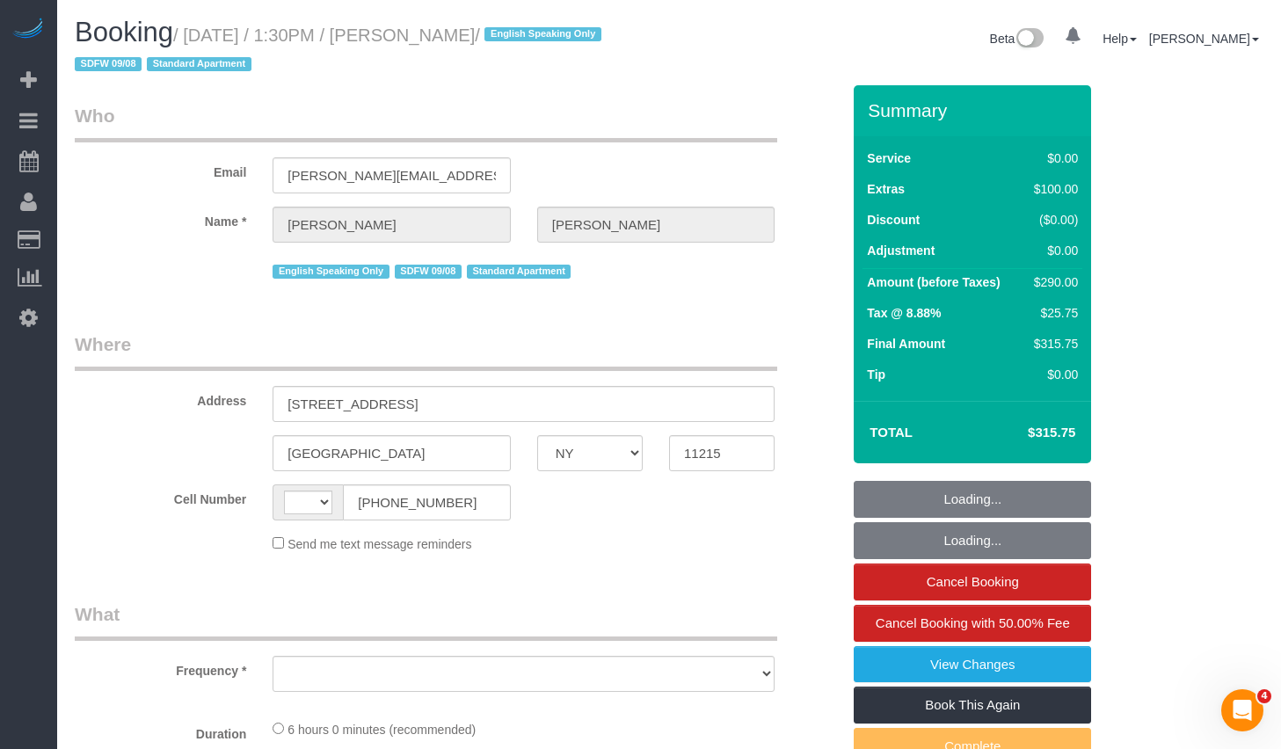
select select "number:90"
select select "number:15"
select select "number:5"
select select "string:stripe-pm_1S4zIt4VGloSiKo7ck54n1Km"
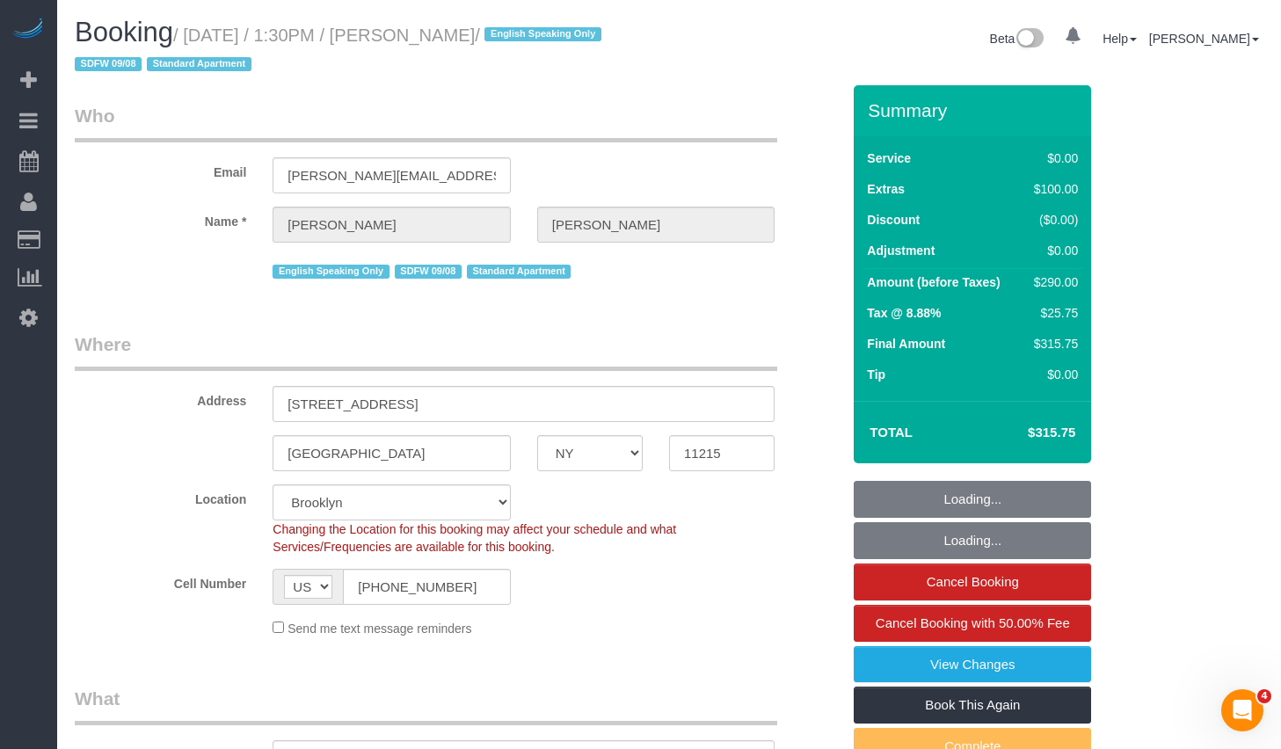
select select "object:1395"
select select "2"
drag, startPoint x: 453, startPoint y: 33, endPoint x: 626, endPoint y: 40, distance: 173.3
click at [607, 40] on small "/ [DATE] / 1:30PM / [PERSON_NAME] / English Speaking Only SDFW 09/08 Standard A…" at bounding box center [341, 49] width 532 height 49
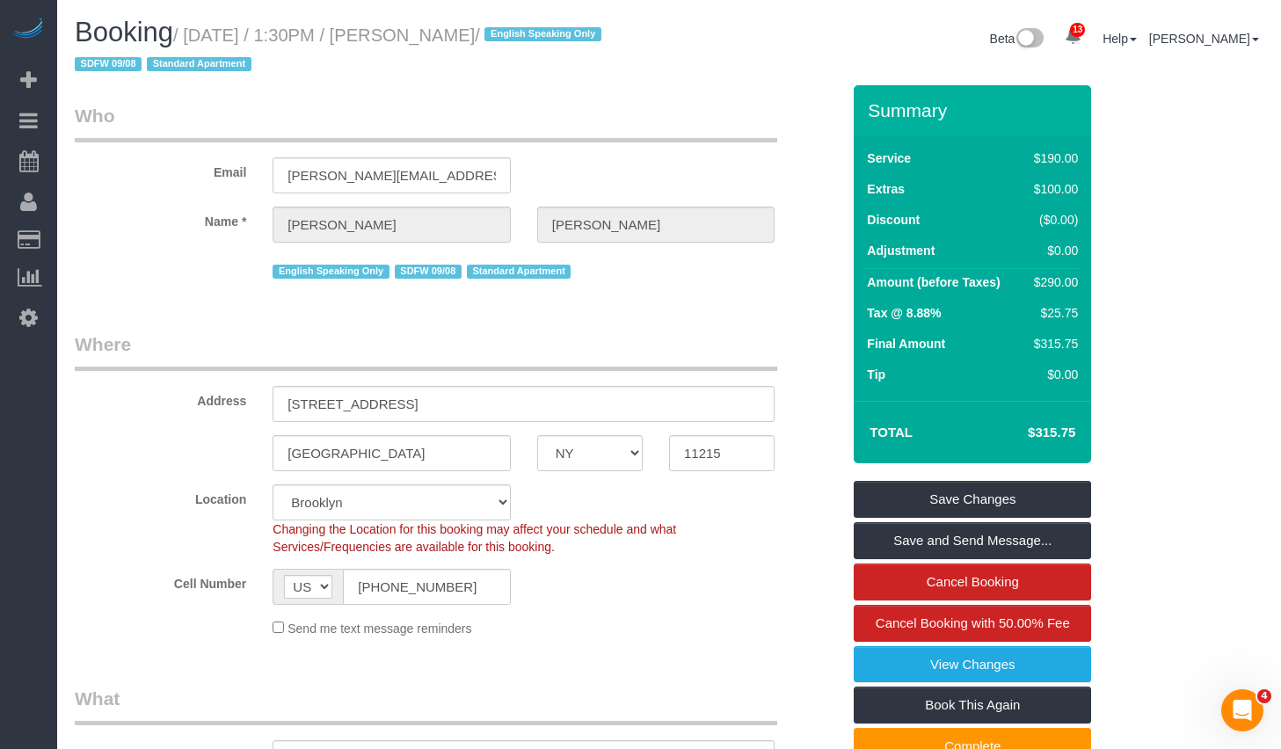
copy small "Thomas Gebremedhin"
copy small "September 08, 2025 / 1:30PM / Thomas Gebremedhin"
drag, startPoint x: 200, startPoint y: 34, endPoint x: 630, endPoint y: 40, distance: 429.1
click at [607, 40] on small "/ September 08, 2025 / 1:30PM / Thomas Gebremedhin / English Speaking Only SDFW…" at bounding box center [341, 49] width 532 height 49
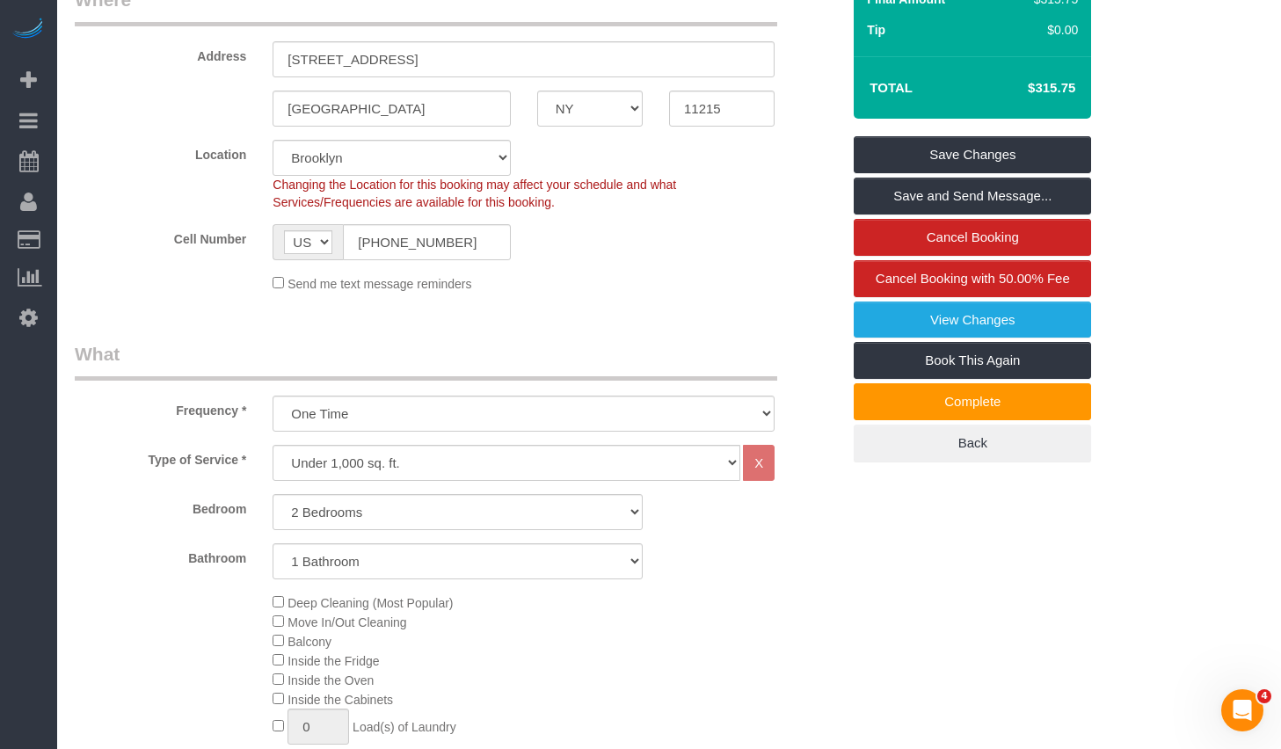
click at [515, 248] on div "AF AL DZ AD AO AI AQ AG AR AM AW AU AT AZ BS BH BD BB BY BE BZ BJ BM BT BO BA B…" at bounding box center [391, 242] width 264 height 36
click at [475, 229] on input "(614) 302-9296" at bounding box center [426, 242] width 167 height 36
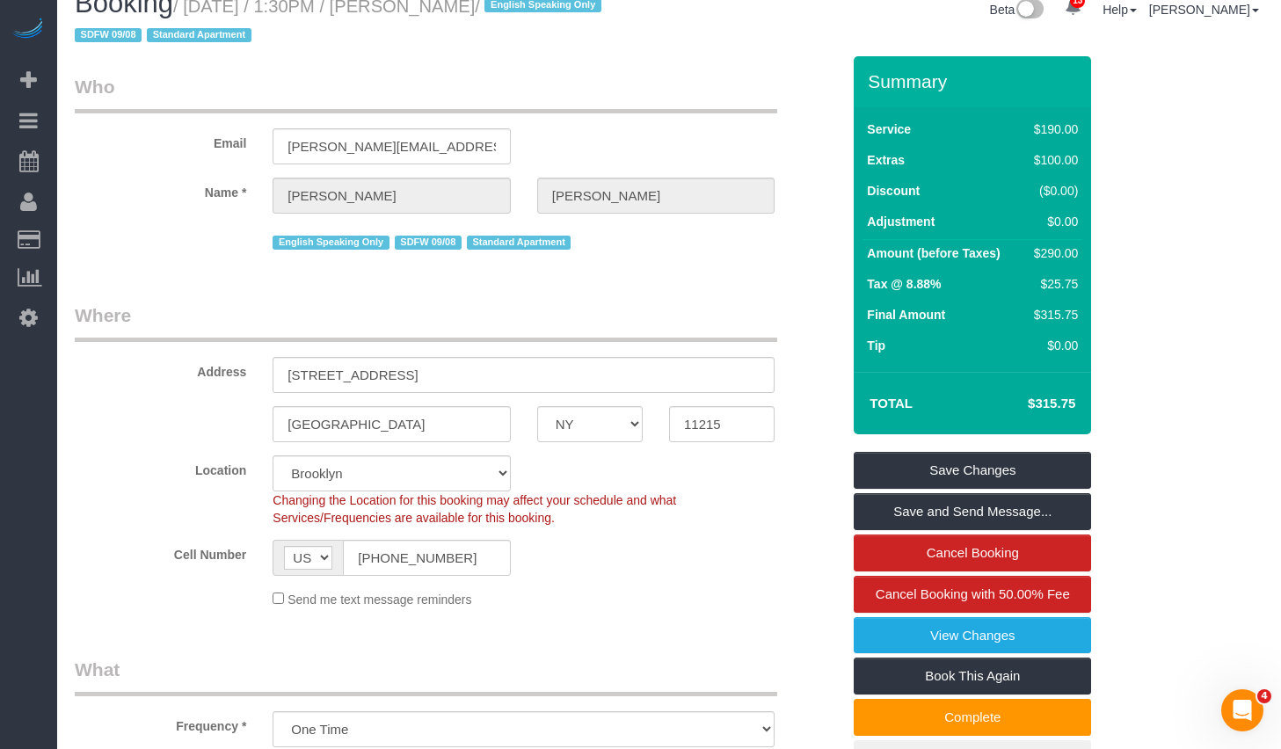
scroll to position [0, 0]
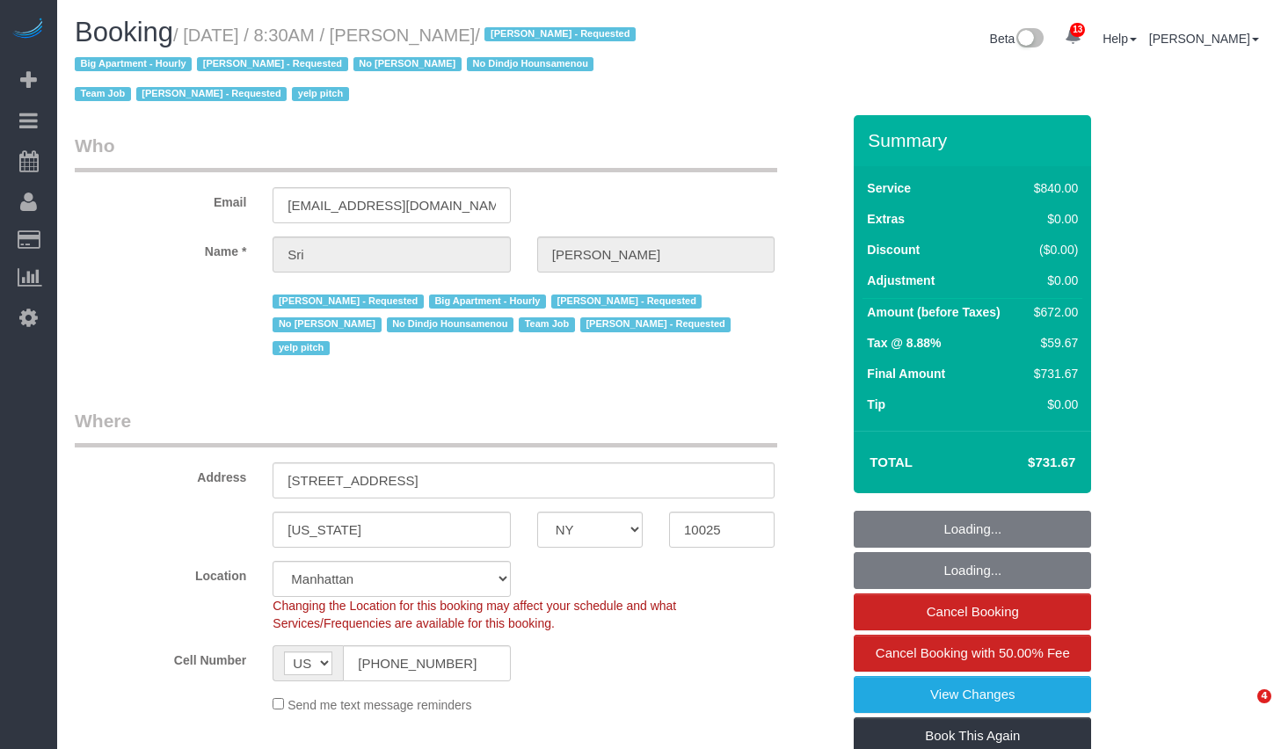
select select "NY"
select select "3"
select select "210"
select select "number:89"
select select "number:90"
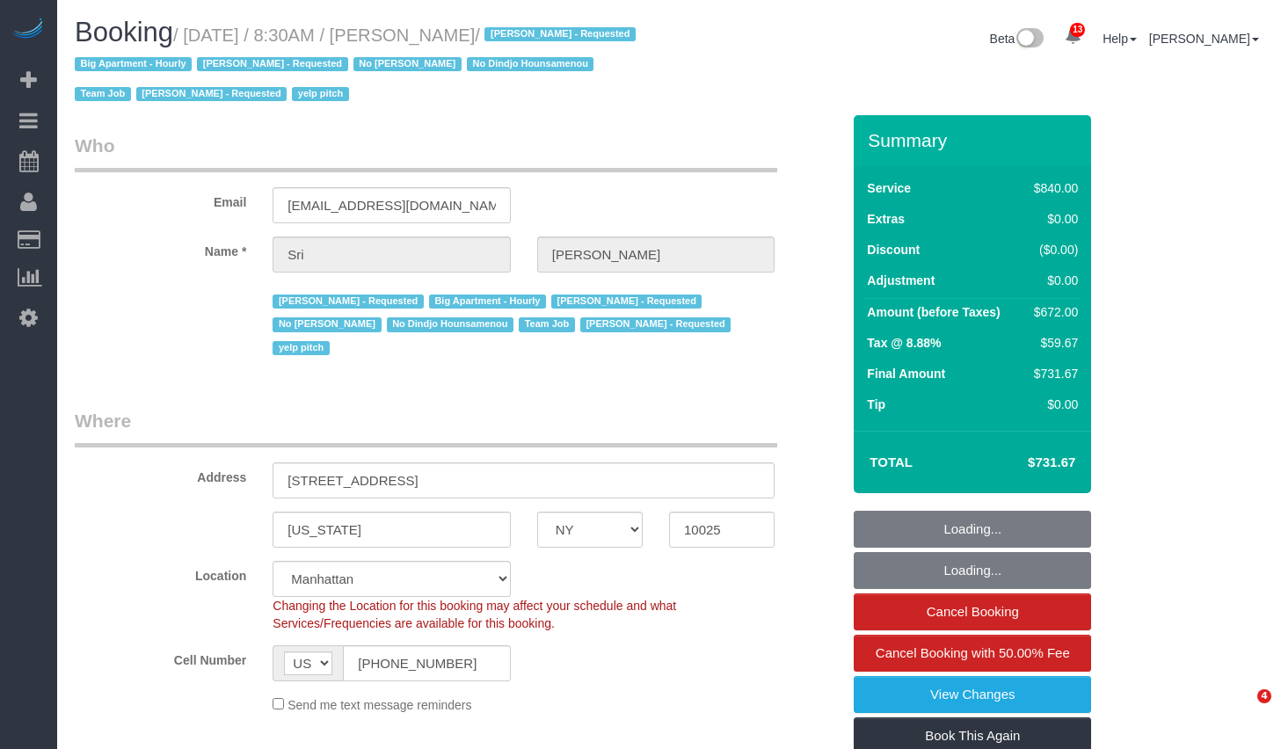
select select "number:15"
select select "number:5"
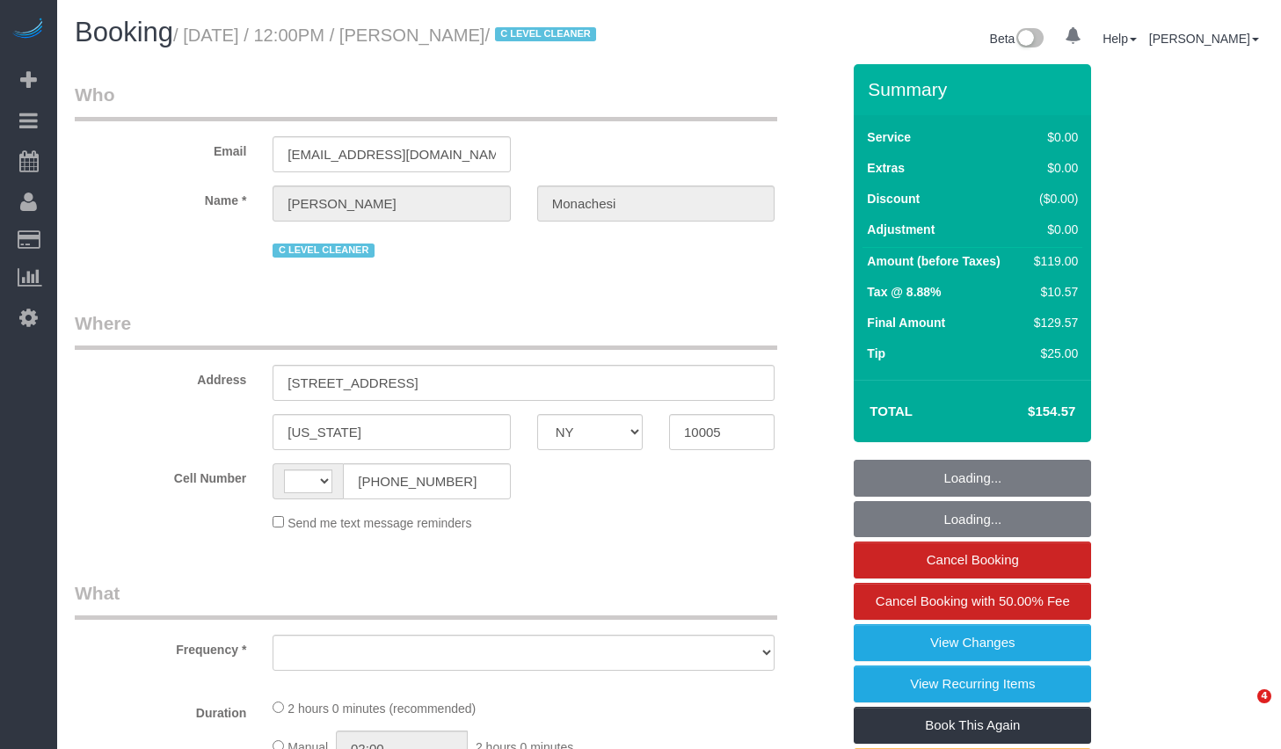
select select "NY"
select select "string:[GEOGRAPHIC_DATA]"
select select "object:745"
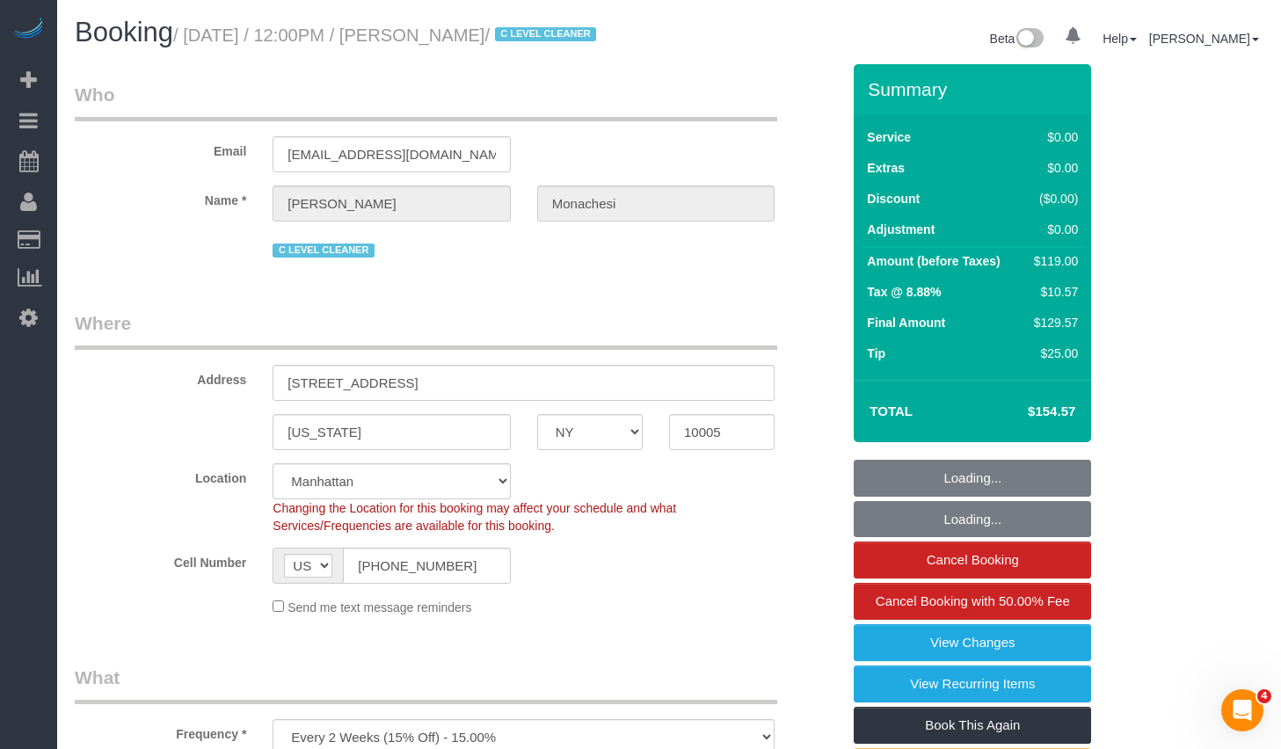
select select "1"
select select "number:59"
select select "number:76"
select select "number:15"
select select "number:6"
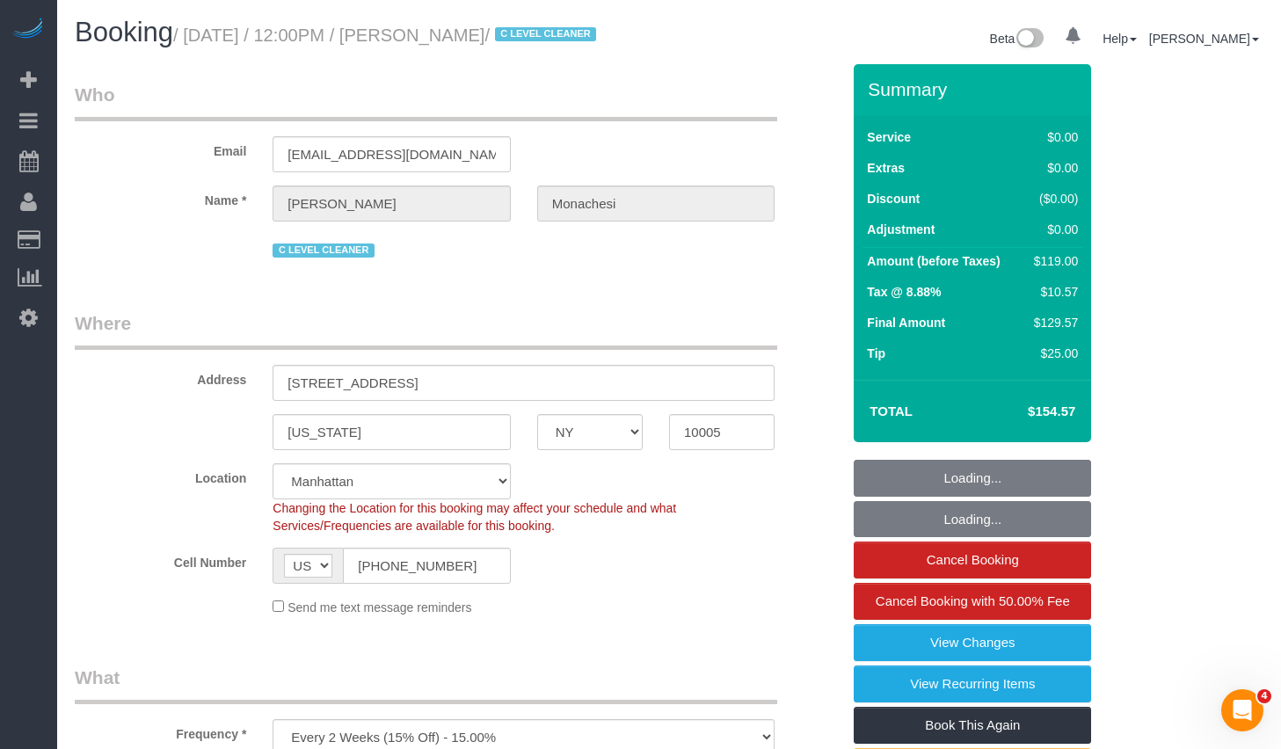
select select "number:21"
select select "string:stripe-pm_1QlwZp4VGloSiKo7Aw8ONXaS"
select select "spot1"
select select "object:1478"
select select "1"
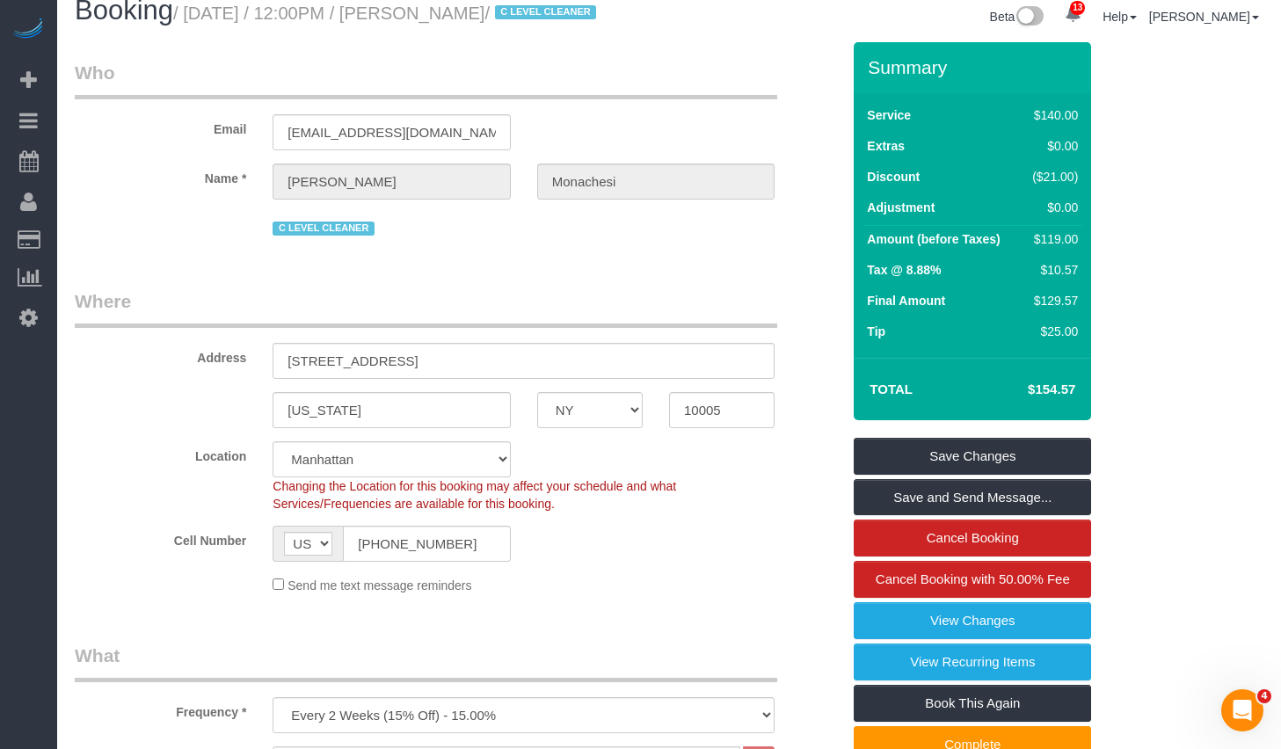
scroll to position [315, 0]
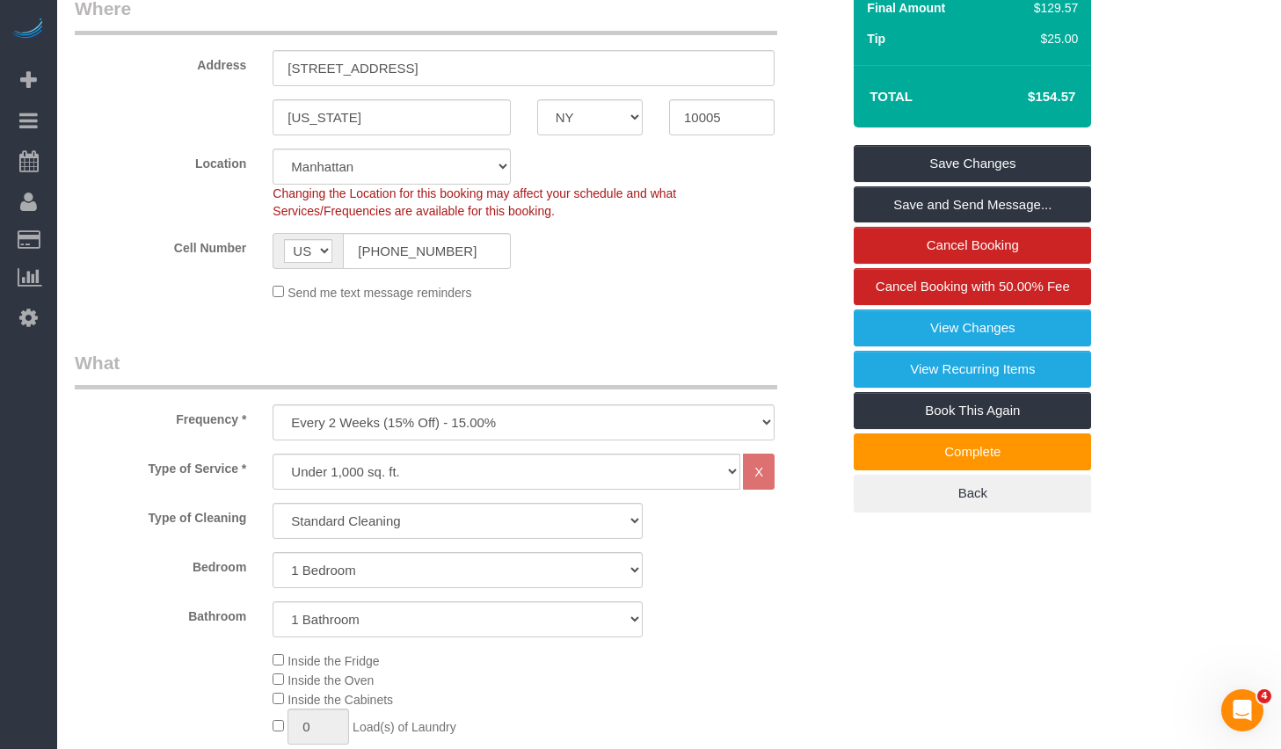
click at [455, 248] on sui-booking-location "Location Manhattan Austin Boston Bronx Brooklyn Charlotte Denver New Jersey Por…" at bounding box center [458, 225] width 766 height 153
click at [470, 266] on input "(201) 452-2516" at bounding box center [426, 251] width 167 height 36
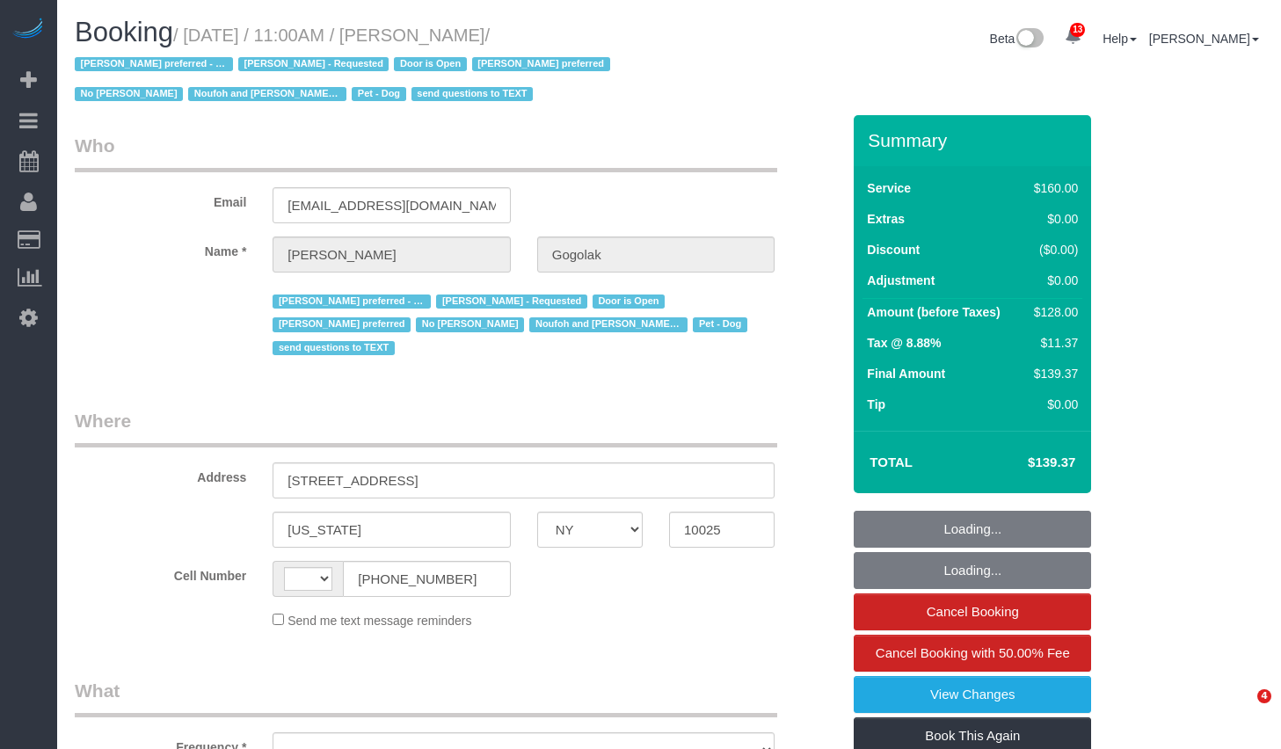
select select "NY"
select select "string:US"
select select "object:771"
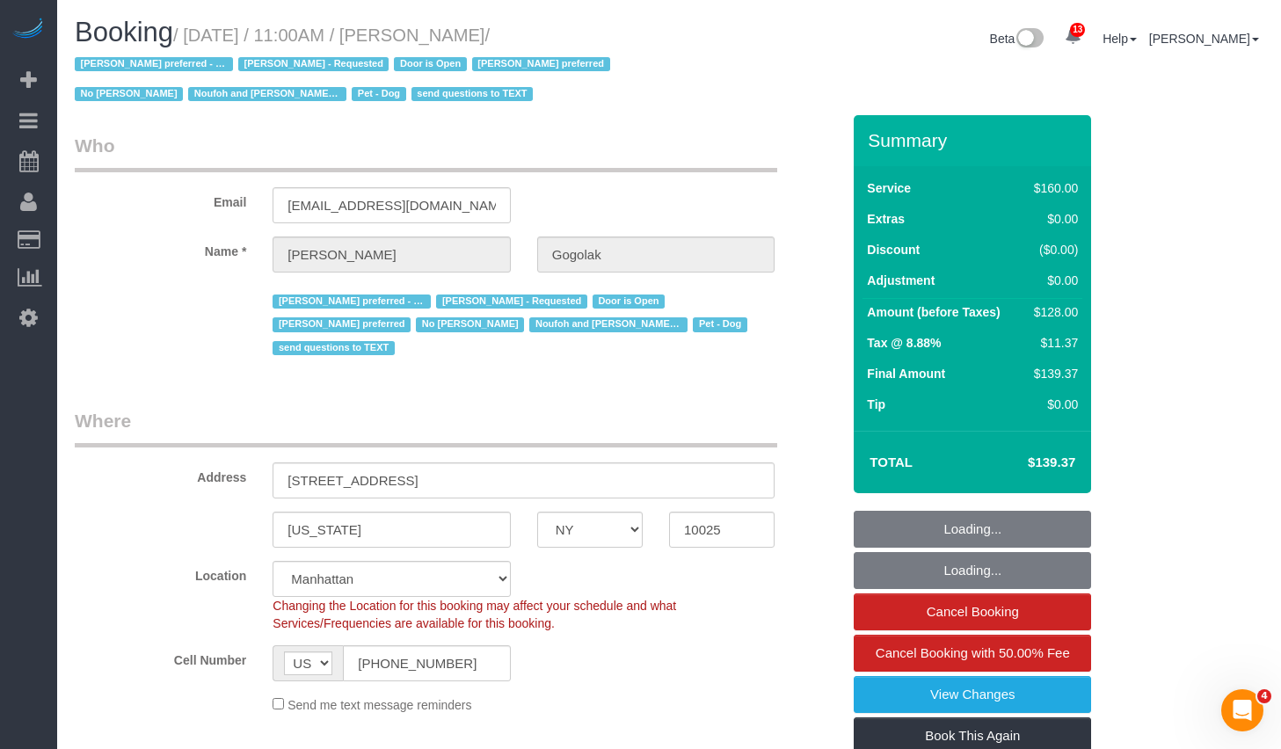
select select "number:58"
select select "number:76"
select select "number:13"
select select "number:5"
select select "object:1053"
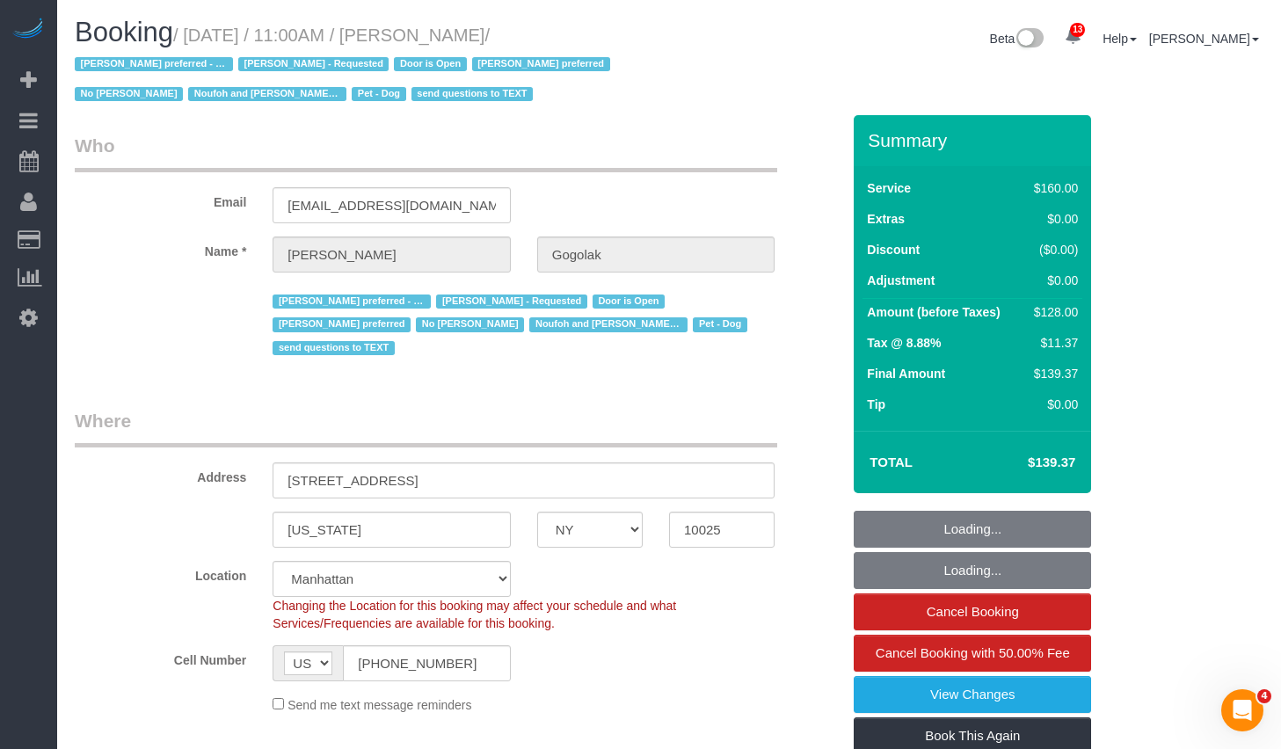
select select "string:stripe-pm_1RfNyY4VGloSiKo7jWnzrFGY"
select select "spot1"
click at [597, 41] on small "/ September 08, 2025 / 11:00AM / Leonora Gogolak / Ana Araujo preferred - Monda…" at bounding box center [345, 64] width 541 height 79
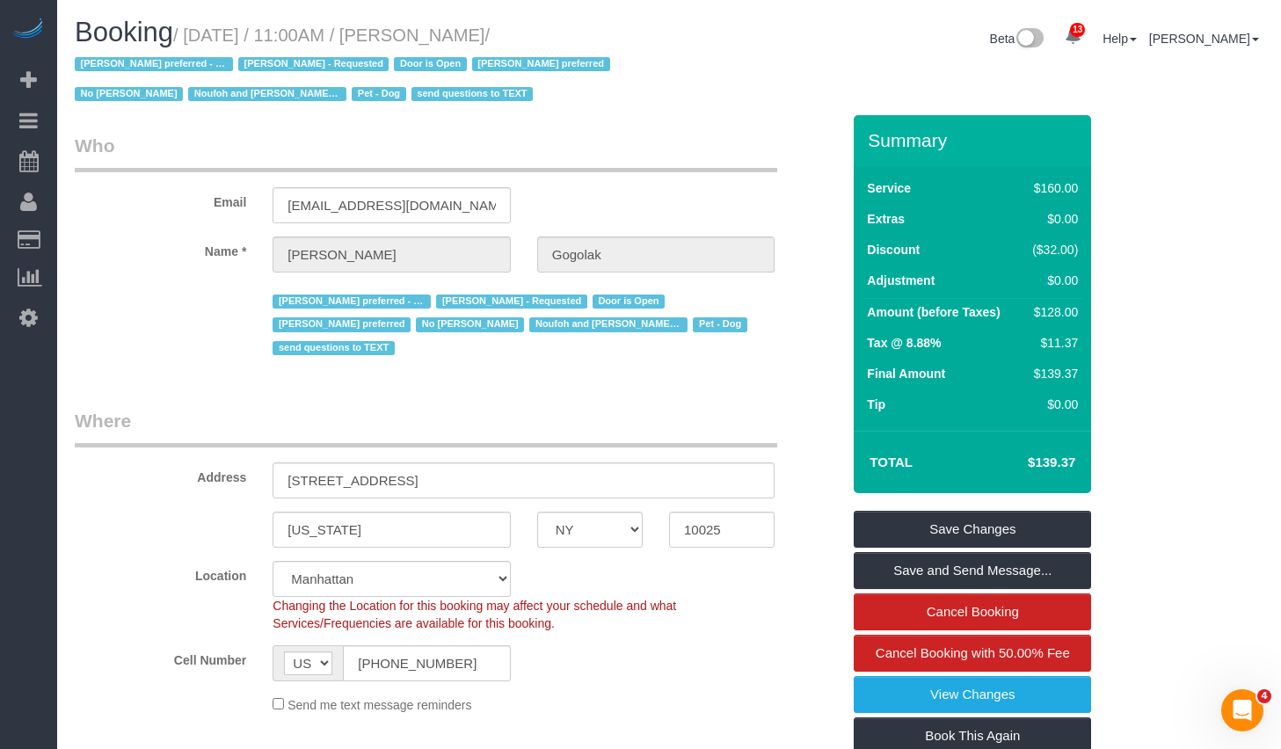
click at [243, 19] on h1 "Booking / September 08, 2025 / 11:00AM / Leonora Gogolak / Ana Araujo preferred…" at bounding box center [365, 63] width 581 height 90
click at [194, 36] on small "/ September 08, 2025 / 11:00AM / Leonora Gogolak / Ana Araujo preferred - Monda…" at bounding box center [345, 64] width 541 height 79
drag, startPoint x: 201, startPoint y: 36, endPoint x: 600, endPoint y: 39, distance: 398.3
click at [600, 39] on small "/ September 08, 2025 / 11:00AM / Leonora Gogolak / Ana Araujo preferred - Monda…" at bounding box center [345, 64] width 541 height 79
copy small "September 08, 2025 / 11:00AM / Leonora Gogolak"
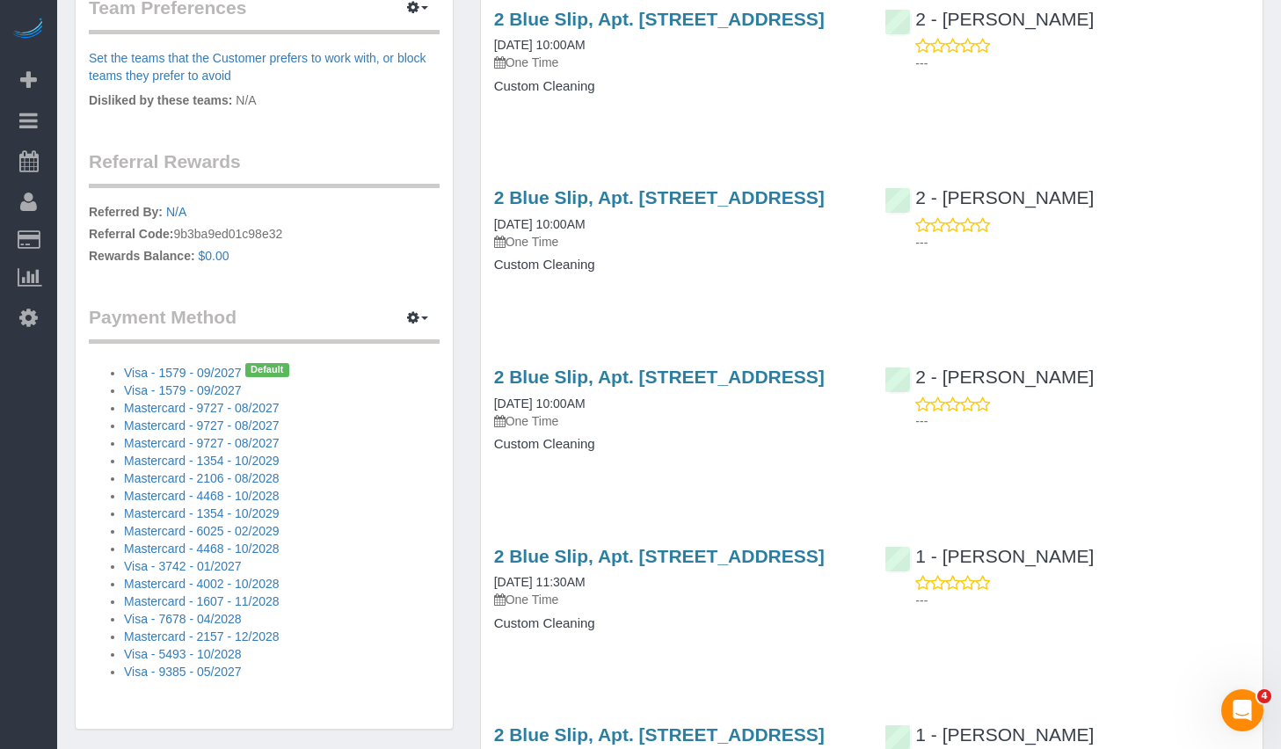
scroll to position [1191, 0]
